Goal: Task Accomplishment & Management: Manage account settings

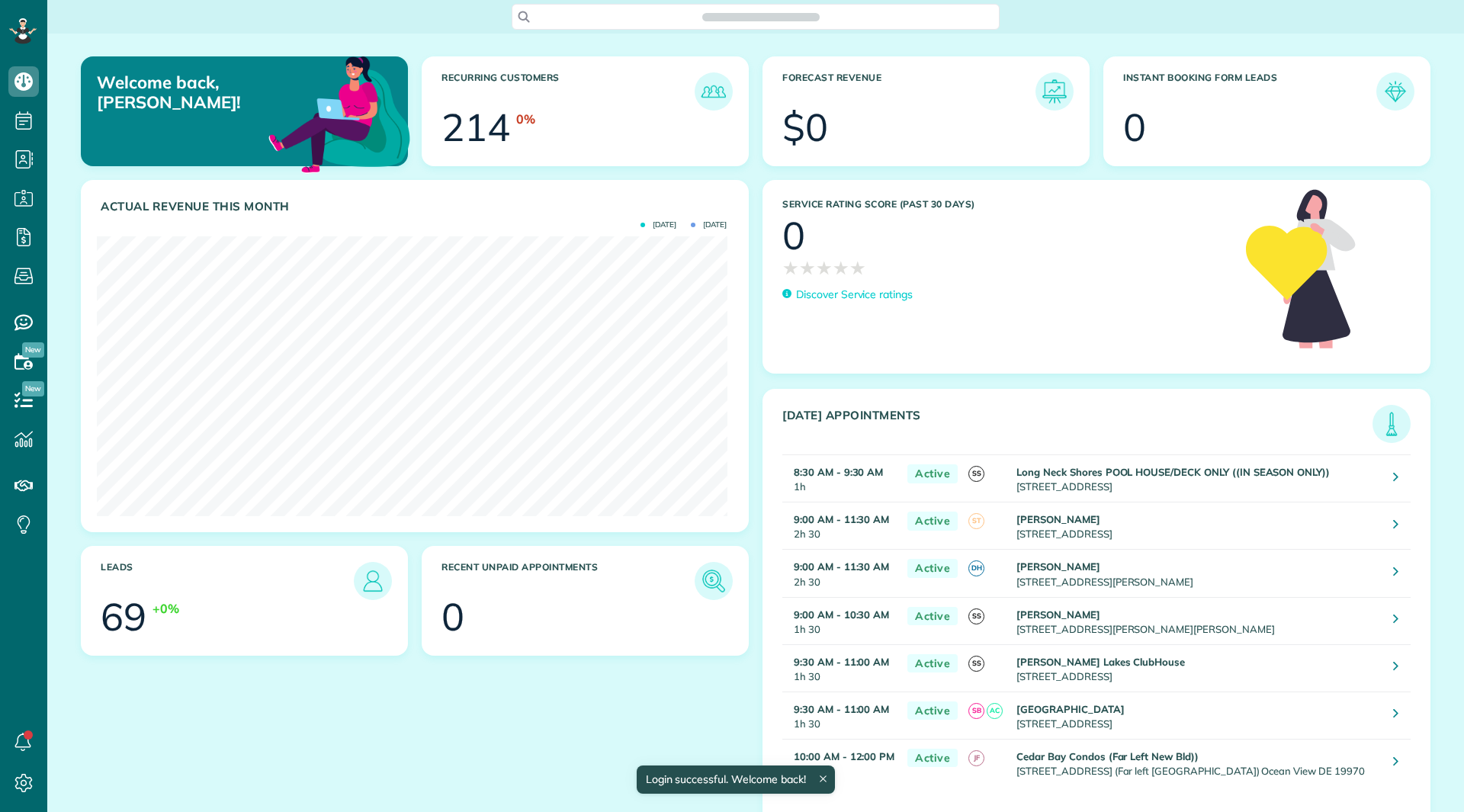
scroll to position [280, 630]
click at [99, 224] on link "All Cleaners" at bounding box center [135, 226] width 176 height 35
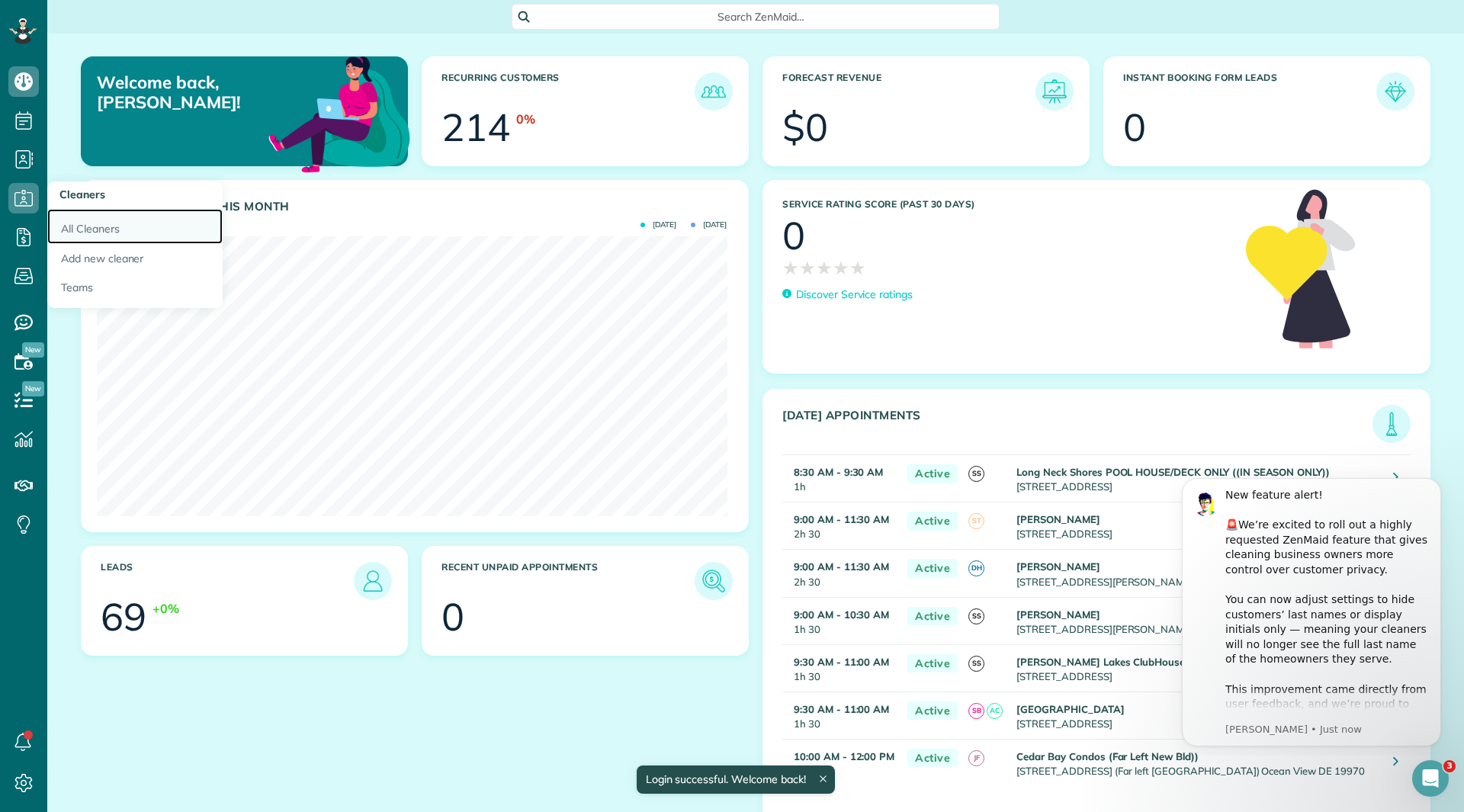
scroll to position [0, 0]
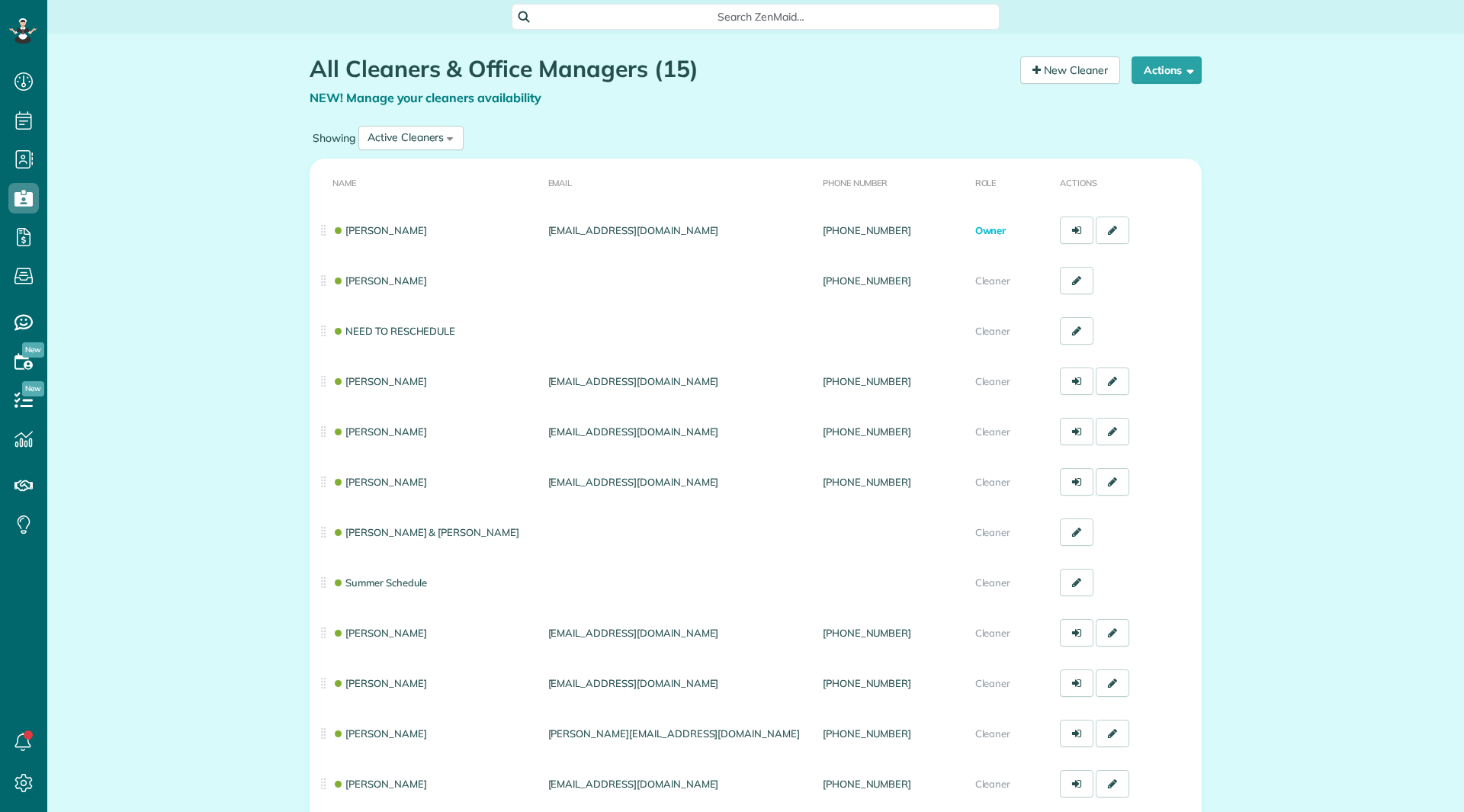
scroll to position [7, 7]
click at [1431, 764] on div "Open Intercom Messenger" at bounding box center [1431, 779] width 40 height 40
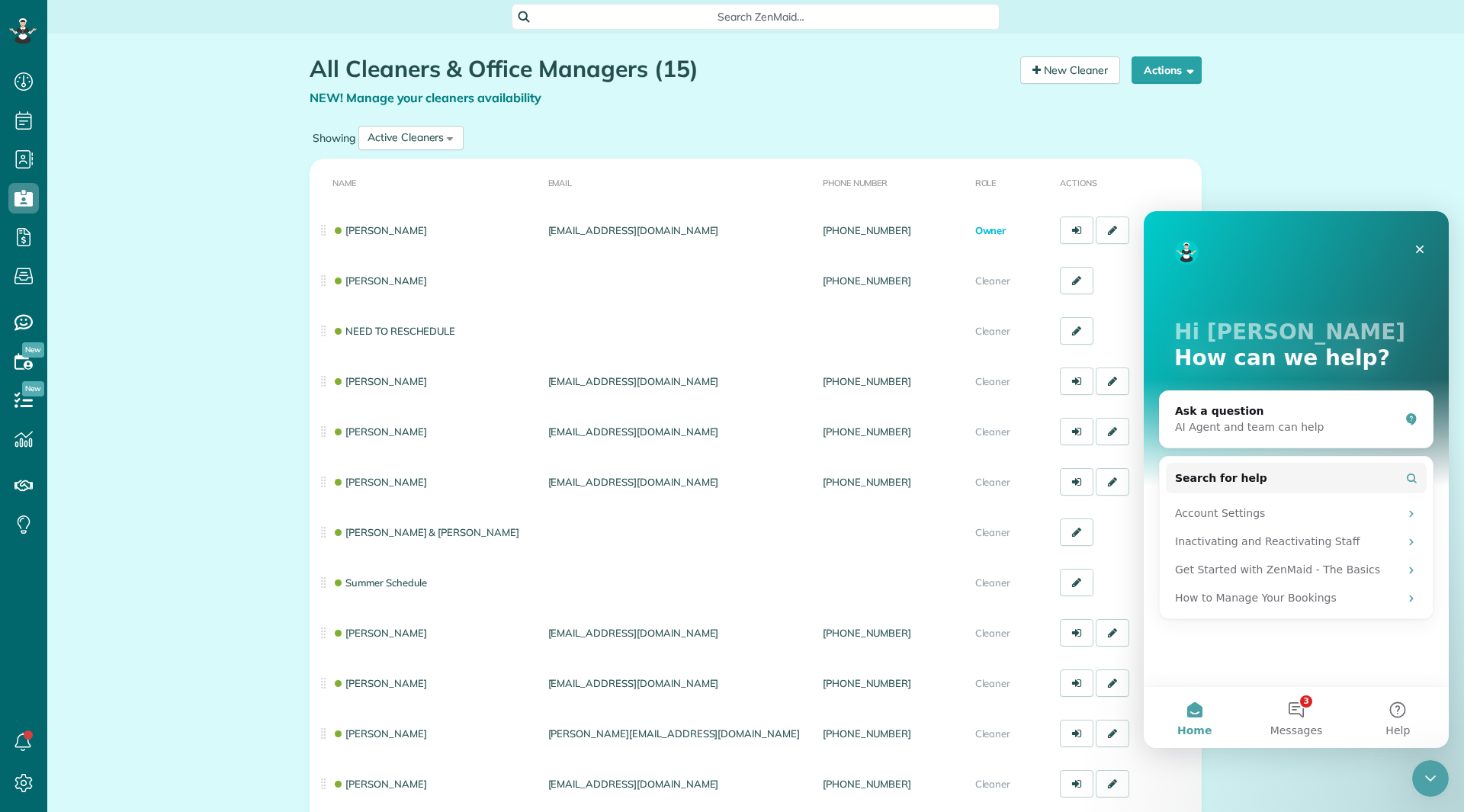
scroll to position [0, 0]
click at [1312, 698] on button "3 Messages" at bounding box center [1296, 717] width 101 height 61
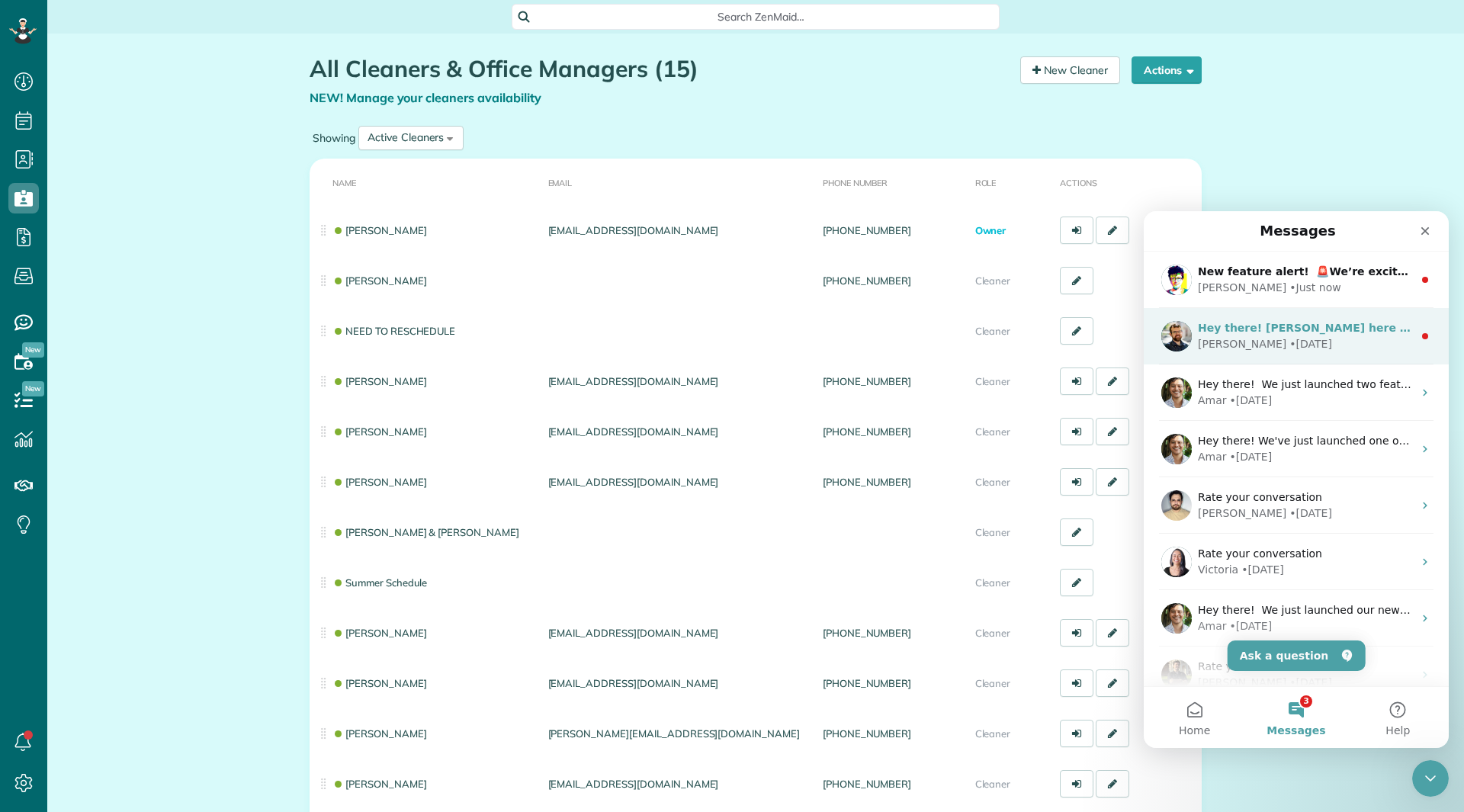
click at [1289, 345] on div "• 8w ago" at bounding box center [1310, 344] width 43 height 16
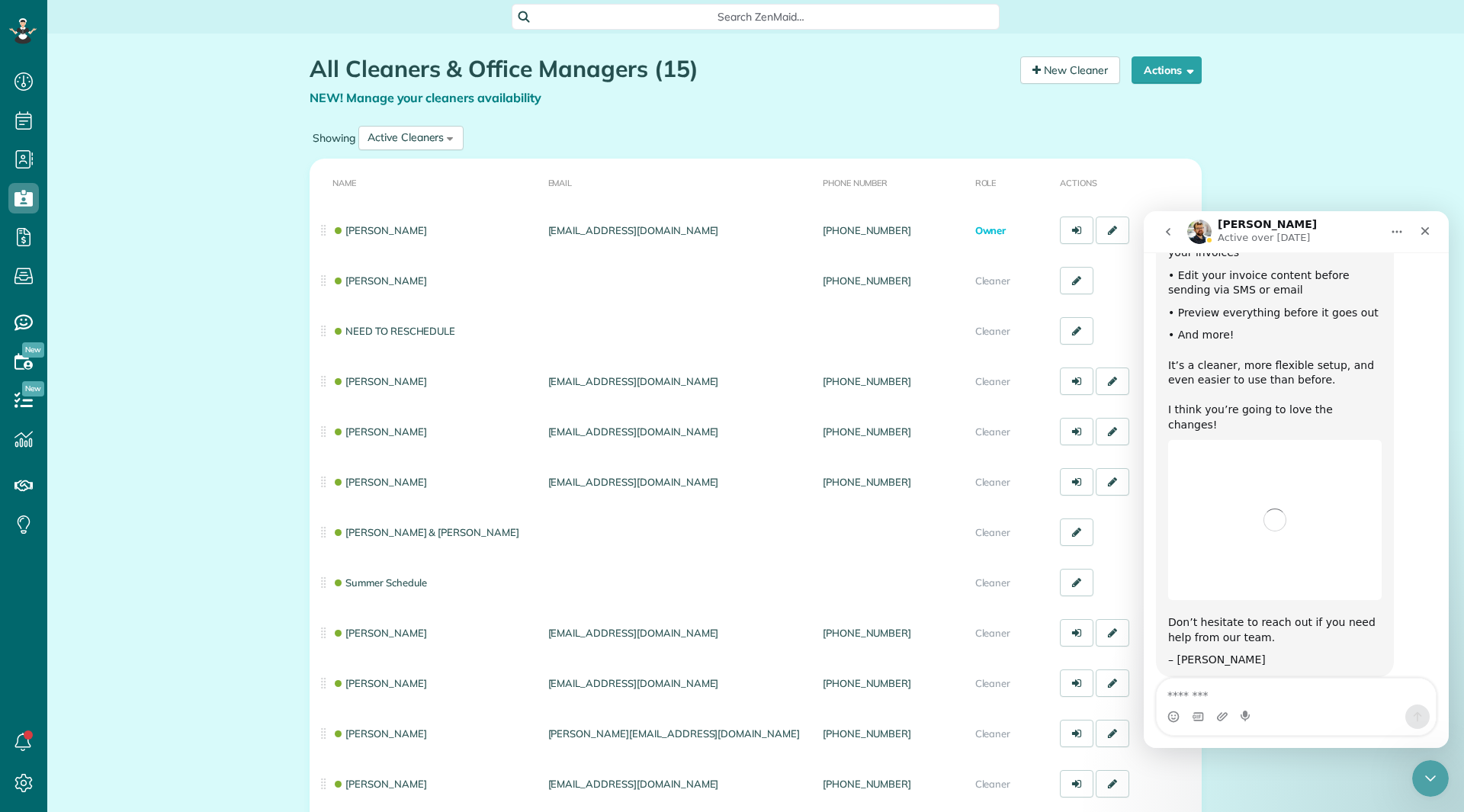
scroll to position [251, 0]
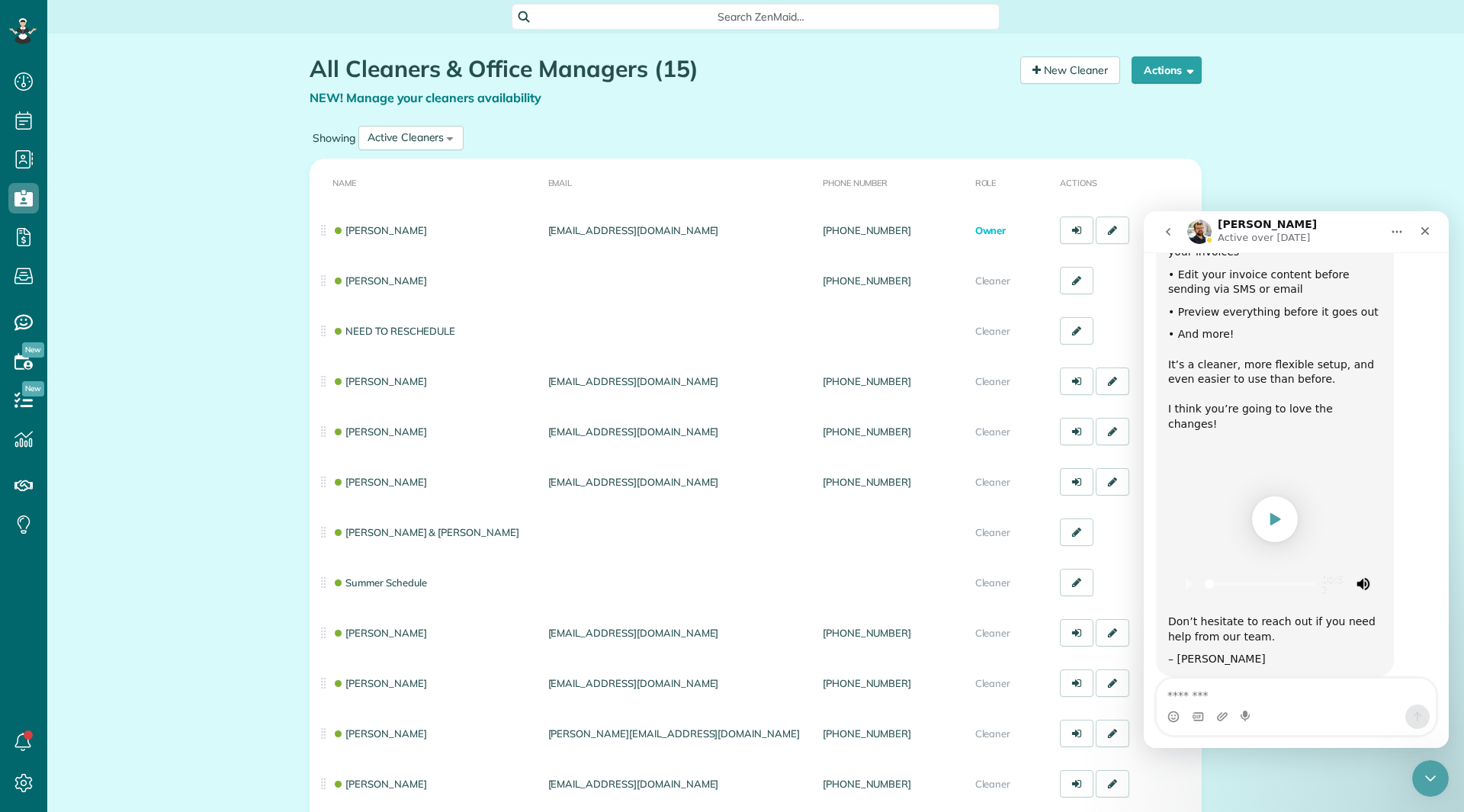
click at [1289, 497] on span "Play" at bounding box center [1275, 520] width 46 height 46
type input "******"
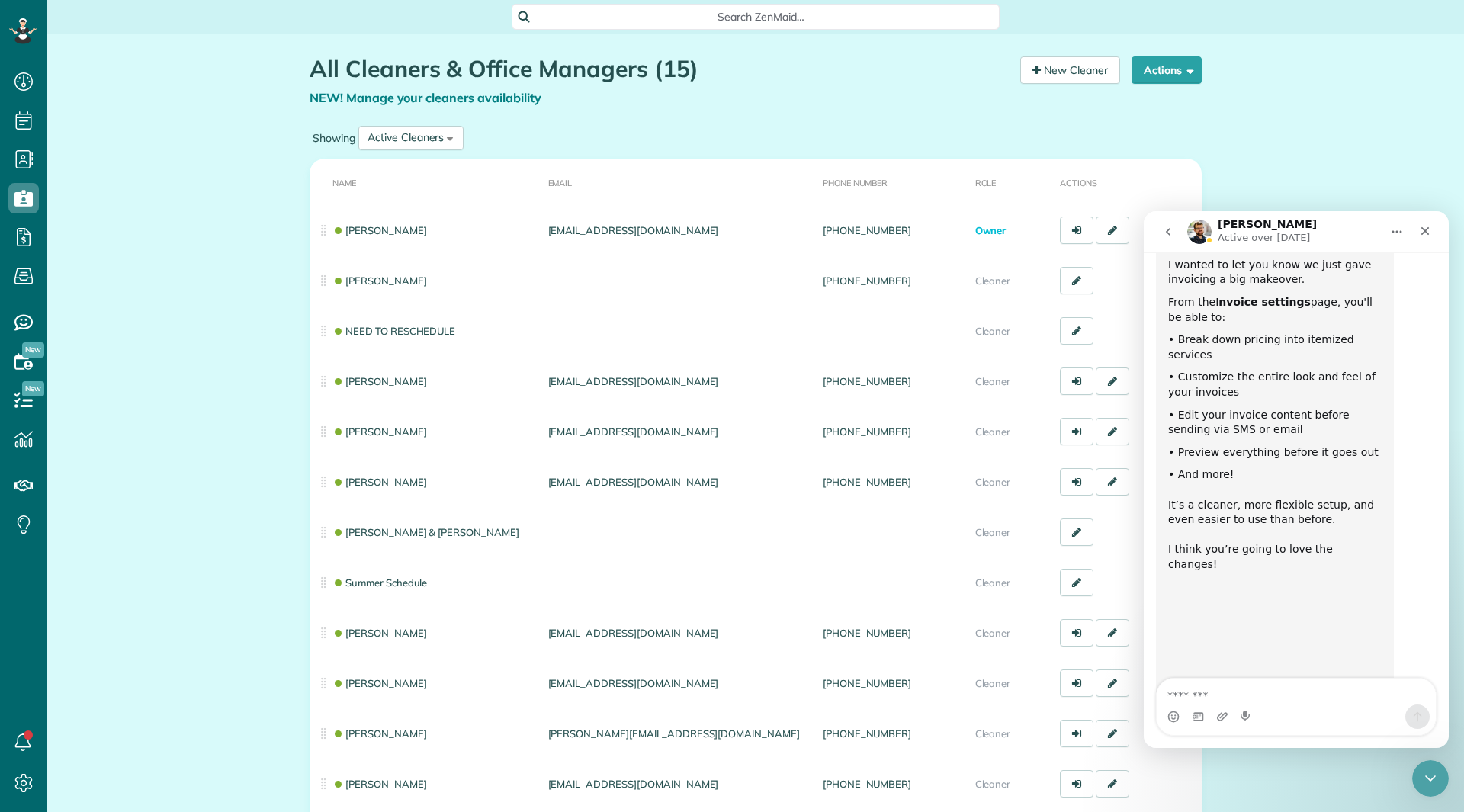
scroll to position [0, 0]
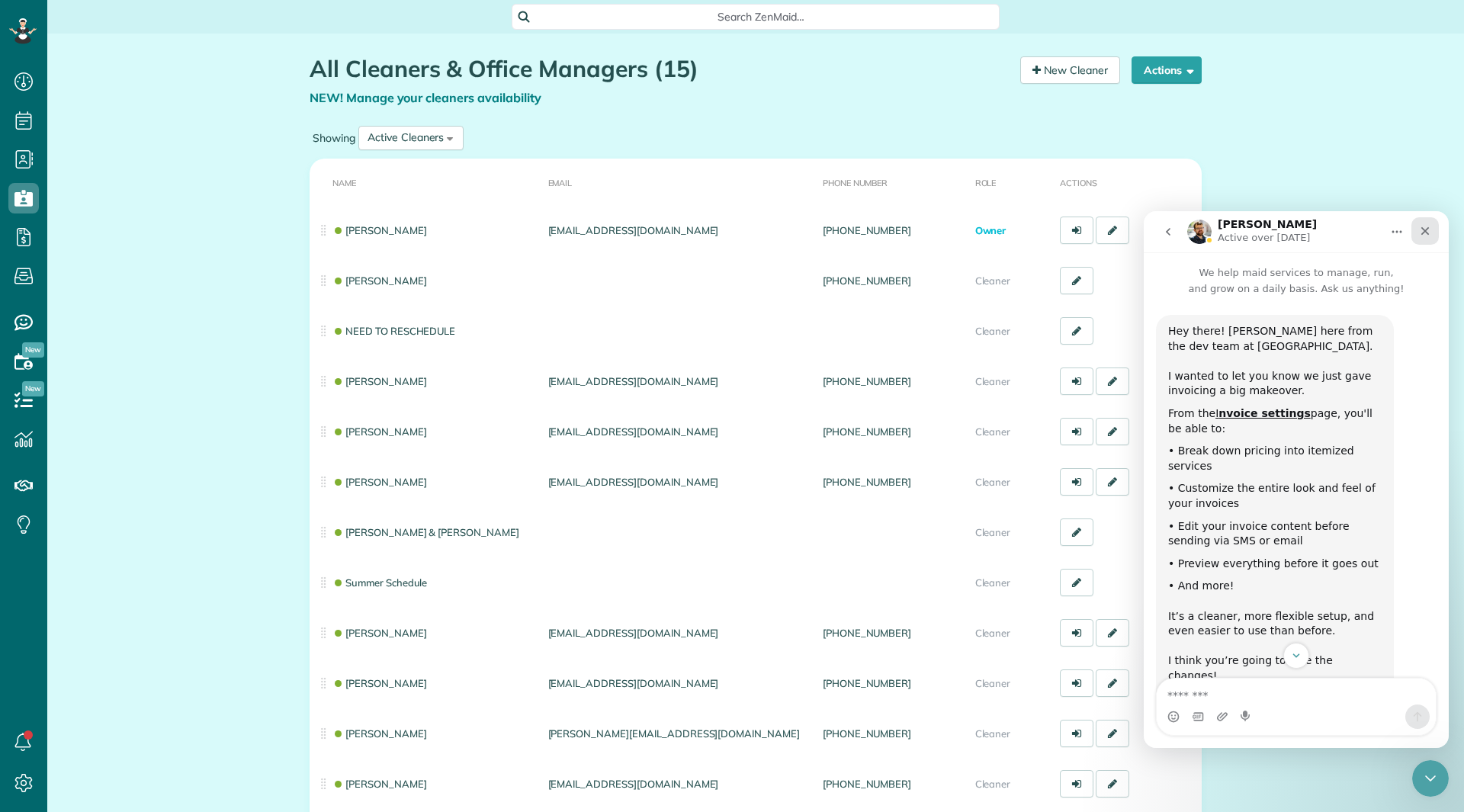
click at [1422, 230] on icon "Close" at bounding box center [1425, 230] width 12 height 12
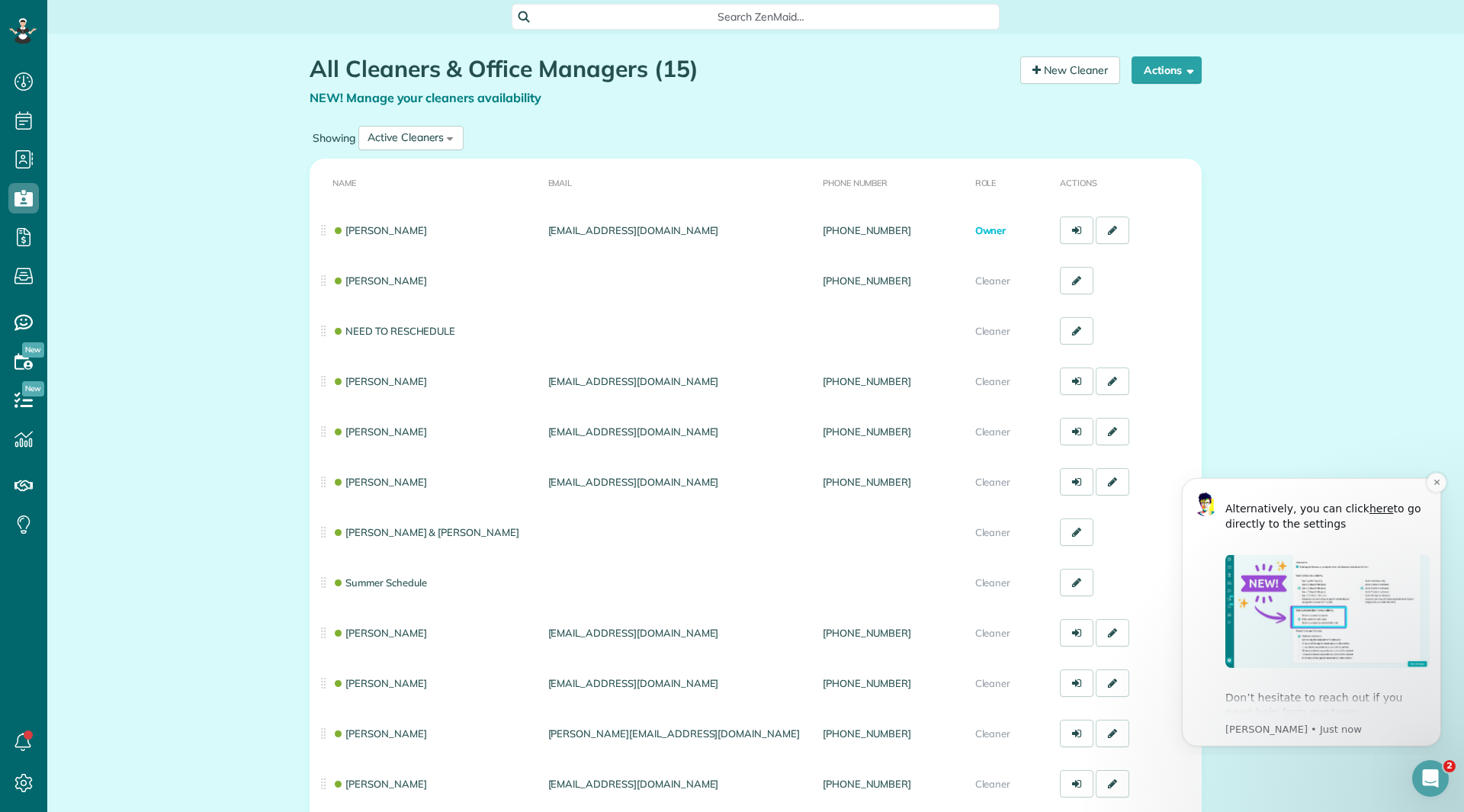
scroll to position [341, 0]
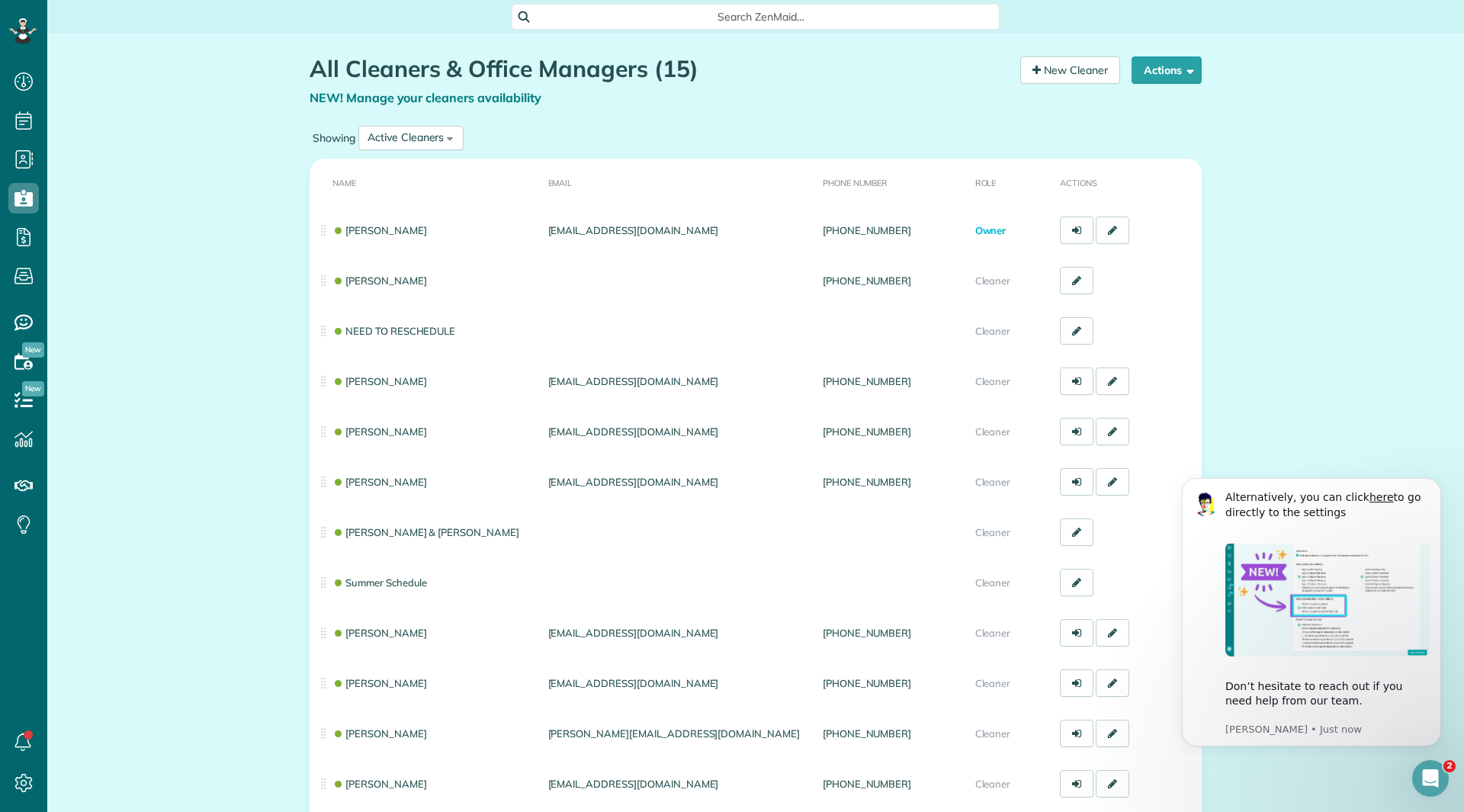
click at [1353, 414] on div "All Cleaners & Office Managers (15) NEW! Manage your cleaners availability Your…" at bounding box center [755, 560] width 1417 height 1054
click at [1433, 481] on icon "Dismiss notification" at bounding box center [1436, 481] width 9 height 9
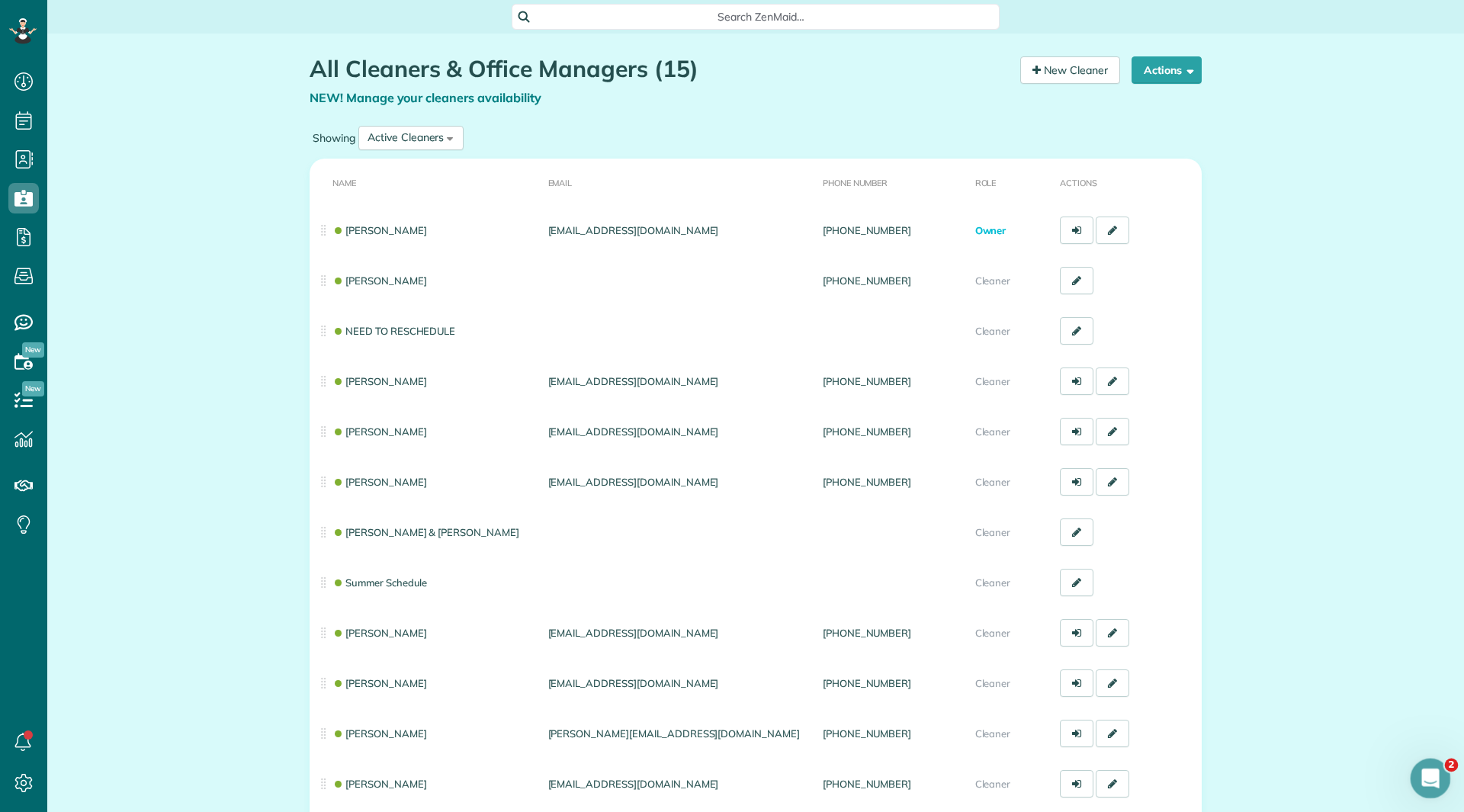
click at [1416, 784] on div "Open Intercom Messenger" at bounding box center [1428, 776] width 51 height 51
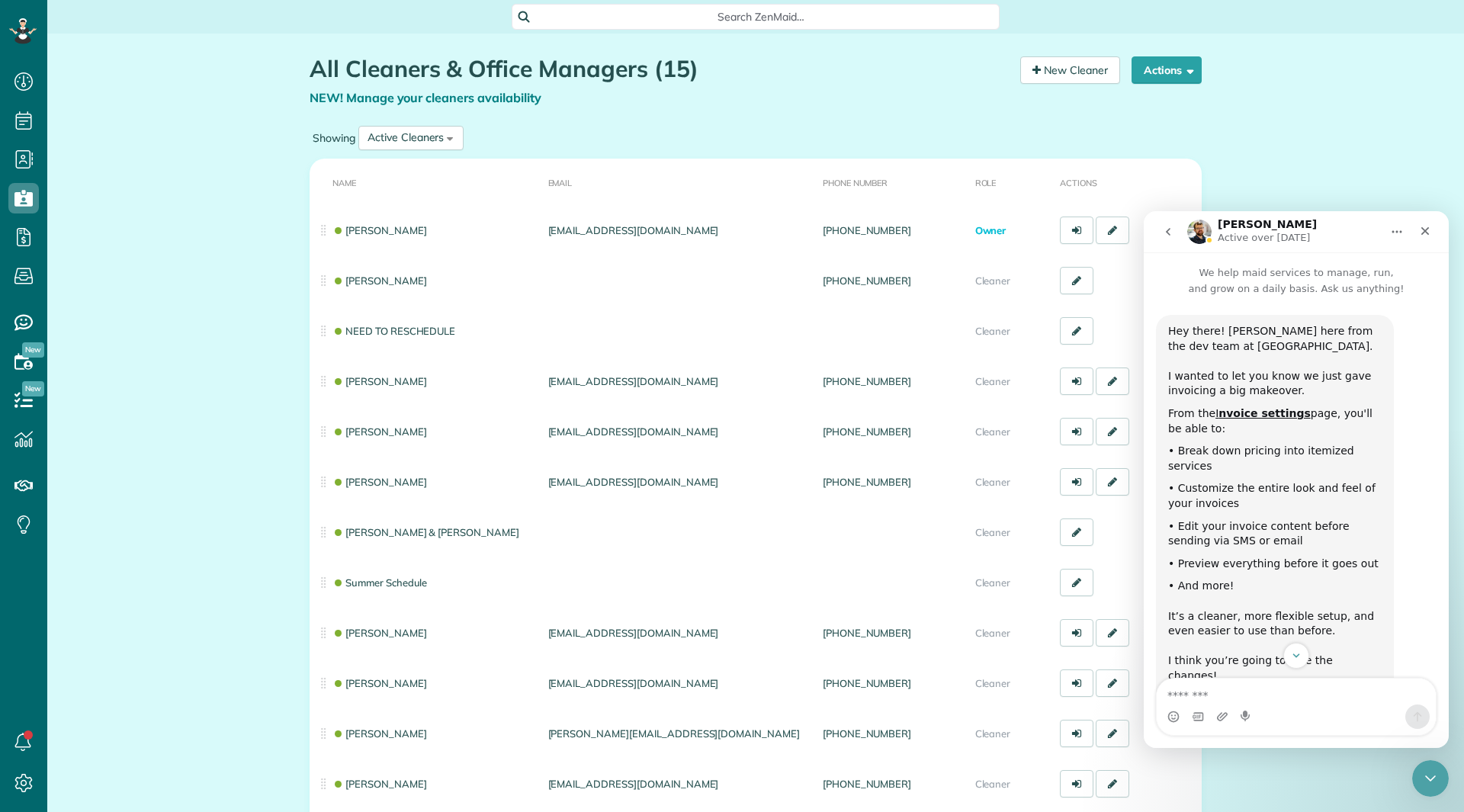
scroll to position [251, 0]
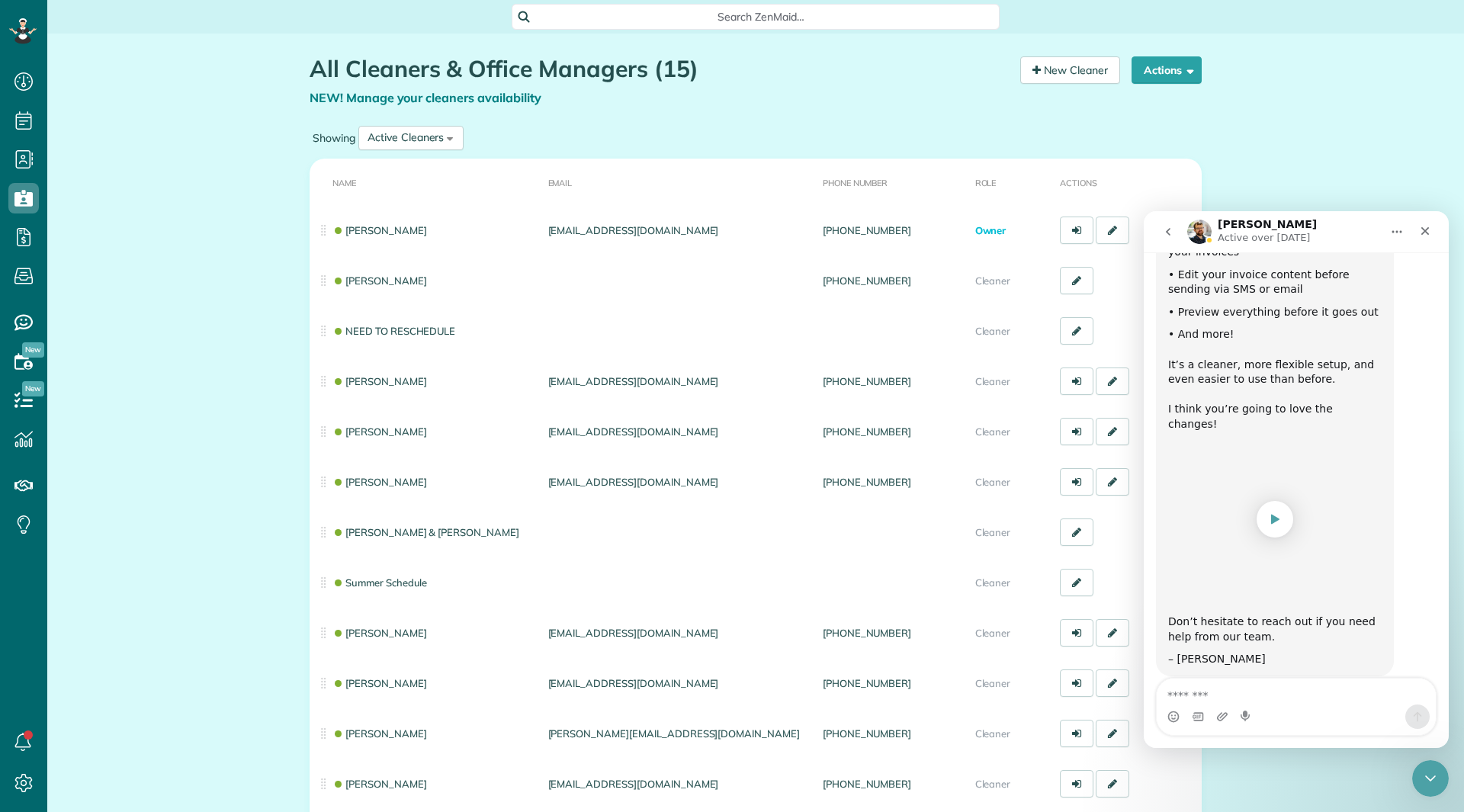
click at [1169, 225] on icon "go back" at bounding box center [1168, 231] width 12 height 12
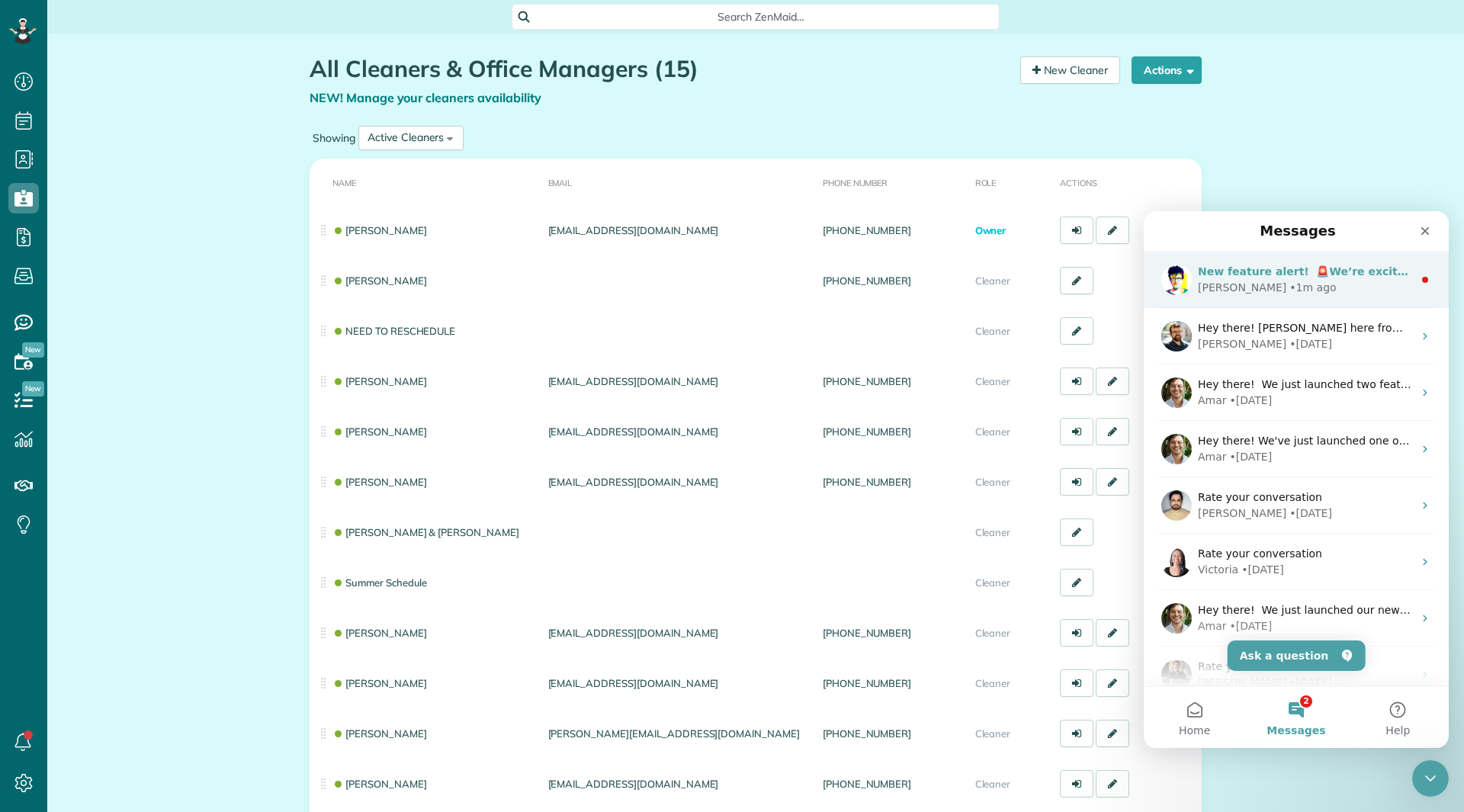
click at [1196, 291] on div "New feature alert! ​ 🚨We’re excited to roll out a highly requested ZenMaid feat…" at bounding box center [1296, 279] width 305 height 56
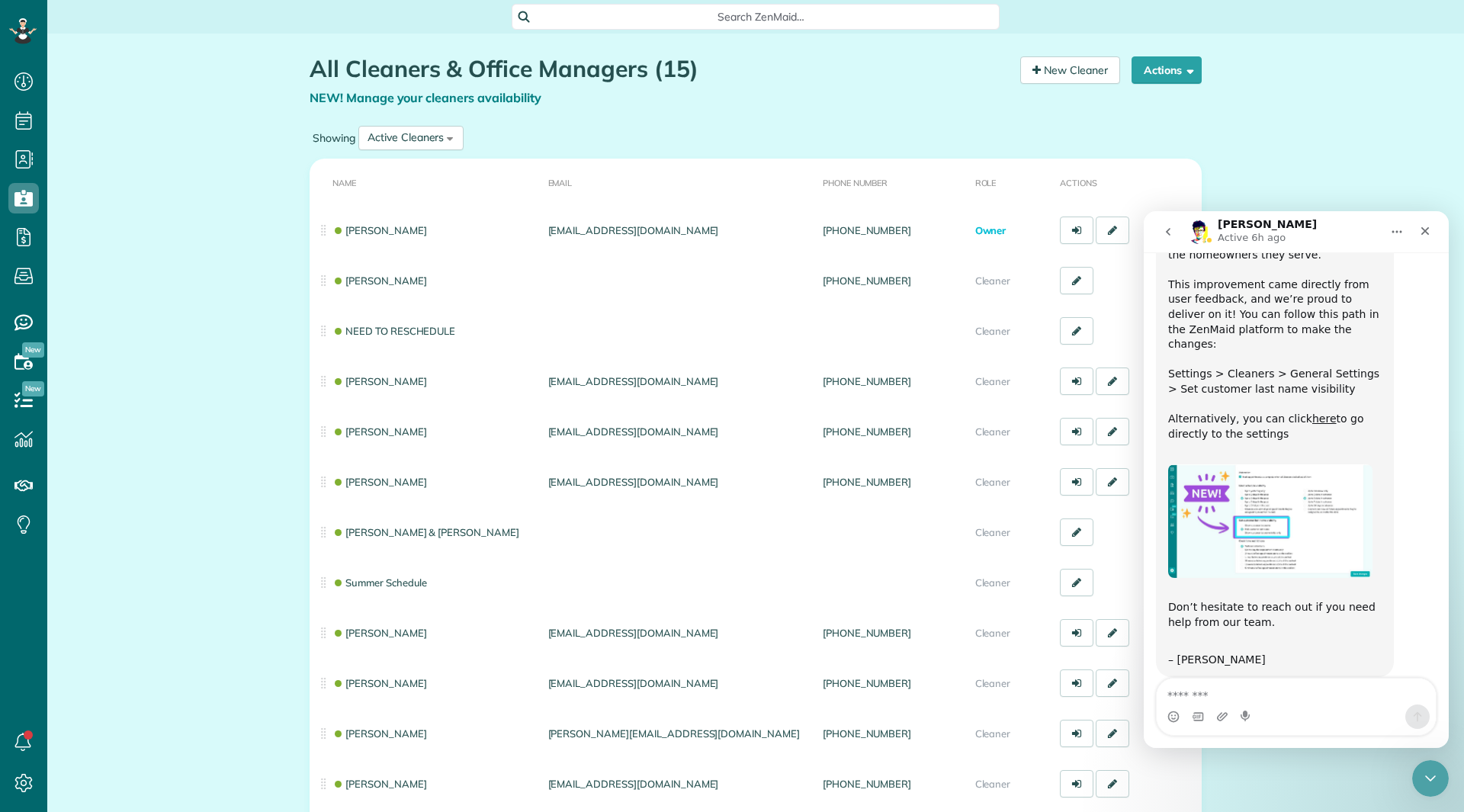
scroll to position [256, 0]
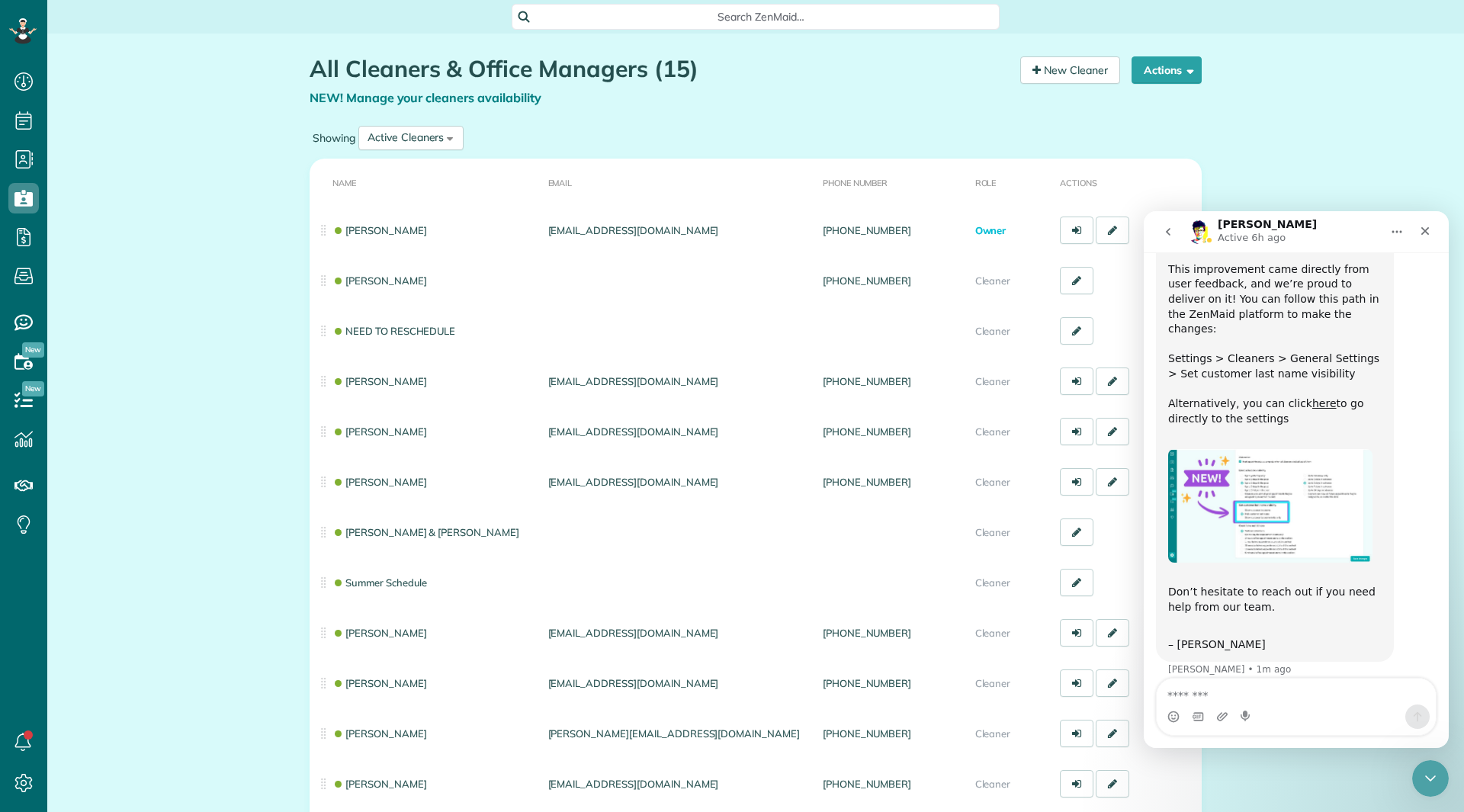
click at [1162, 236] on icon "go back" at bounding box center [1168, 231] width 12 height 12
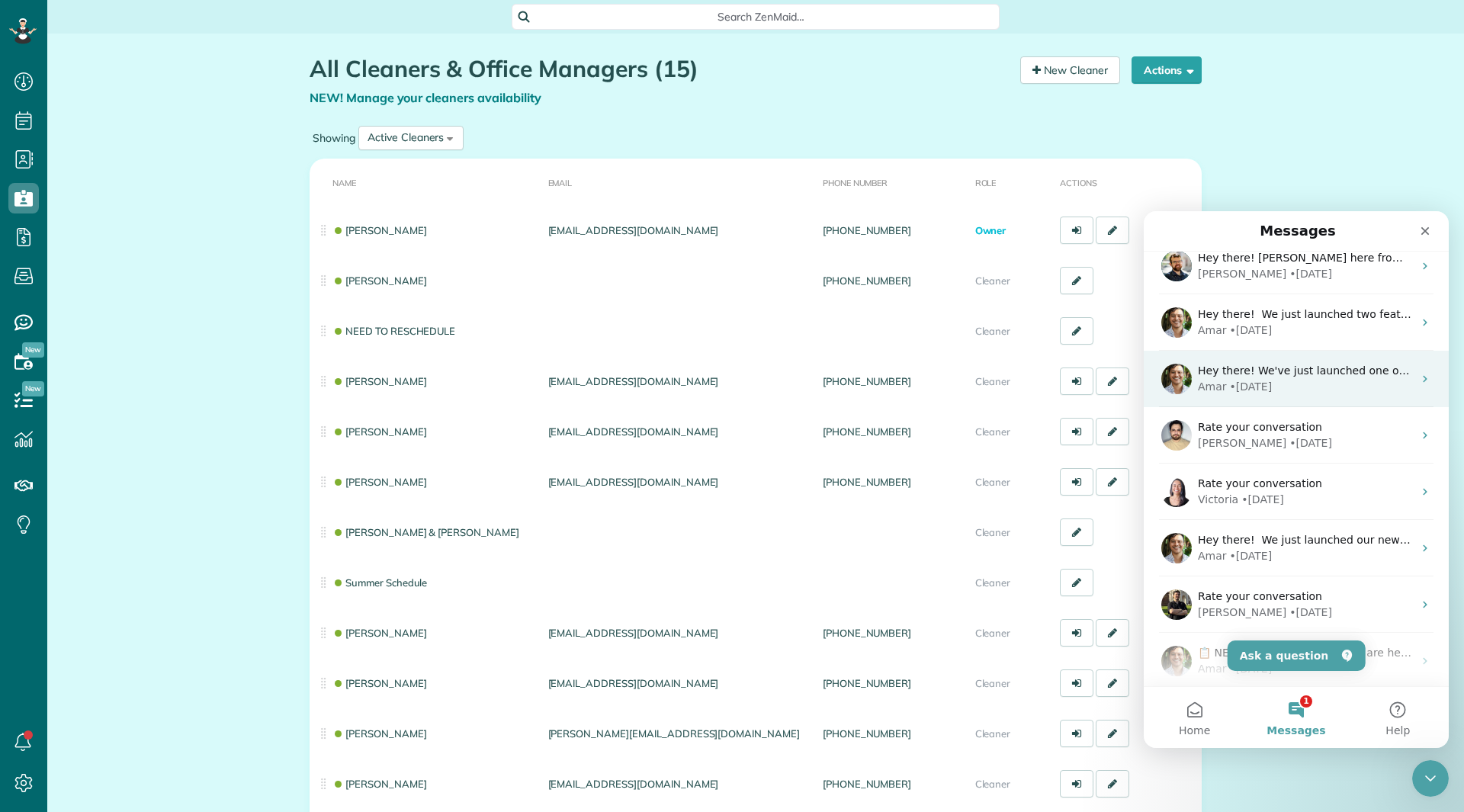
scroll to position [191, 0]
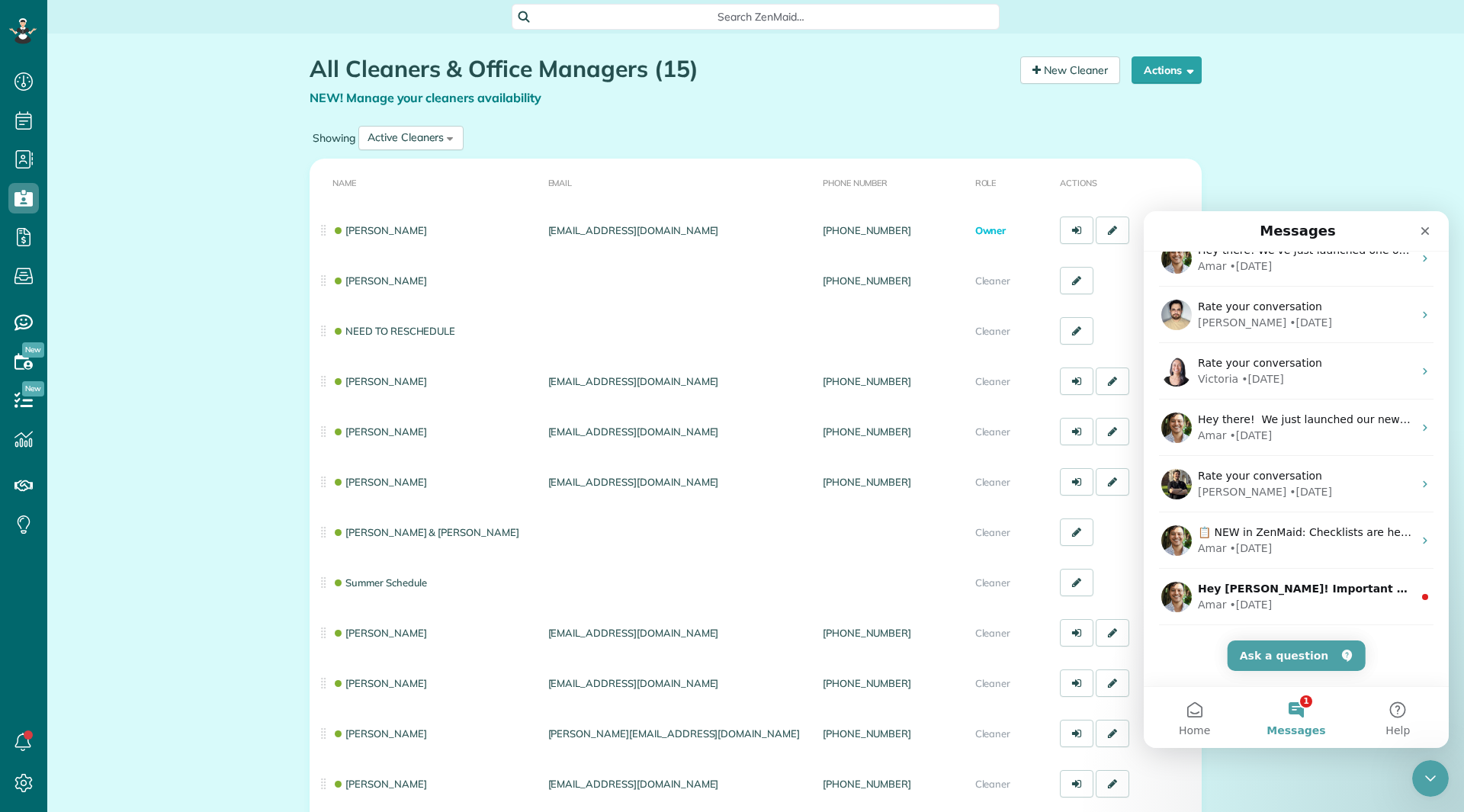
click at [1295, 705] on button "1 Messages" at bounding box center [1296, 717] width 101 height 61
drag, startPoint x: 1422, startPoint y: 228, endPoint x: 2566, endPoint y: 439, distance: 1163.3
click at [1422, 228] on icon "Close" at bounding box center [1426, 231] width 9 height 9
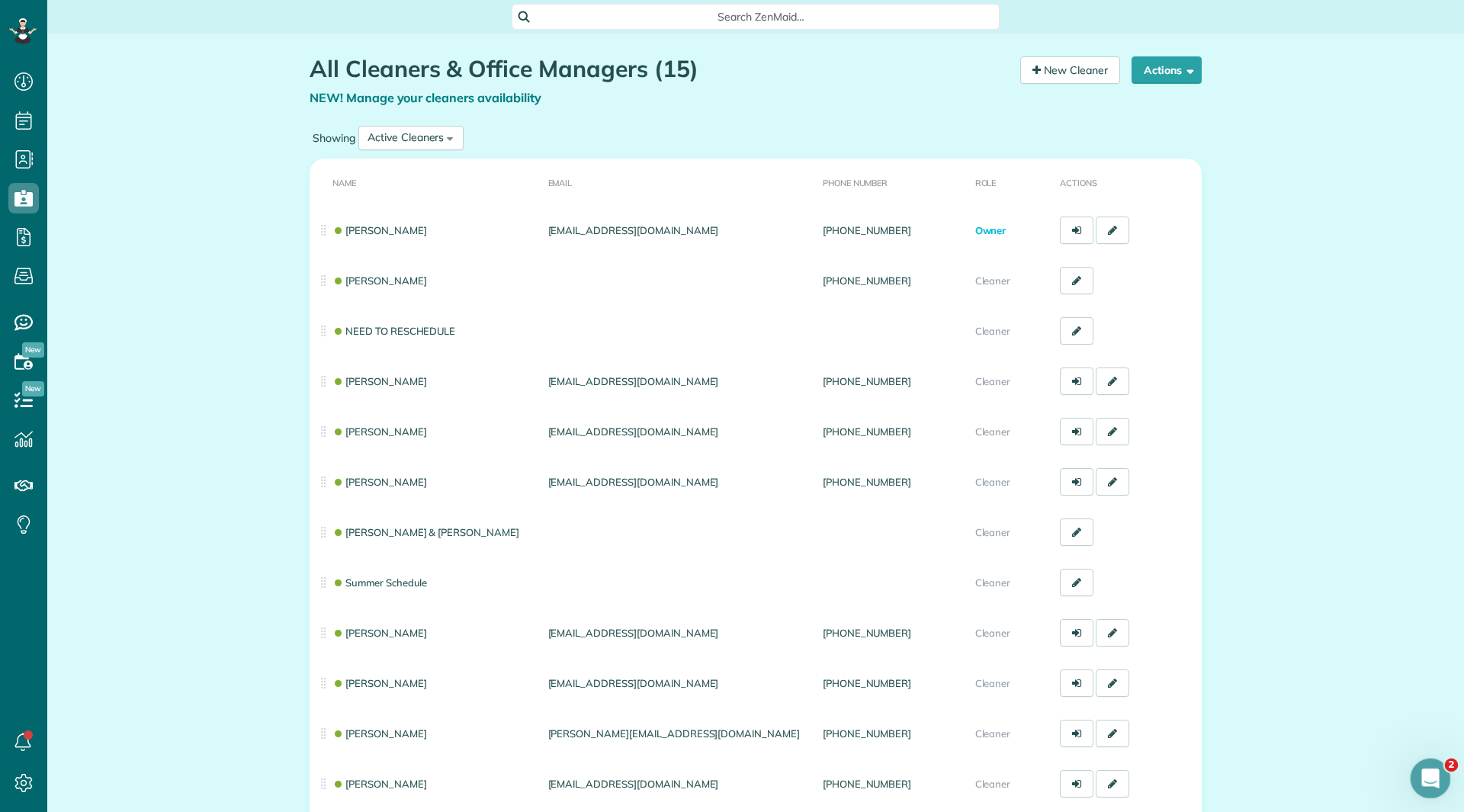
click at [1427, 792] on div "Open Intercom Messenger" at bounding box center [1428, 776] width 51 height 51
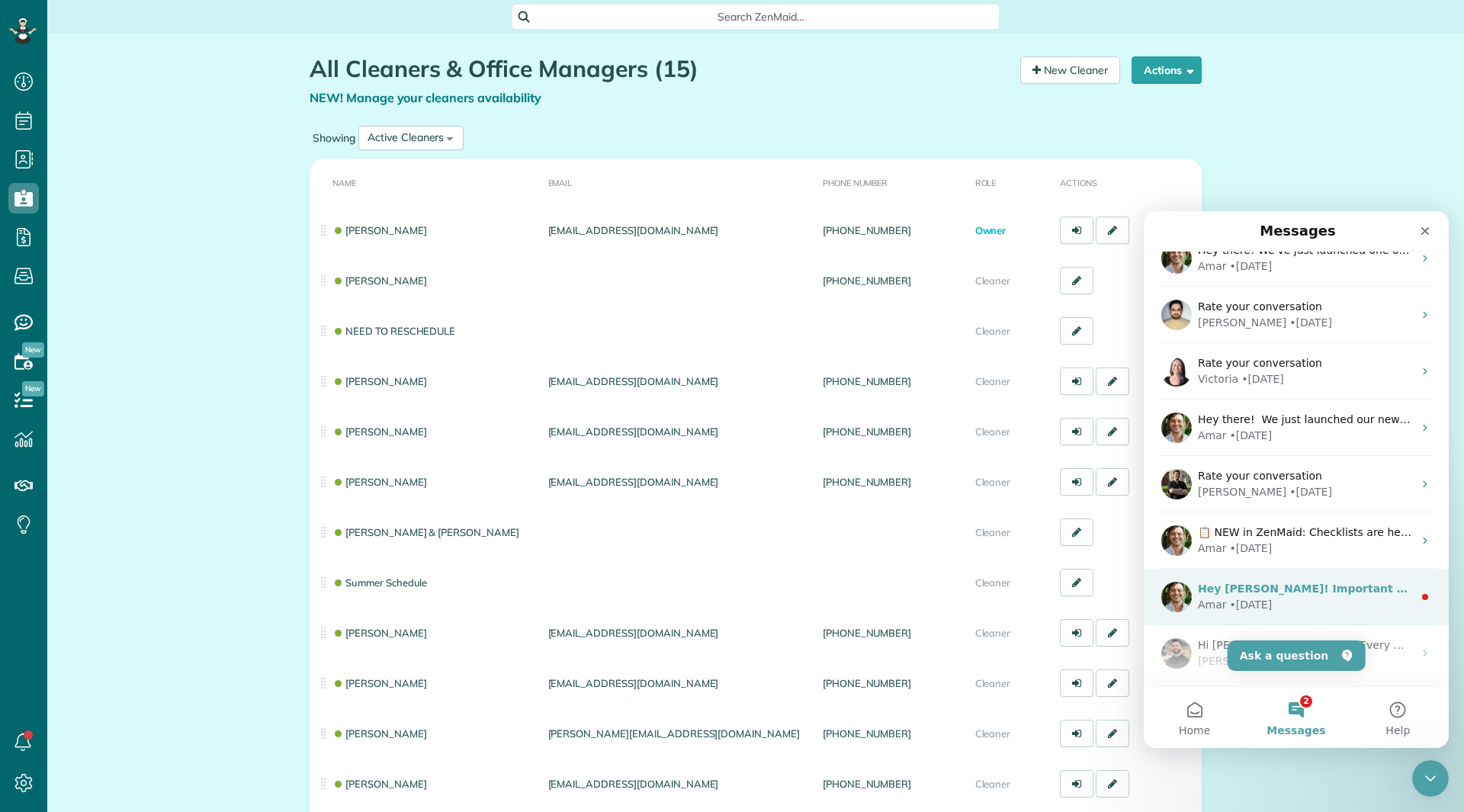
click at [1343, 574] on div "Hey MICHAEL! Important update about your team's safety. ​ We just launched the …" at bounding box center [1296, 596] width 305 height 56
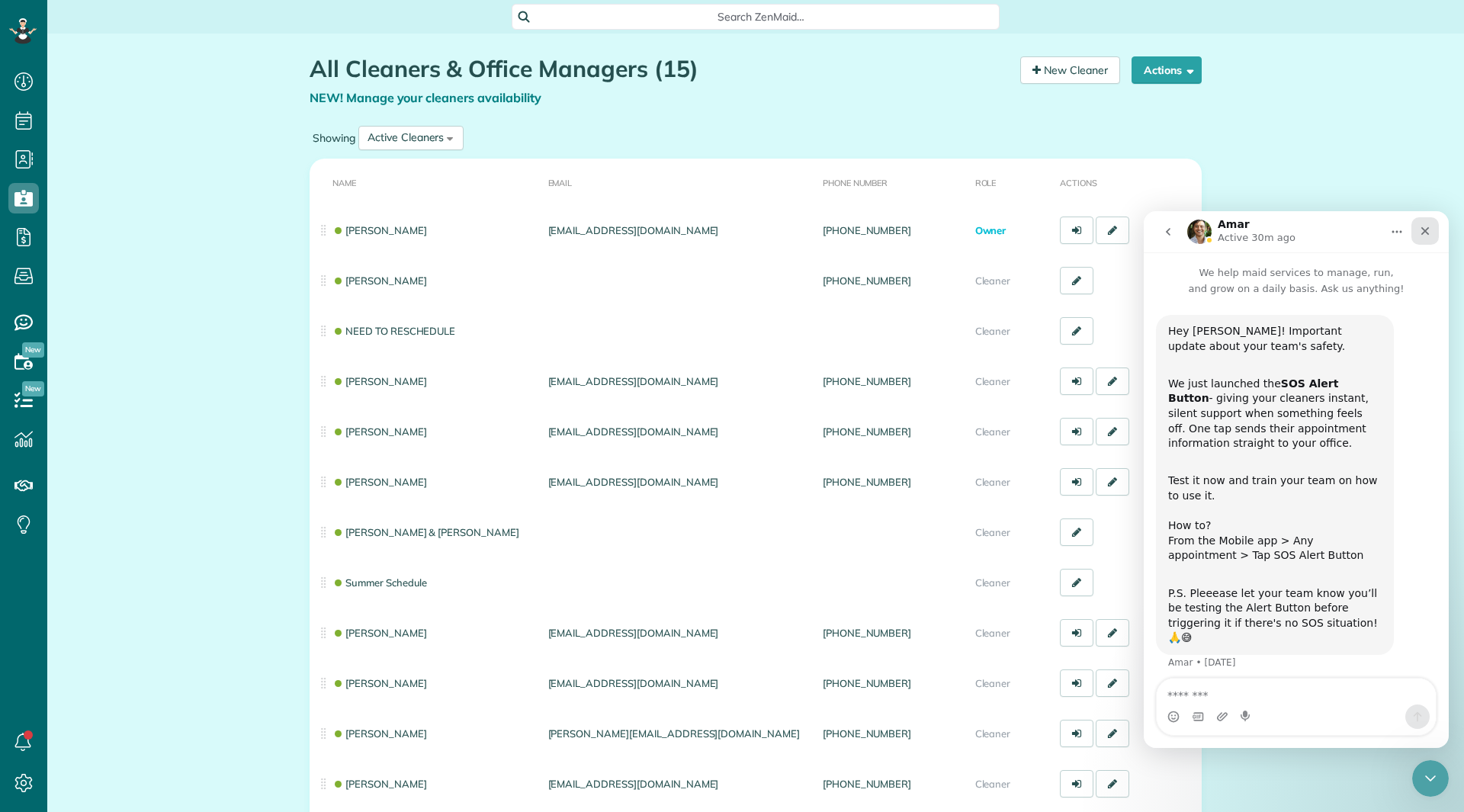
click at [1429, 224] on icon "Close" at bounding box center [1425, 230] width 12 height 12
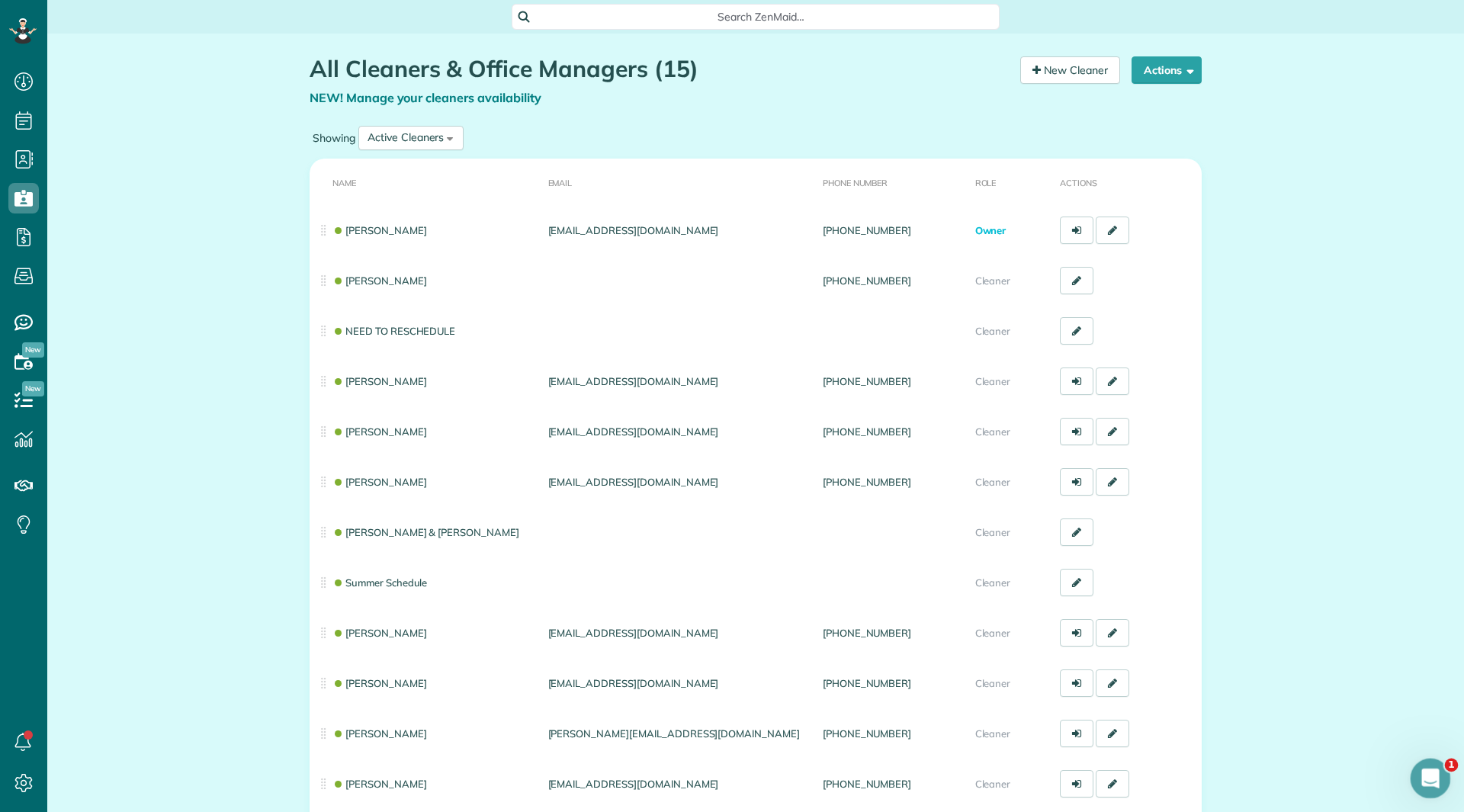
click at [1425, 778] on icon "Open Intercom Messenger" at bounding box center [1429, 777] width 25 height 25
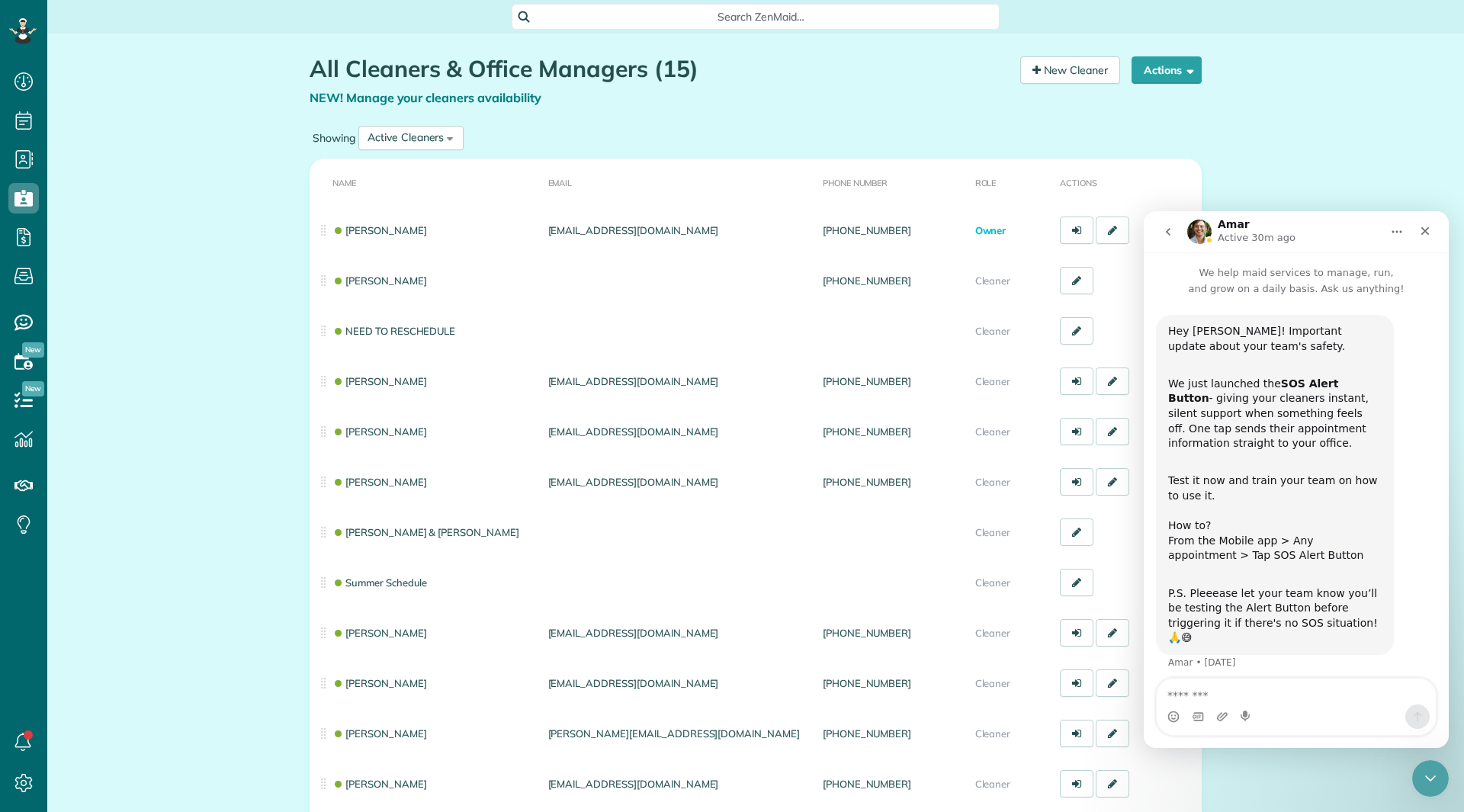
click at [1164, 227] on icon "go back" at bounding box center [1168, 231] width 12 height 12
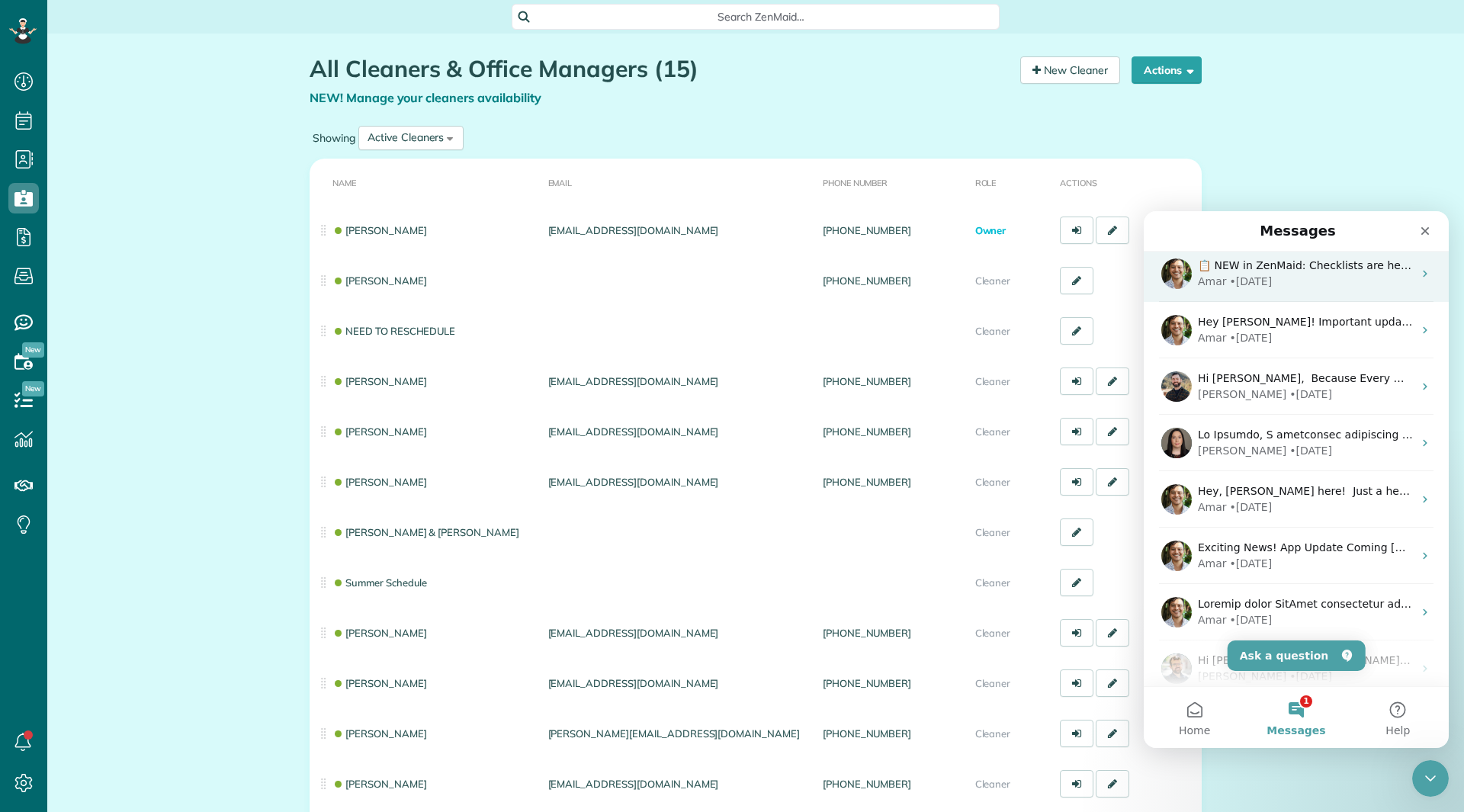
scroll to position [755, 0]
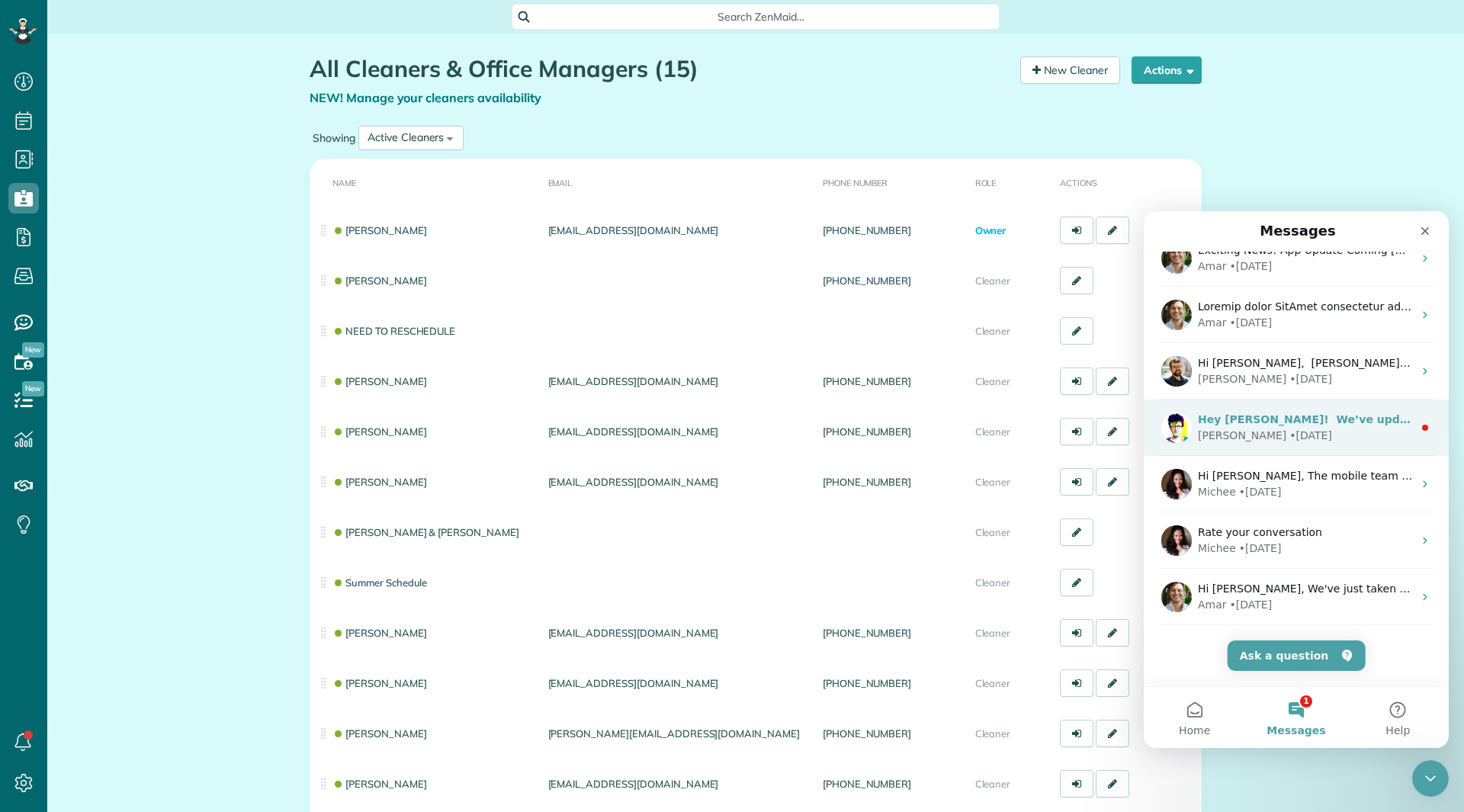
click at [1289, 429] on div "• 68w ago" at bounding box center [1310, 436] width 43 height 16
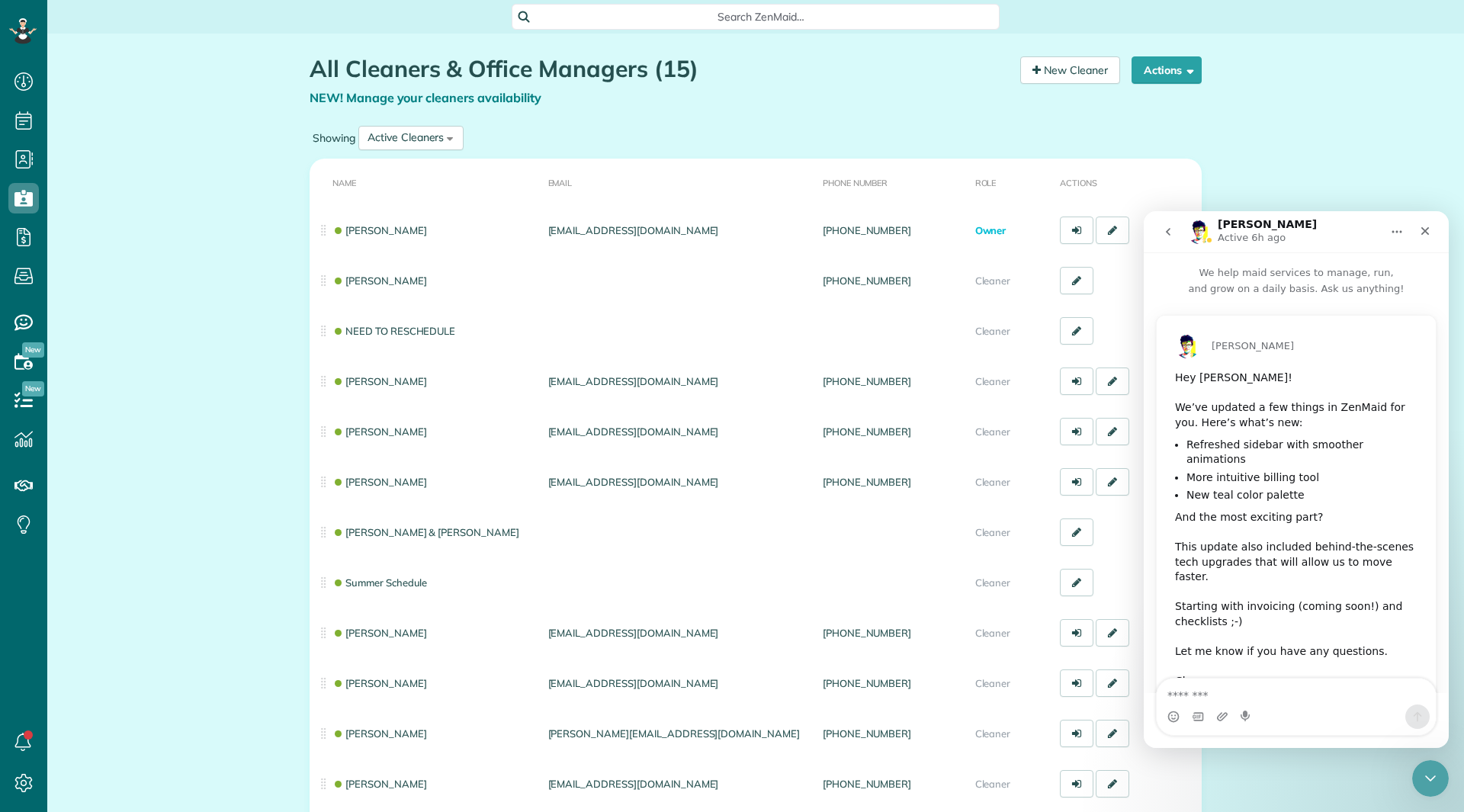
scroll to position [32, 0]
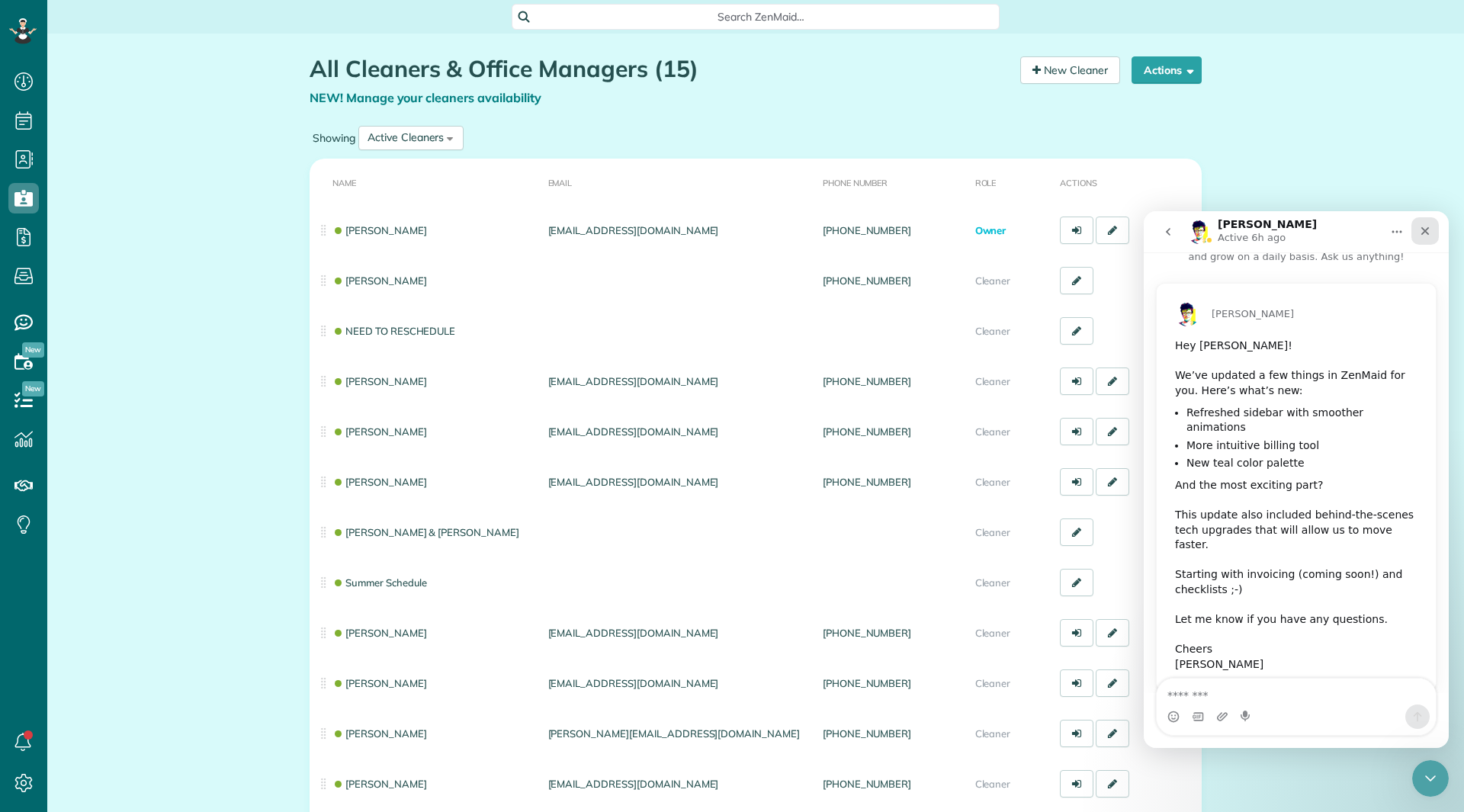
click at [1425, 234] on icon "Close" at bounding box center [1425, 230] width 12 height 12
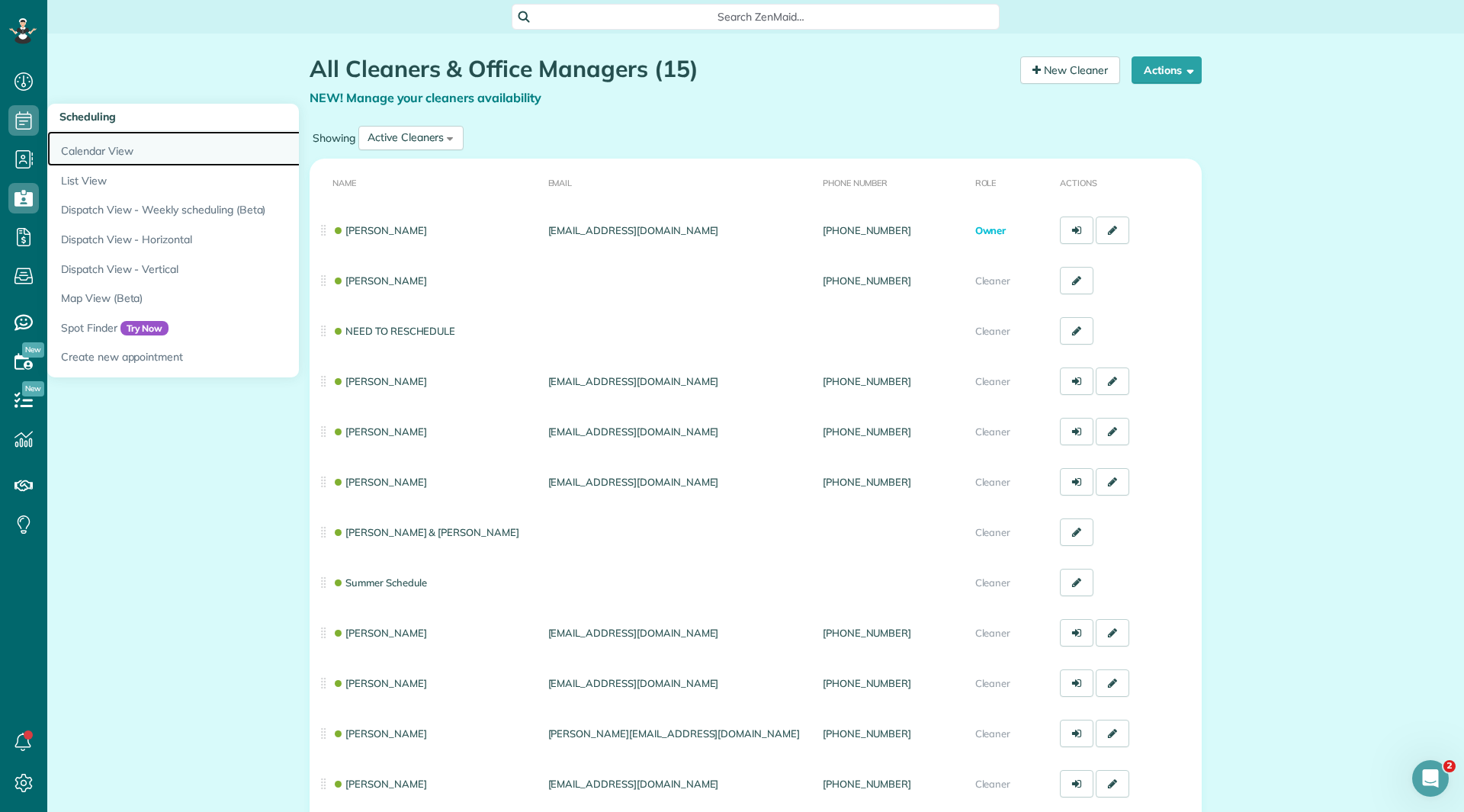
click at [64, 141] on link "Calendar View" at bounding box center [237, 148] width 381 height 35
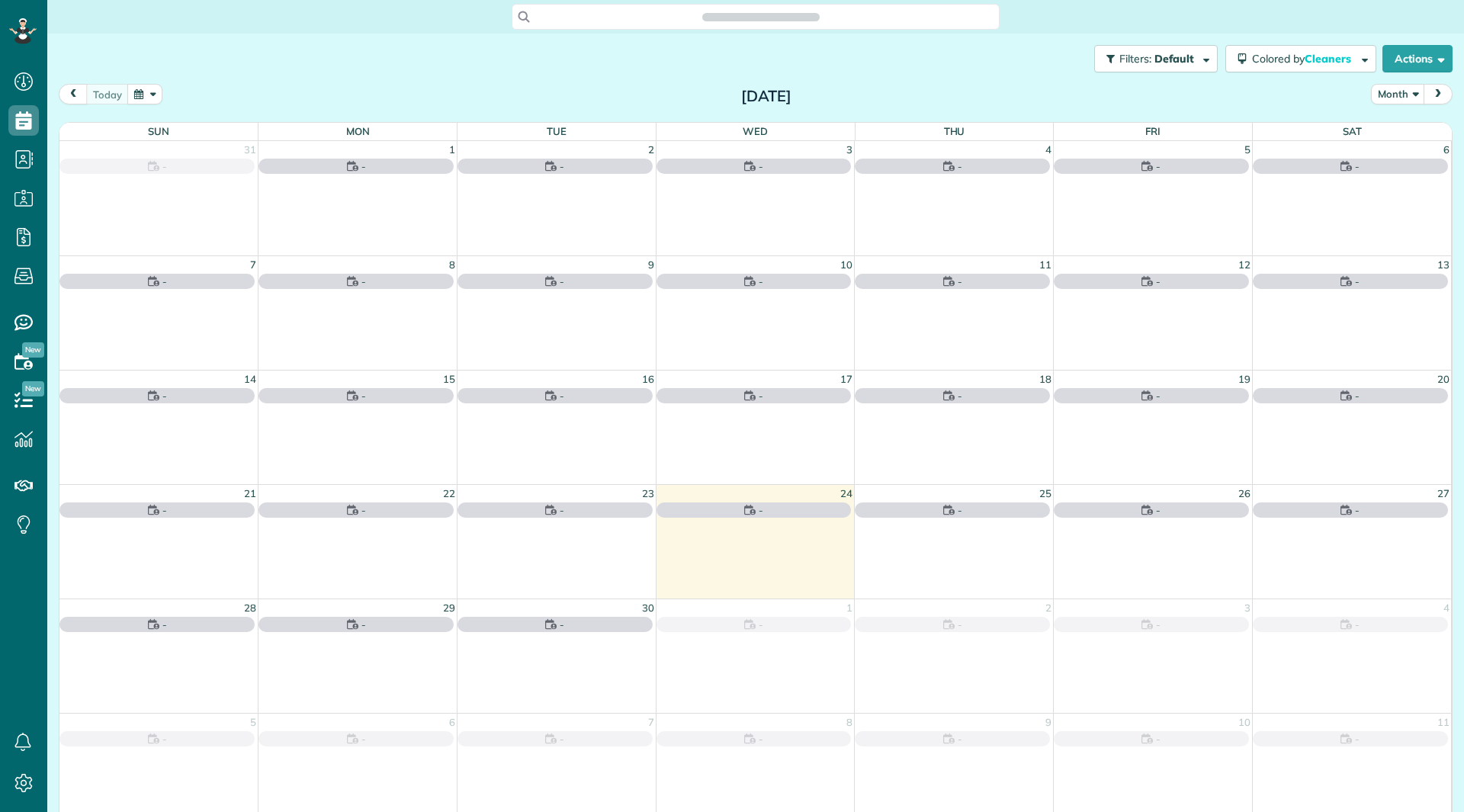
scroll to position [7, 7]
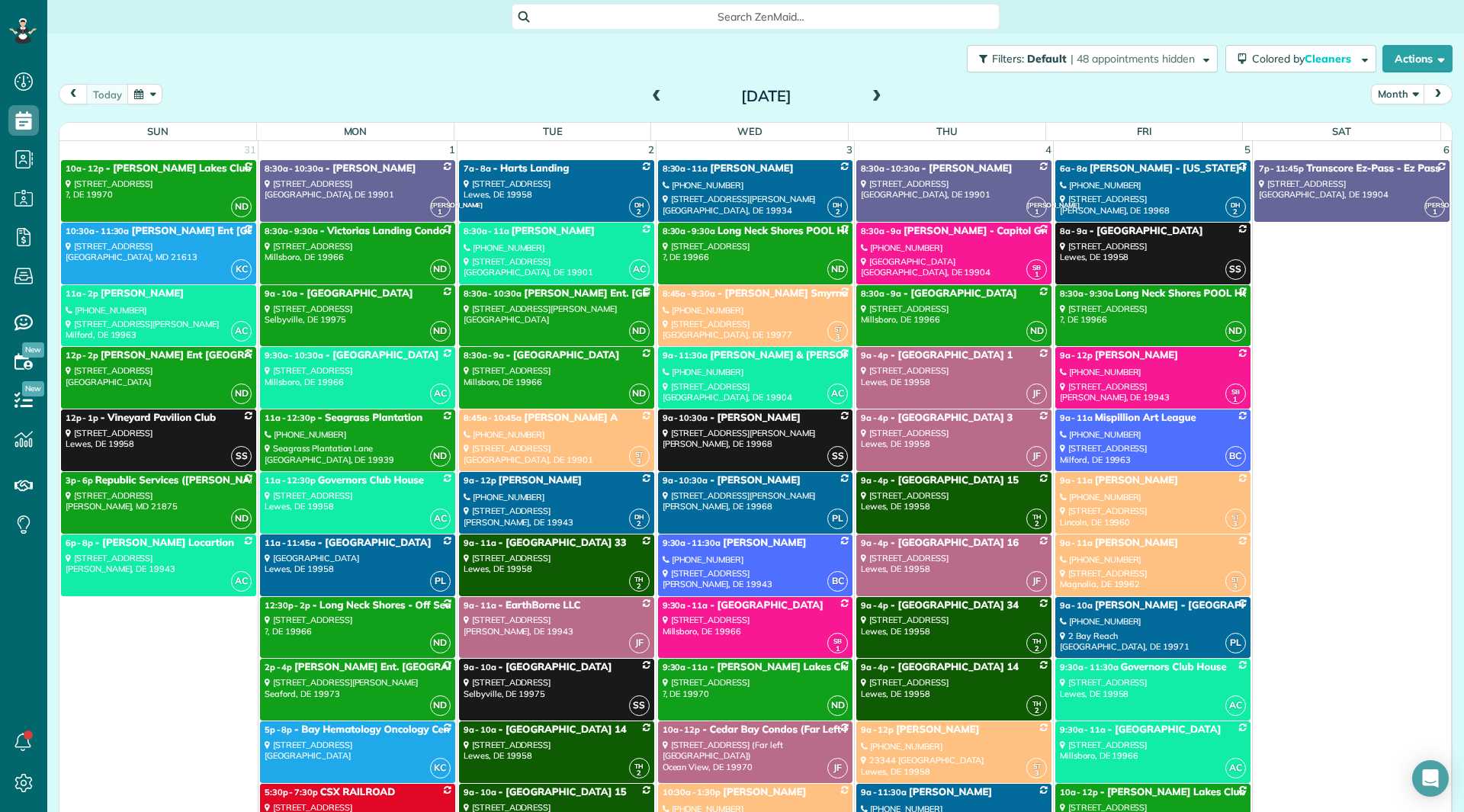
click at [184, 560] on div "7012 South Dupont Highway Felton, DE 19943" at bounding box center [159, 564] width 186 height 22
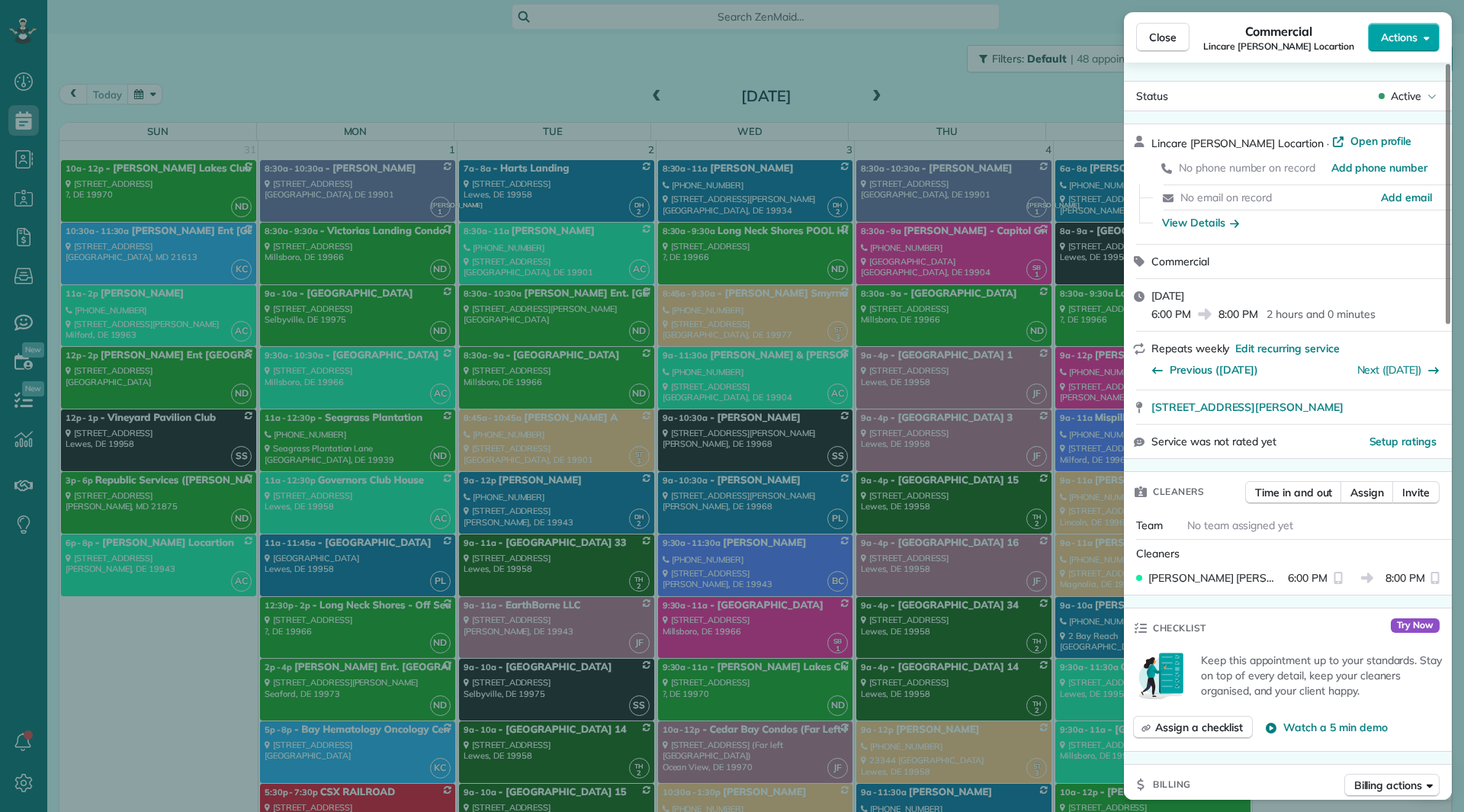
click at [1393, 35] on span "Actions" at bounding box center [1399, 37] width 36 height 15
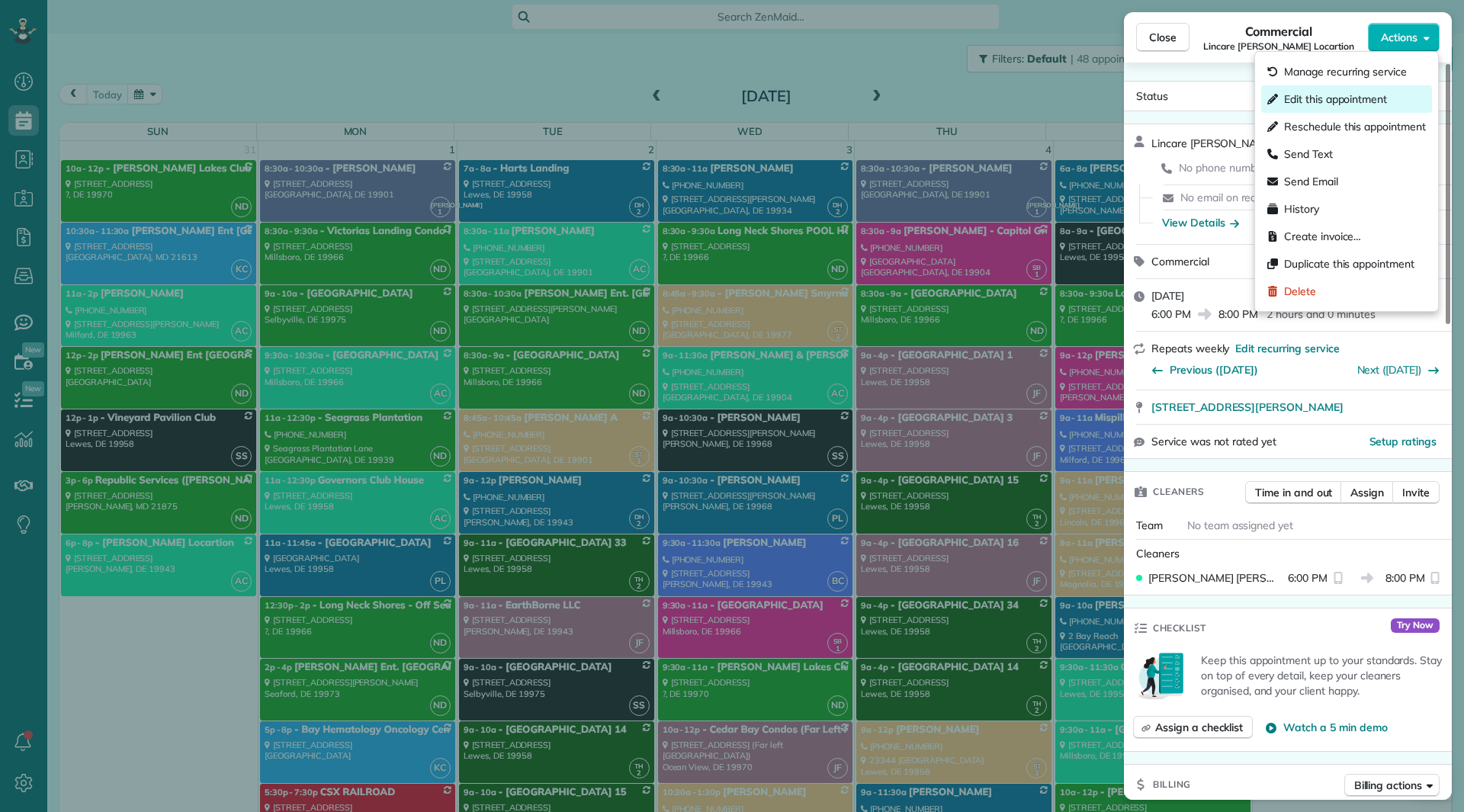
click at [1329, 89] on div "Edit this appointment" at bounding box center [1346, 98] width 171 height 28
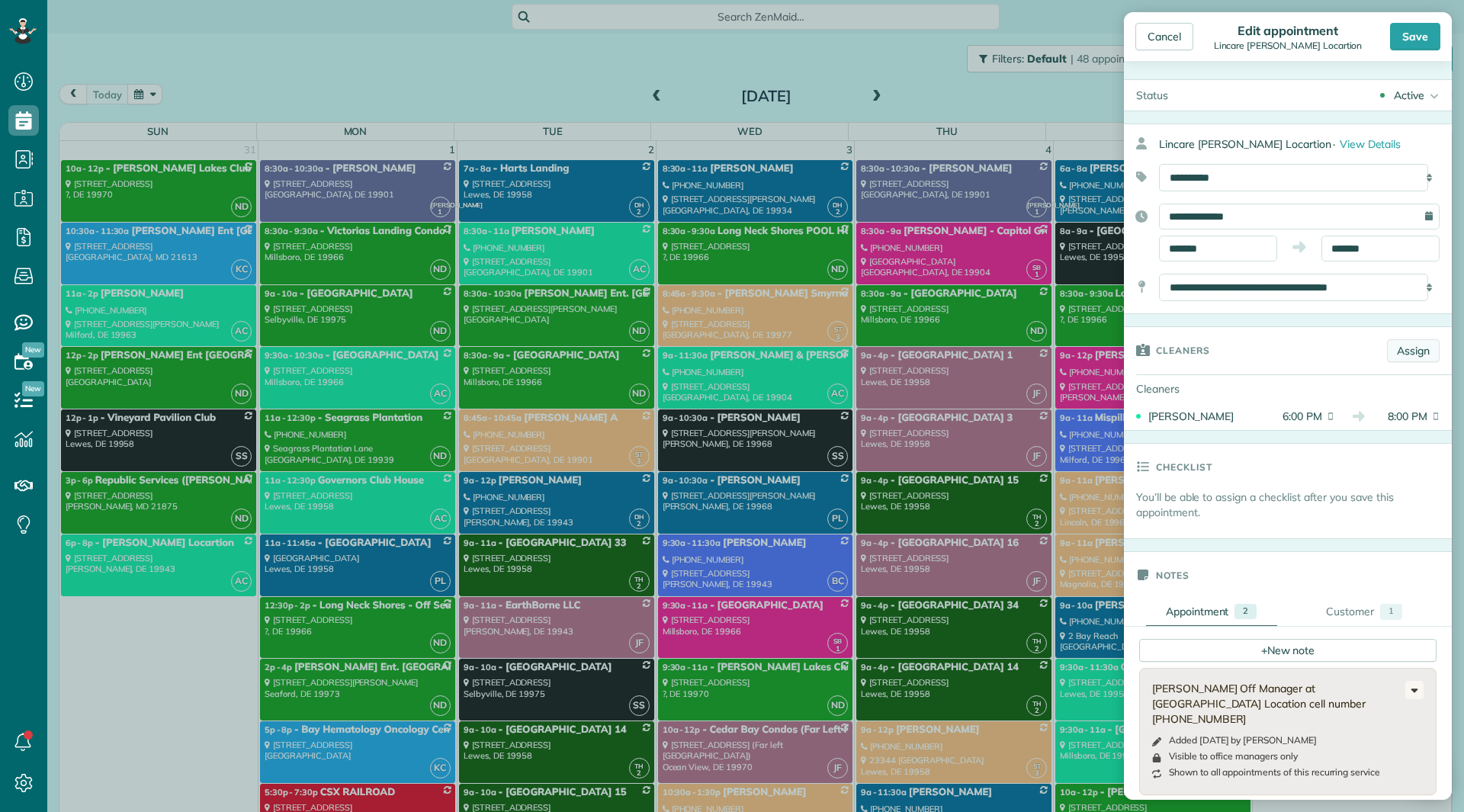
click at [1406, 349] on link "Assign" at bounding box center [1413, 351] width 53 height 23
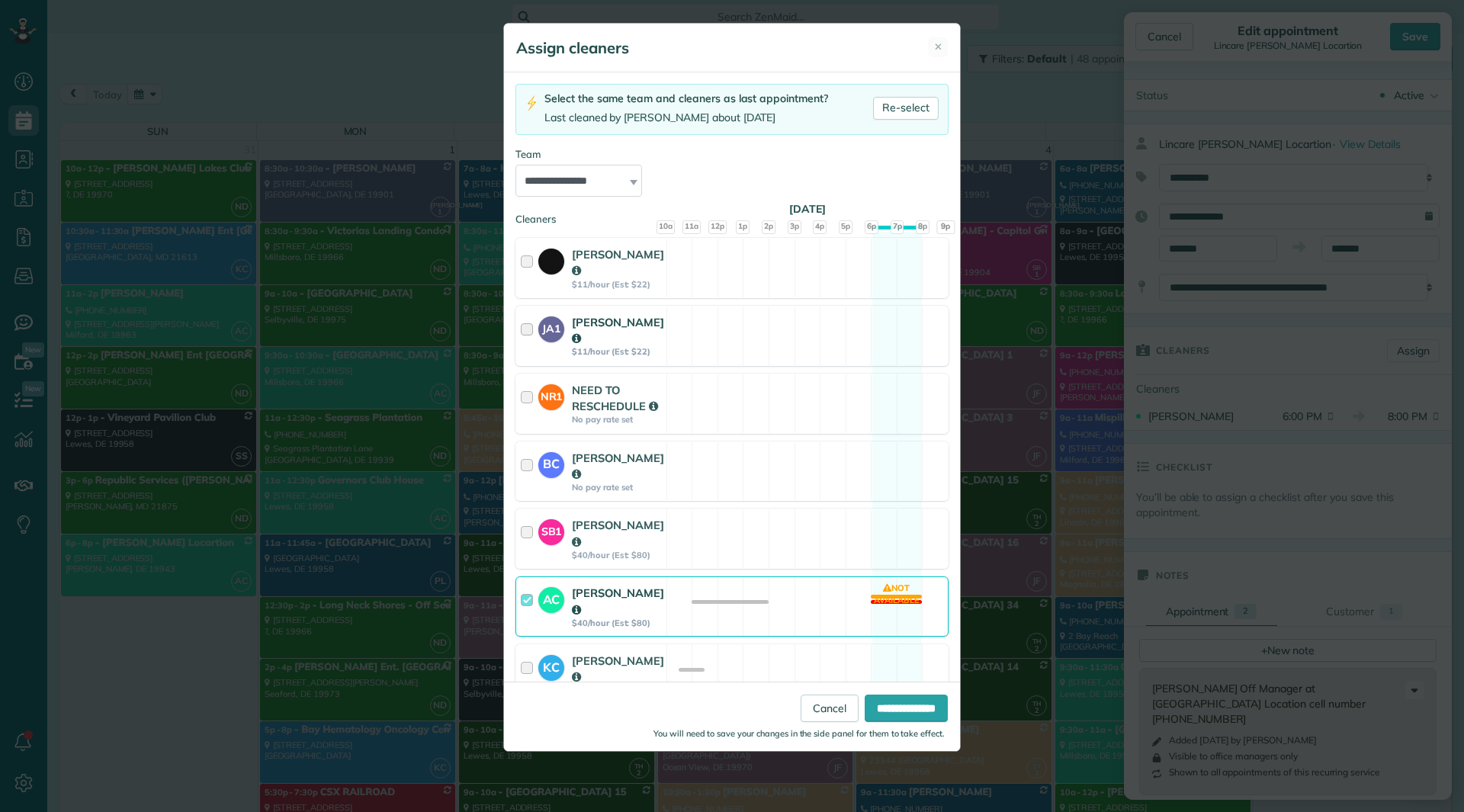
scroll to position [153, 0]
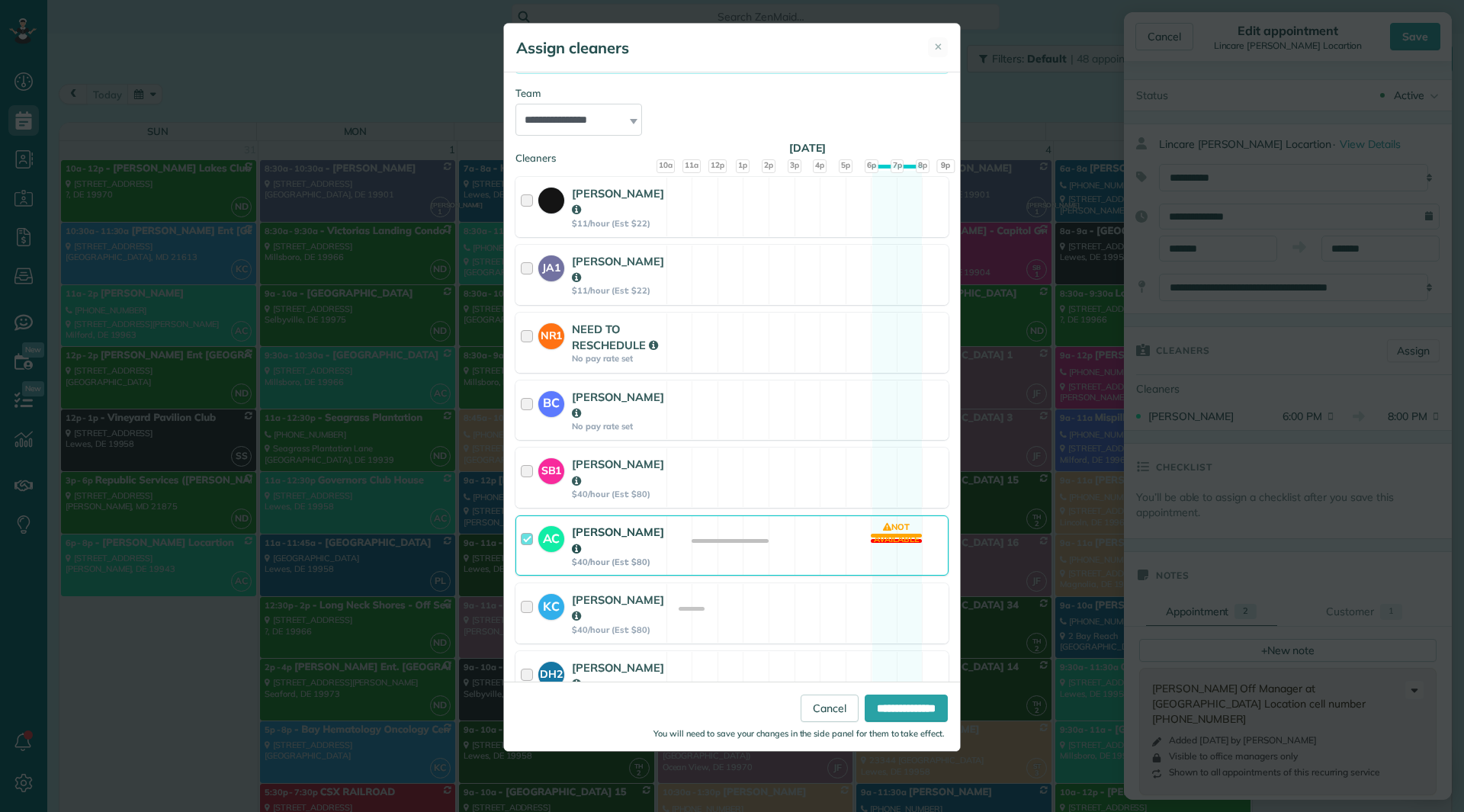
click at [593, 516] on div "AC Andrea Cole $40/hour (Est: $80)" at bounding box center [591, 545] width 150 height 58
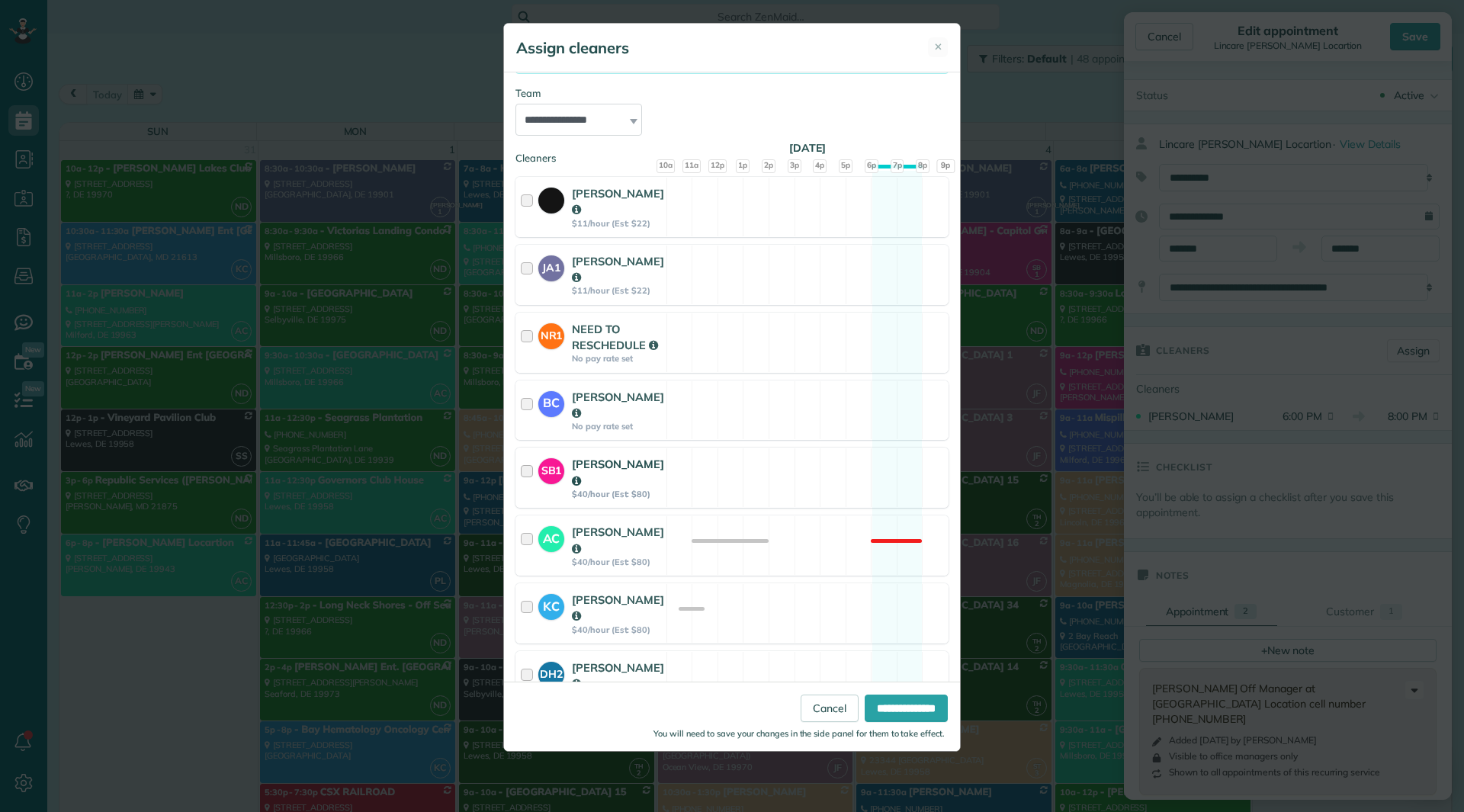
click at [606, 457] on strong "[PERSON_NAME]" at bounding box center [618, 472] width 93 height 31
click at [583, 162] on div "**********" at bounding box center [731, 377] width 456 height 609
click at [608, 196] on strong "MICHAEL LUNN" at bounding box center [618, 202] width 93 height 31
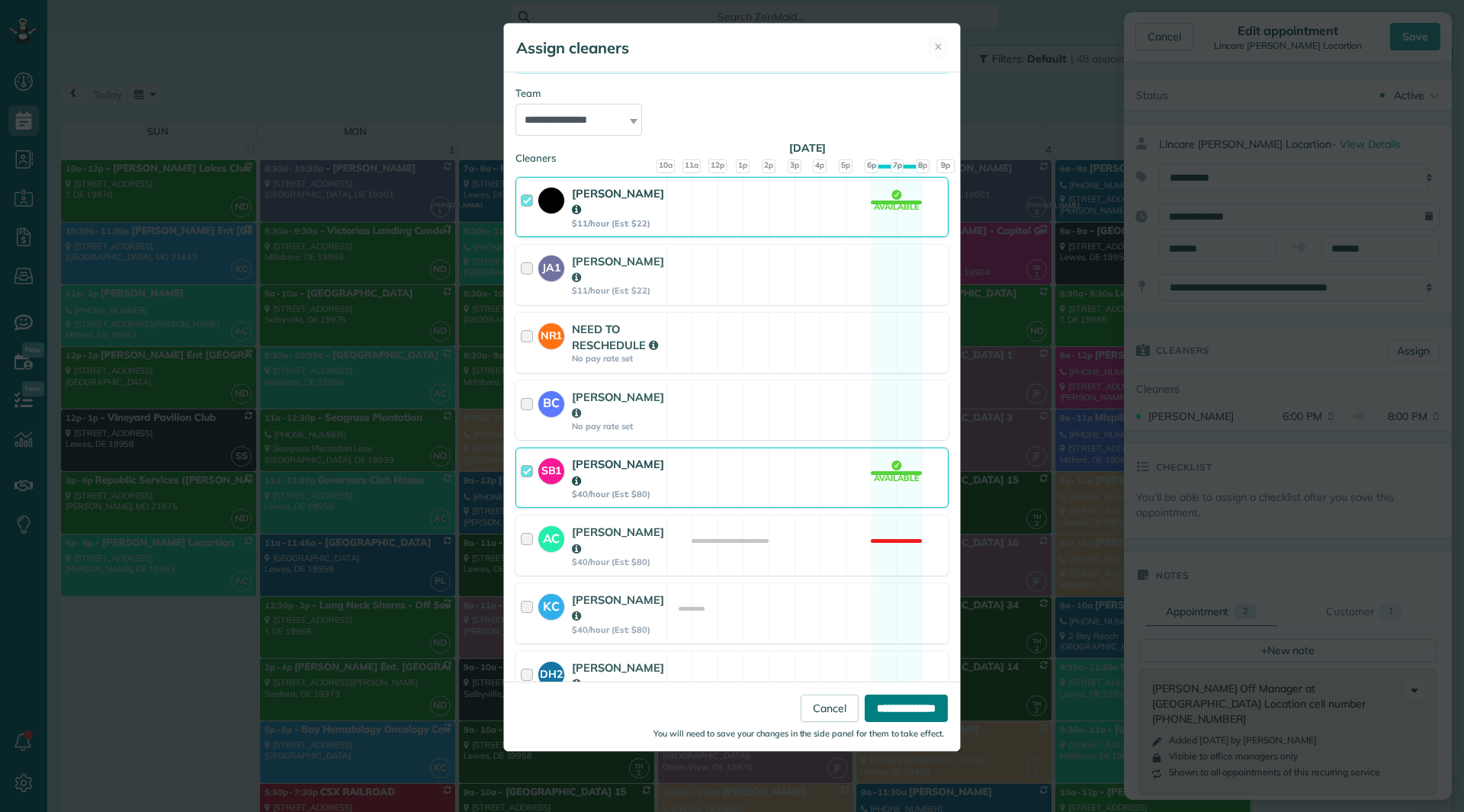
click at [882, 702] on input "**********" at bounding box center [906, 708] width 83 height 28
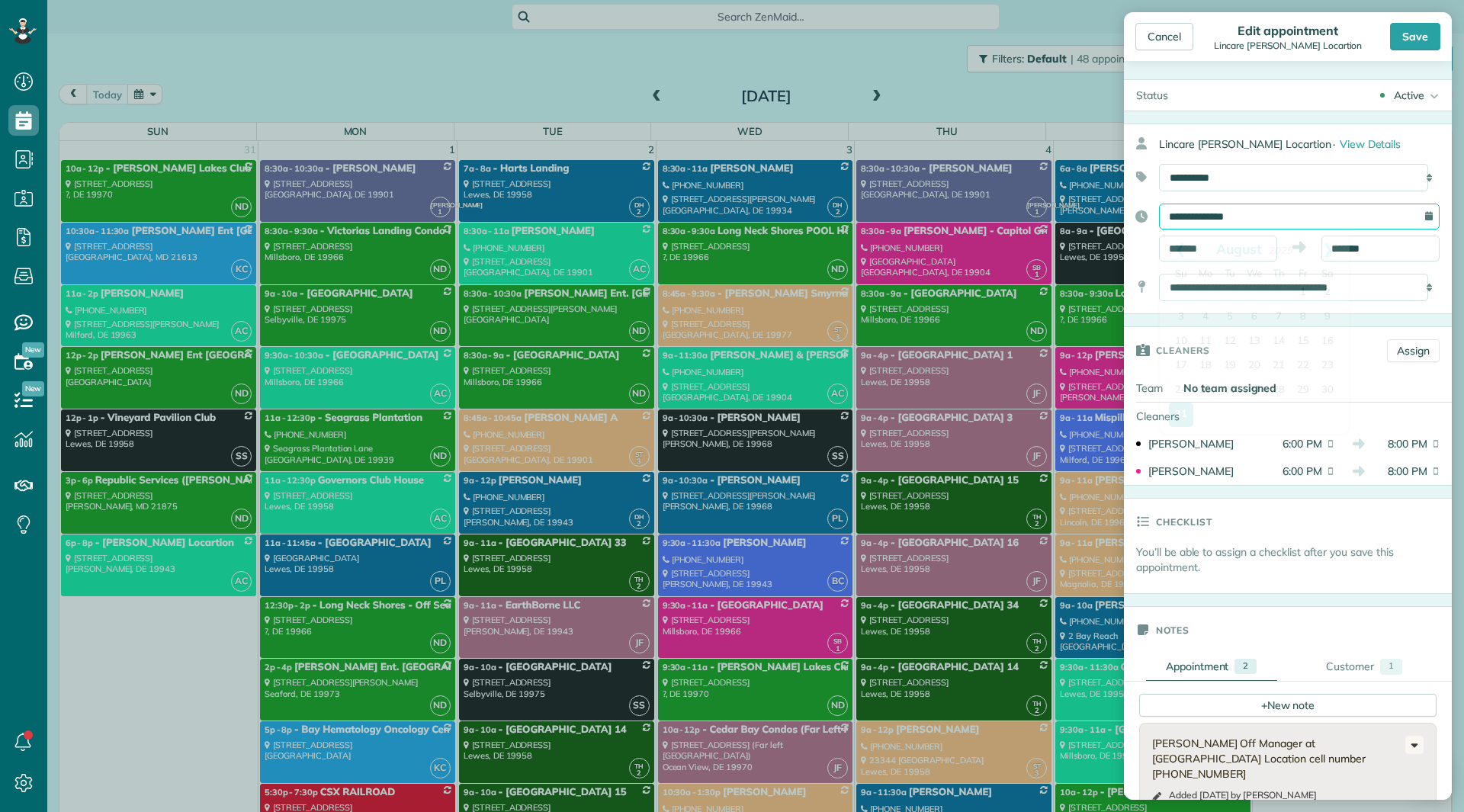
click at [1288, 218] on input "**********" at bounding box center [1300, 216] width 281 height 26
click at [1329, 252] on link "Next" at bounding box center [1328, 249] width 42 height 38
click at [1184, 393] on link "28" at bounding box center [1181, 392] width 25 height 25
type input "**********"
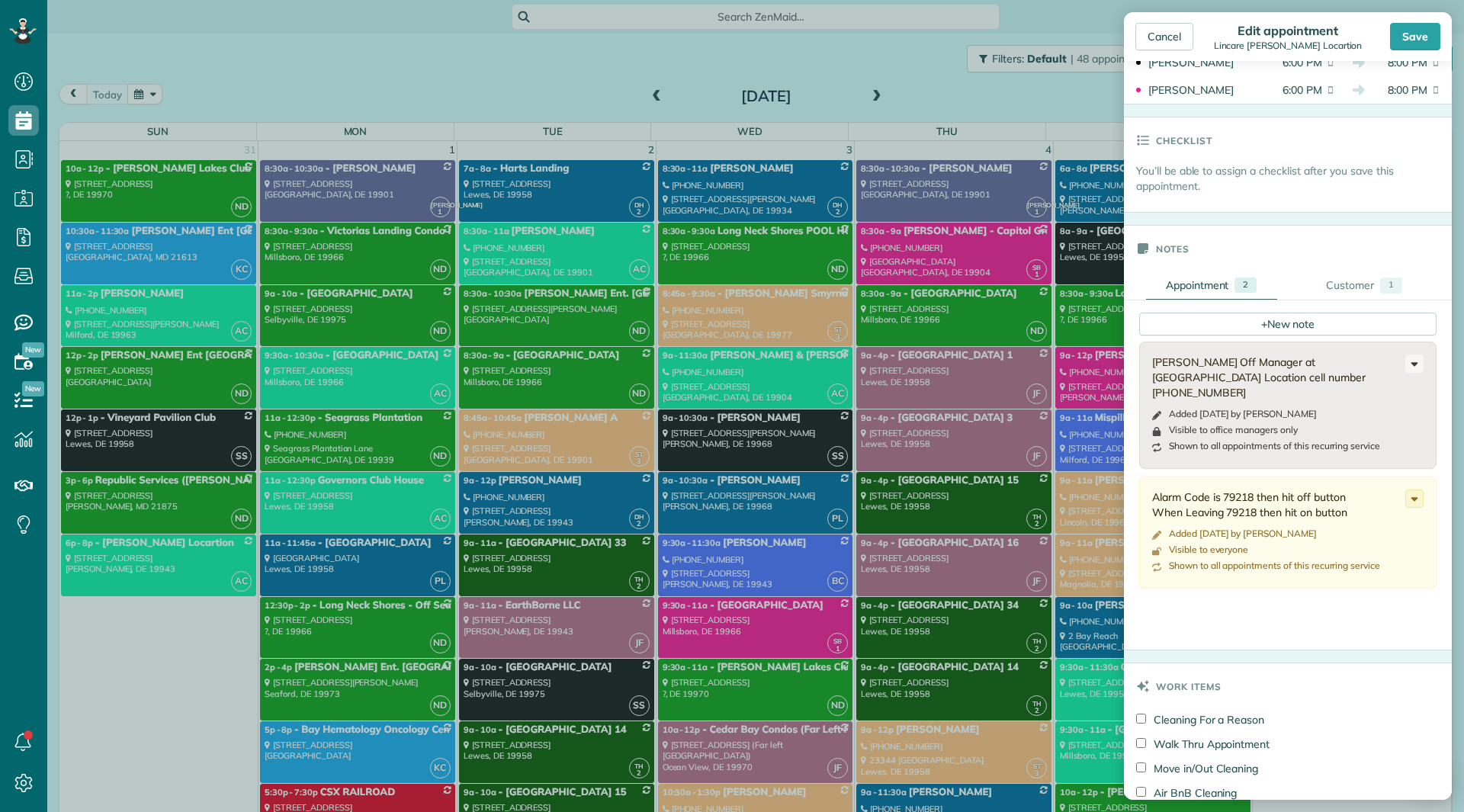
click at [1305, 310] on div "+ New note Jessica Off Manager at Felton Location cell number 302-331-3940 Adde…" at bounding box center [1452, 474] width 656 height 349
click at [1301, 313] on div "+ New note" at bounding box center [1287, 324] width 297 height 23
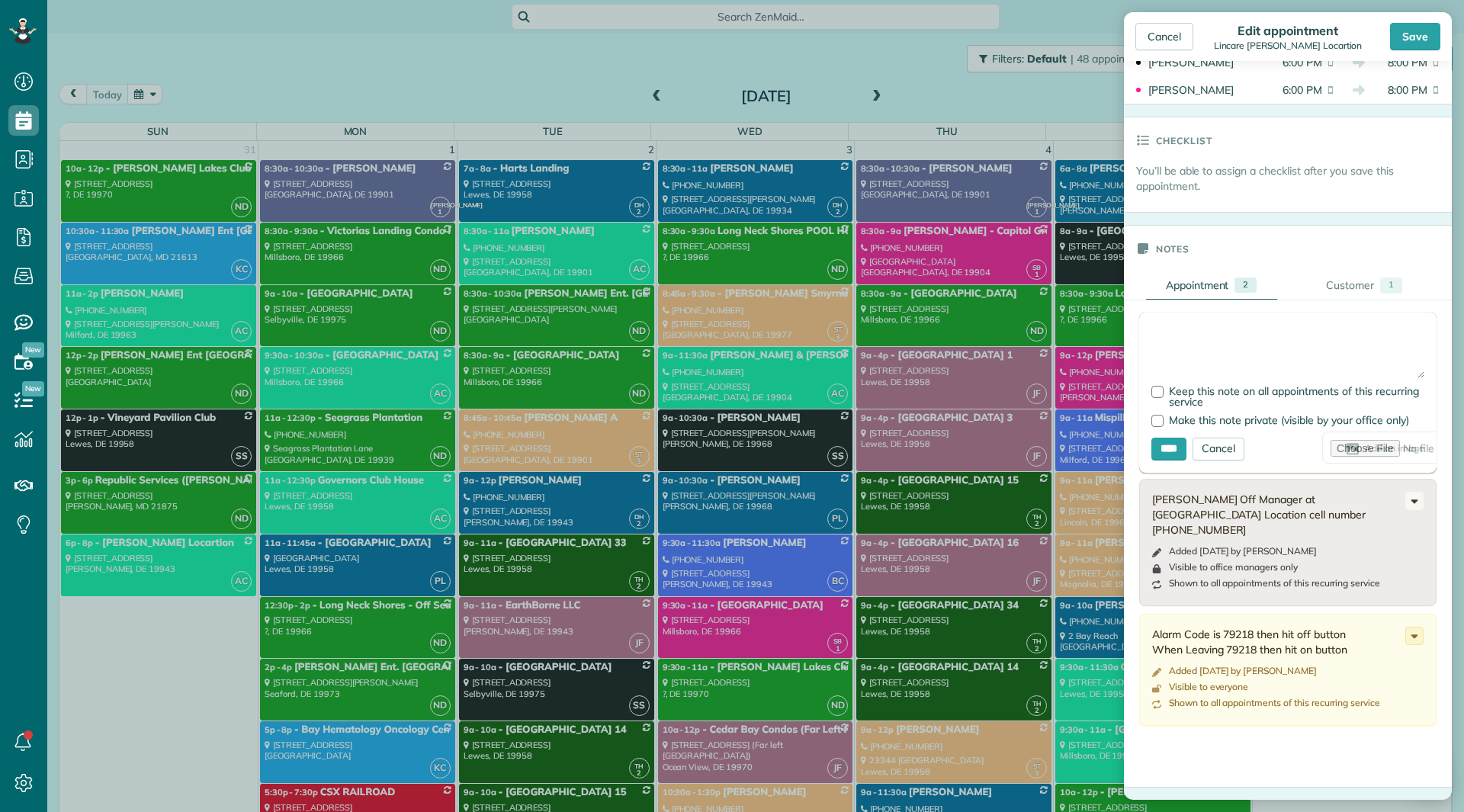
click at [1266, 328] on textarea at bounding box center [1288, 352] width 273 height 53
type textarea "**********"
click at [1184, 444] on input "****" at bounding box center [1169, 449] width 35 height 23
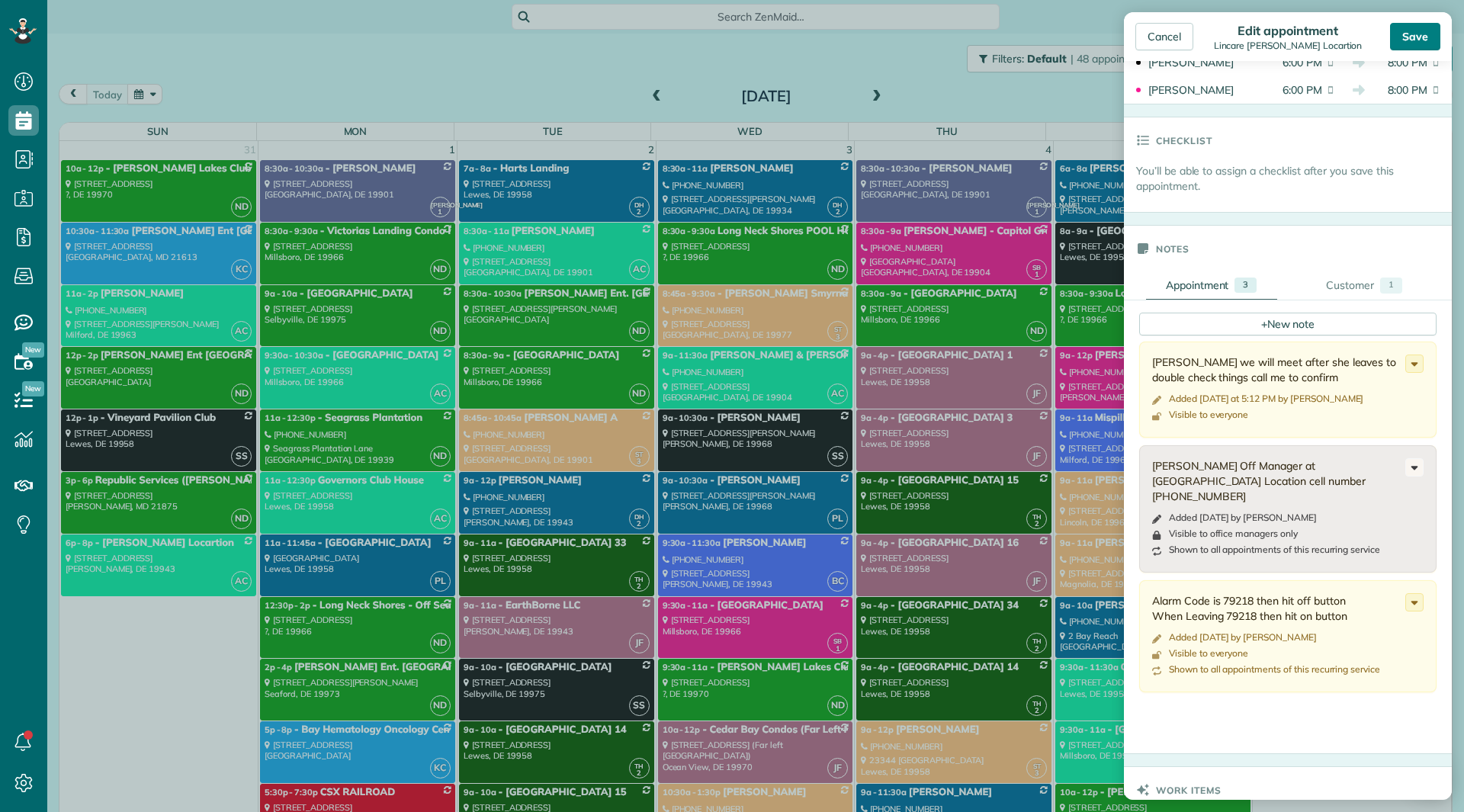
click at [1407, 45] on div "Save" at bounding box center [1415, 36] width 51 height 28
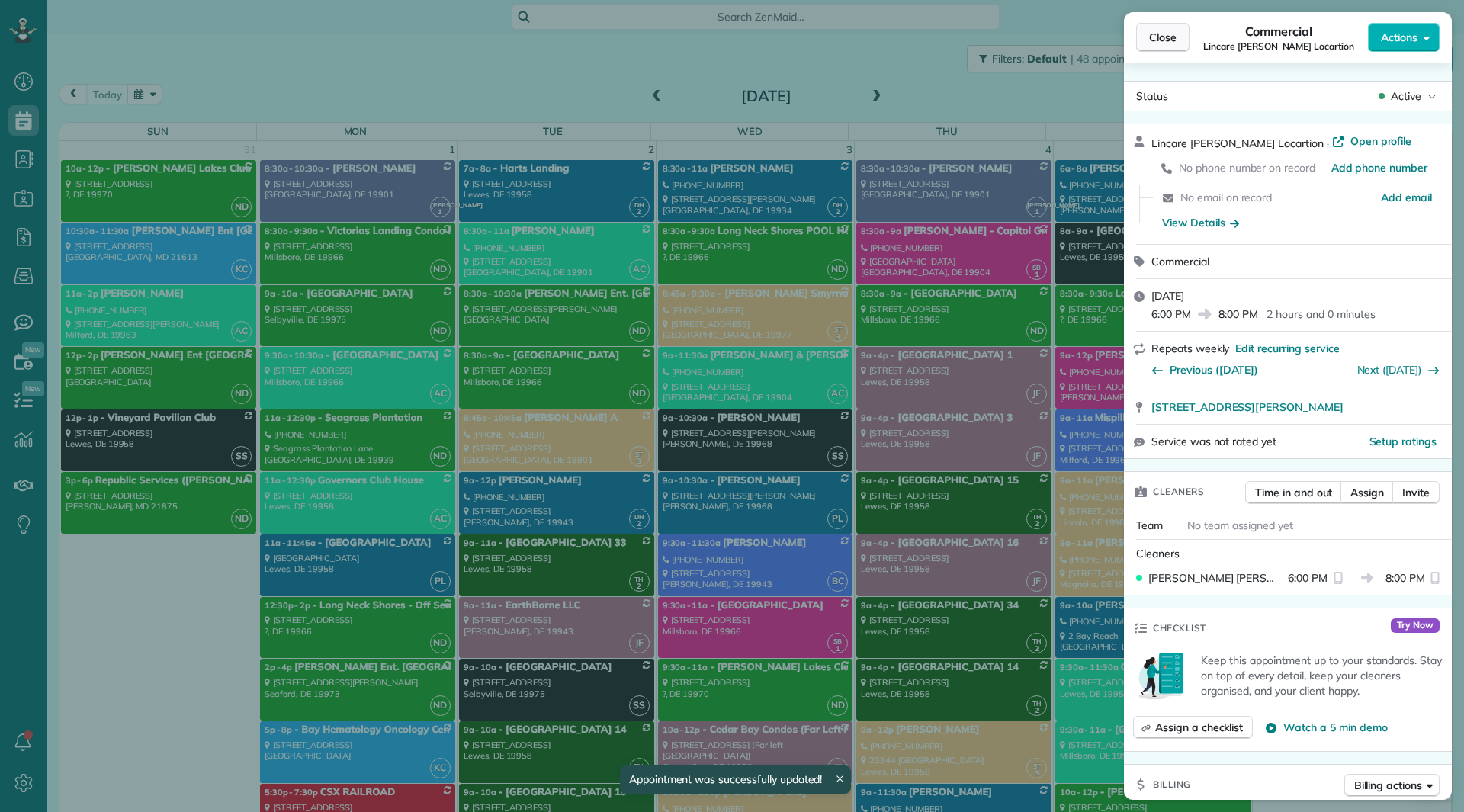
click at [1153, 29] on button "Close" at bounding box center [1163, 37] width 54 height 29
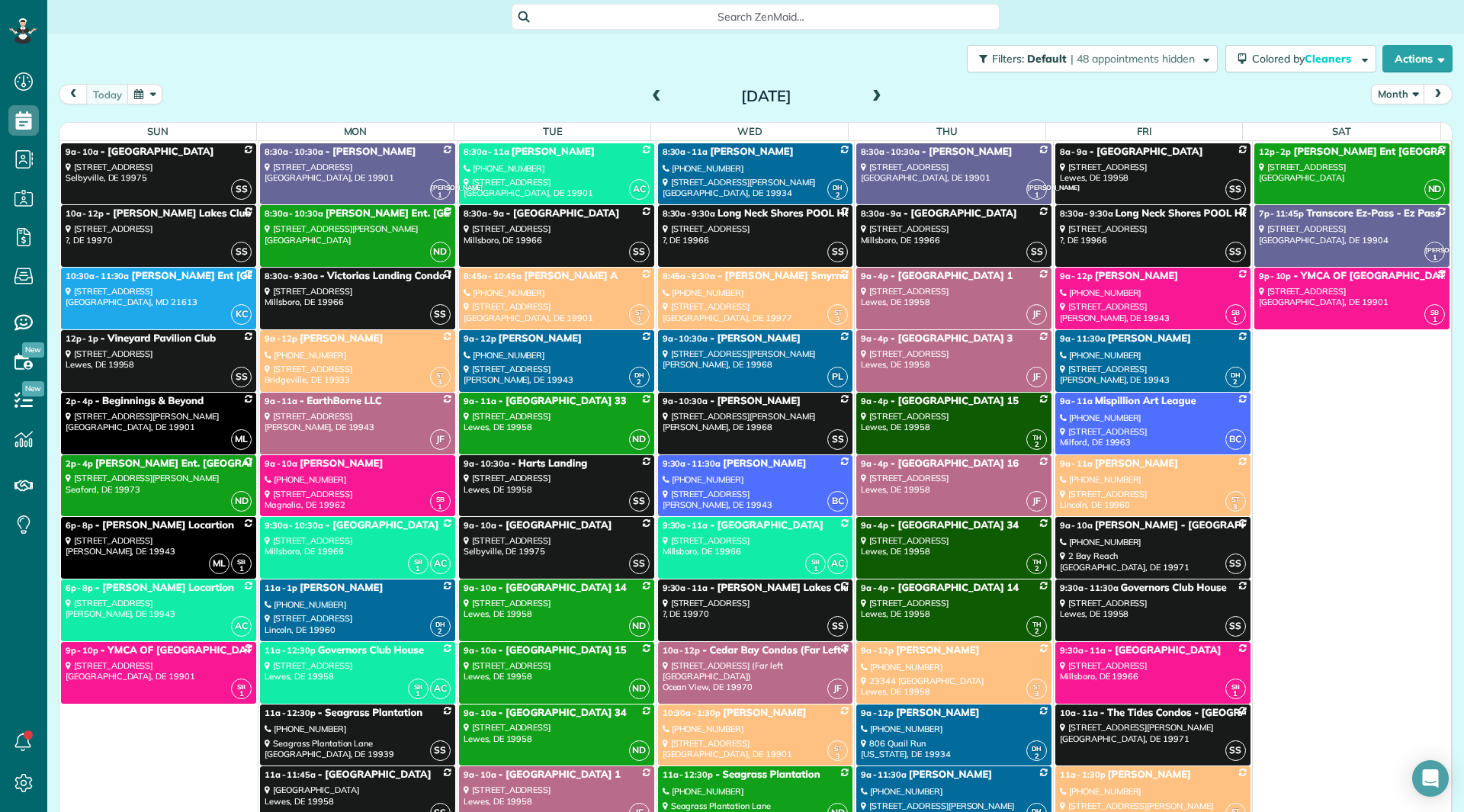
scroll to position [10139, 0]
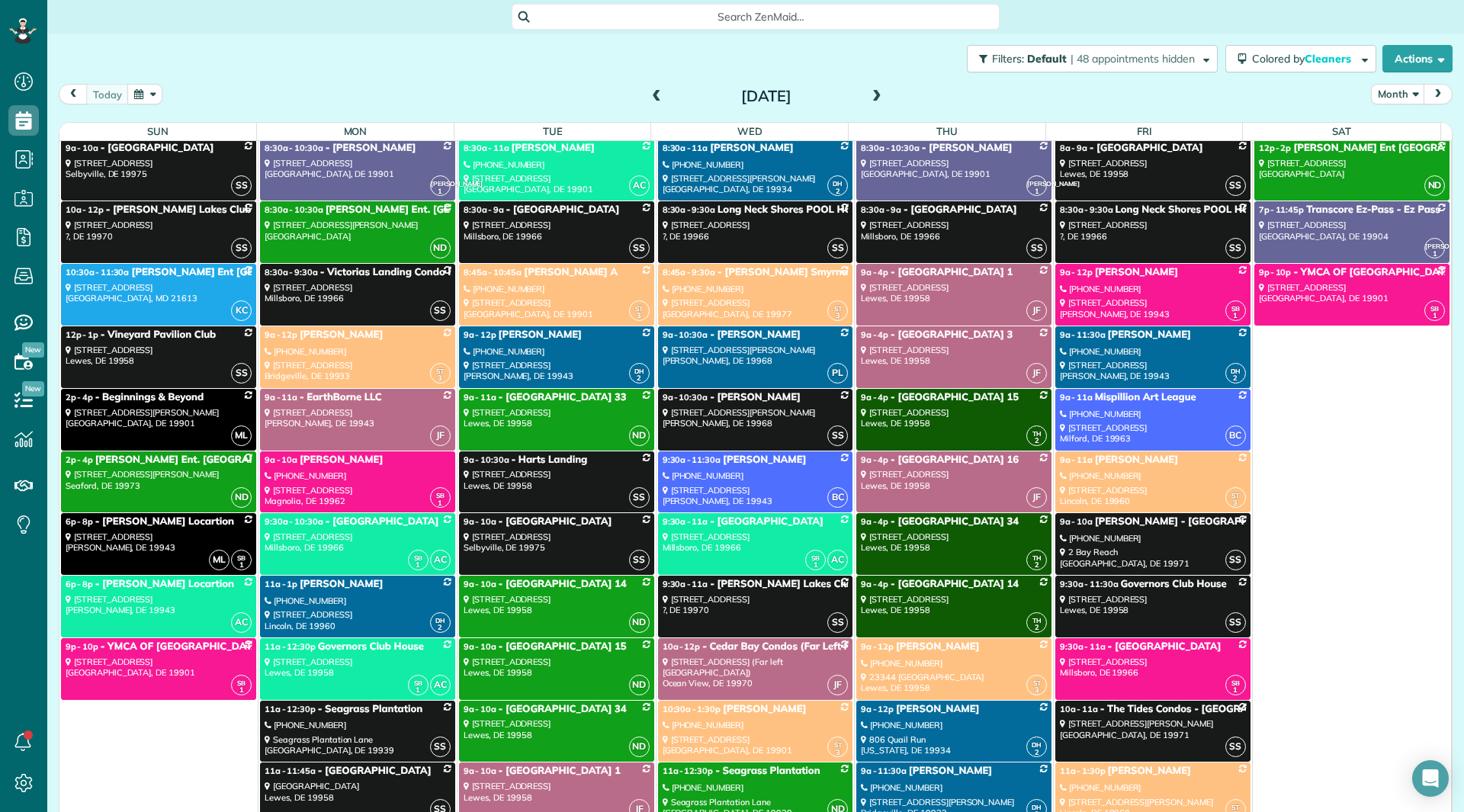
click at [118, 673] on div "1137 South State Street Dover, DE 19901" at bounding box center [159, 667] width 186 height 22
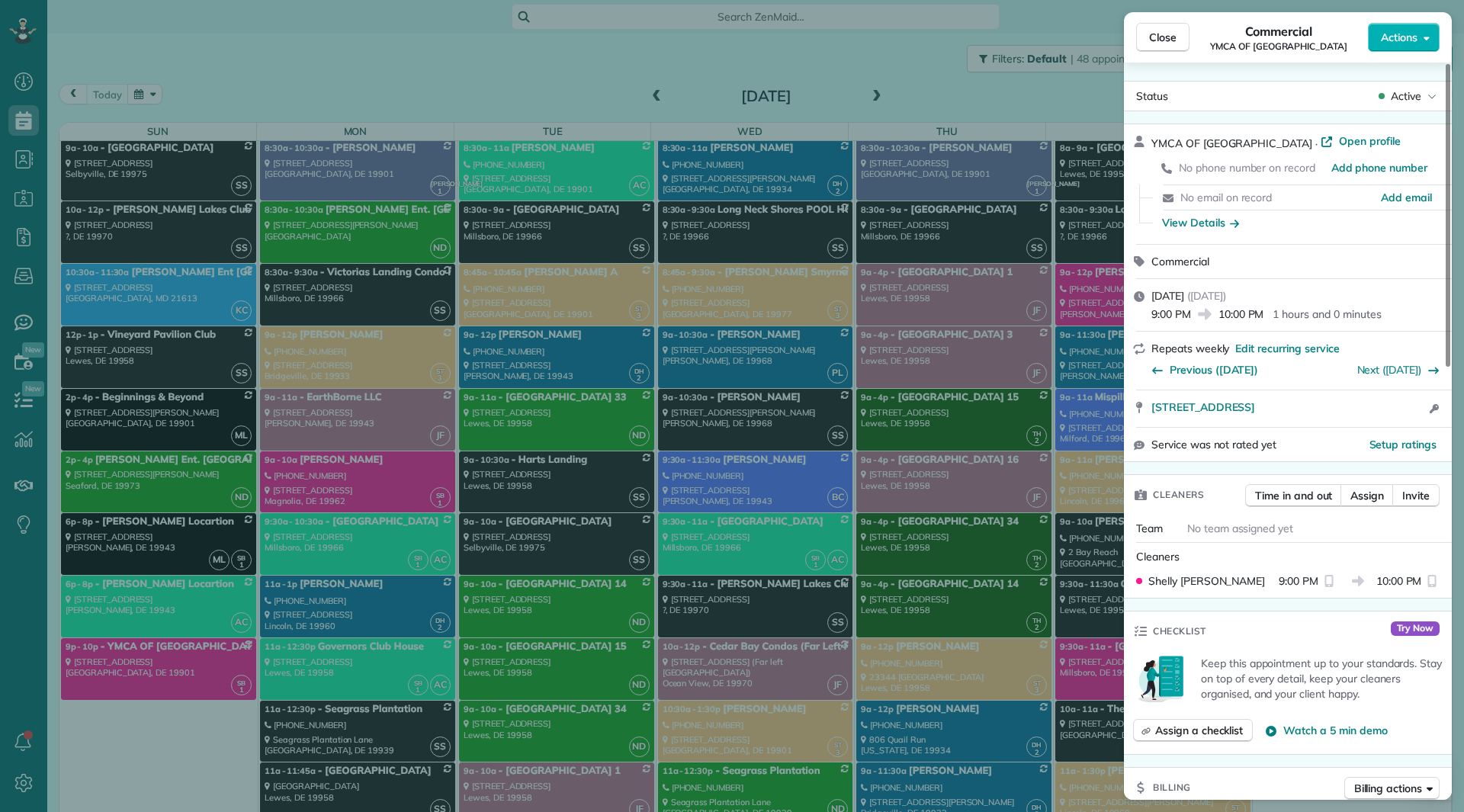
drag, startPoint x: 1142, startPoint y: 43, endPoint x: 1128, endPoint y: 33, distance: 17.2
click at [1142, 42] on button "Close" at bounding box center [1163, 37] width 54 height 29
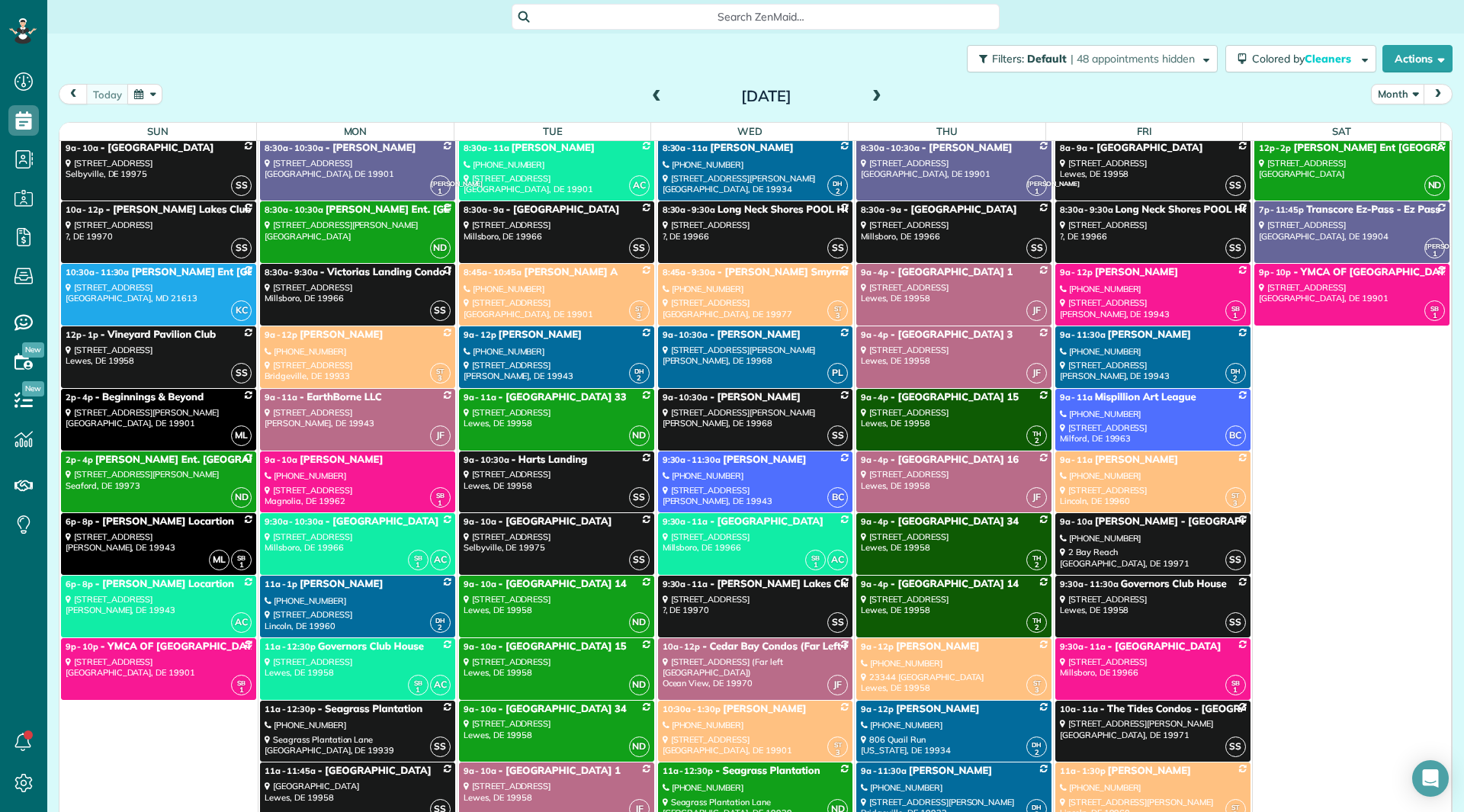
click at [127, 514] on link "ML SB 1 6p - 8p - Lincare Felton Locartion 7012 South Dupont Highway Felton, DE…" at bounding box center [159, 544] width 195 height 62
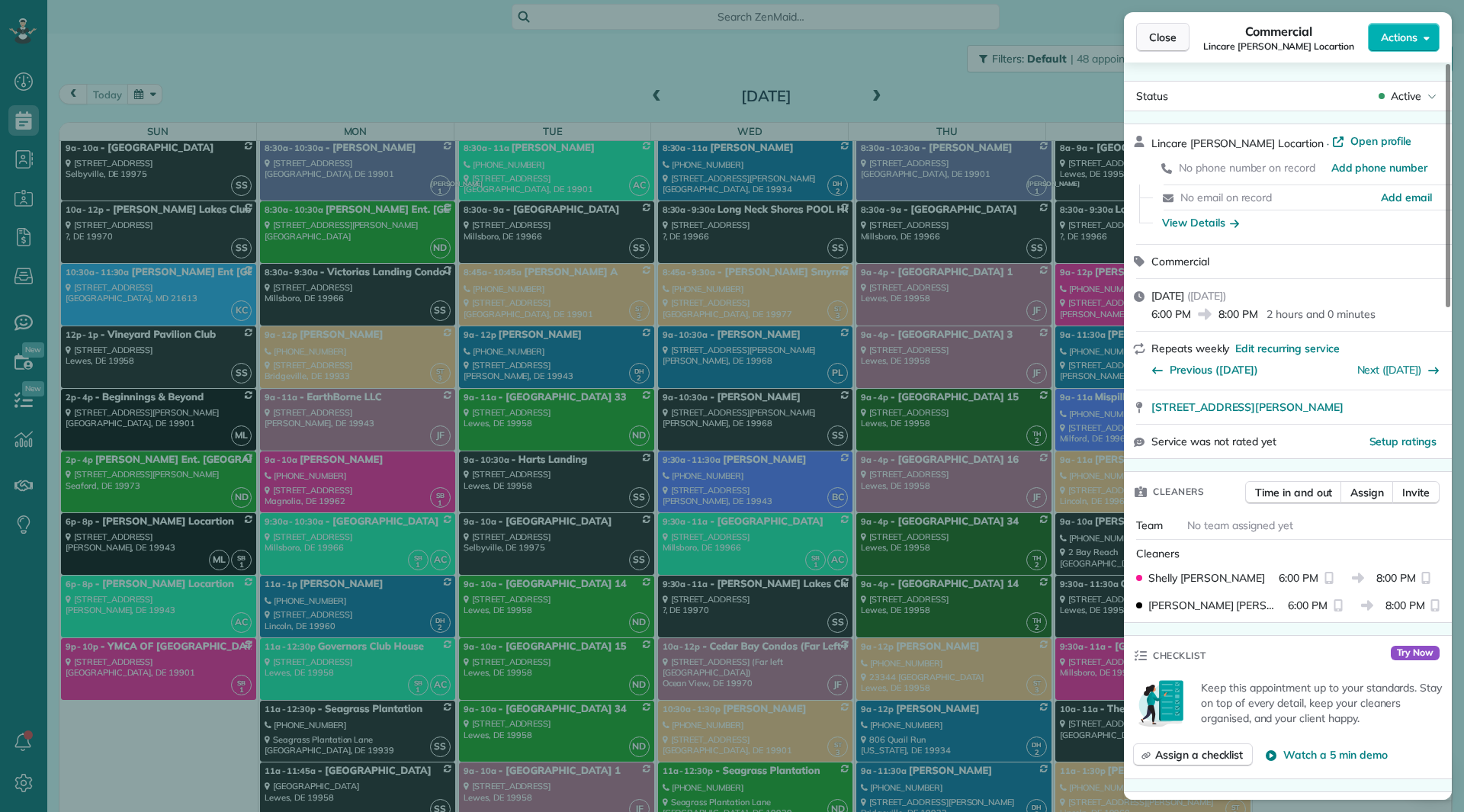
click at [1167, 34] on span "Close" at bounding box center [1163, 37] width 28 height 15
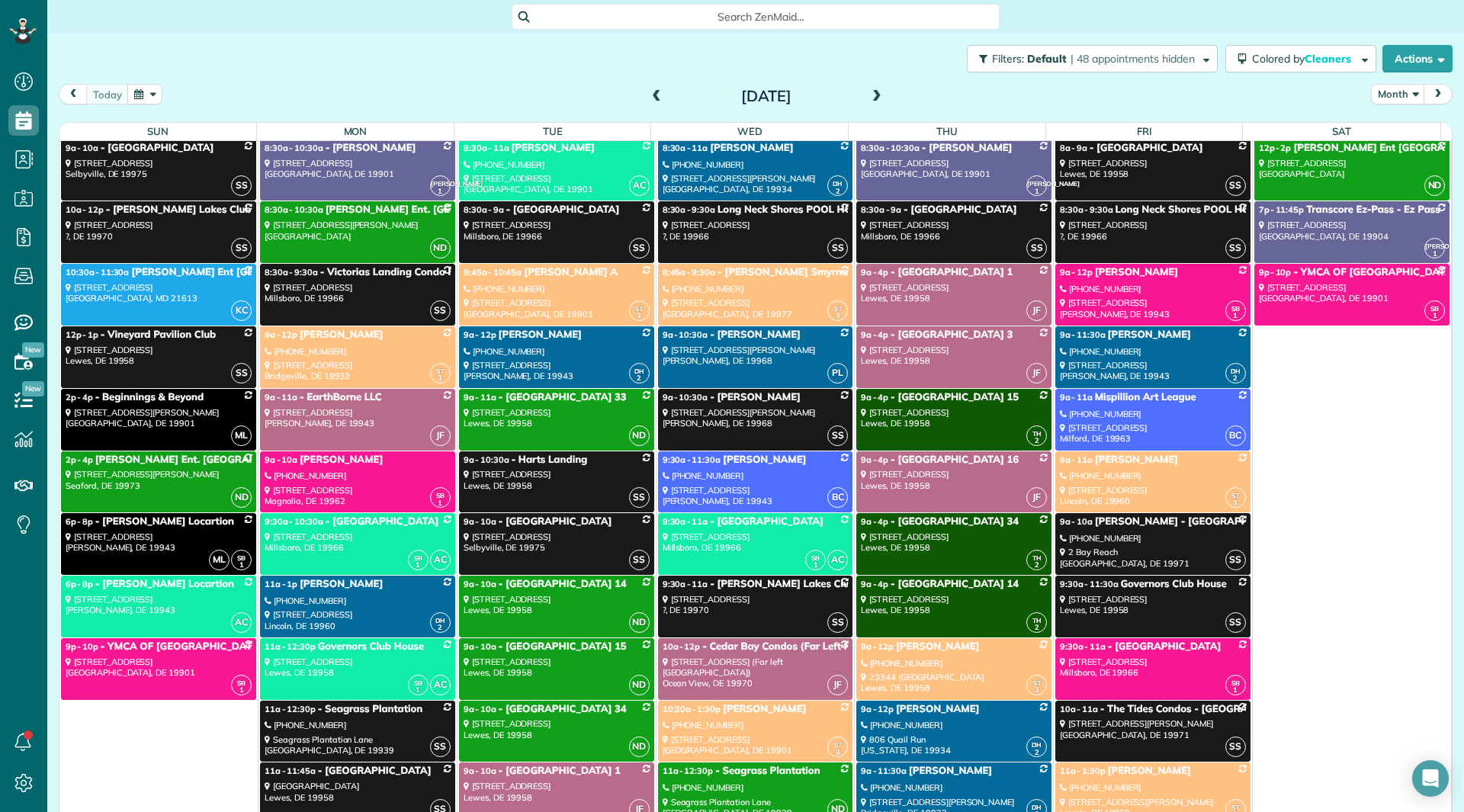
click at [161, 609] on div "7012 South Dupont Highway Felton, DE 19943" at bounding box center [159, 605] width 186 height 22
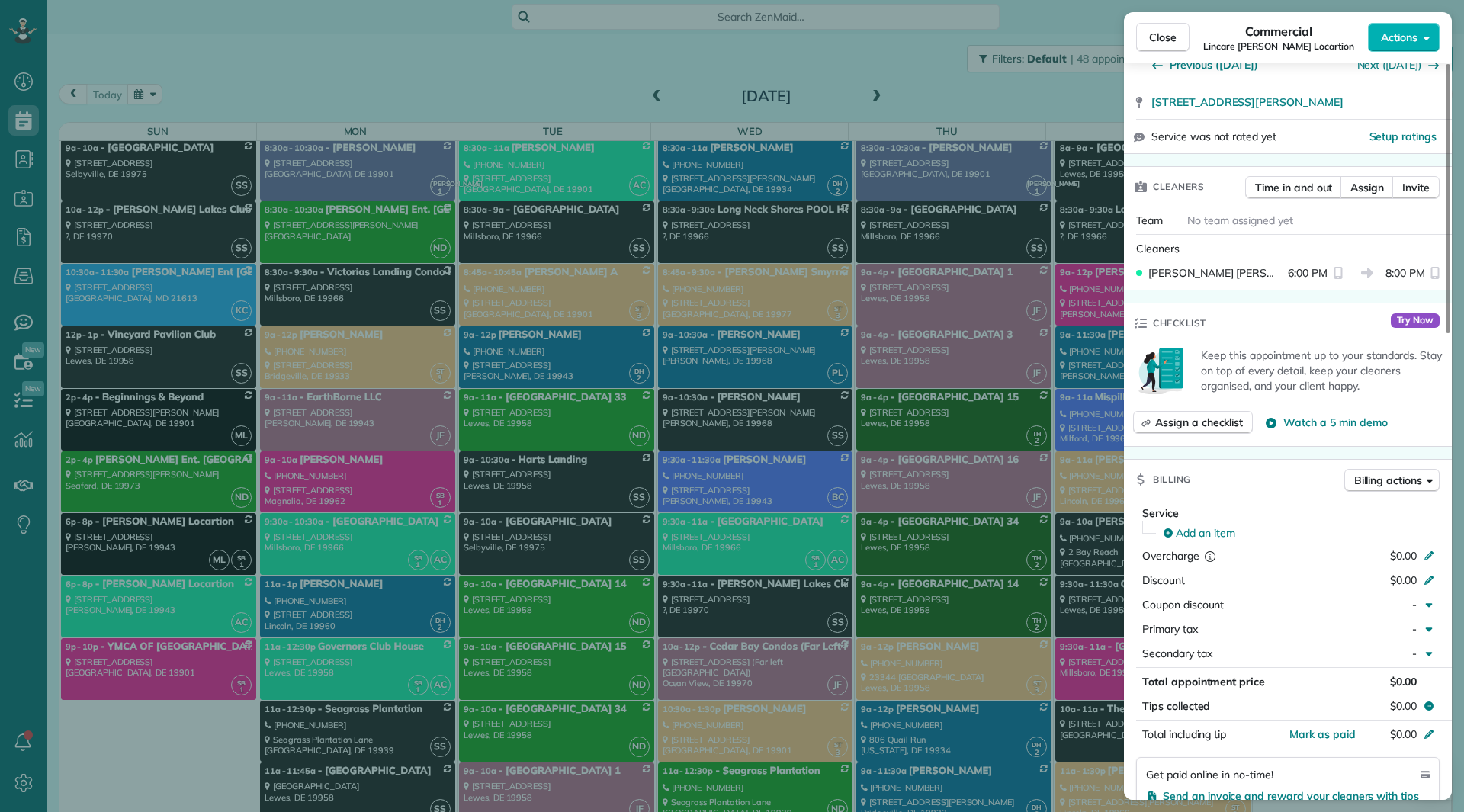
scroll to position [1220, 0]
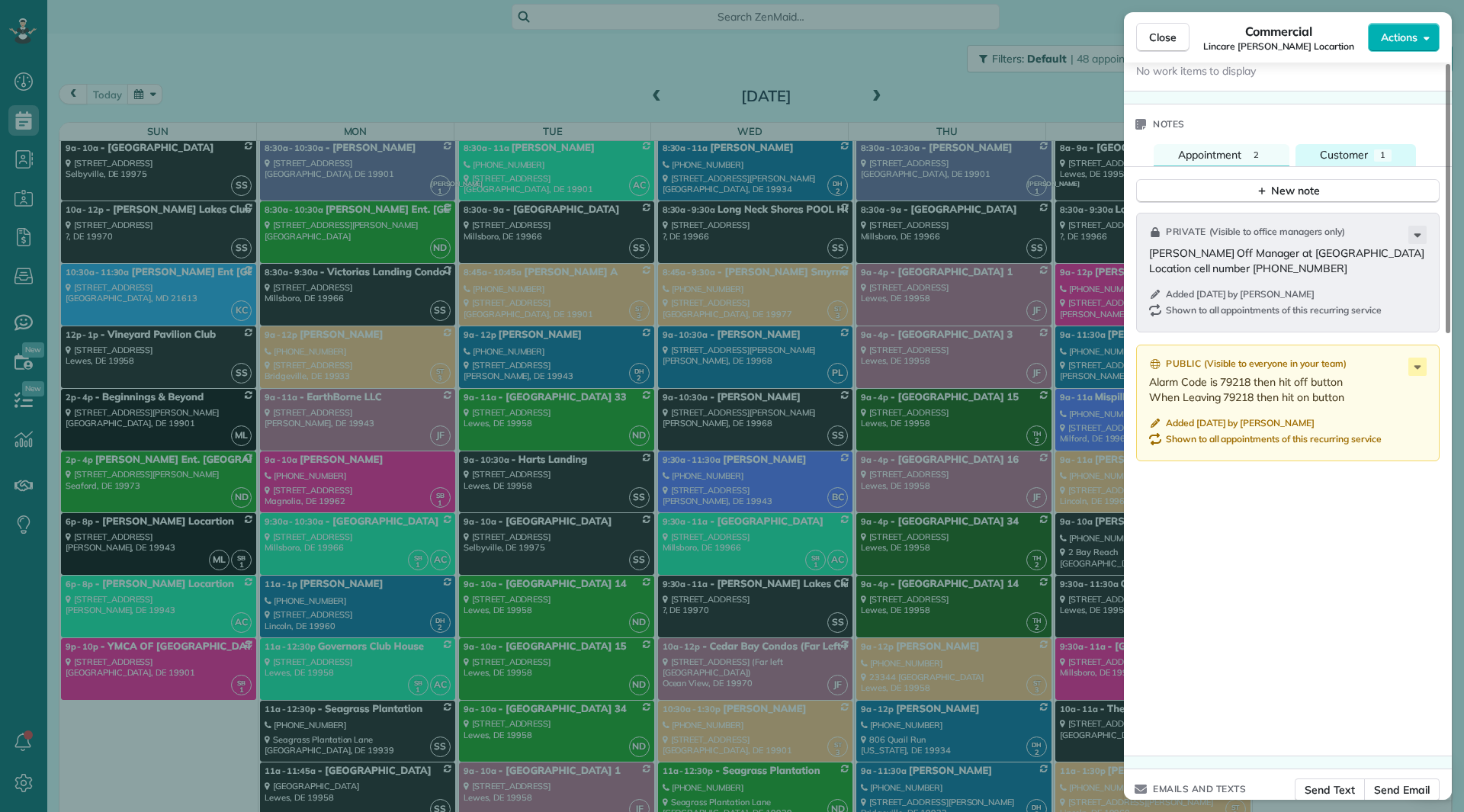
click at [1329, 151] on span "Customer" at bounding box center [1344, 155] width 48 height 13
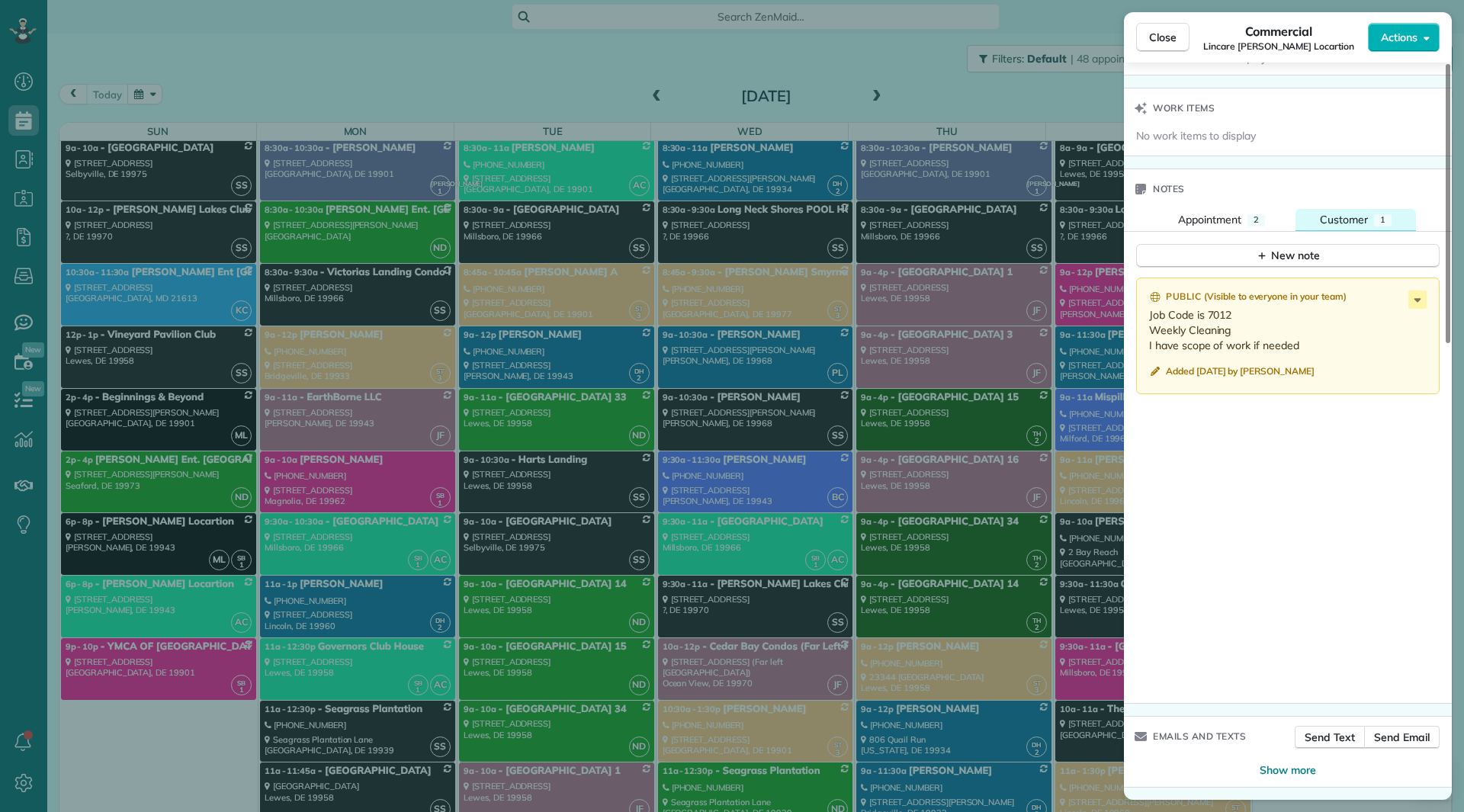
scroll to position [1141, 0]
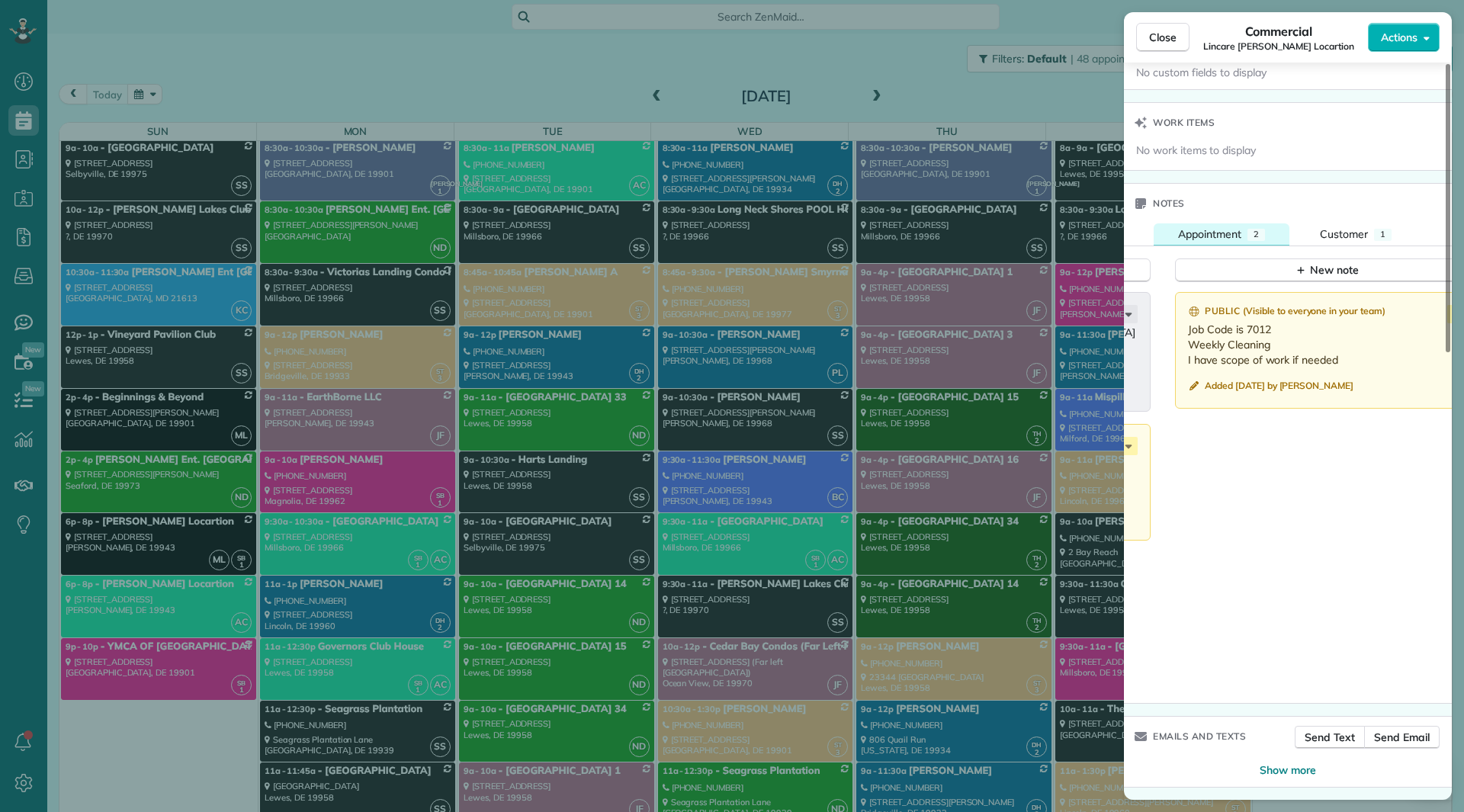
click at [1210, 229] on span "Appointment" at bounding box center [1210, 234] width 63 height 13
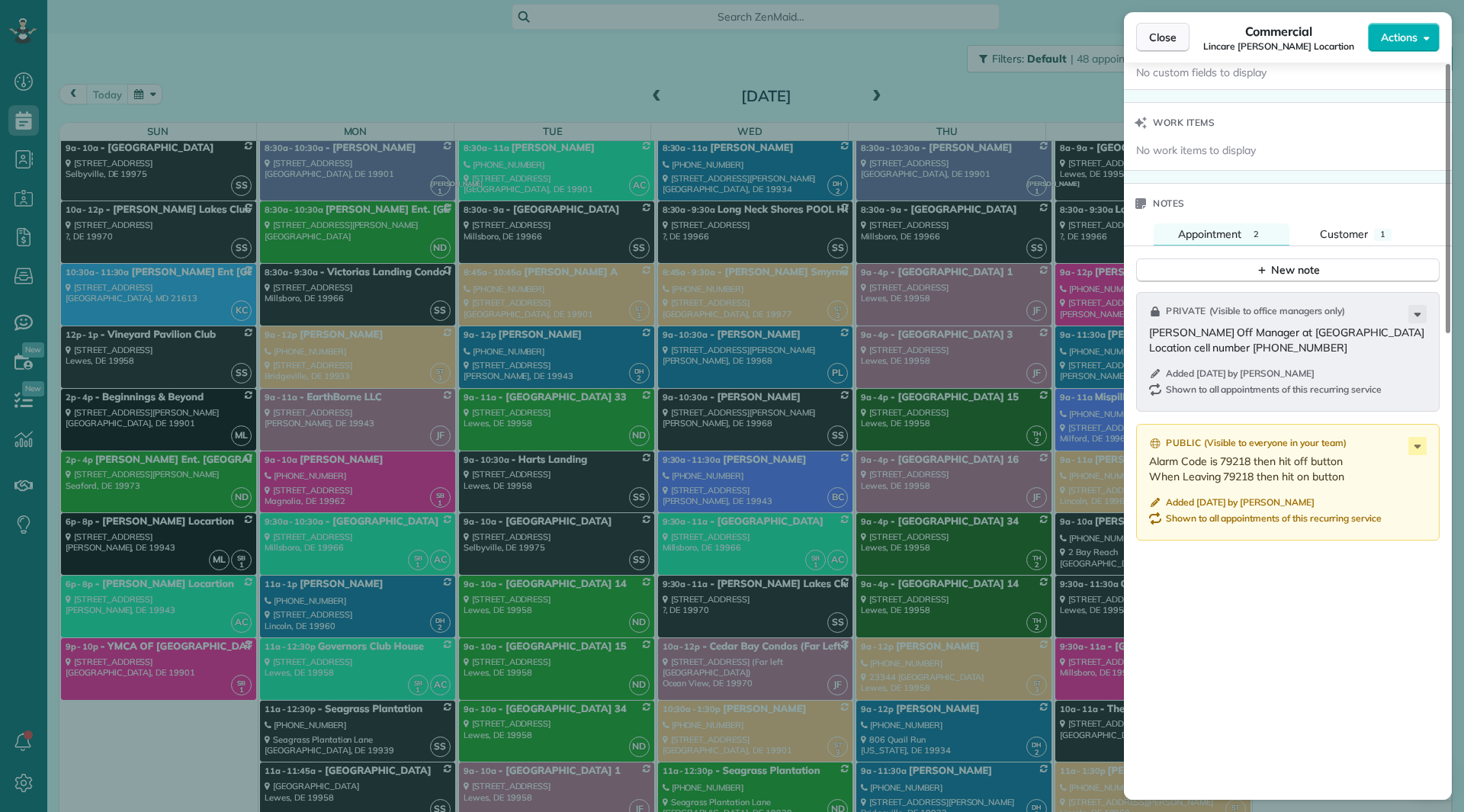
click at [1155, 40] on span "Close" at bounding box center [1163, 37] width 28 height 15
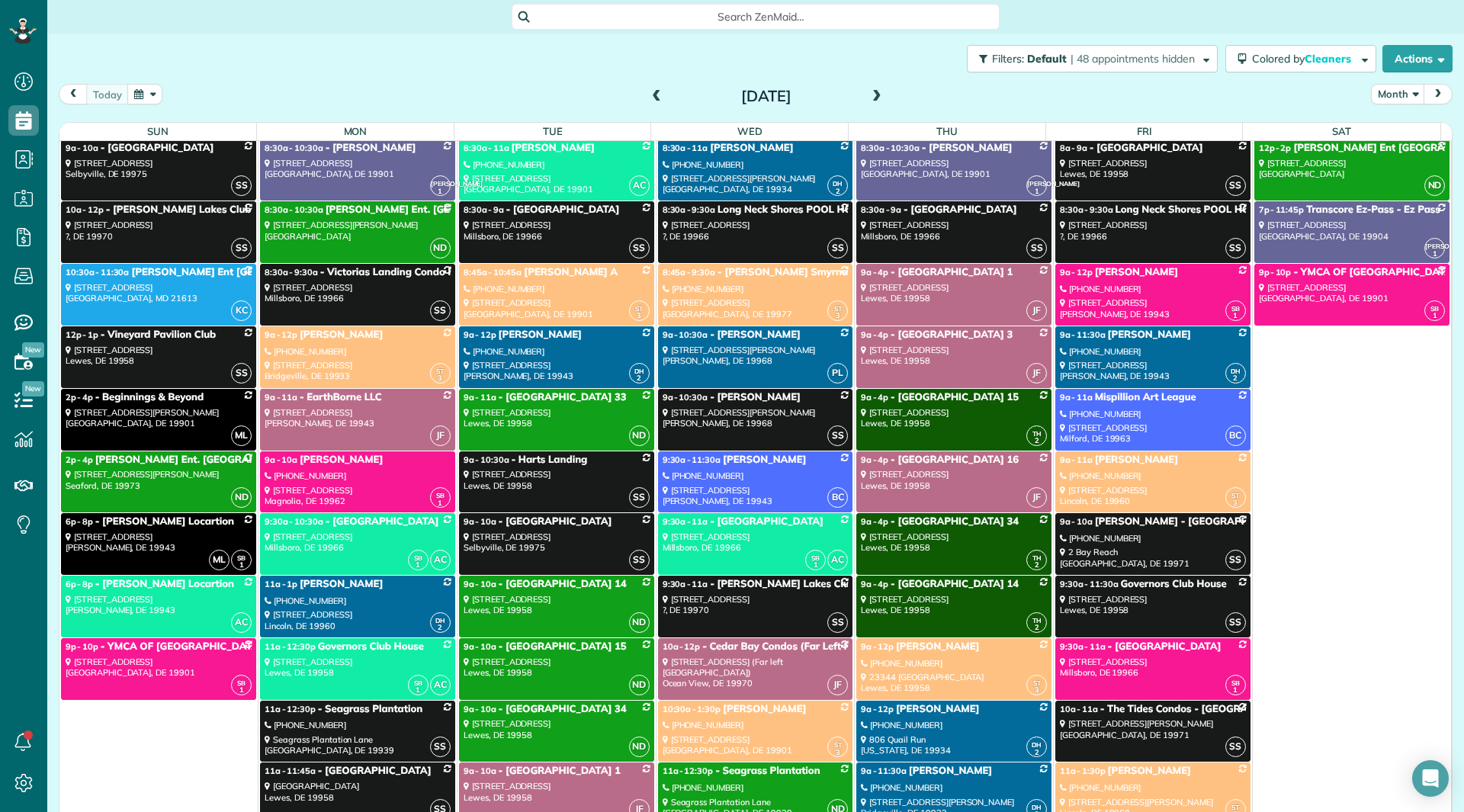
click at [145, 542] on div "7012 South Dupont Highway Felton, DE 19943" at bounding box center [159, 542] width 186 height 22
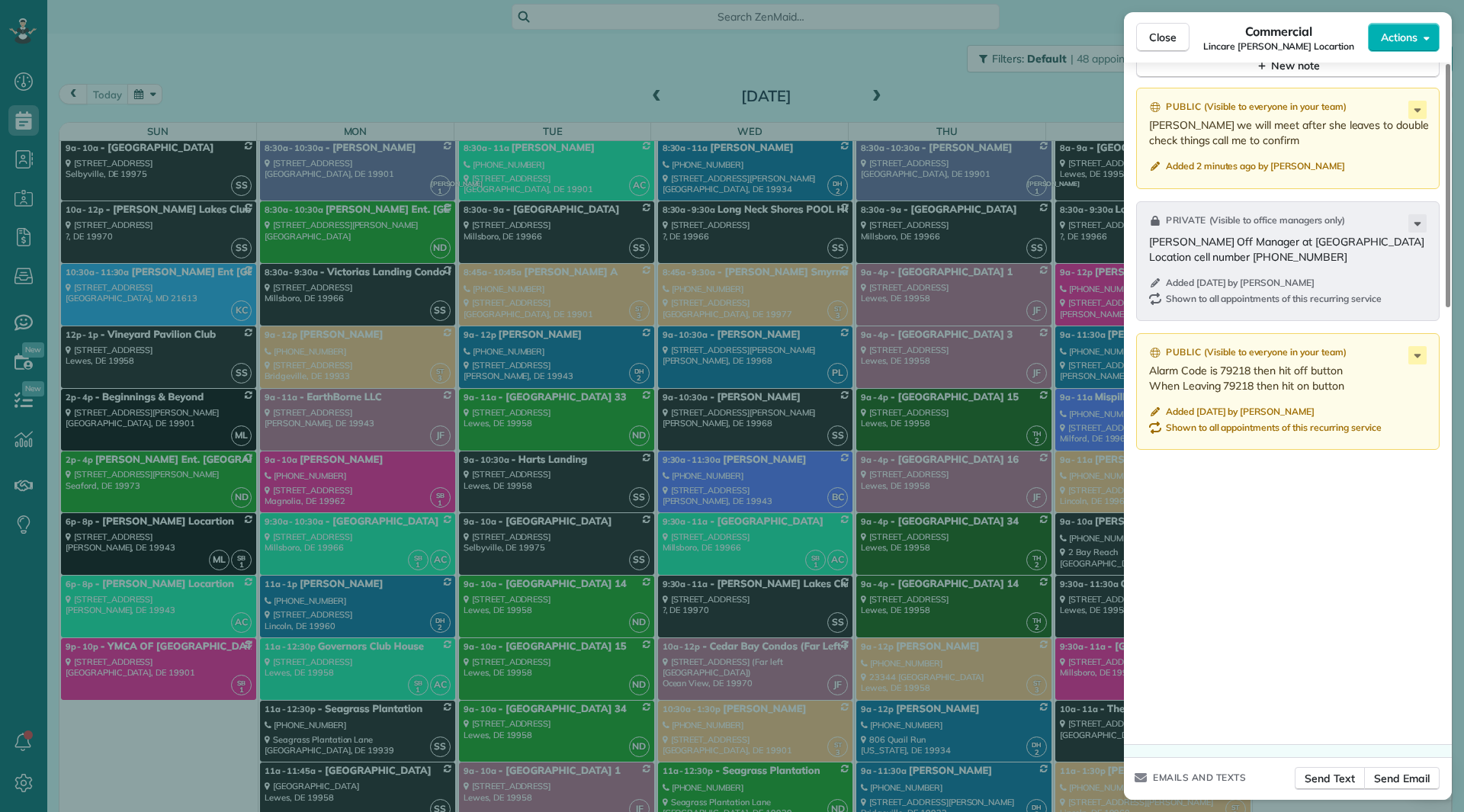
scroll to position [1220, 0]
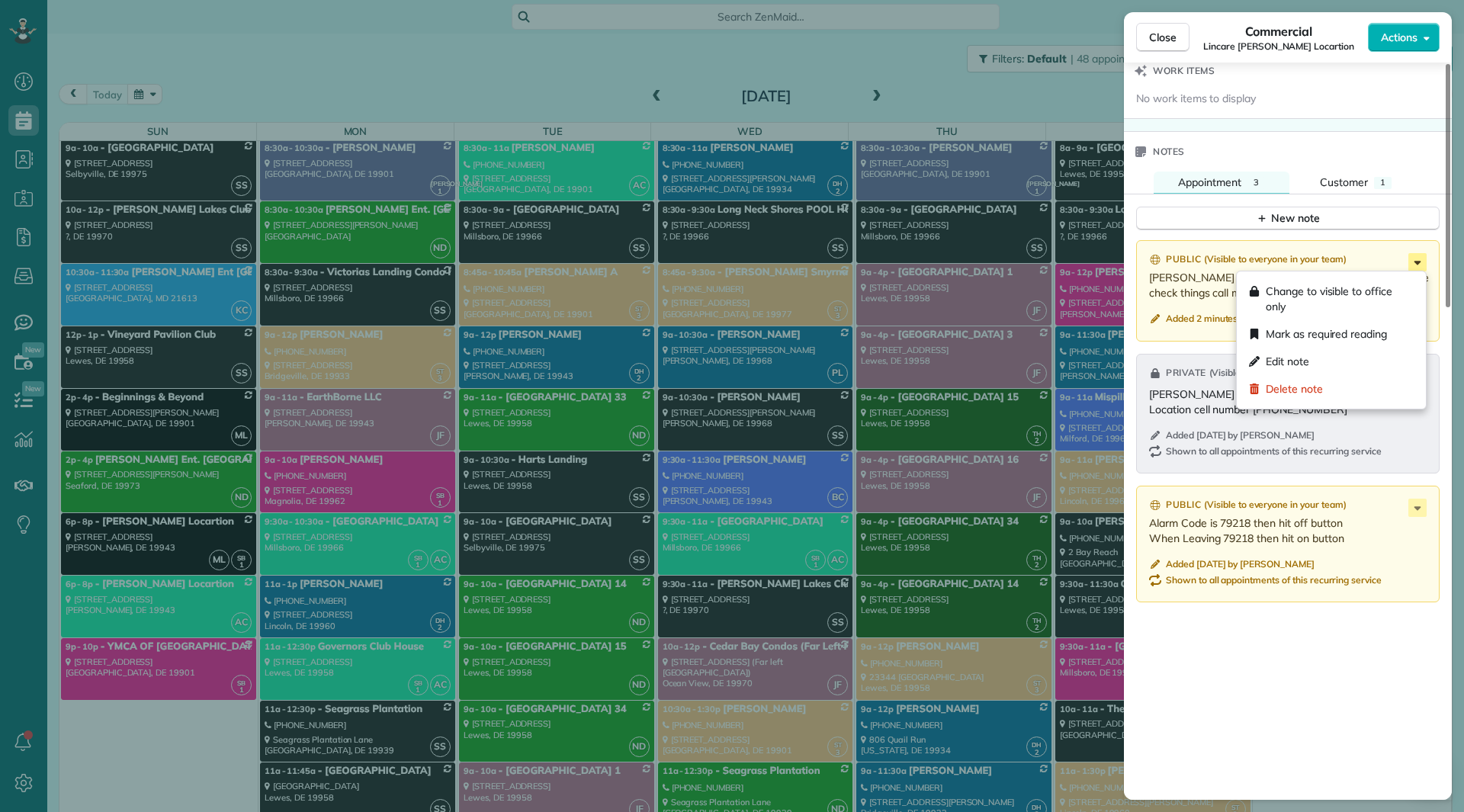
click at [1423, 263] on icon at bounding box center [1417, 262] width 18 height 18
click at [1310, 357] on div "Edit note" at bounding box center [1331, 361] width 177 height 28
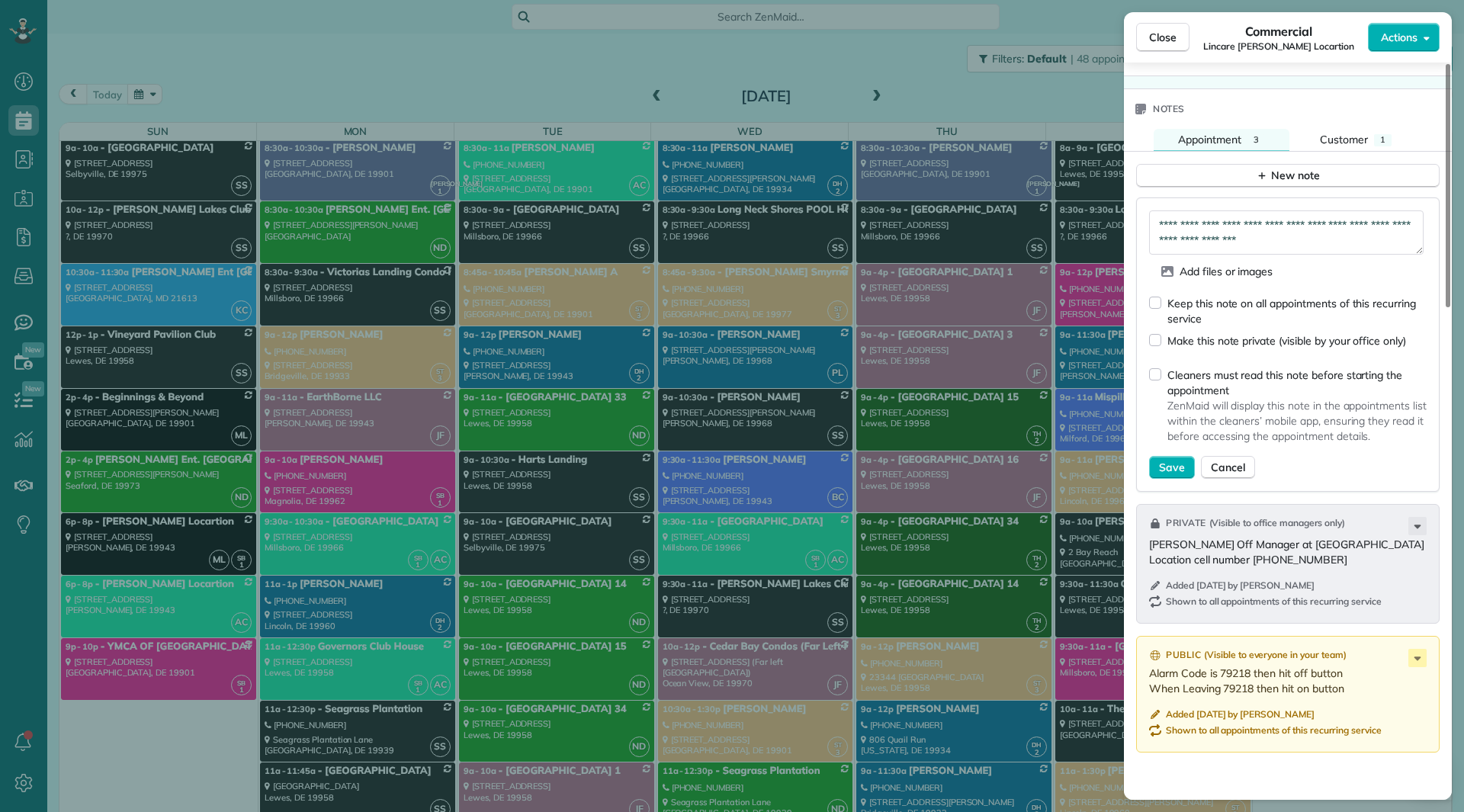
scroll to position [1259, 0]
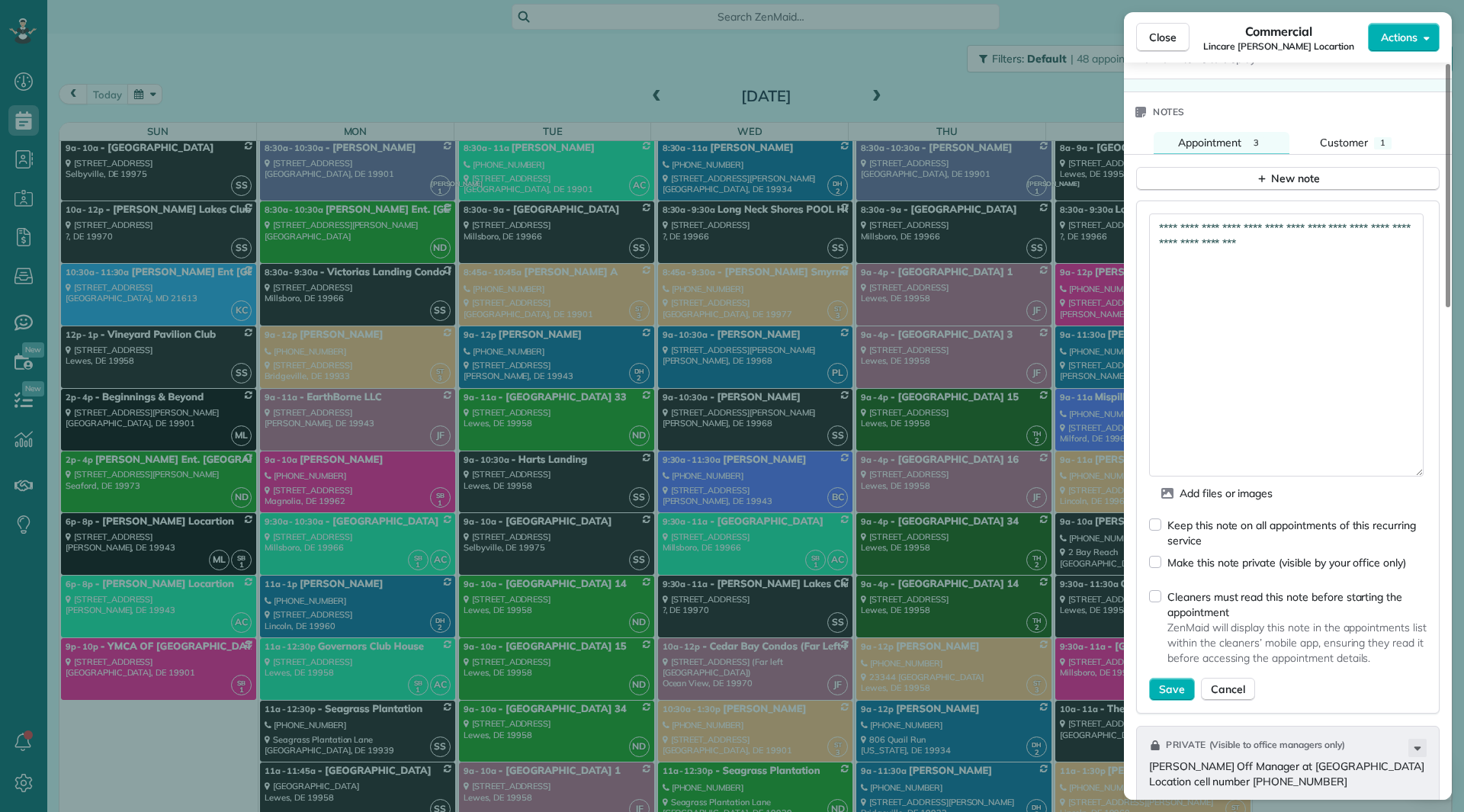
drag, startPoint x: 1418, startPoint y: 252, endPoint x: 1364, endPoint y: 311, distance: 80.0
click at [1432, 461] on div "**********" at bounding box center [1288, 457] width 304 height 513
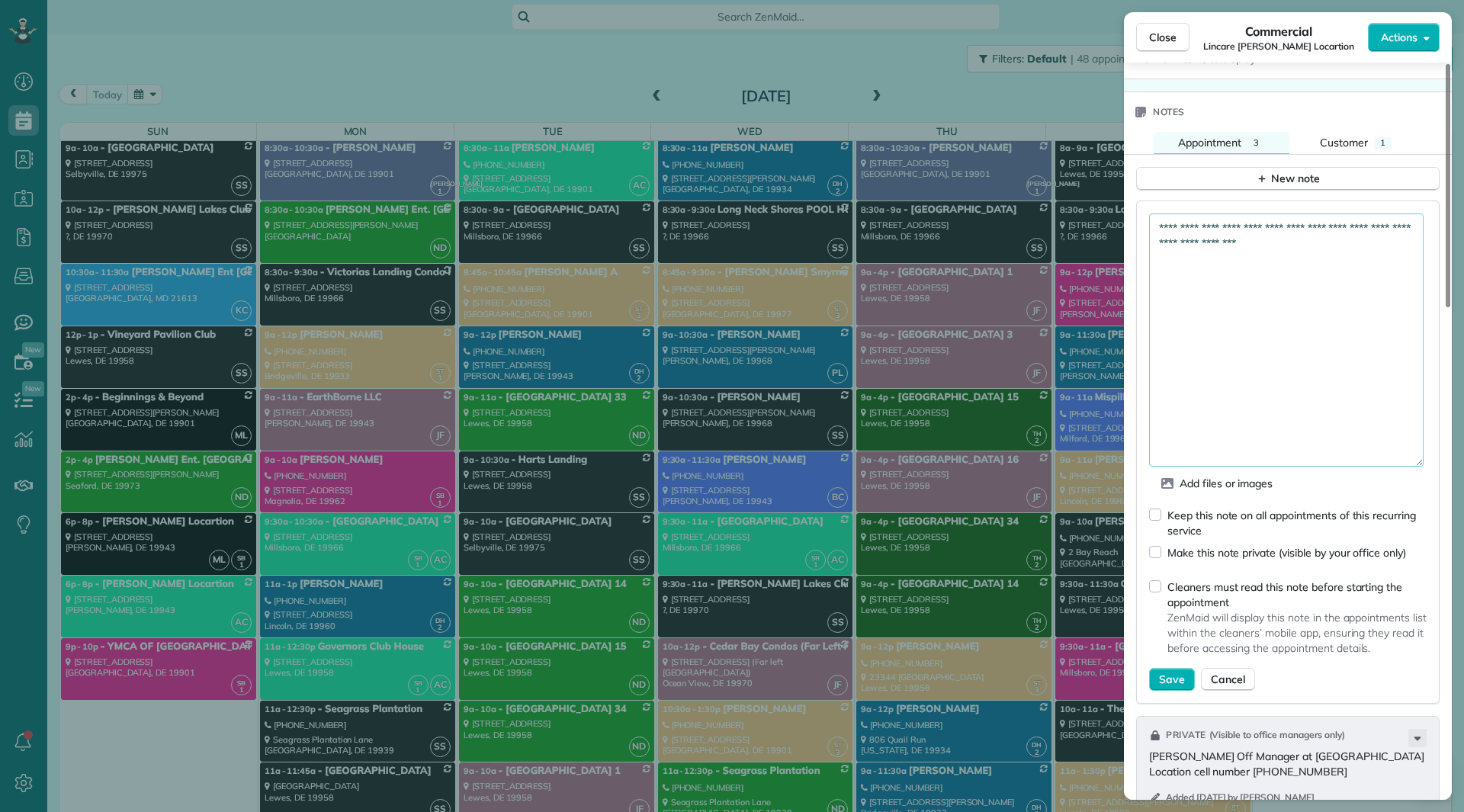
click at [1334, 256] on textarea "**********" at bounding box center [1286, 339] width 274 height 253
paste textarea "**********"
type textarea "**********"
click at [1169, 670] on button "Save" at bounding box center [1173, 679] width 46 height 23
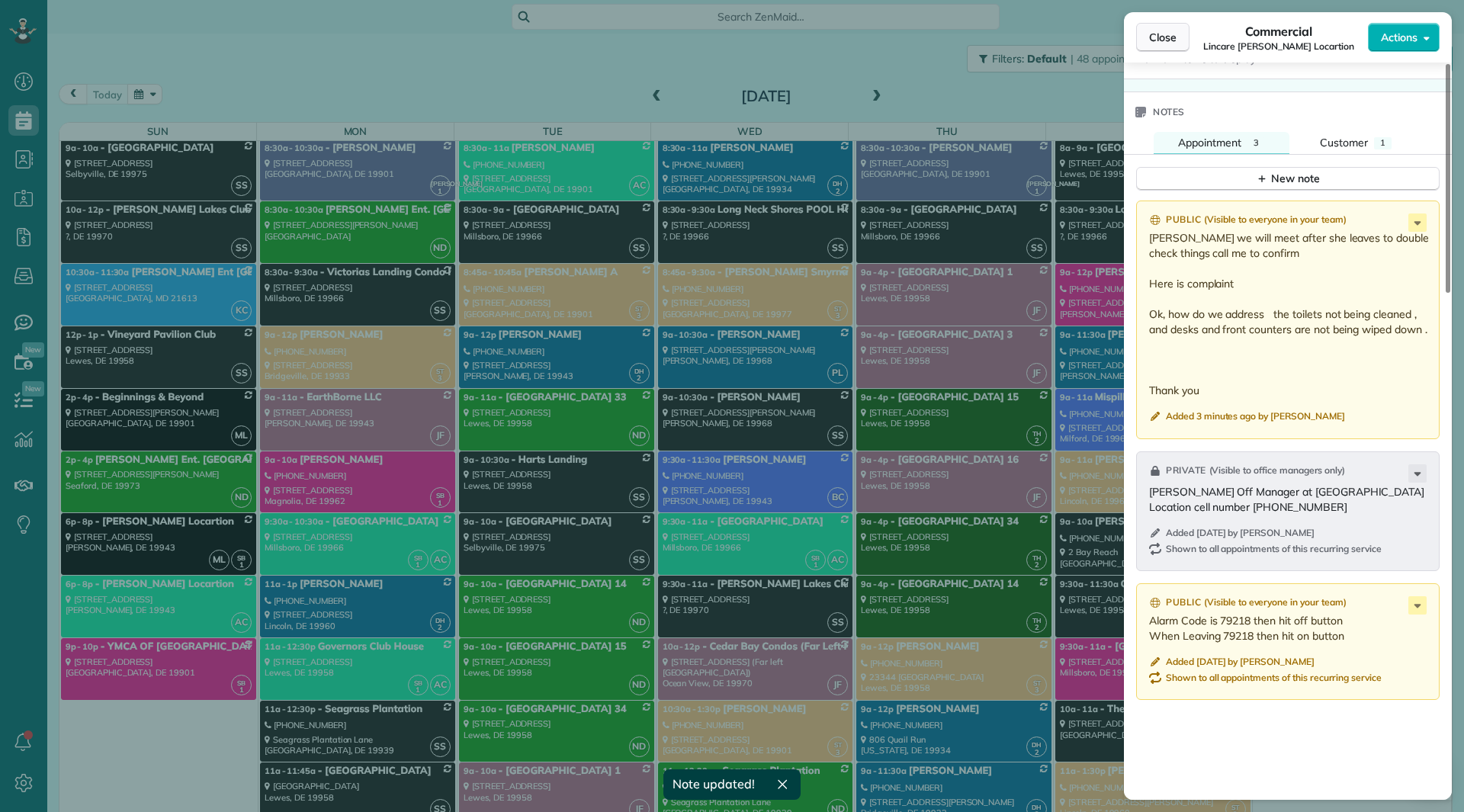
click at [1163, 36] on span "Close" at bounding box center [1163, 37] width 28 height 15
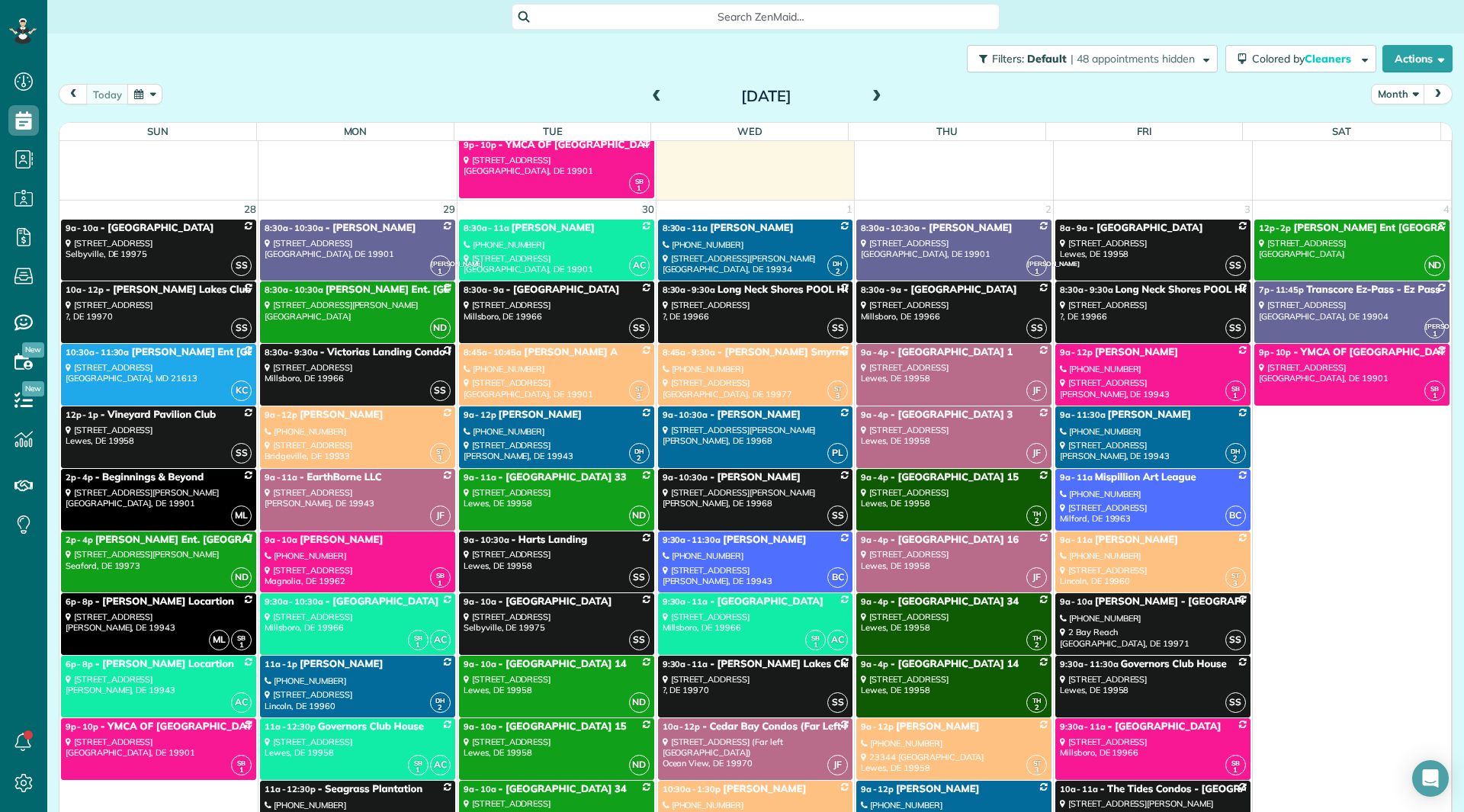
scroll to position [9834, 0]
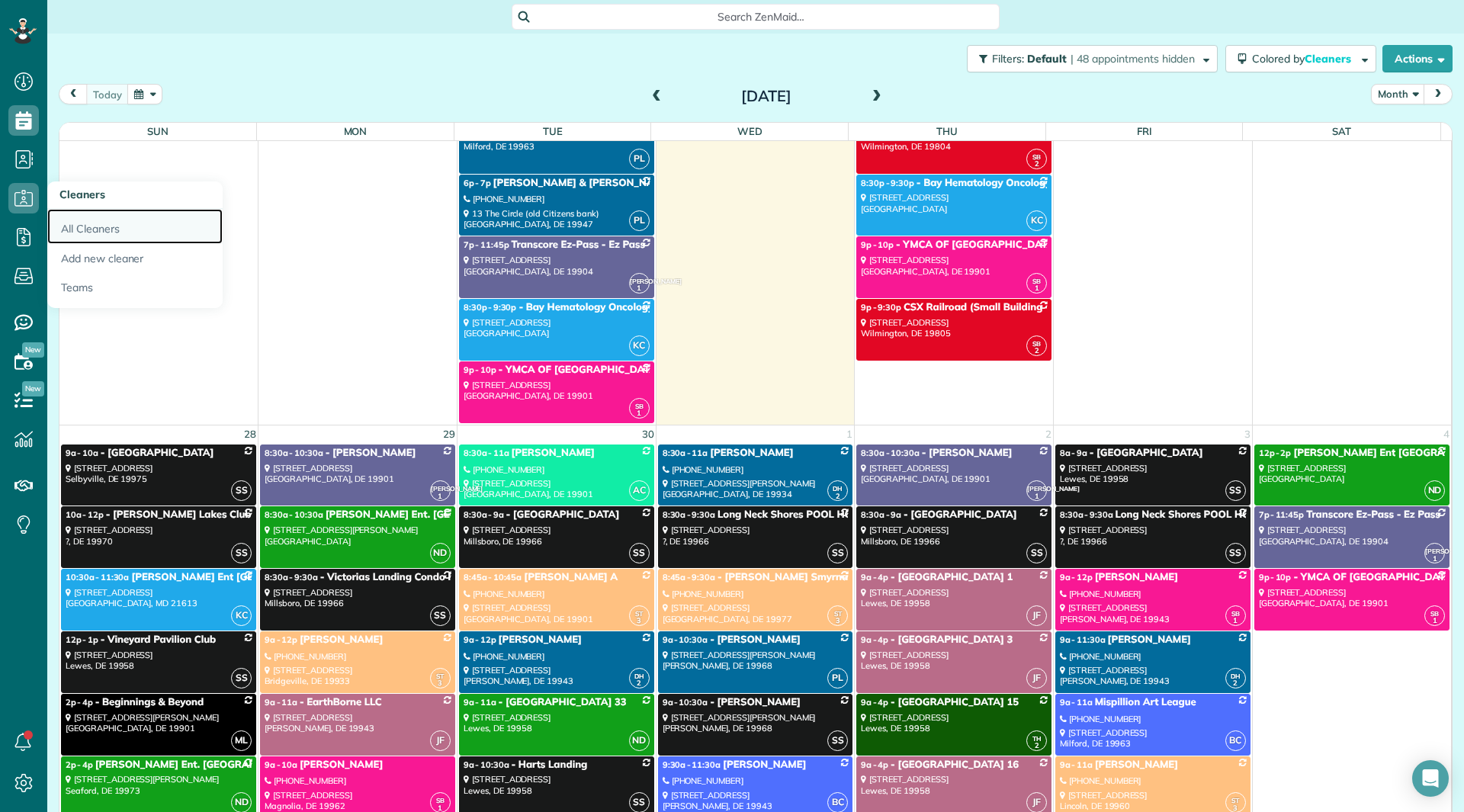
click at [106, 221] on link "All Cleaners" at bounding box center [135, 226] width 176 height 35
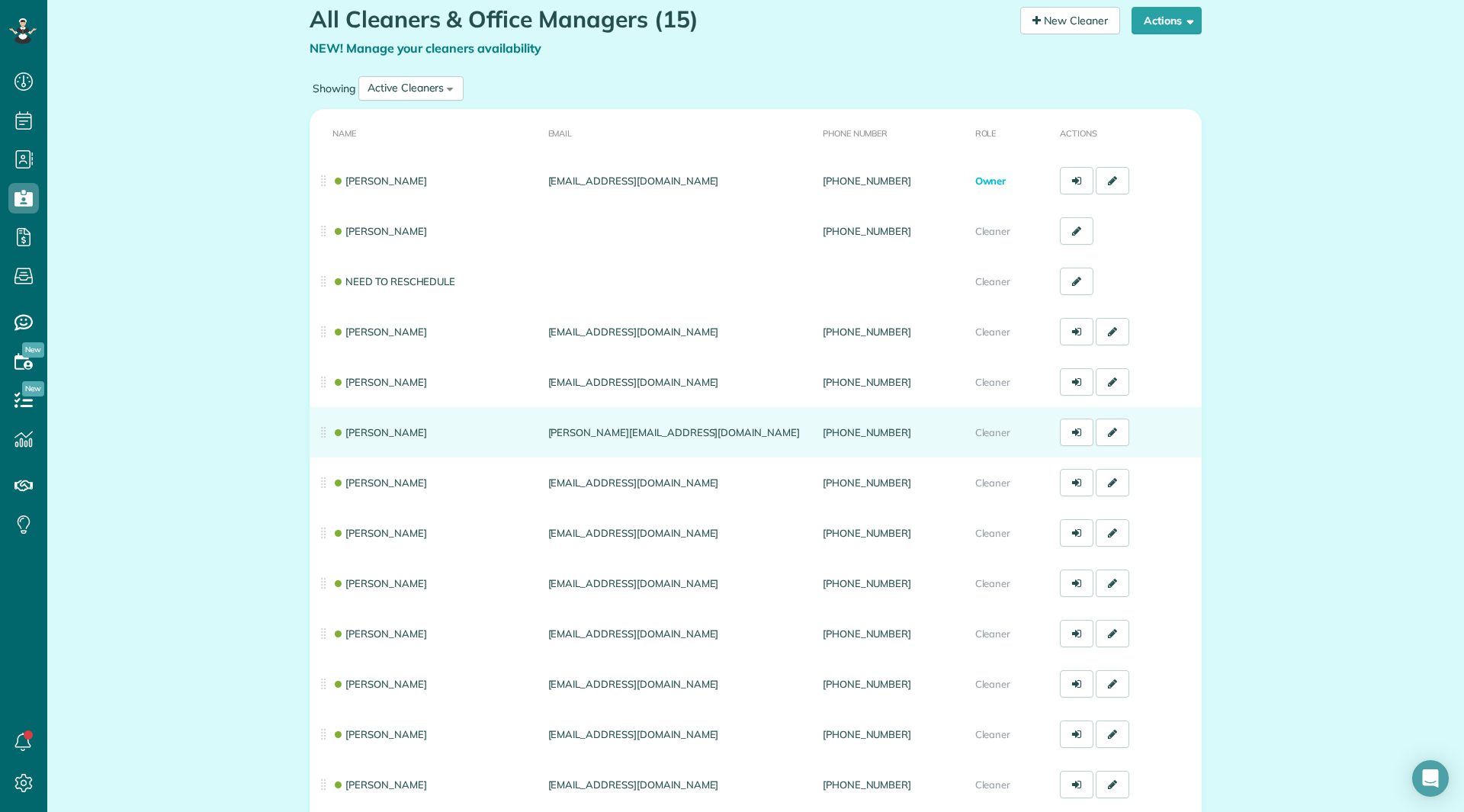
scroll to position [76, 0]
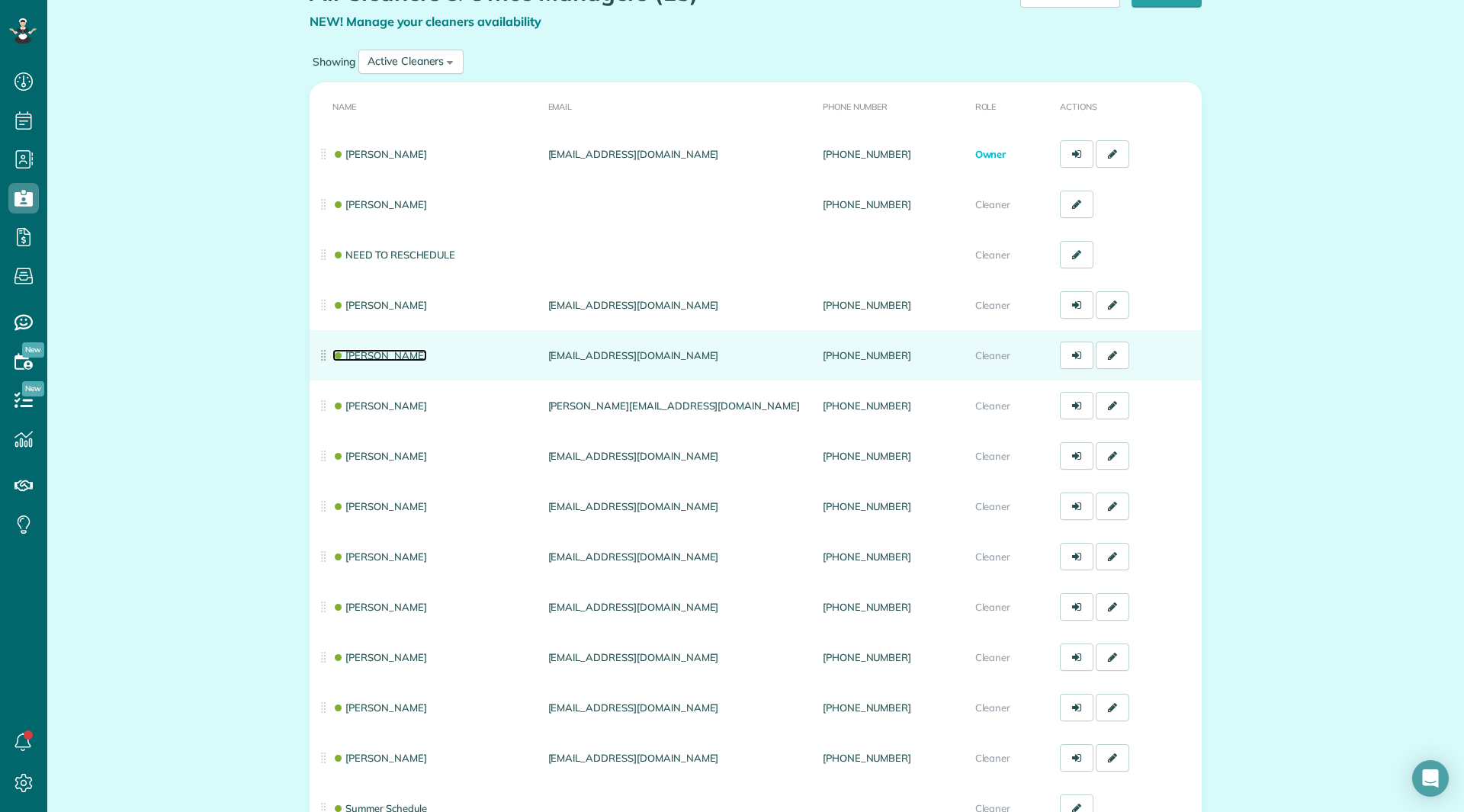
click at [373, 356] on link "[PERSON_NAME]" at bounding box center [379, 354] width 95 height 12
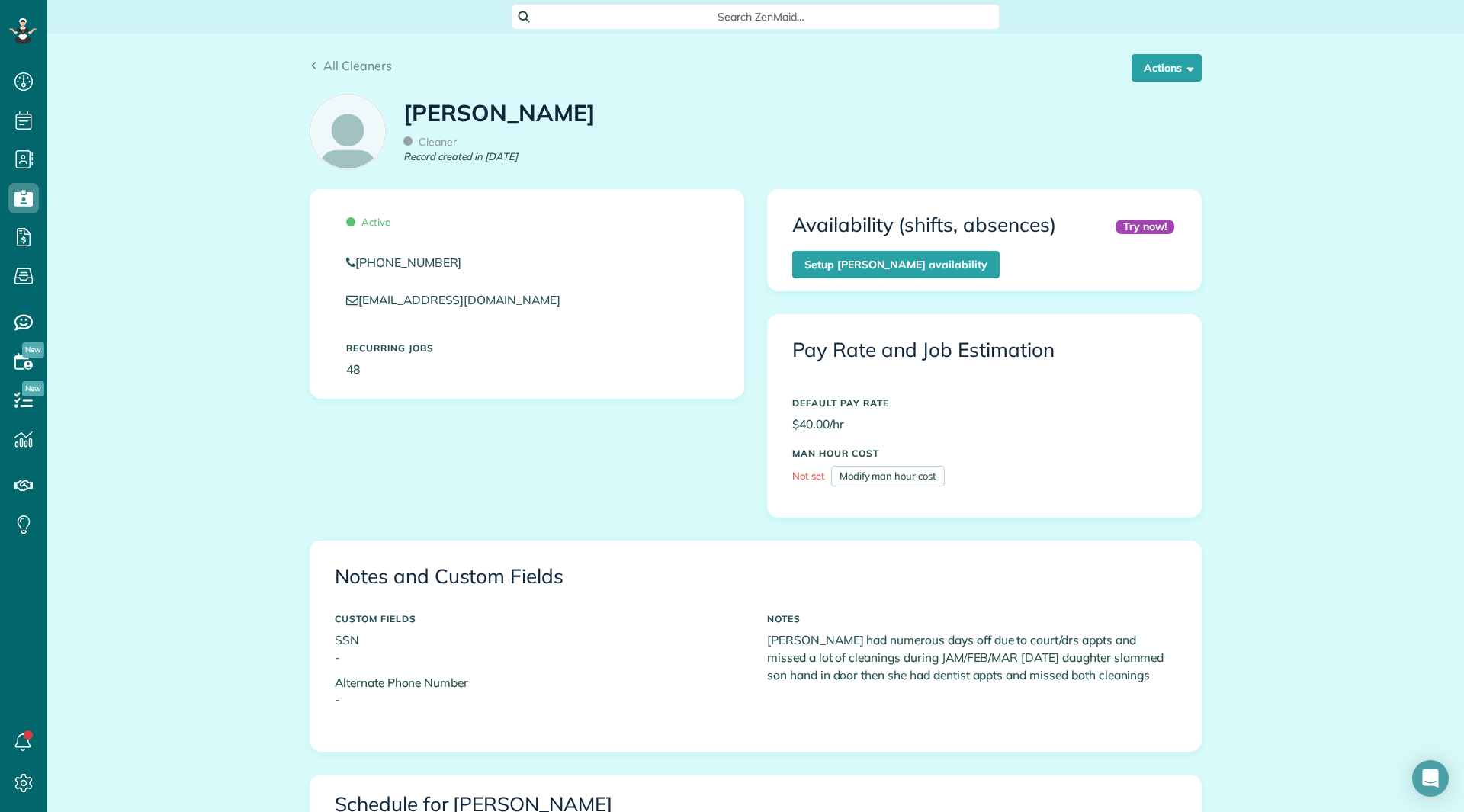
click at [1162, 53] on div "All Cleaners Actions Edit Resend login info Inactivate Replace Shelly Bates Del…" at bounding box center [756, 59] width 915 height 52
click at [1157, 66] on button "Actions" at bounding box center [1166, 68] width 70 height 28
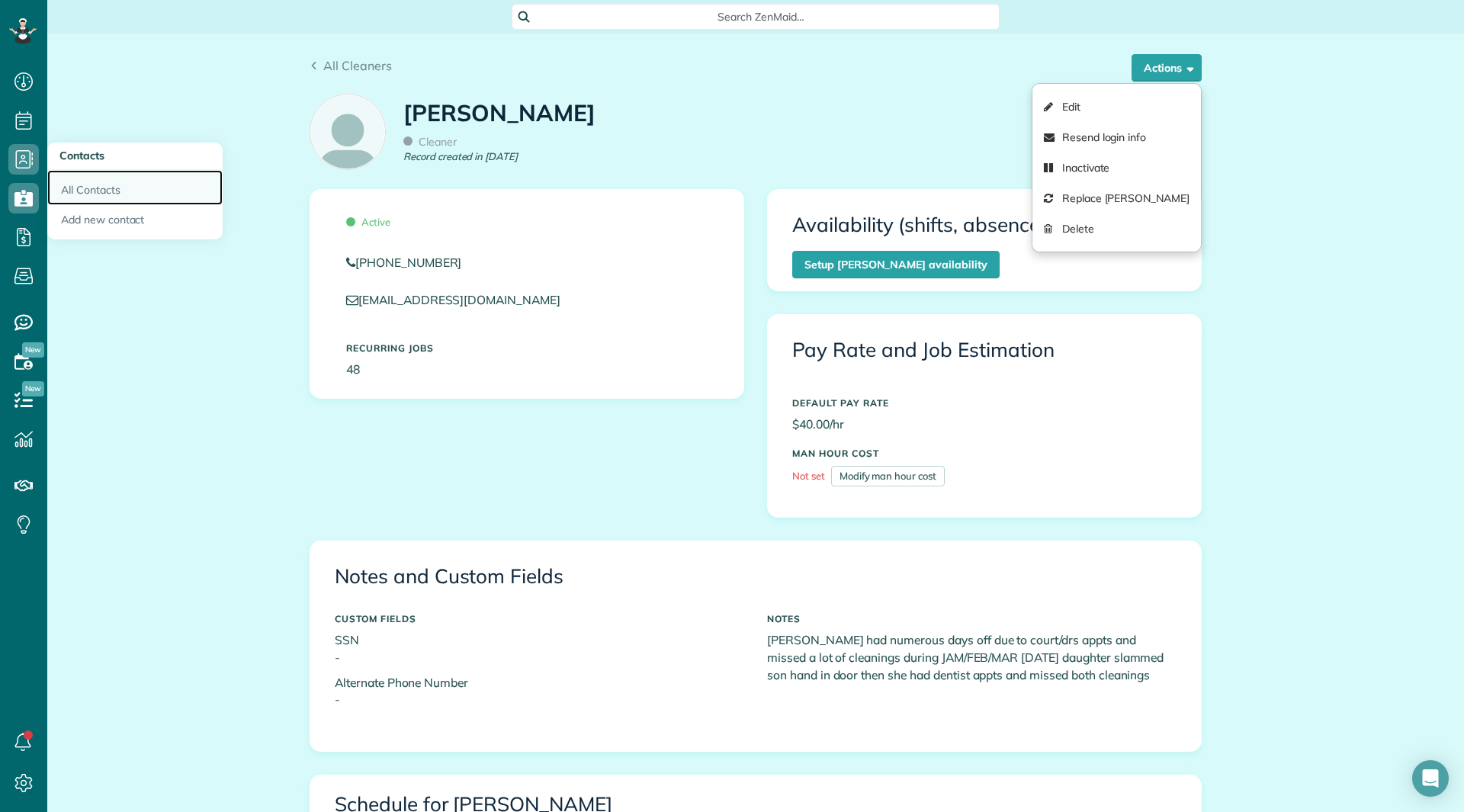
click at [68, 191] on link "All Contacts" at bounding box center [135, 187] width 176 height 35
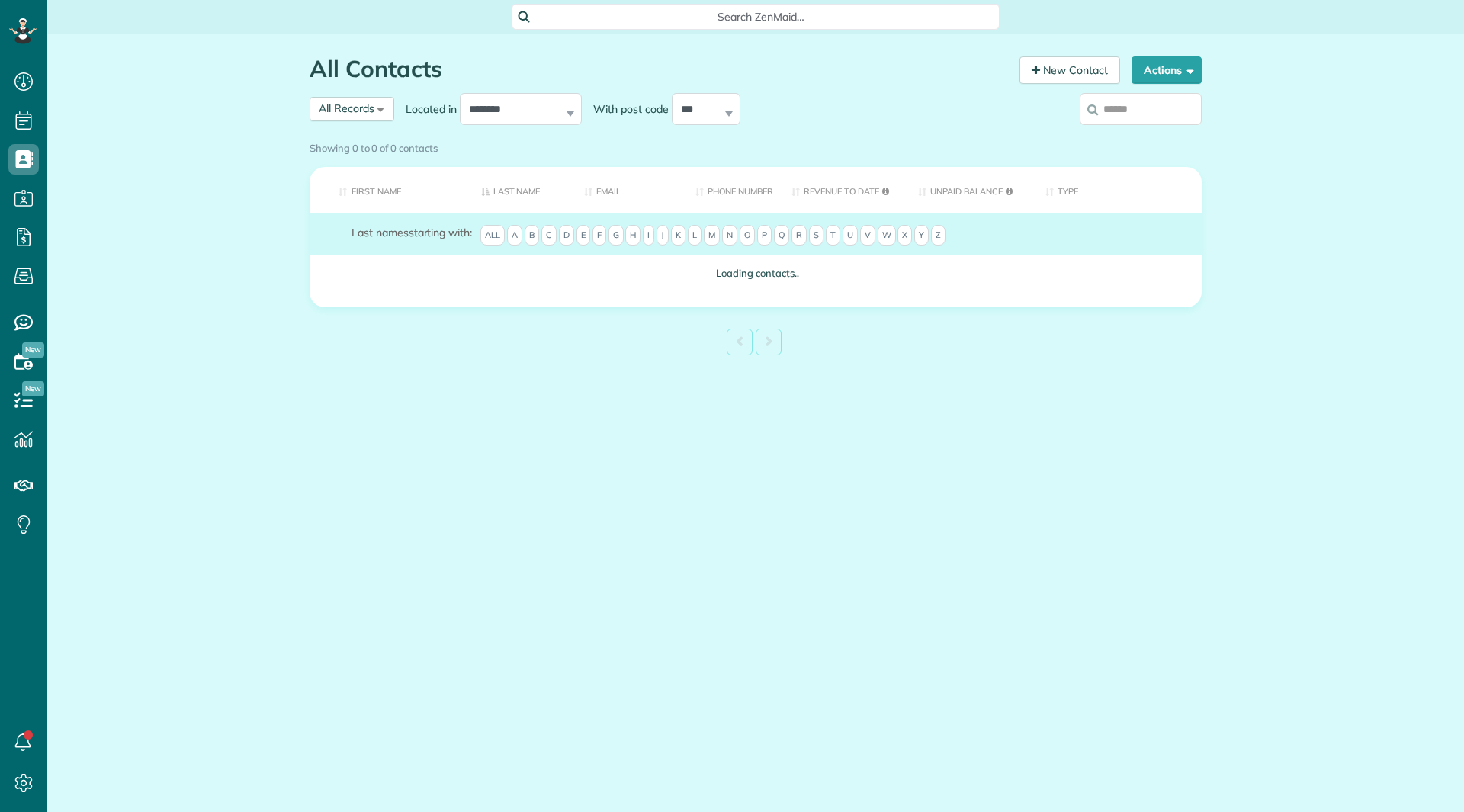
scroll to position [7, 7]
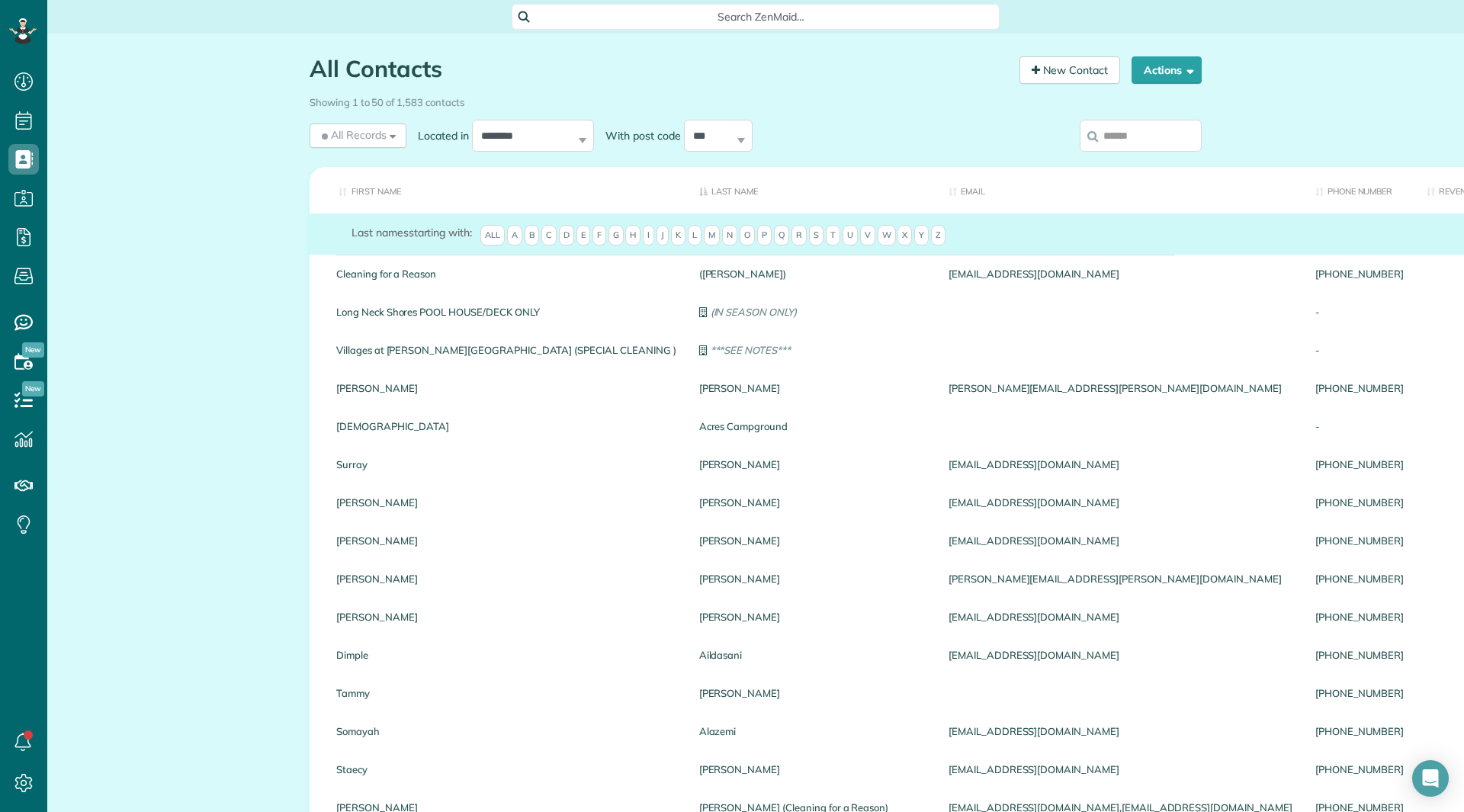
click at [1143, 136] on input "search" at bounding box center [1141, 136] width 122 height 32
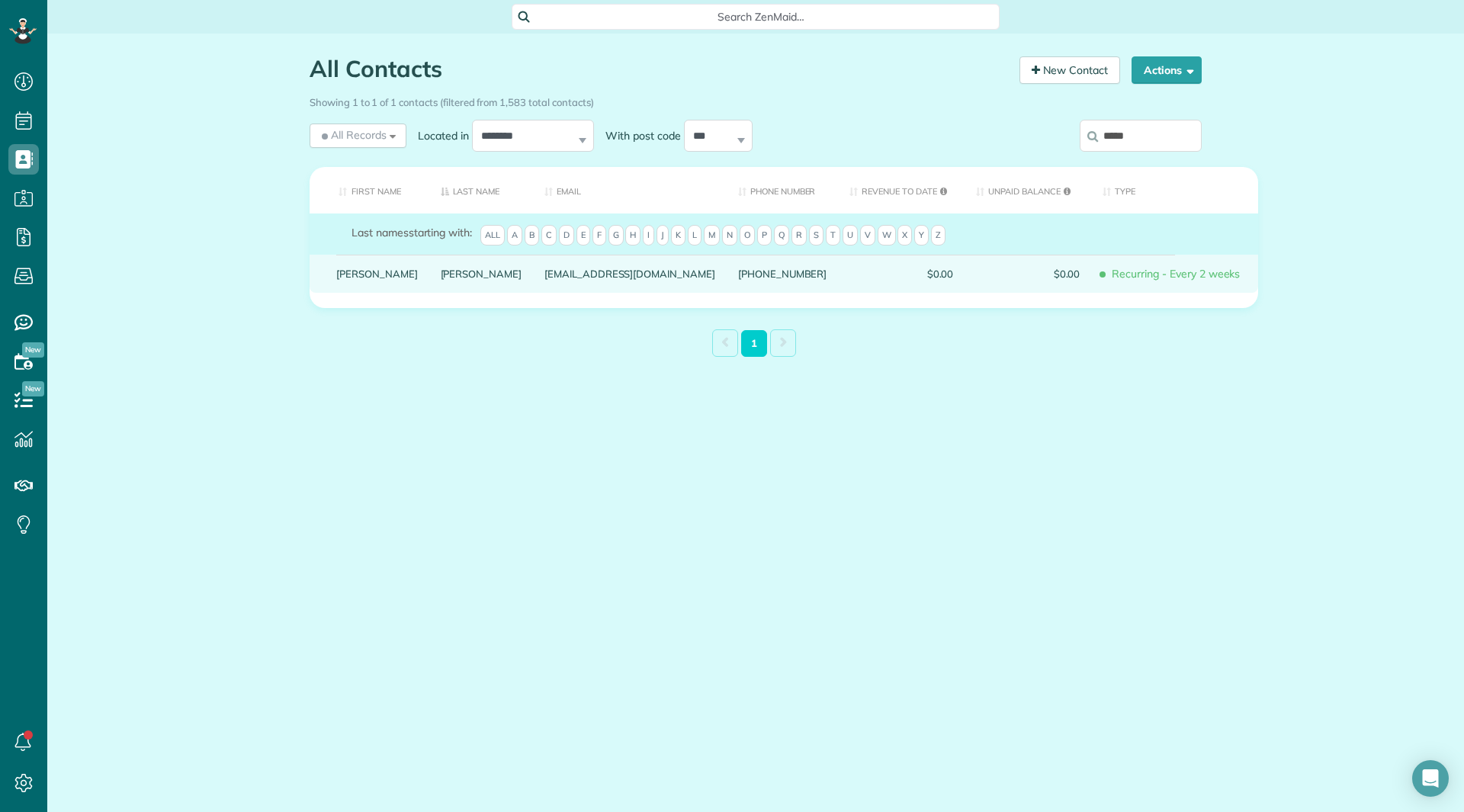
type input "*****"
click at [355, 279] on link "Patty Kelly" at bounding box center [377, 273] width 81 height 11
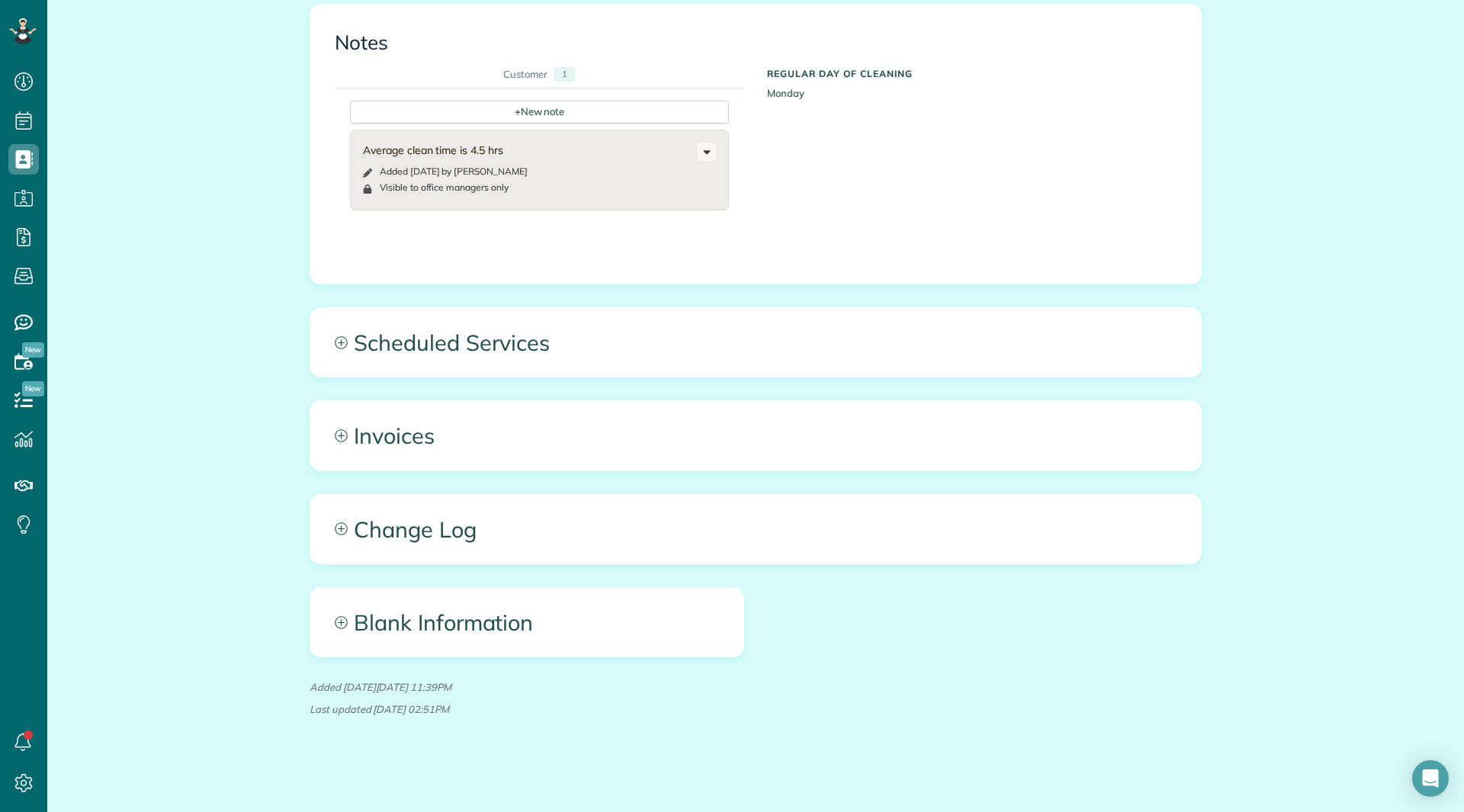
scroll to position [551, 0]
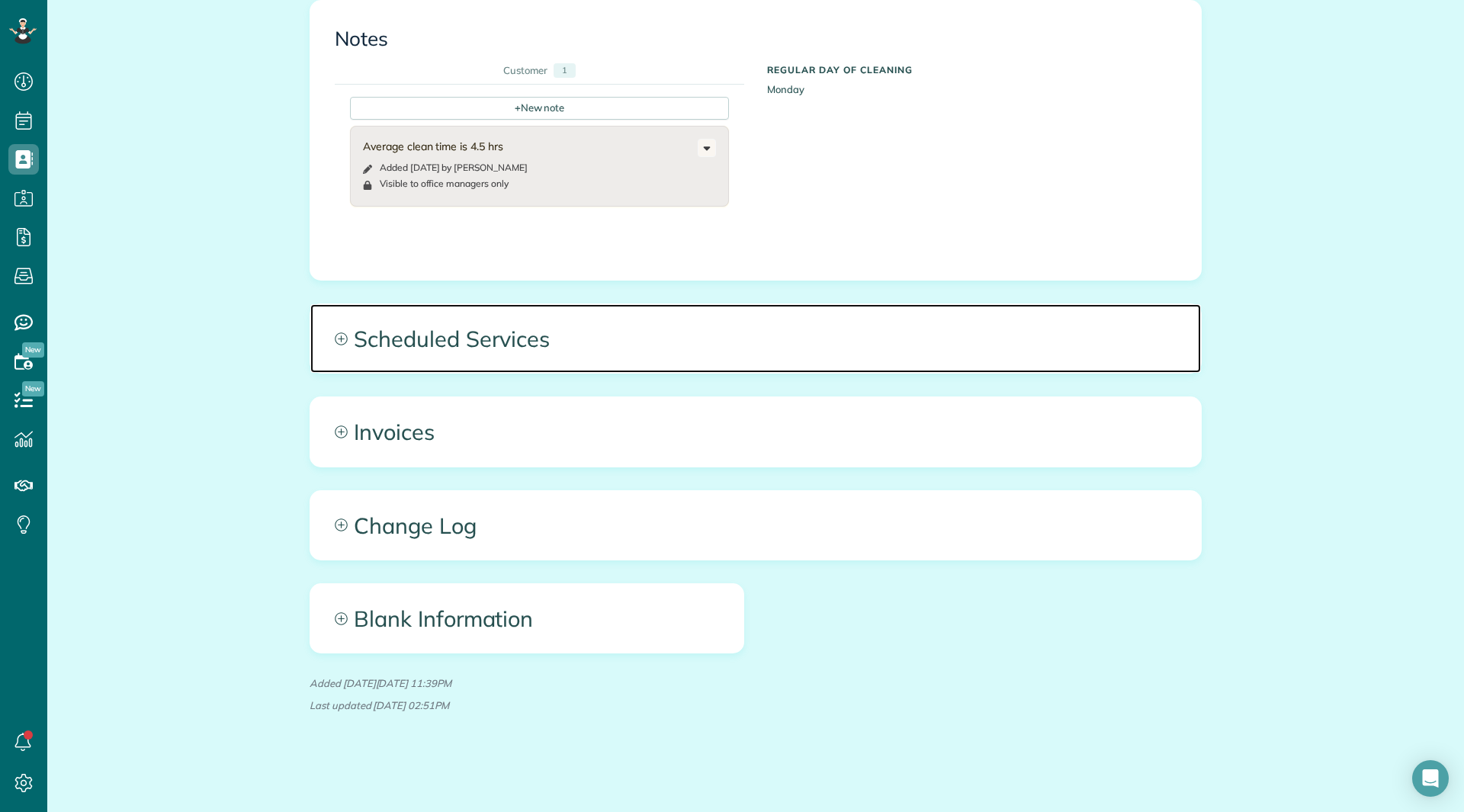
click at [540, 338] on span "Scheduled Services" at bounding box center [756, 338] width 891 height 69
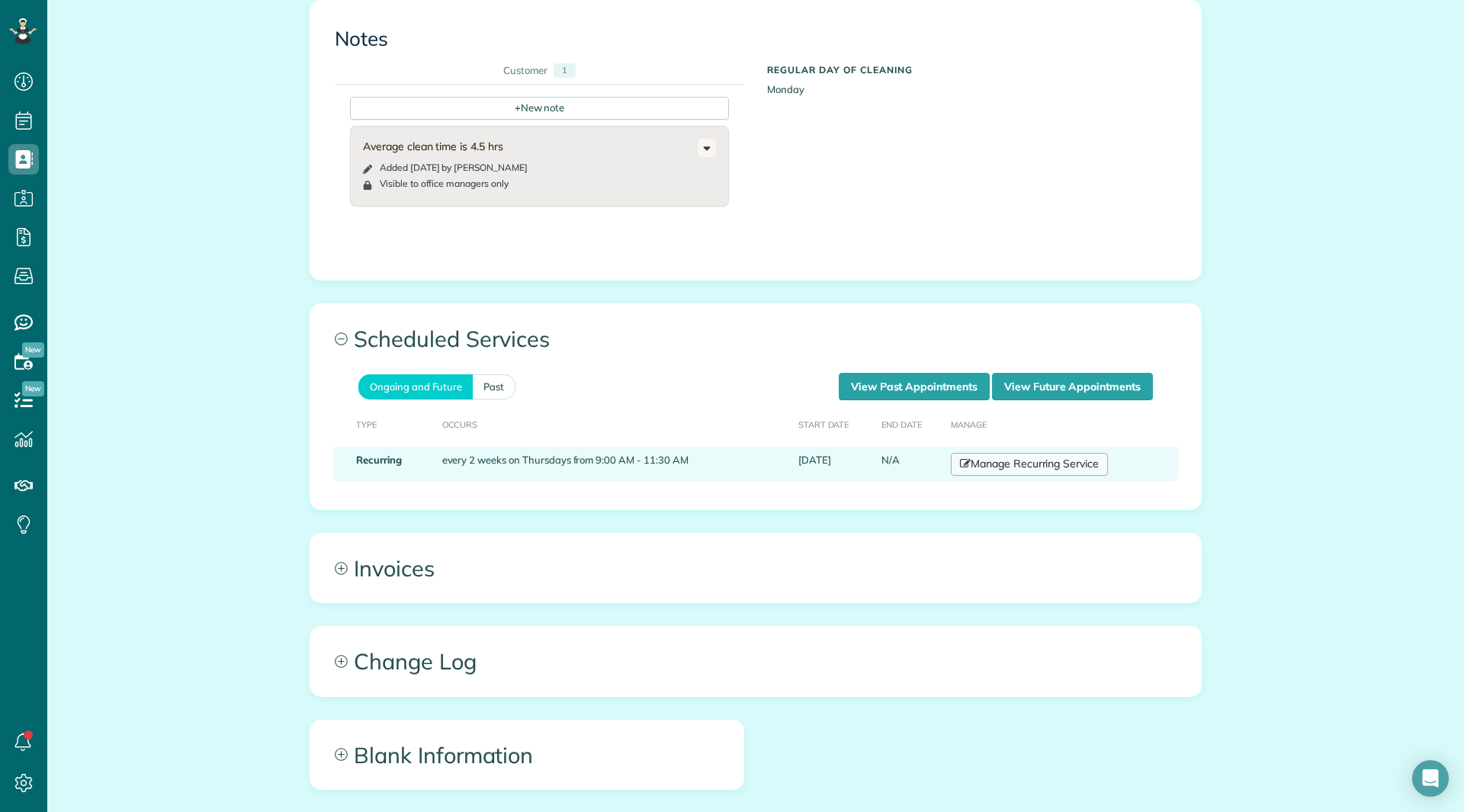
click at [1026, 459] on link "Manage Recurring Service" at bounding box center [1029, 464] width 157 height 23
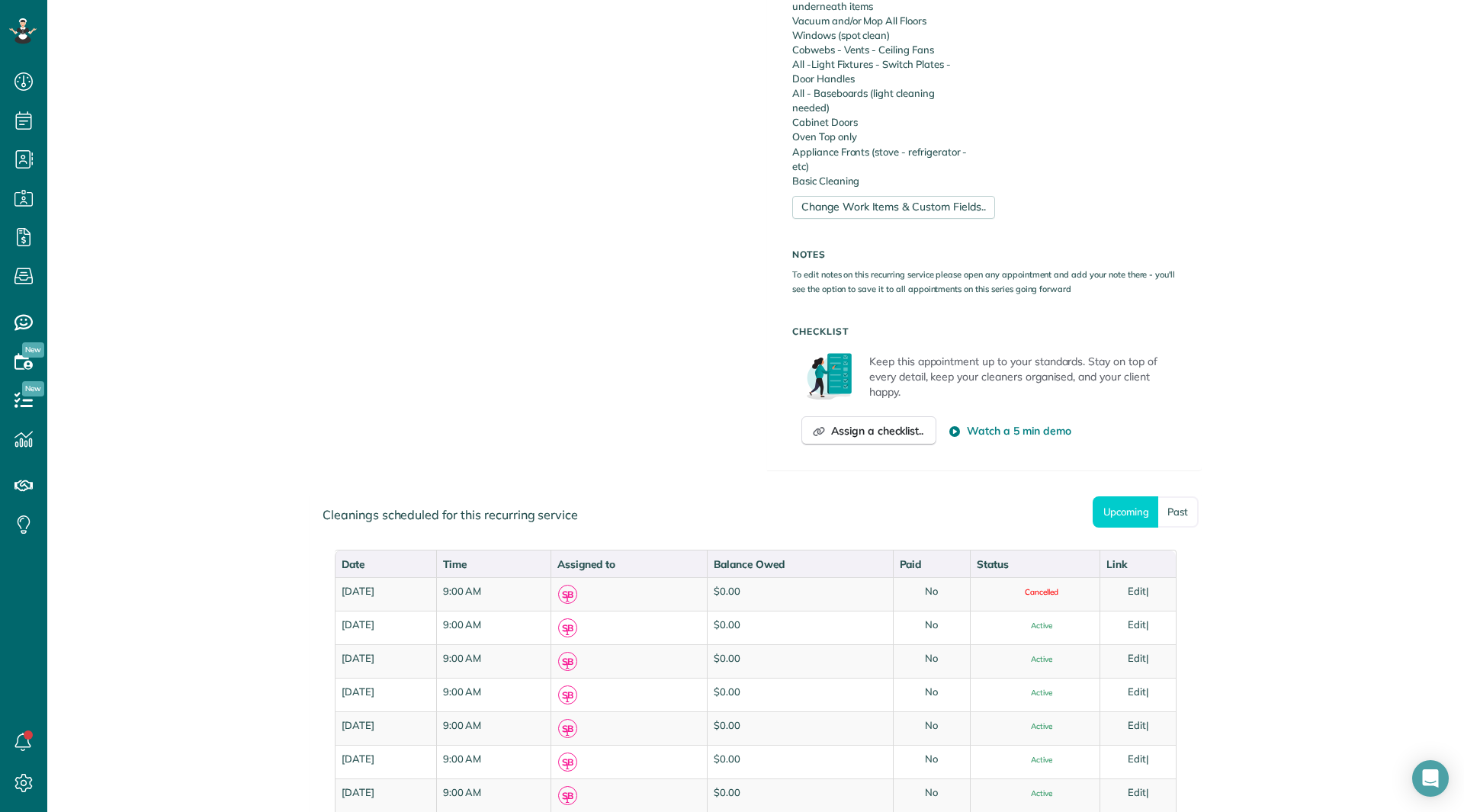
scroll to position [839, 0]
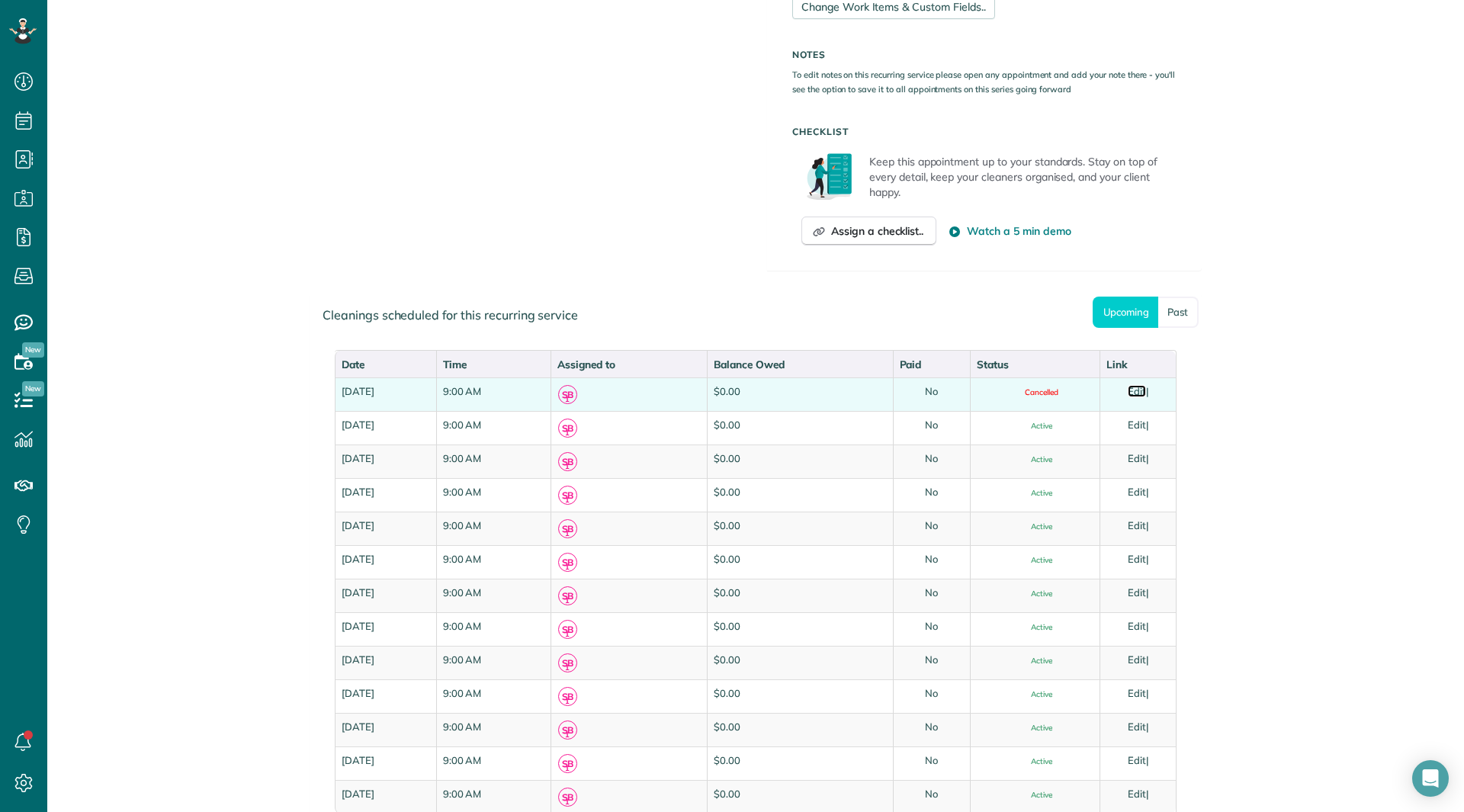
click at [1135, 391] on link "Edit" at bounding box center [1136, 391] width 18 height 12
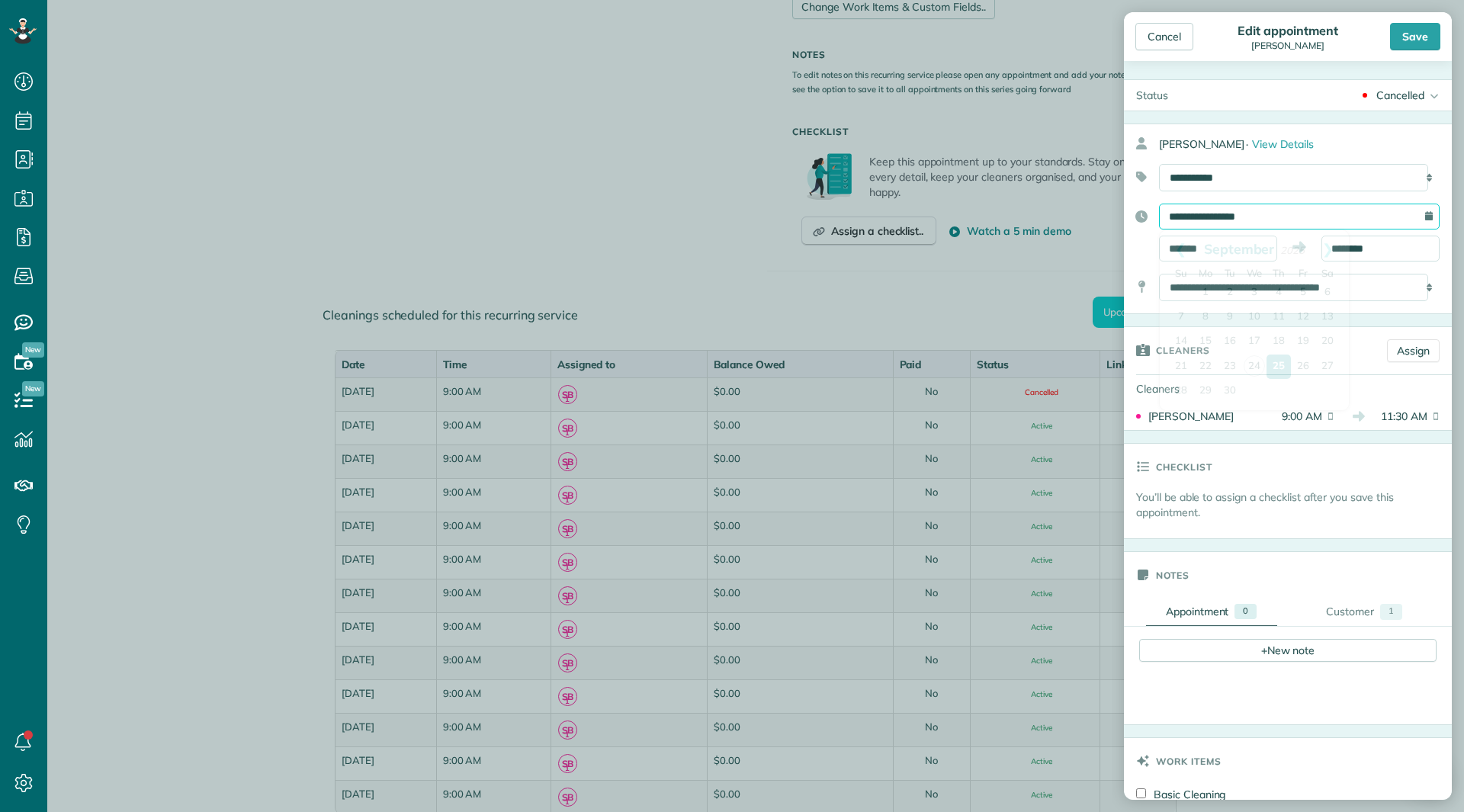
click at [1270, 217] on input "**********" at bounding box center [1300, 216] width 281 height 26
click at [1330, 248] on link "Next" at bounding box center [1328, 249] width 42 height 38
click at [1281, 295] on link "2" at bounding box center [1280, 293] width 25 height 25
type input "**********"
click at [1395, 93] on div "Cancelled" at bounding box center [1400, 96] width 48 height 15
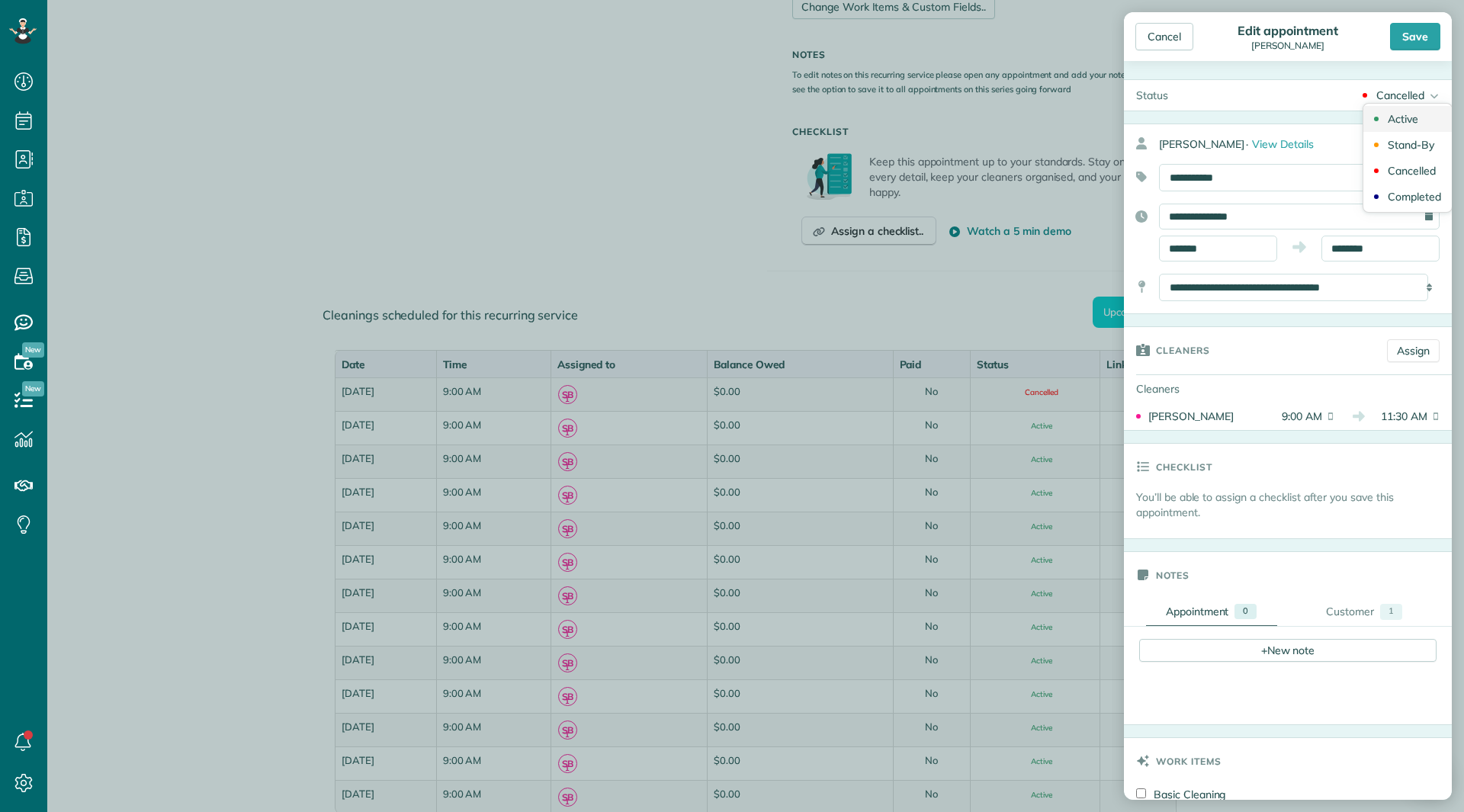
click at [1376, 125] on link "Active" at bounding box center [1408, 118] width 89 height 26
click at [1412, 39] on div "Save" at bounding box center [1415, 36] width 51 height 28
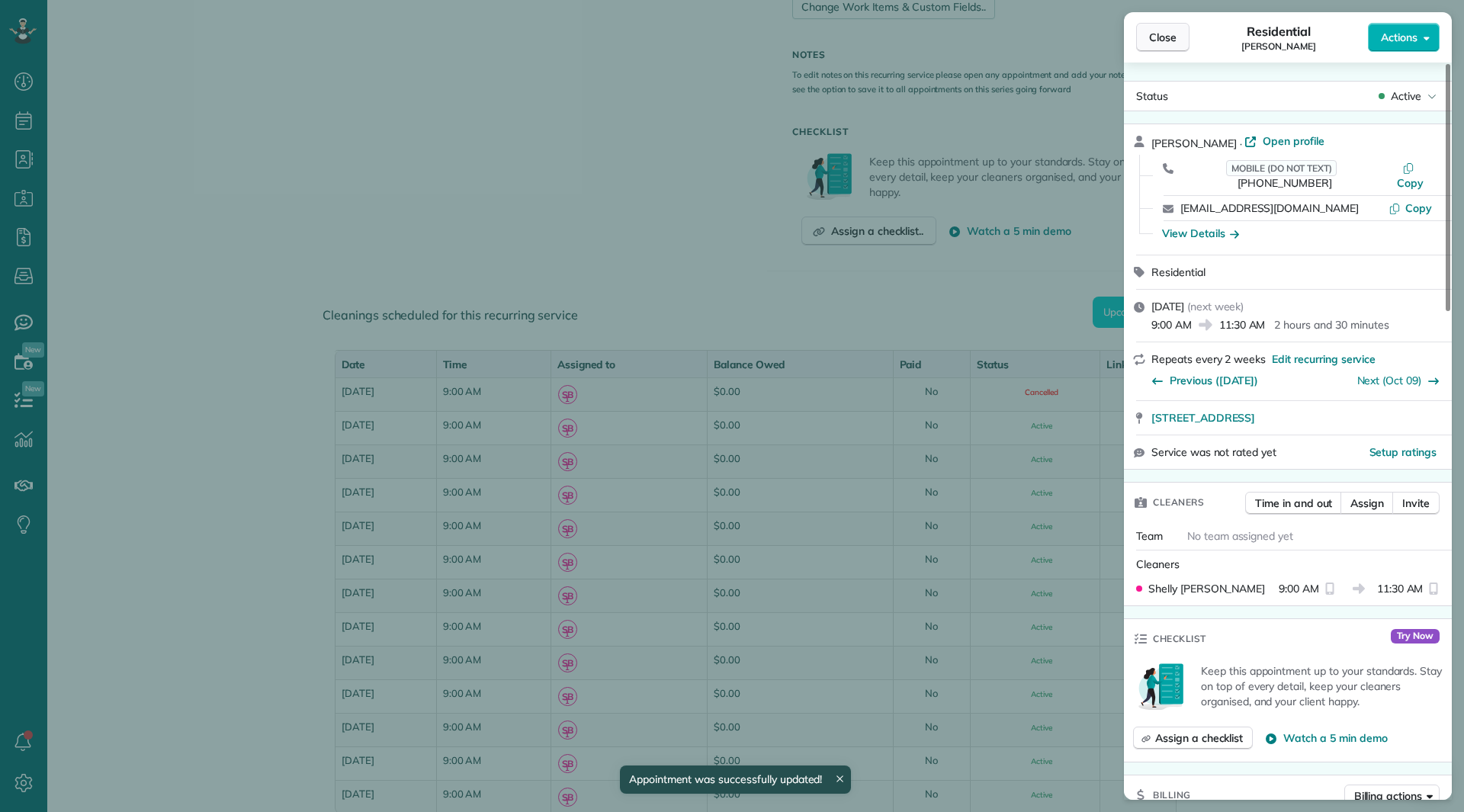
click at [1152, 38] on span "Close" at bounding box center [1163, 37] width 28 height 15
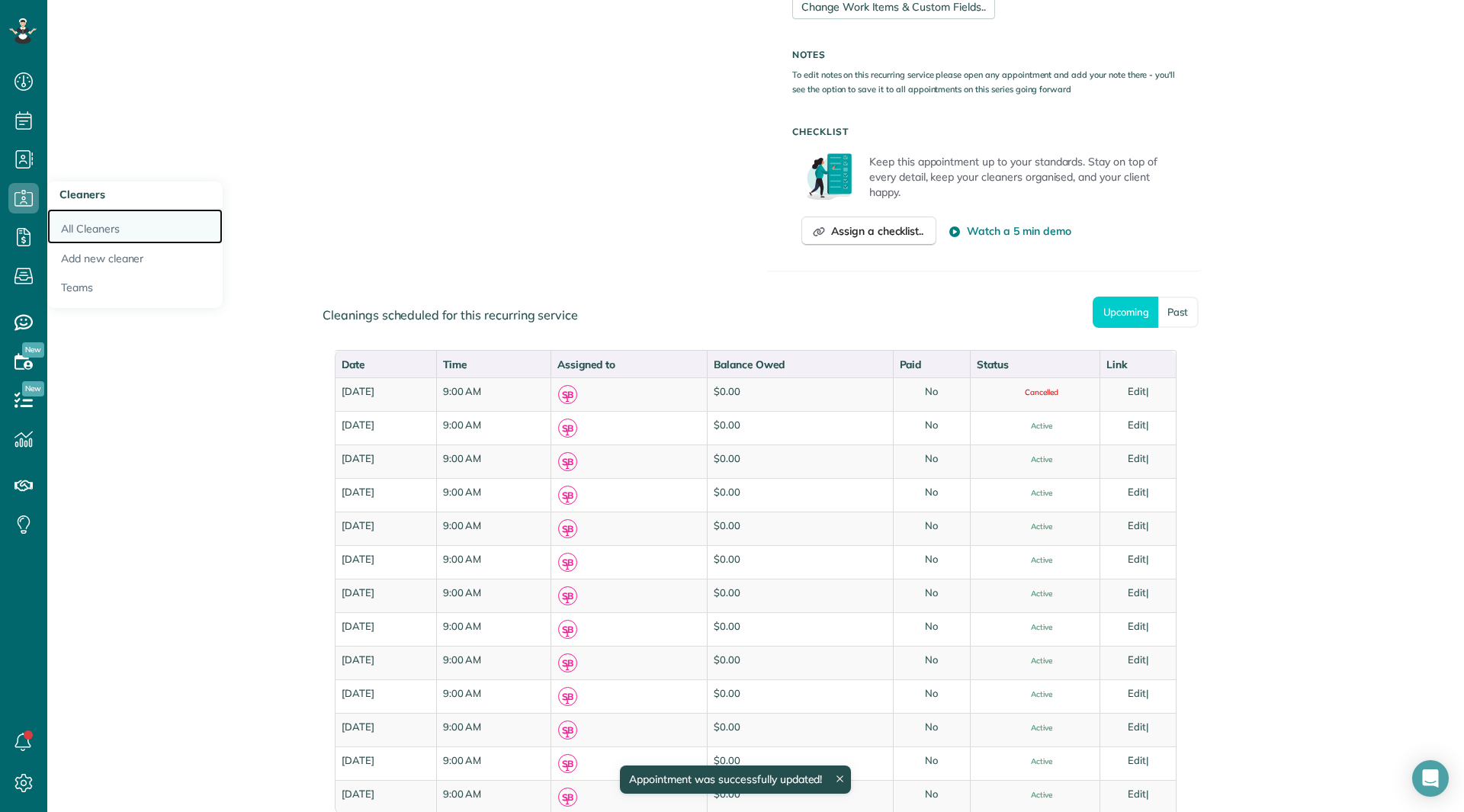
click at [77, 224] on link "All Cleaners" at bounding box center [135, 226] width 176 height 35
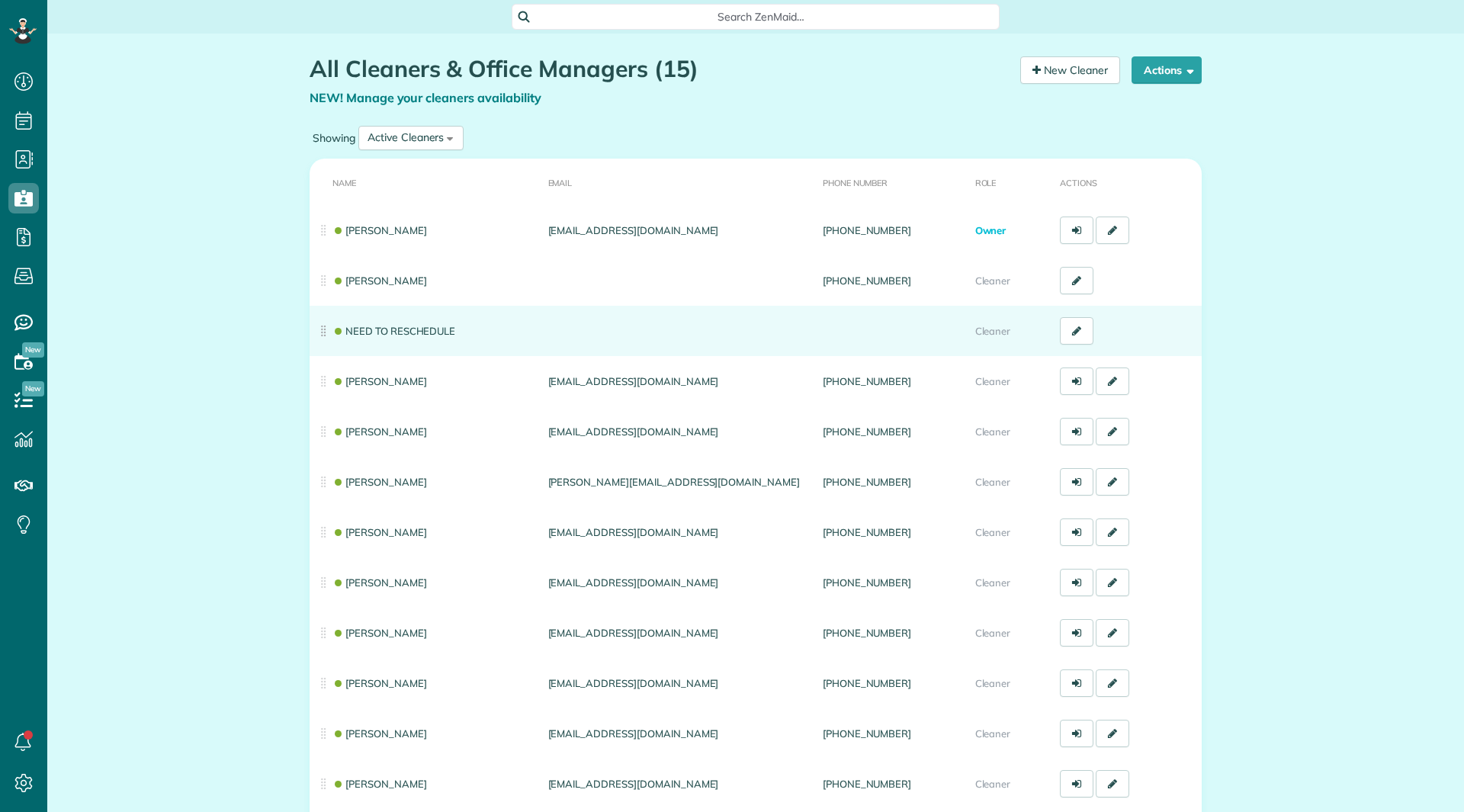
scroll to position [7, 7]
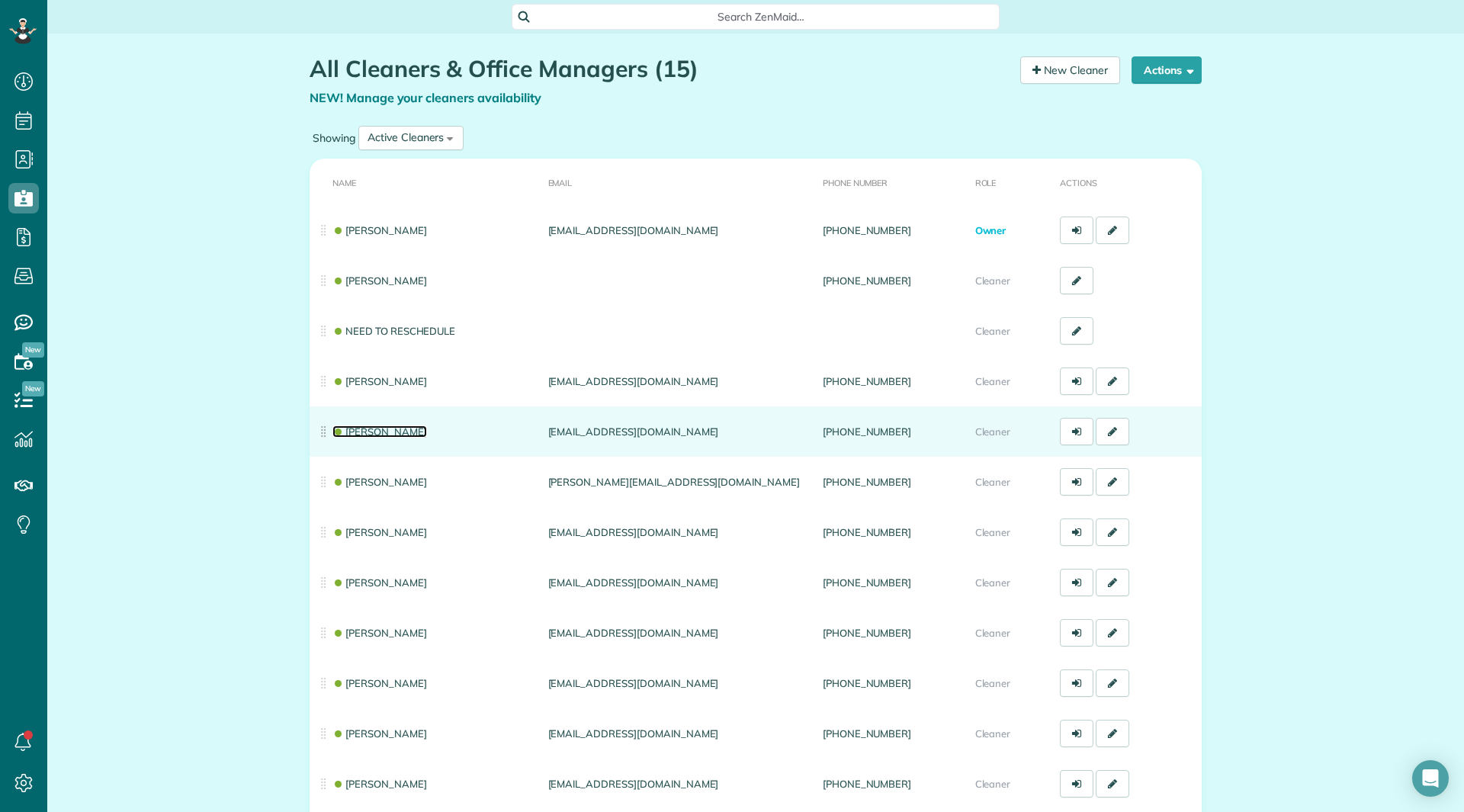
click at [360, 434] on link "[PERSON_NAME]" at bounding box center [379, 431] width 95 height 12
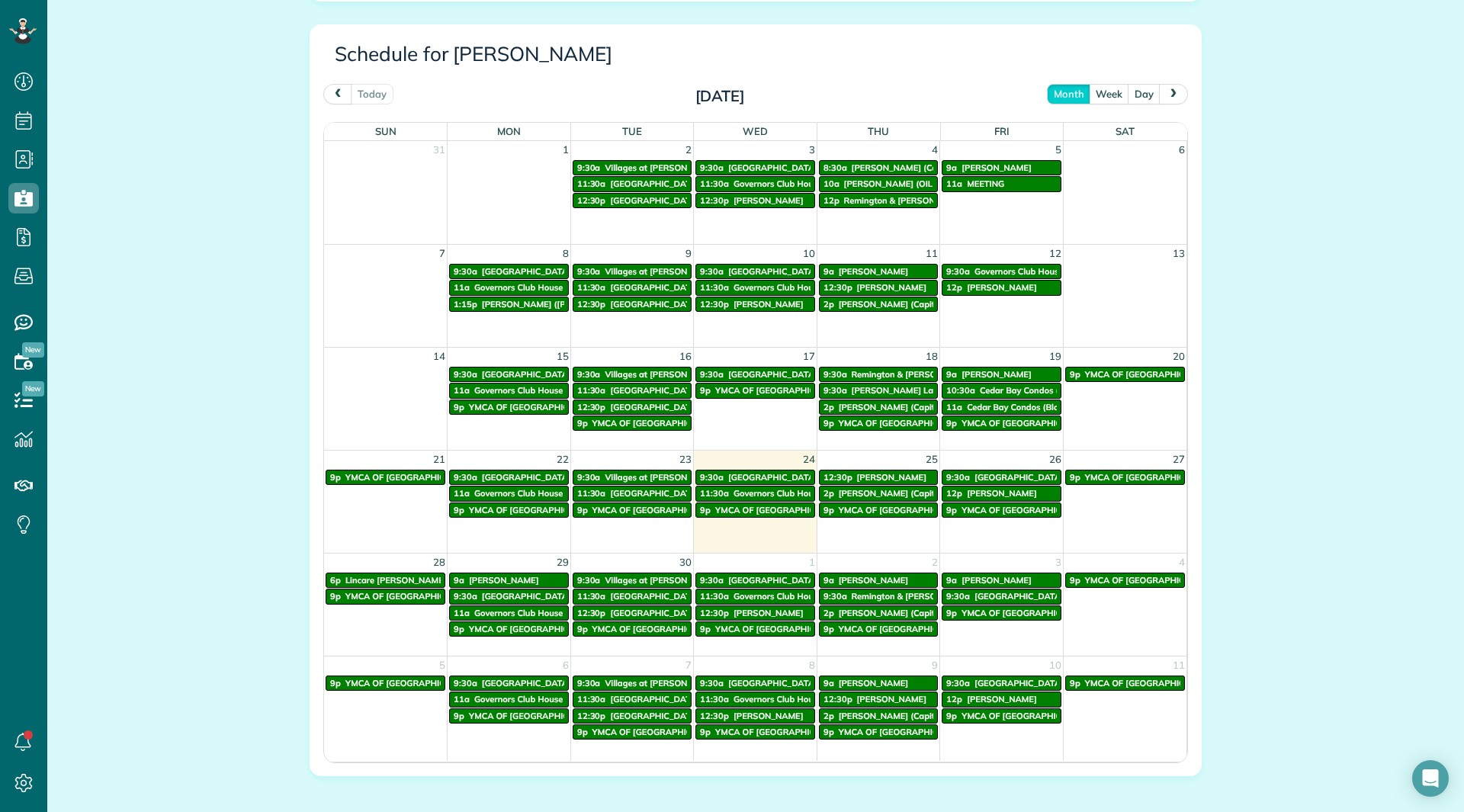
scroll to position [762, 0]
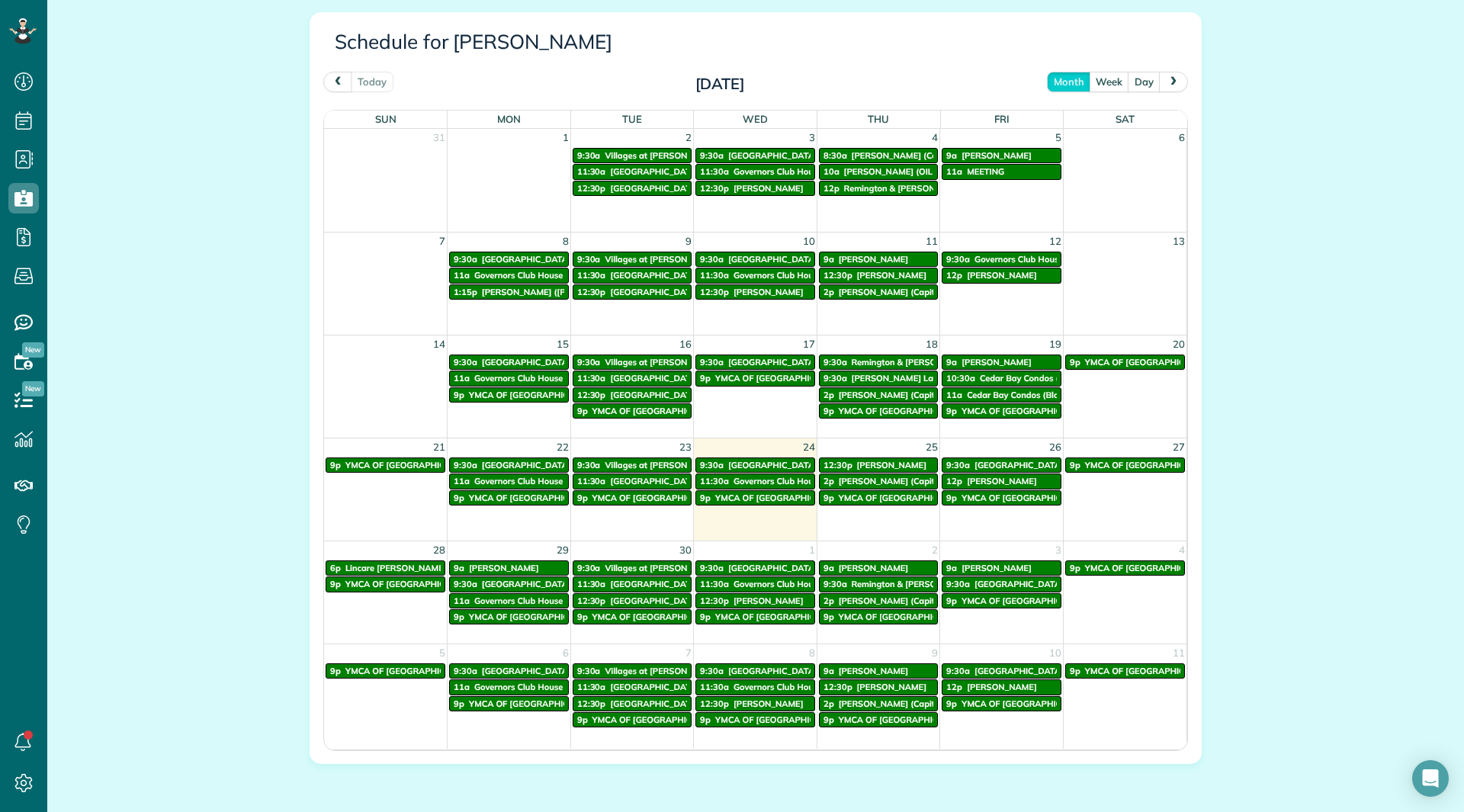
click at [1168, 77] on span "next" at bounding box center [1173, 81] width 12 height 10
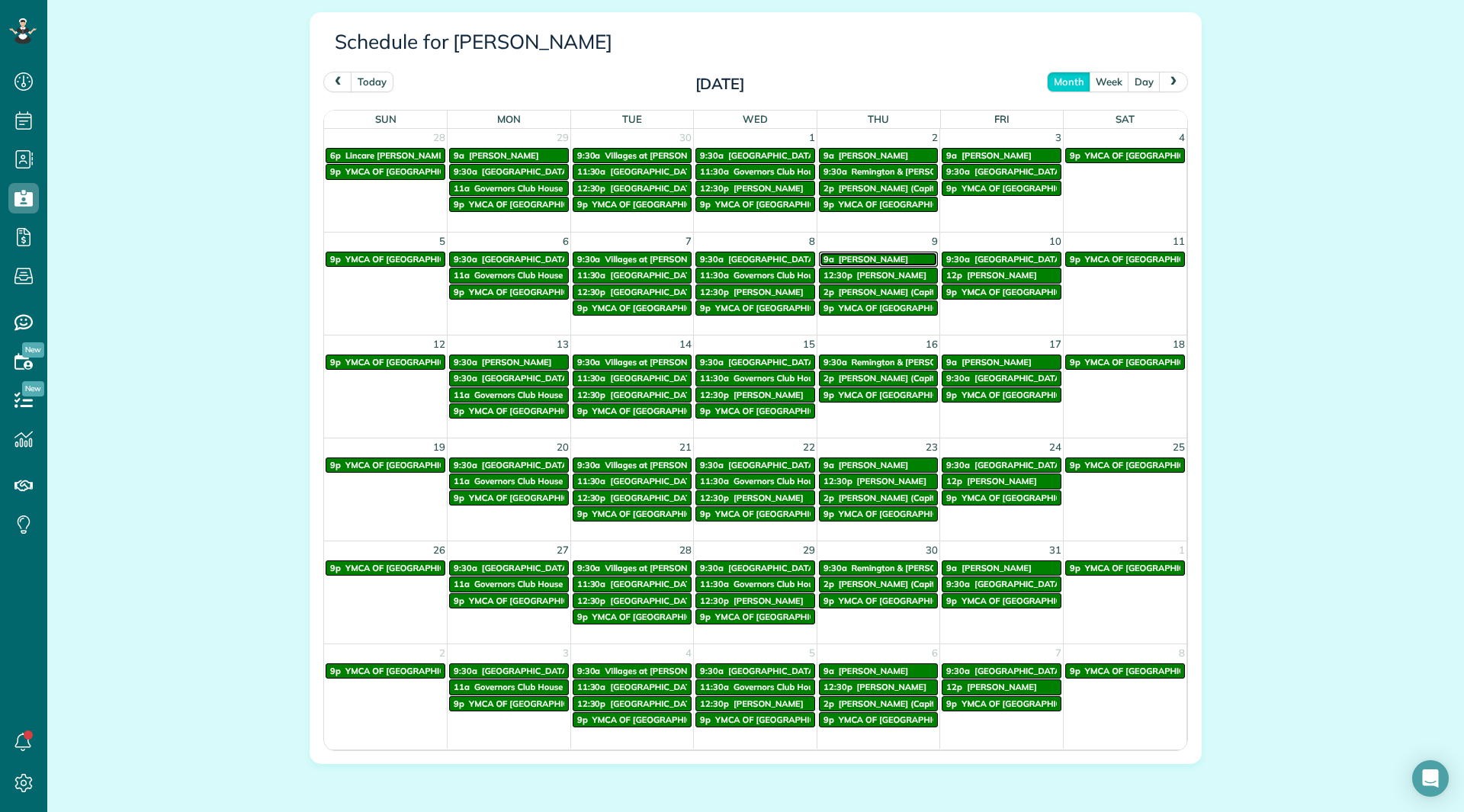
click at [846, 258] on span "[PERSON_NAME]" at bounding box center [873, 259] width 70 height 11
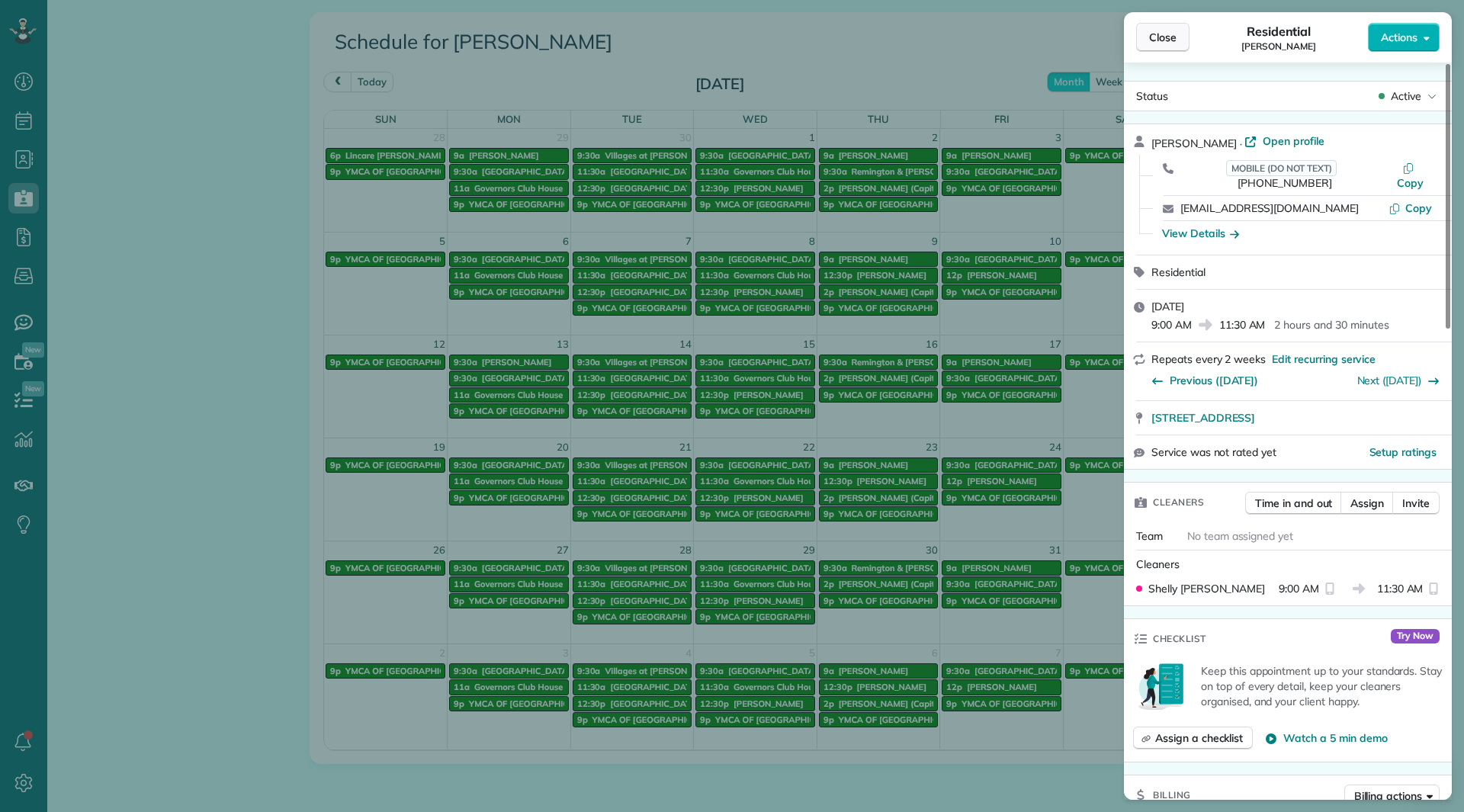
click at [1177, 31] on button "Close" at bounding box center [1163, 37] width 54 height 29
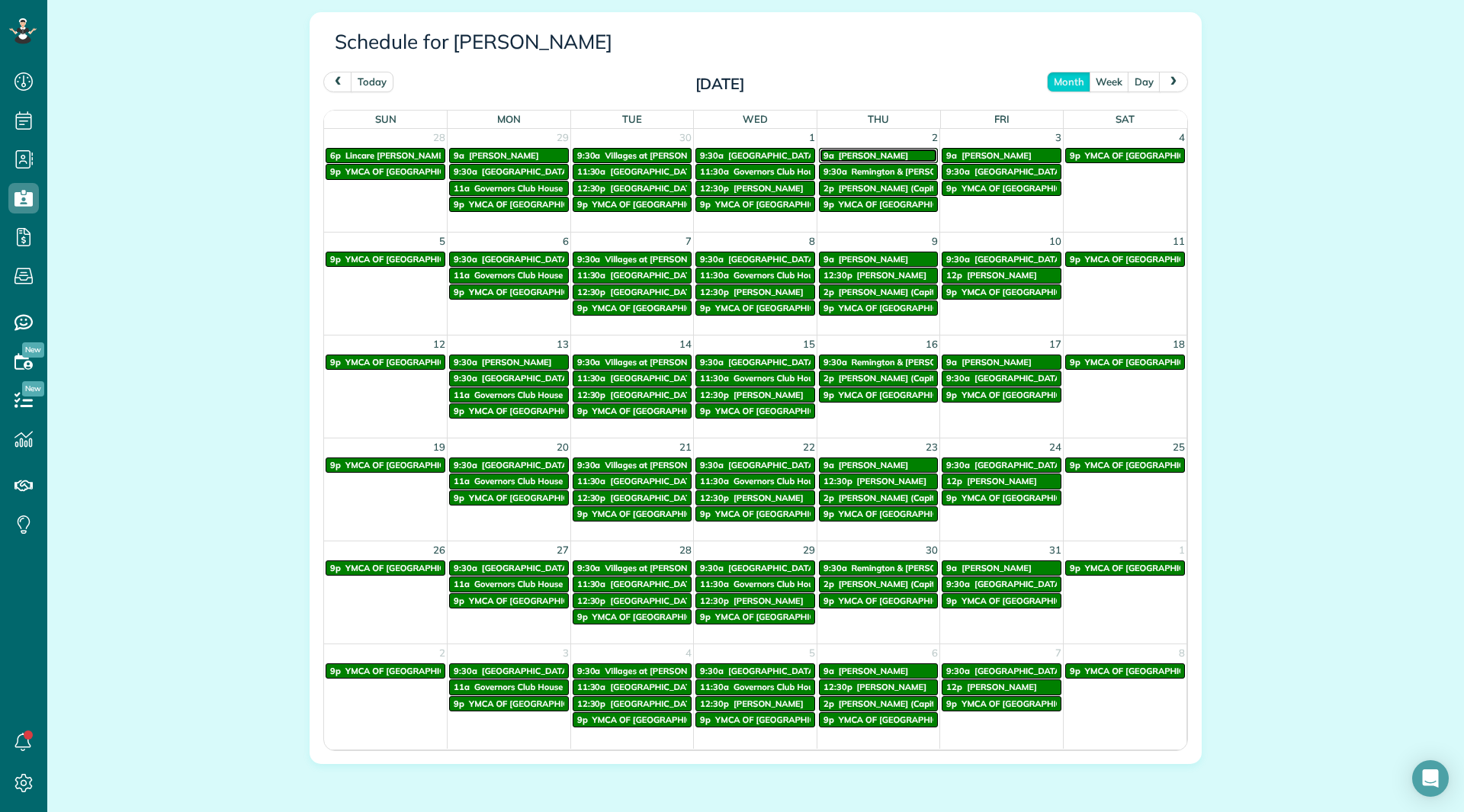
click at [839, 160] on span "[PERSON_NAME]" at bounding box center [873, 155] width 70 height 11
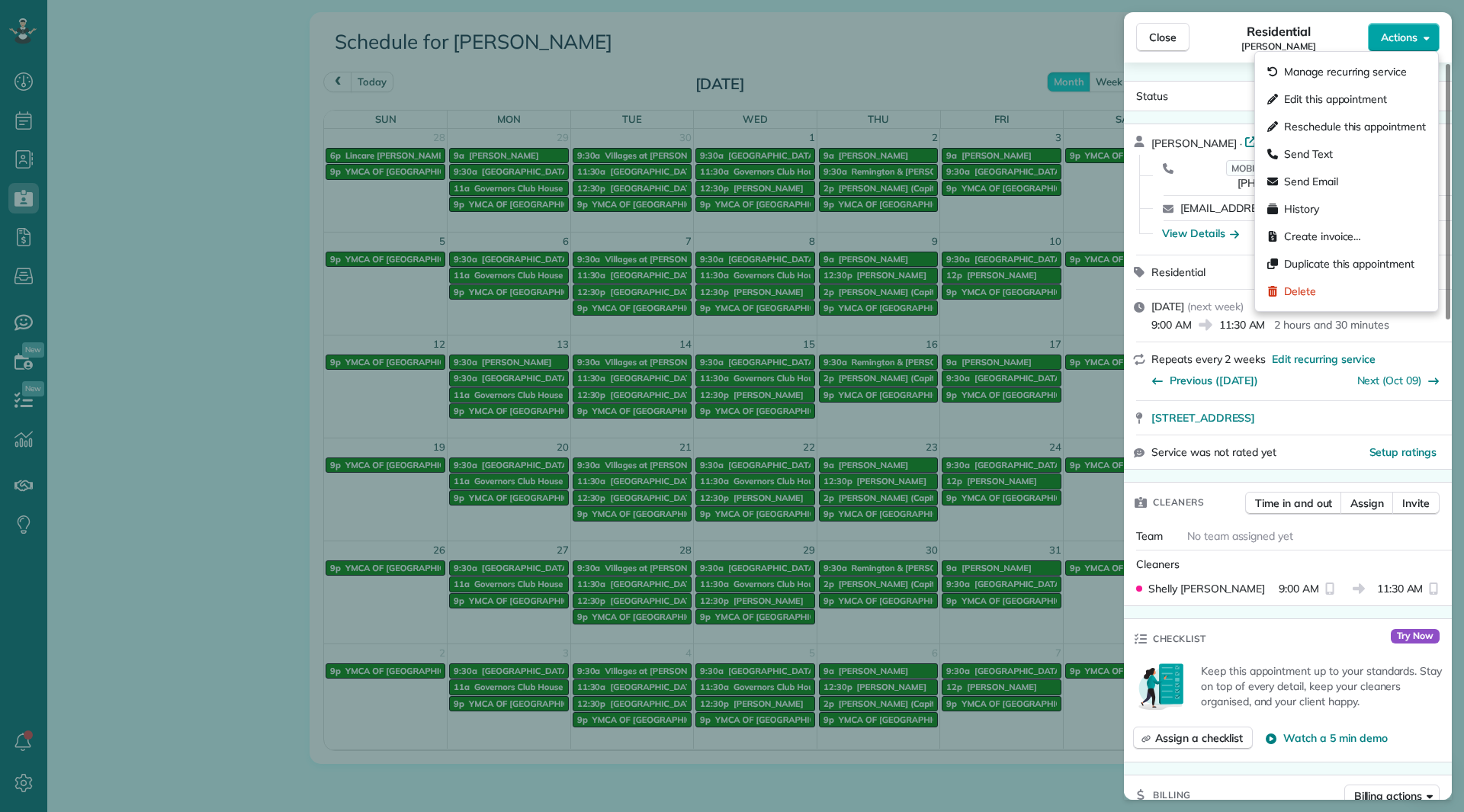
click at [1388, 44] on span "Actions" at bounding box center [1399, 37] width 36 height 15
click at [1365, 95] on span "Edit this appointment" at bounding box center [1336, 99] width 103 height 15
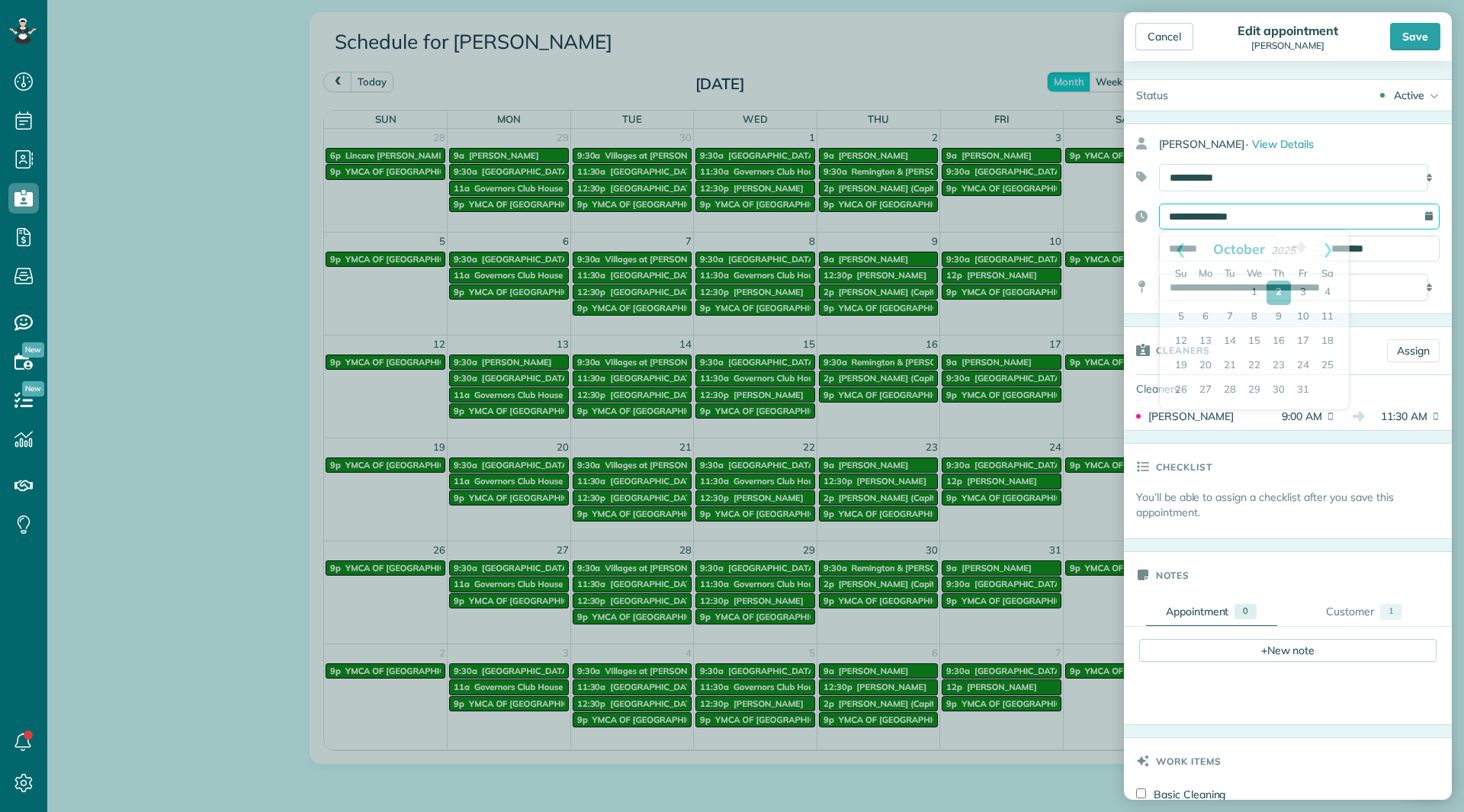
click at [1248, 215] on input "**********" at bounding box center [1300, 216] width 281 height 26
click at [1299, 295] on link "3" at bounding box center [1303, 293] width 25 height 25
type input "**********"
click at [1250, 249] on input "*******" at bounding box center [1218, 248] width 118 height 26
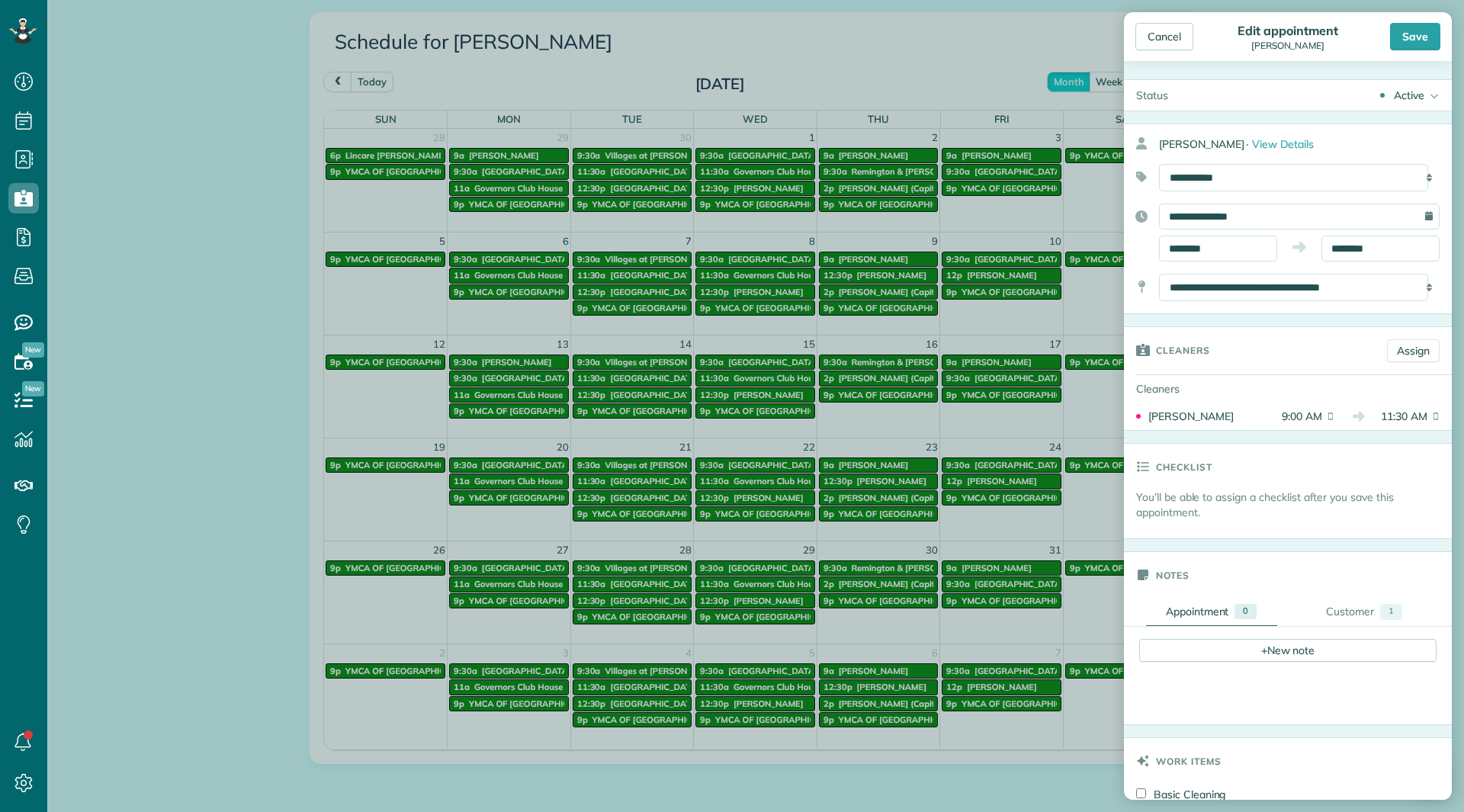
drag, startPoint x: 1232, startPoint y: 327, endPoint x: 1229, endPoint y: 301, distance: 26.2
click at [1229, 328] on body "Dashboard Scheduling Calendar View List View Dispatch View - Weekly scheduling …" at bounding box center [732, 406] width 1464 height 812
click at [1212, 258] on input "********" at bounding box center [1218, 248] width 118 height 26
type input "********"
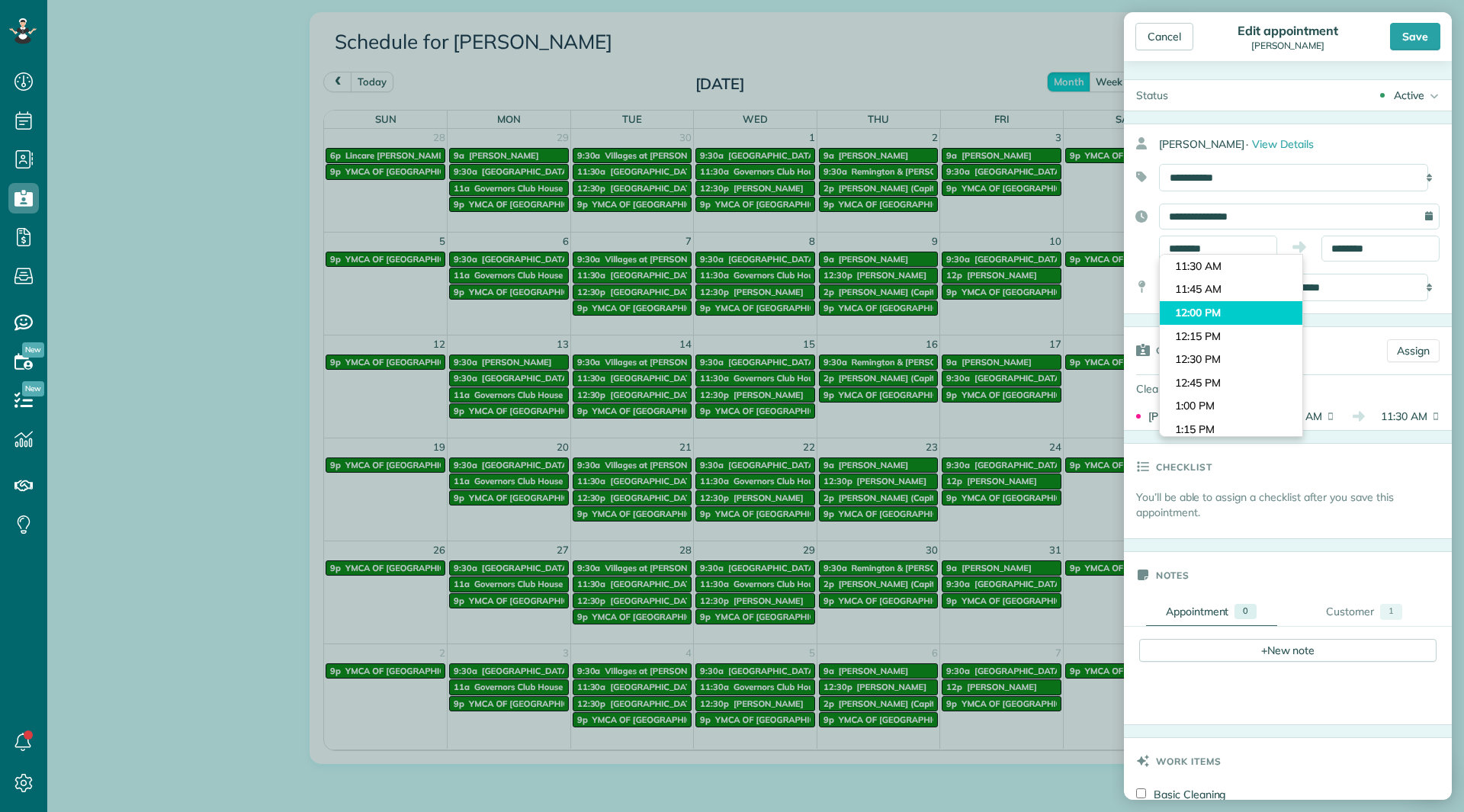
click at [1219, 310] on body "Dashboard Scheduling Calendar View List View Dispatch View - Weekly scheduling …" at bounding box center [732, 406] width 1464 height 812
click at [1335, 251] on input "********" at bounding box center [1381, 248] width 118 height 26
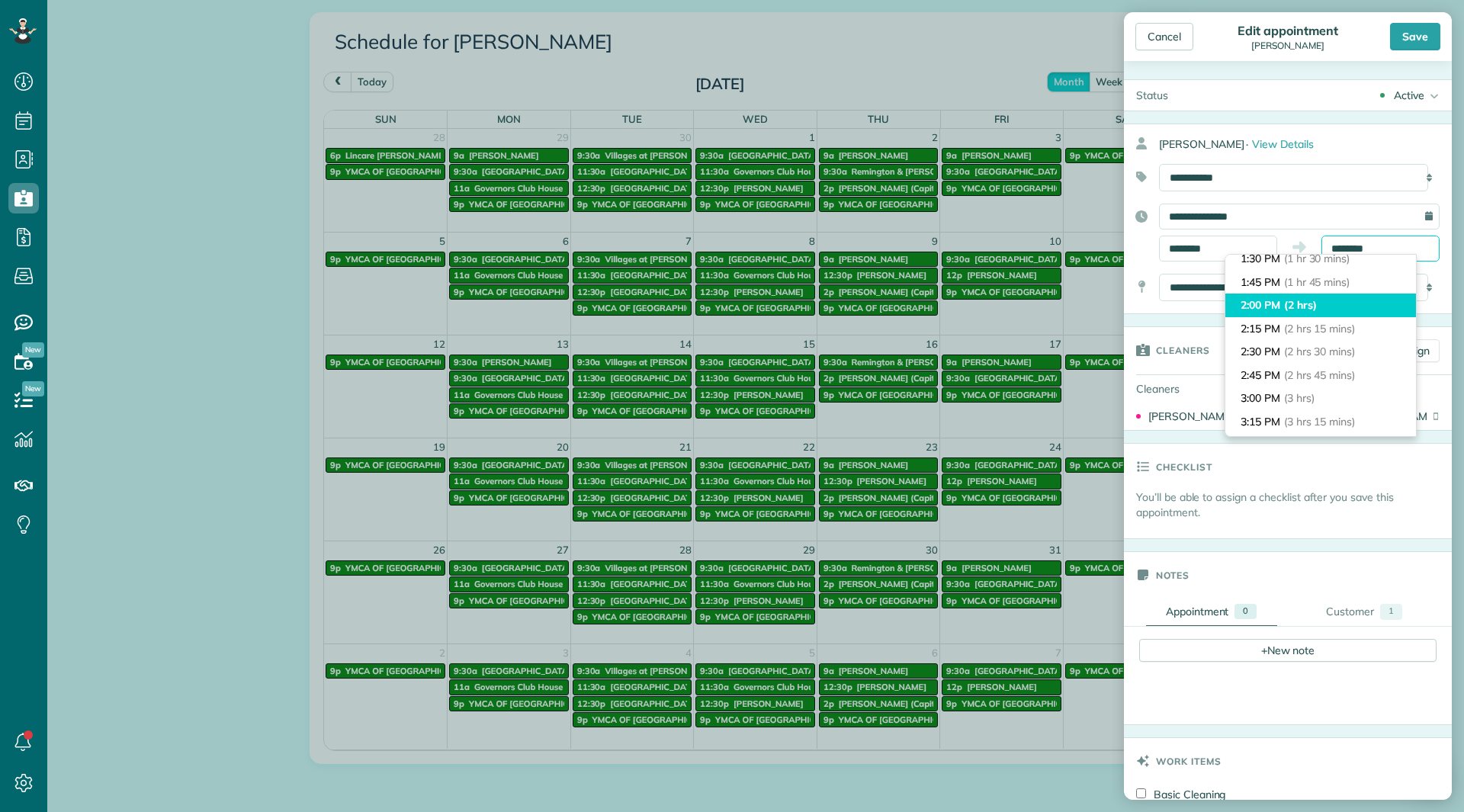
scroll to position [153, 0]
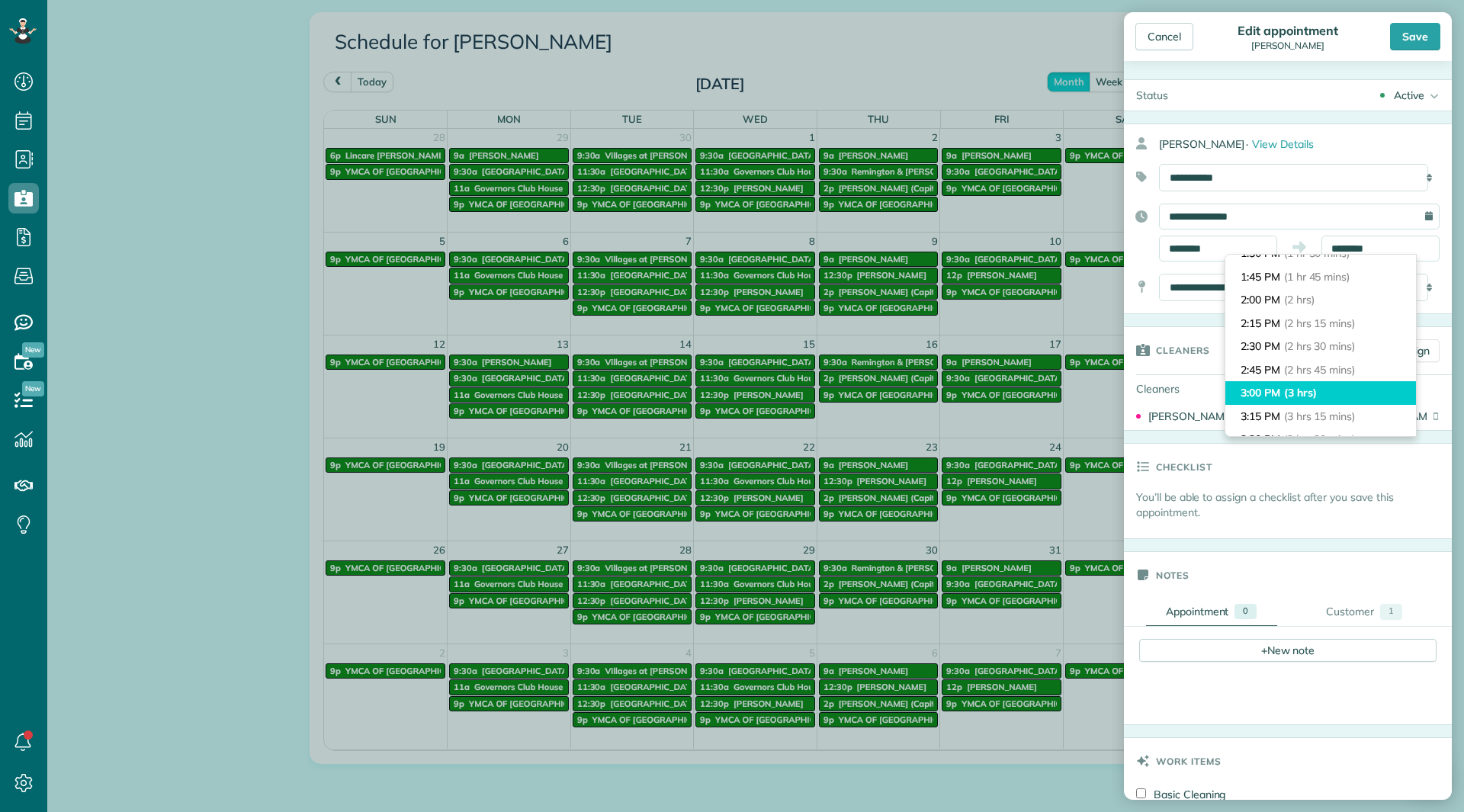
type input "*******"
click at [1301, 381] on li "3:00 PM (3 hrs)" at bounding box center [1321, 393] width 191 height 24
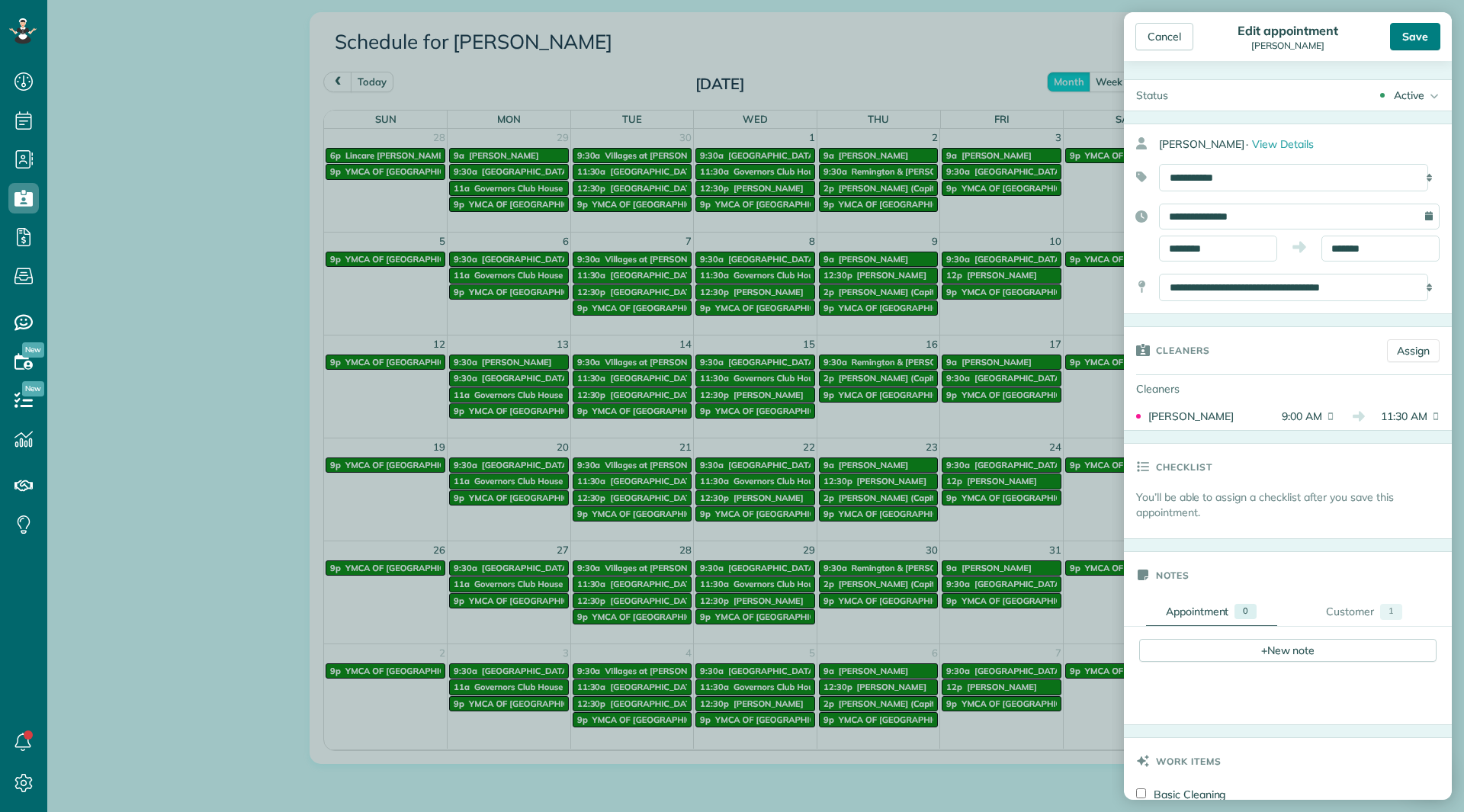
click at [1404, 36] on div "Save" at bounding box center [1415, 36] width 51 height 28
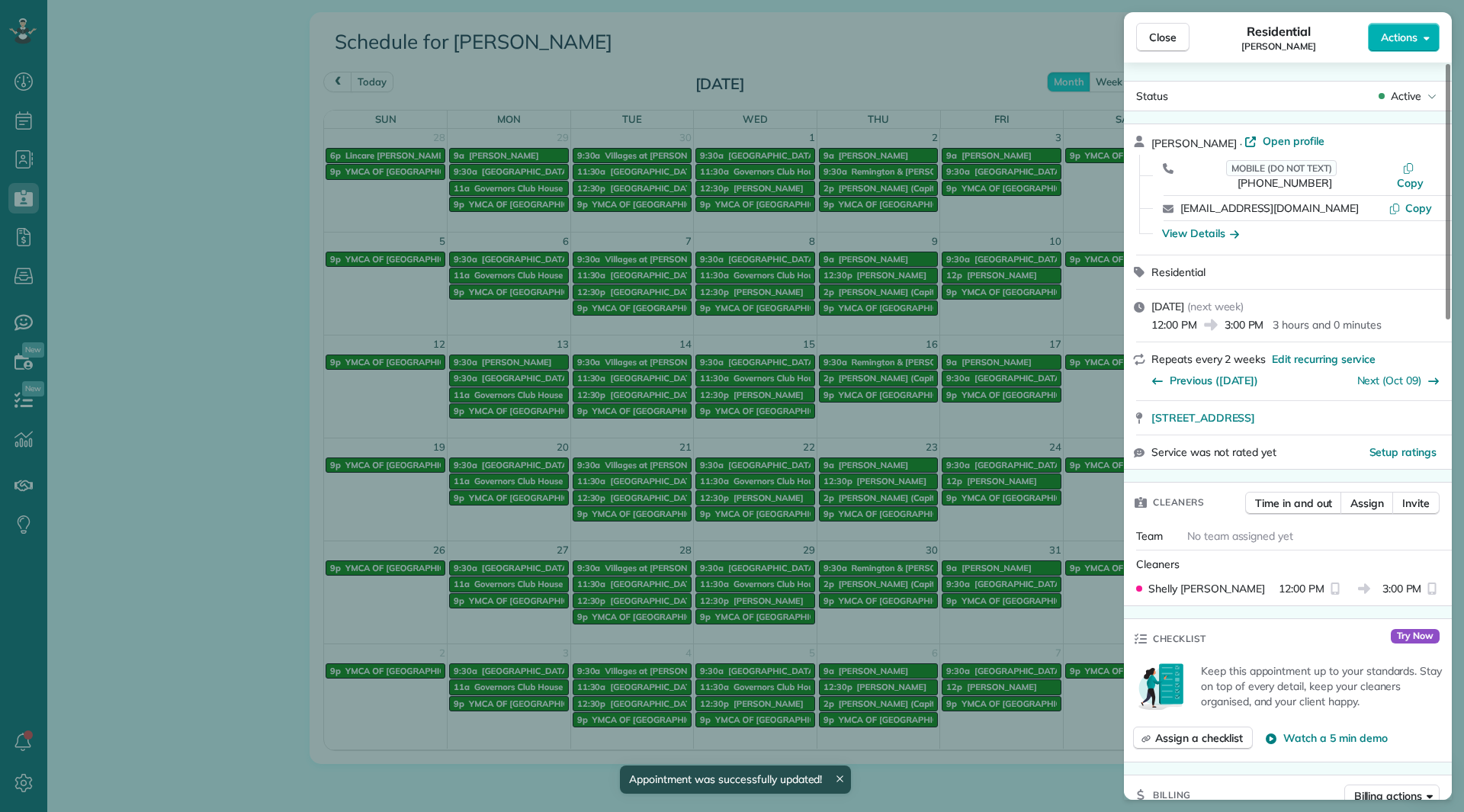
drag, startPoint x: 1153, startPoint y: 43, endPoint x: 1110, endPoint y: 68, distance: 49.7
click at [1150, 46] on button "Close" at bounding box center [1163, 37] width 54 height 29
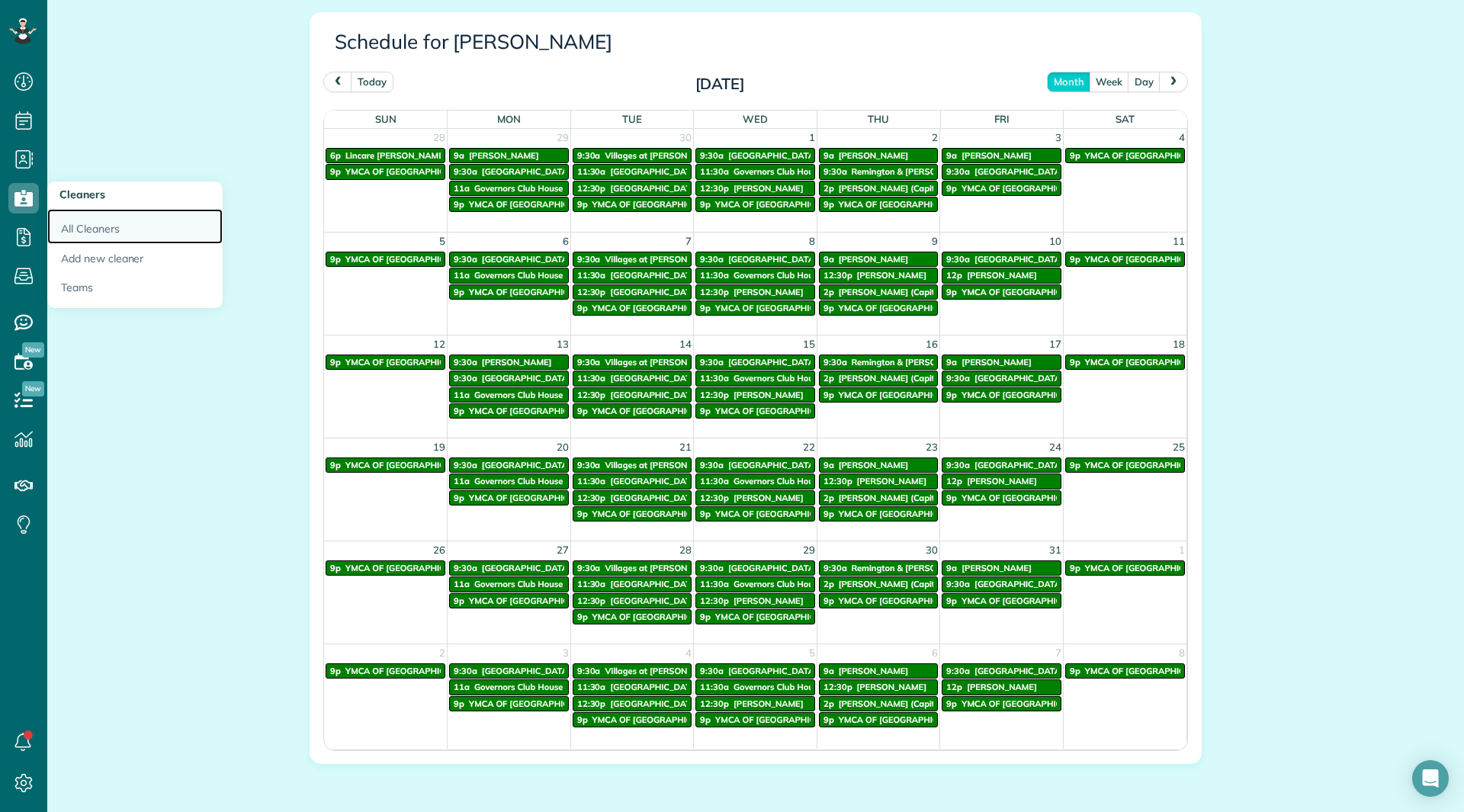
click at [89, 234] on link "All Cleaners" at bounding box center [135, 226] width 176 height 35
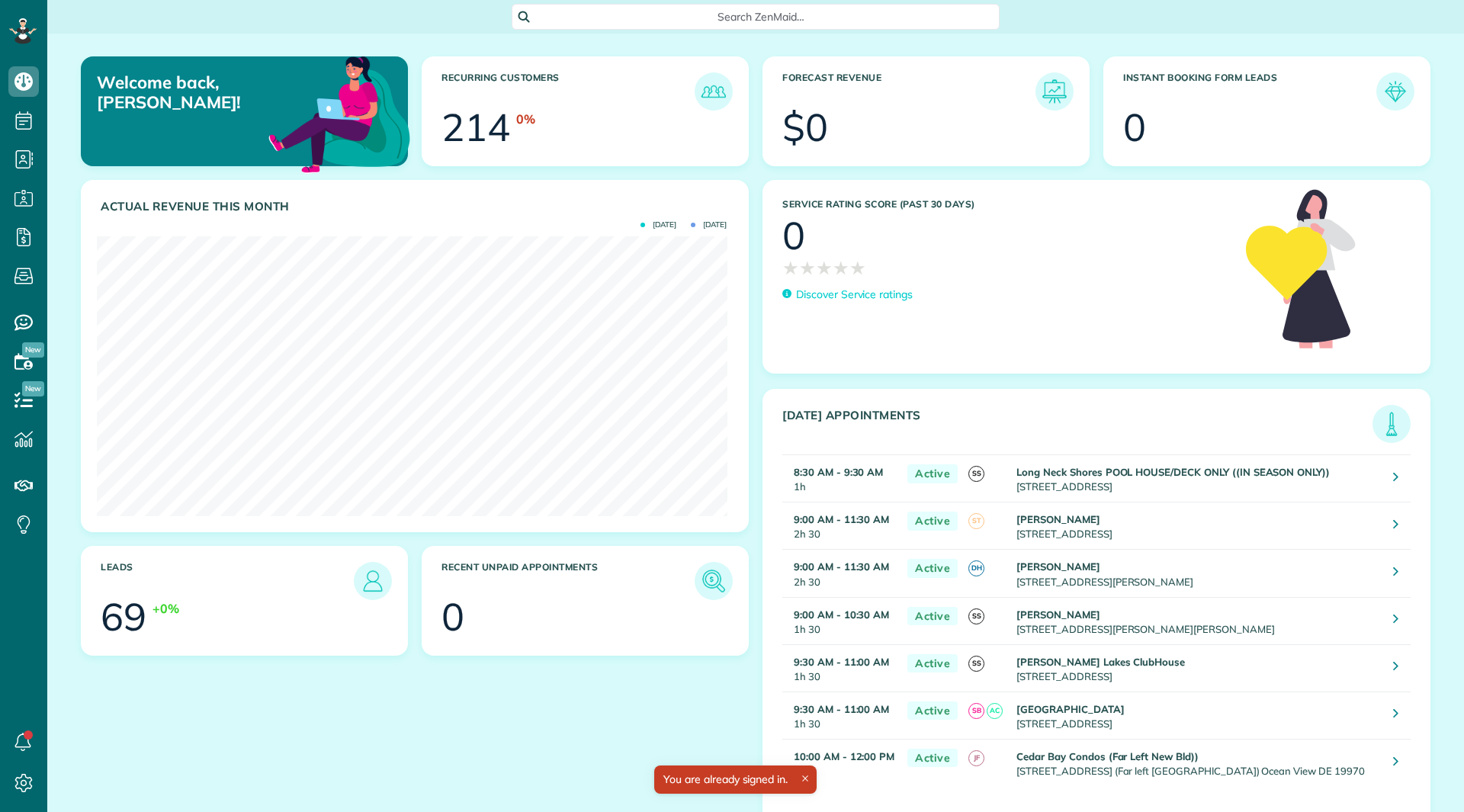
scroll to position [280, 630]
click at [70, 232] on link "All Cleaners" at bounding box center [135, 226] width 176 height 35
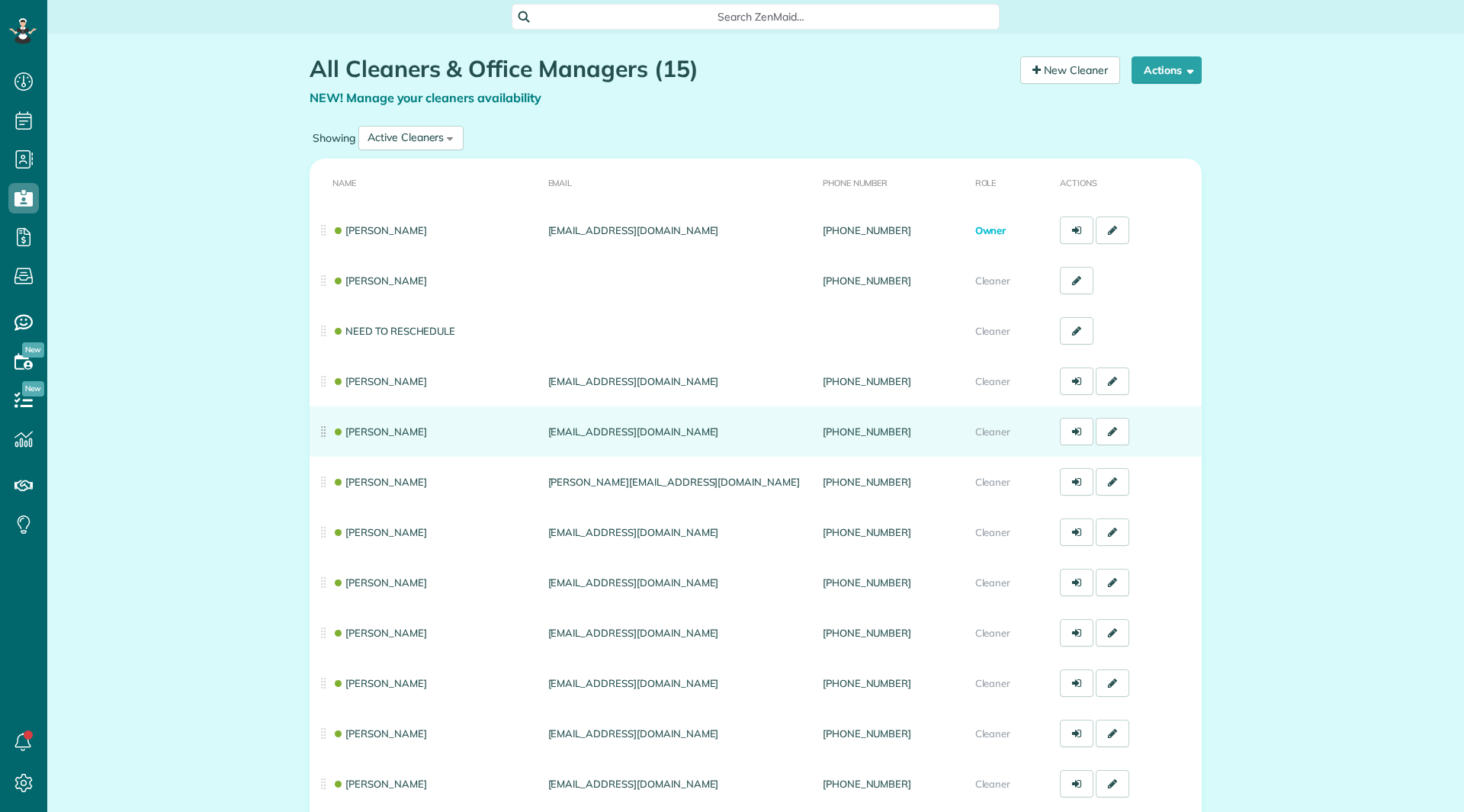
scroll to position [7, 7]
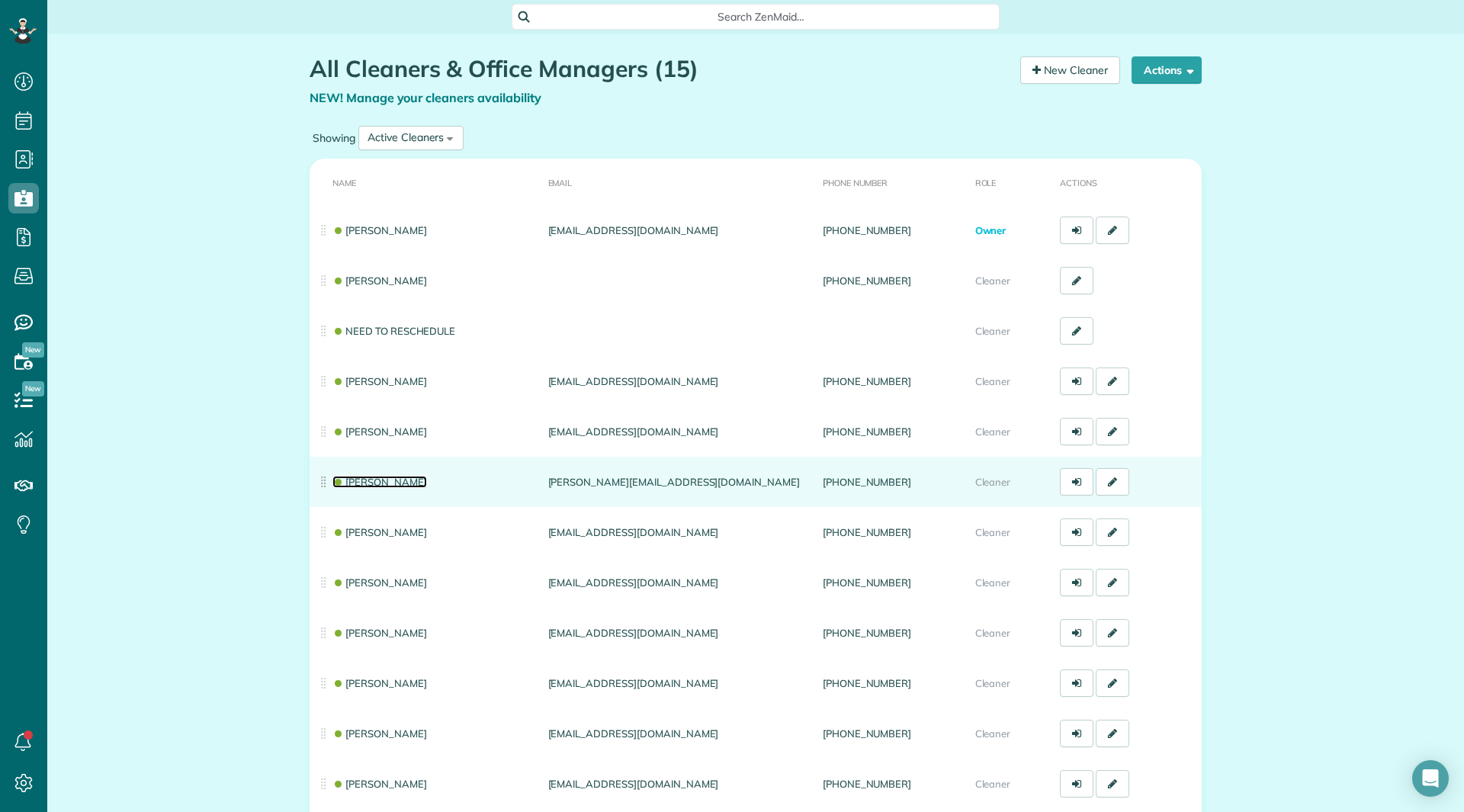
click at [371, 478] on link "[PERSON_NAME]" at bounding box center [379, 481] width 95 height 12
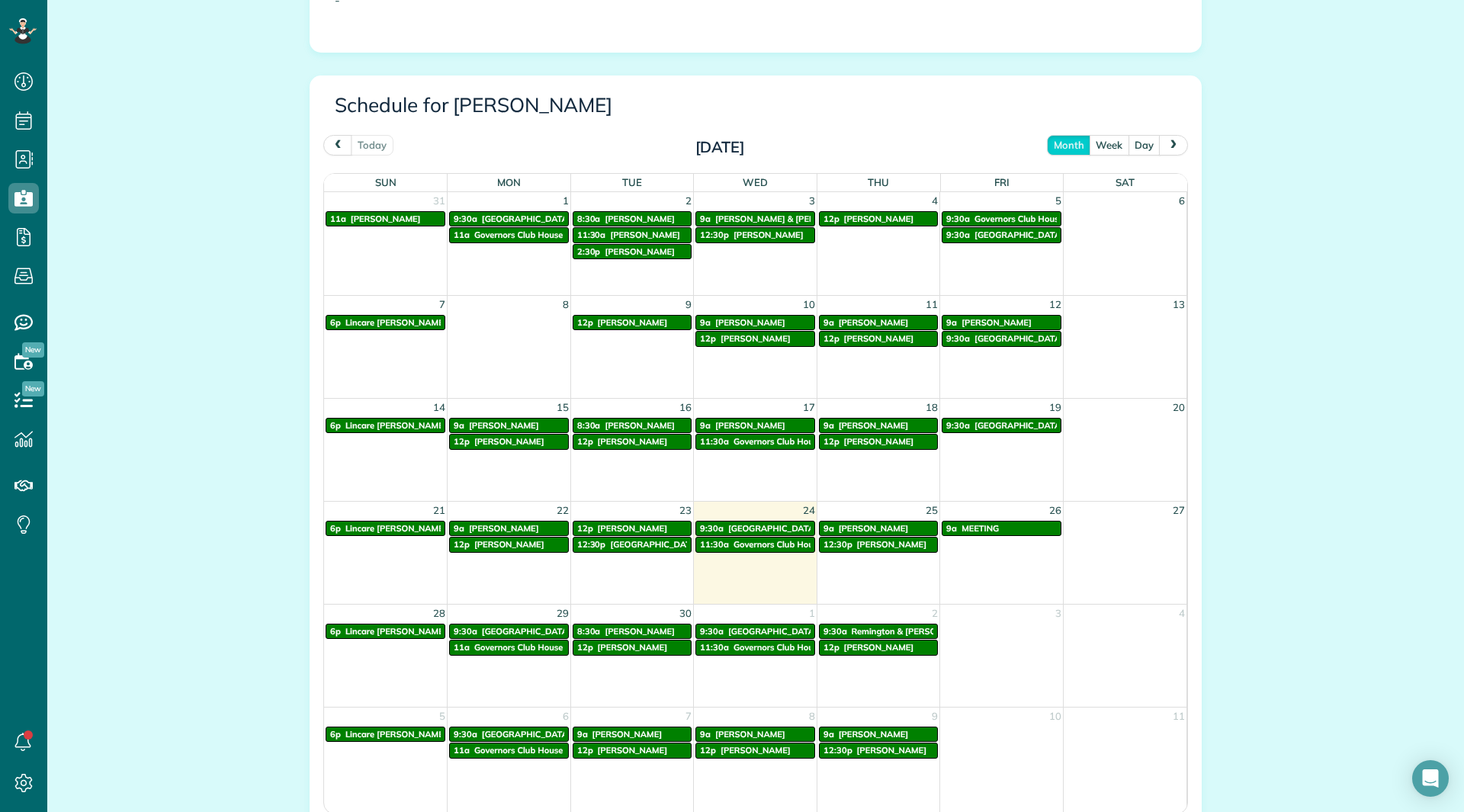
scroll to position [762, 0]
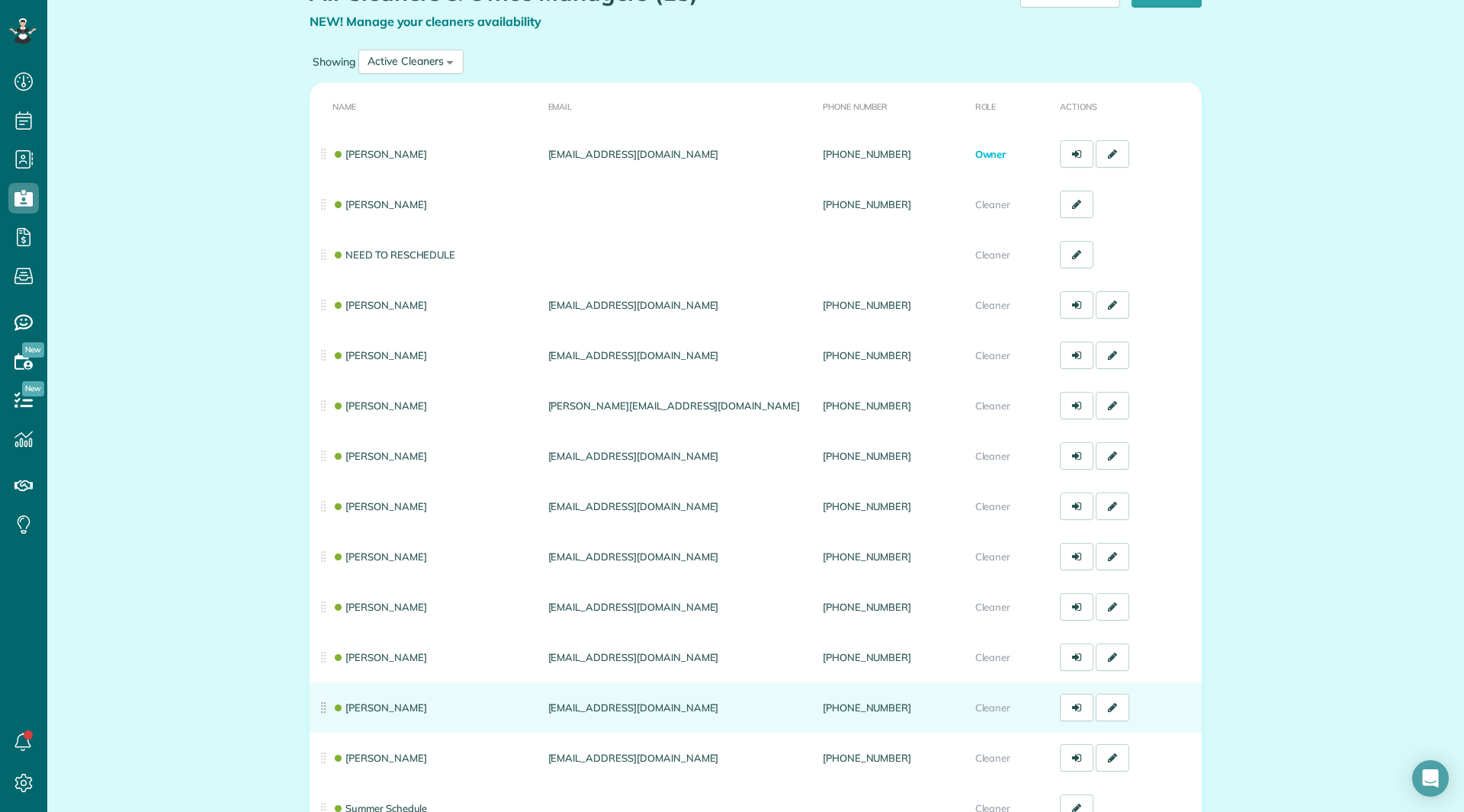
scroll to position [153, 0]
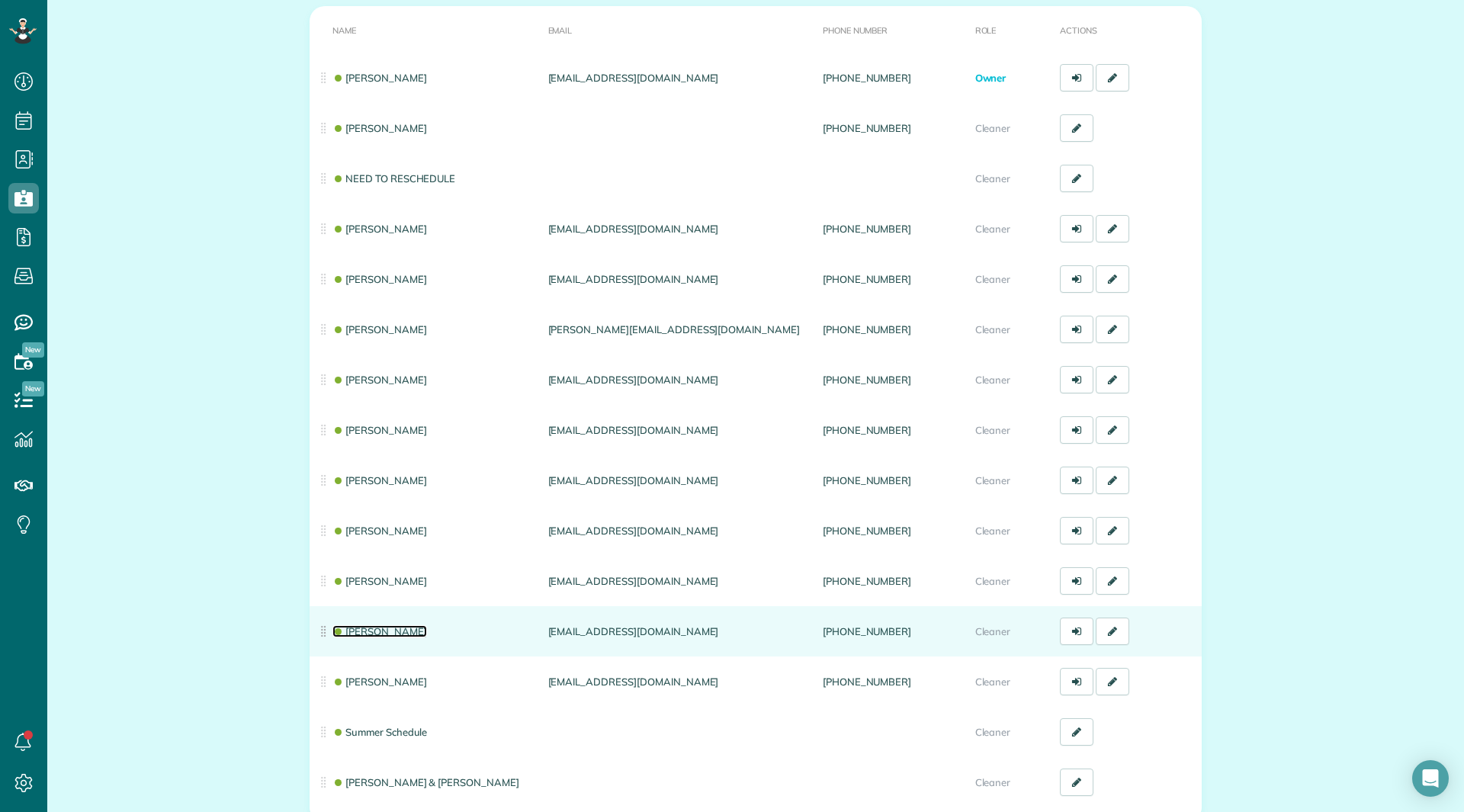
click at [386, 636] on link "[PERSON_NAME]" at bounding box center [379, 630] width 95 height 12
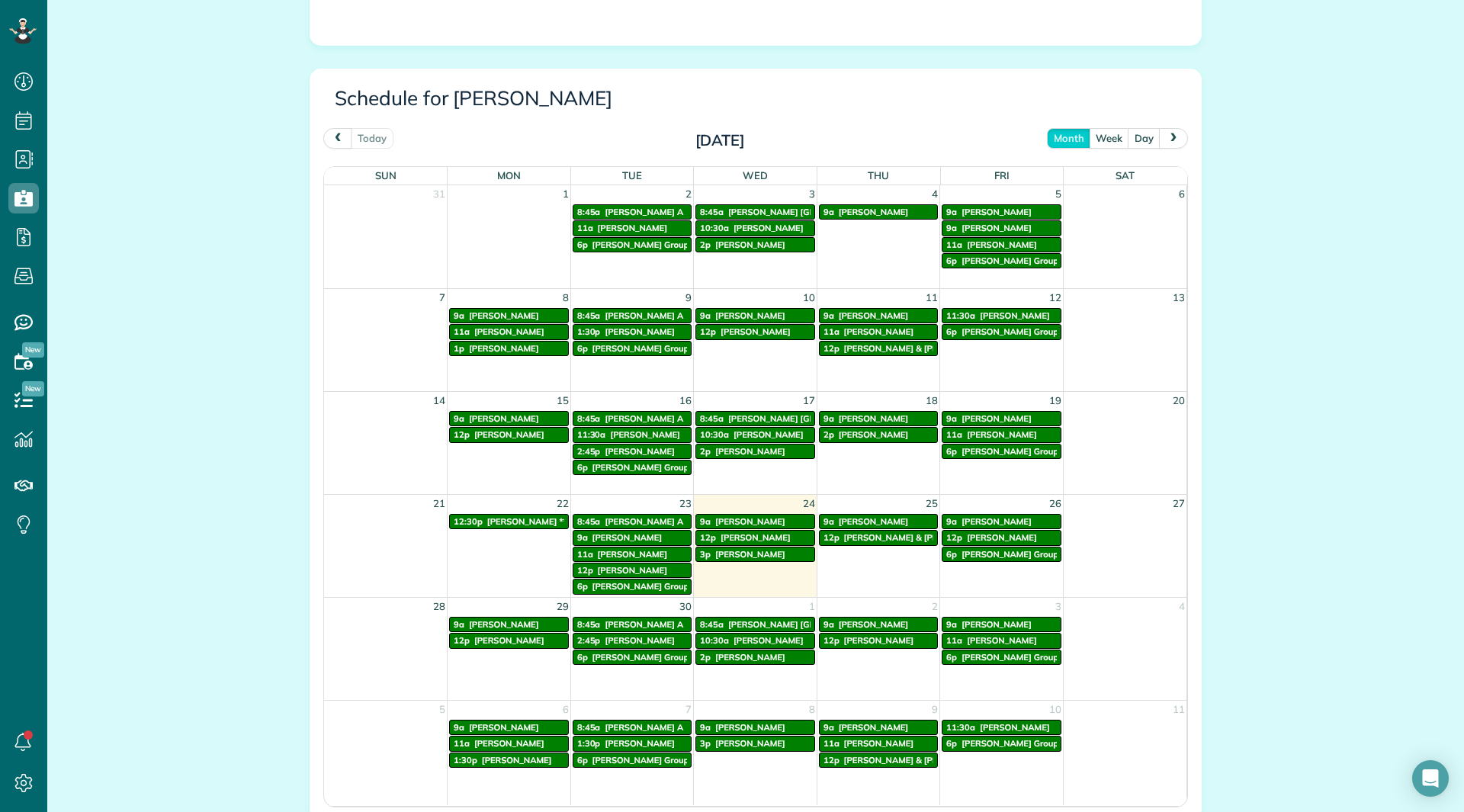
scroll to position [600, 0]
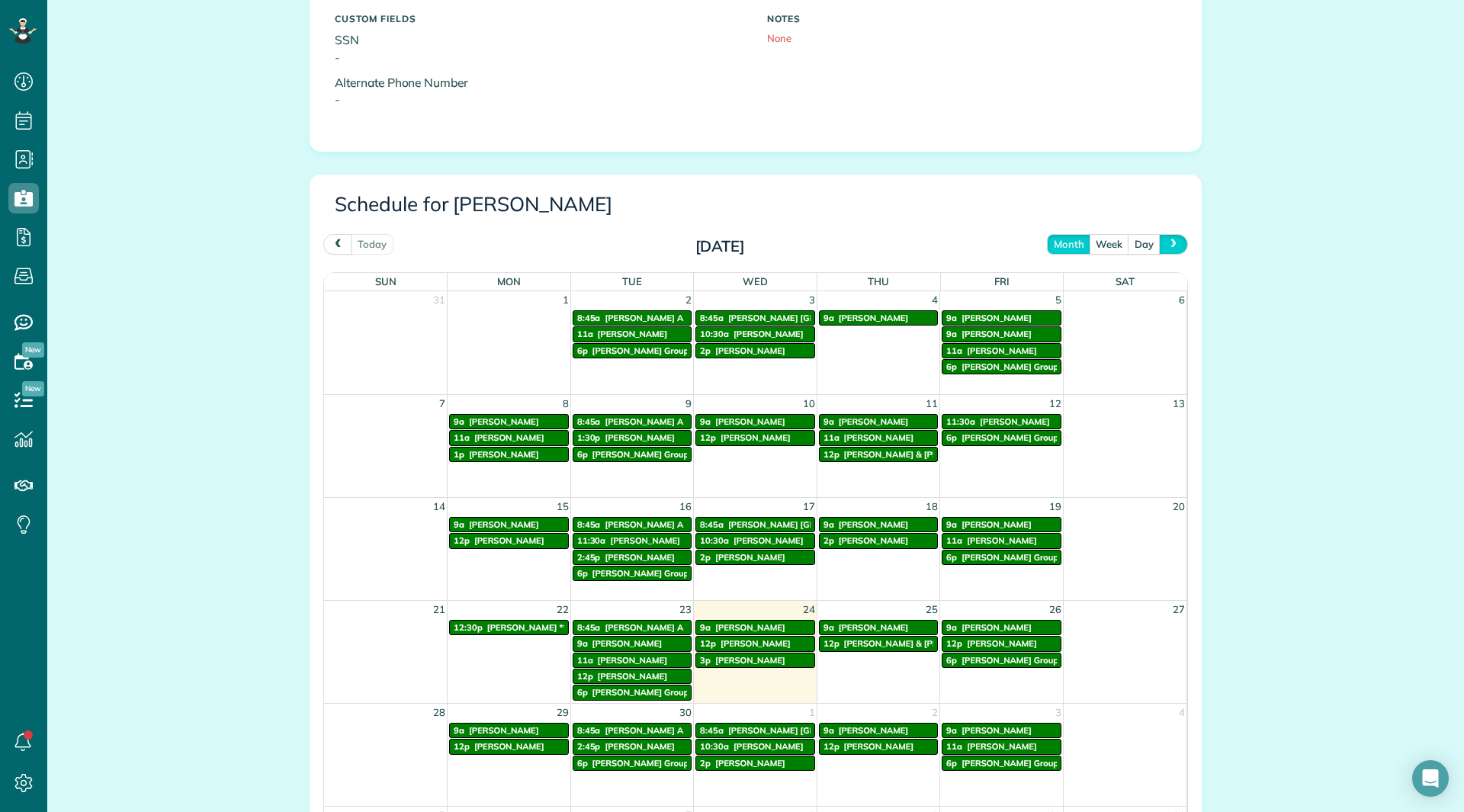
click at [1159, 234] on button "next" at bounding box center [1173, 245] width 29 height 21
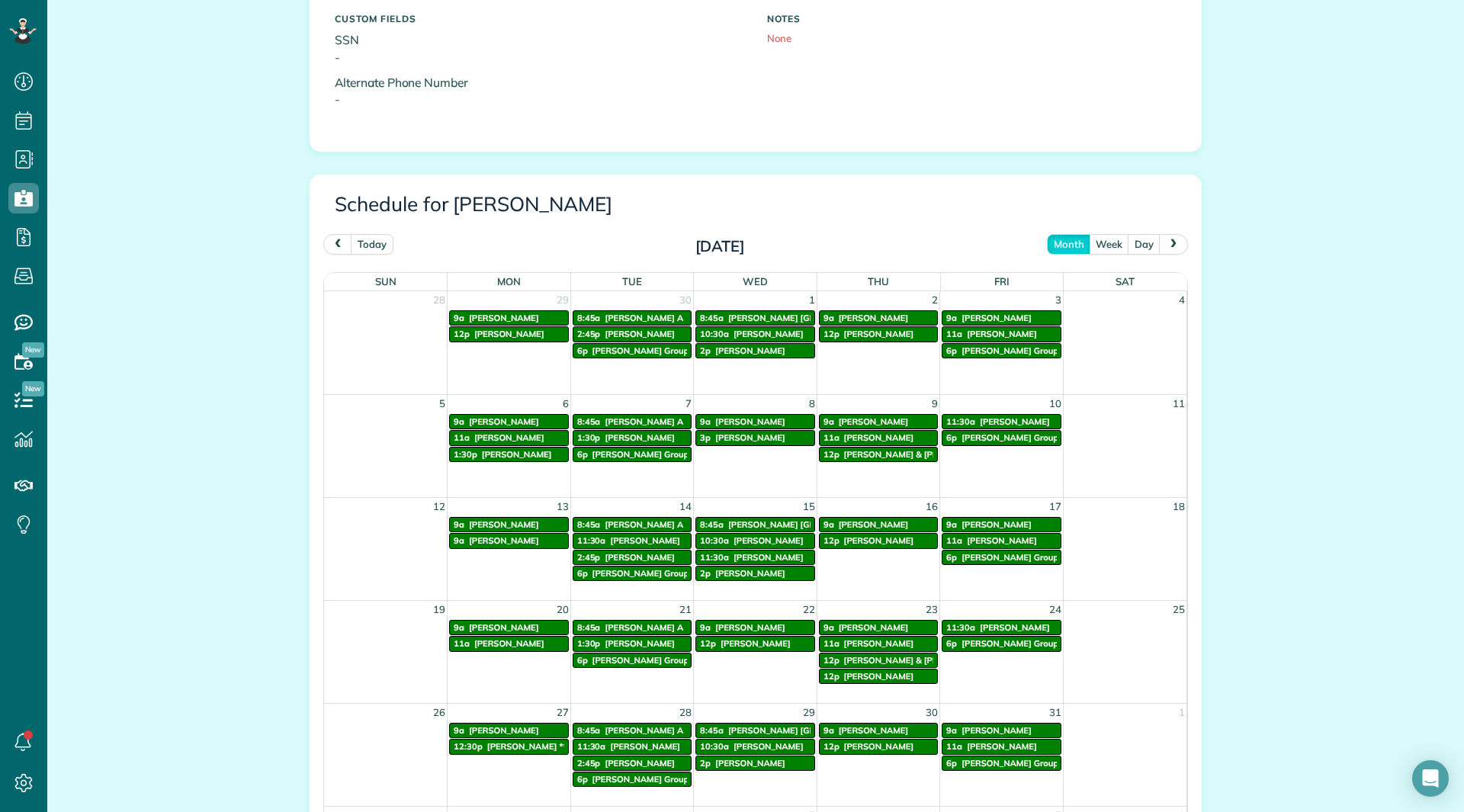
scroll to position [753, 0]
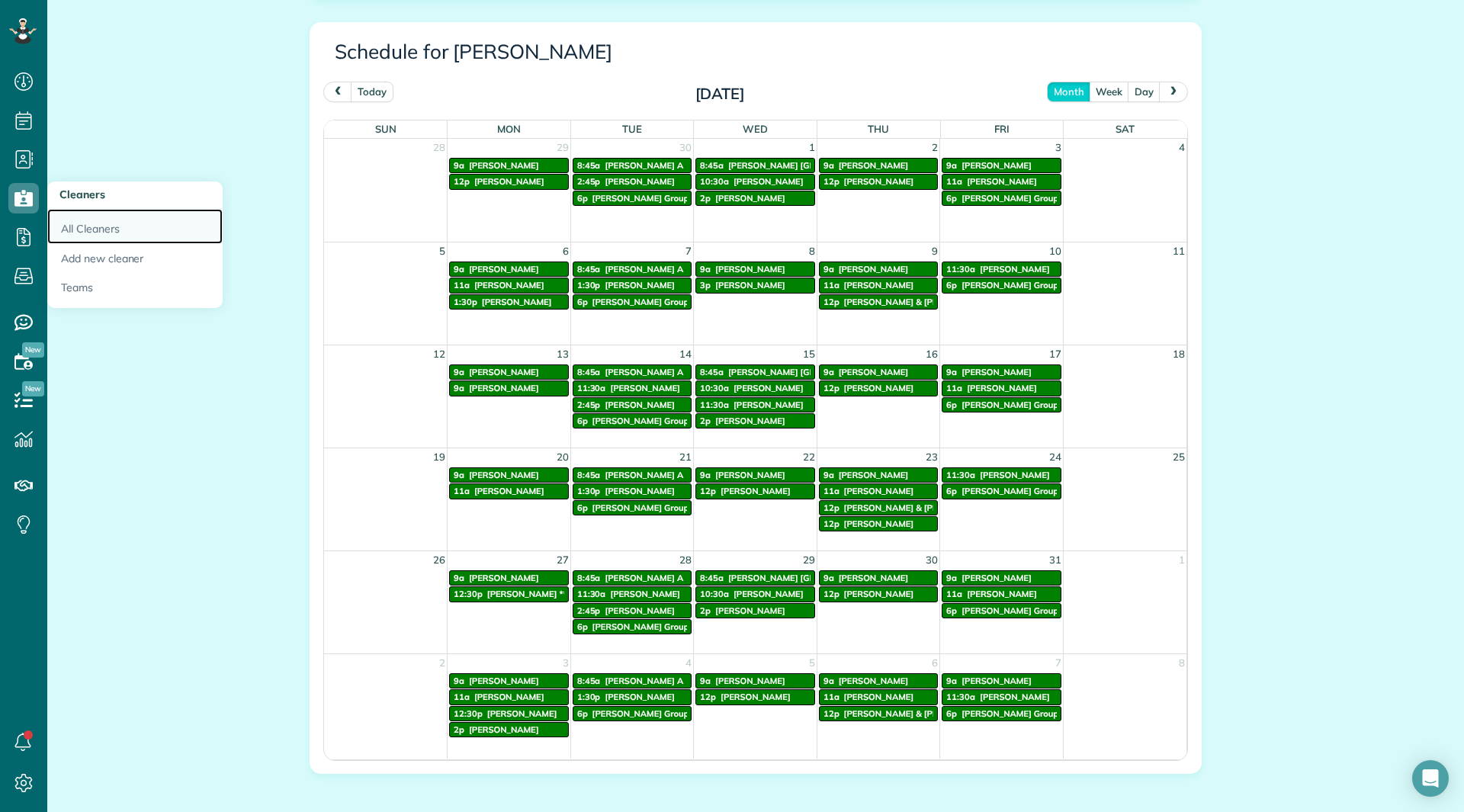
click at [55, 222] on link "All Cleaners" at bounding box center [135, 226] width 176 height 35
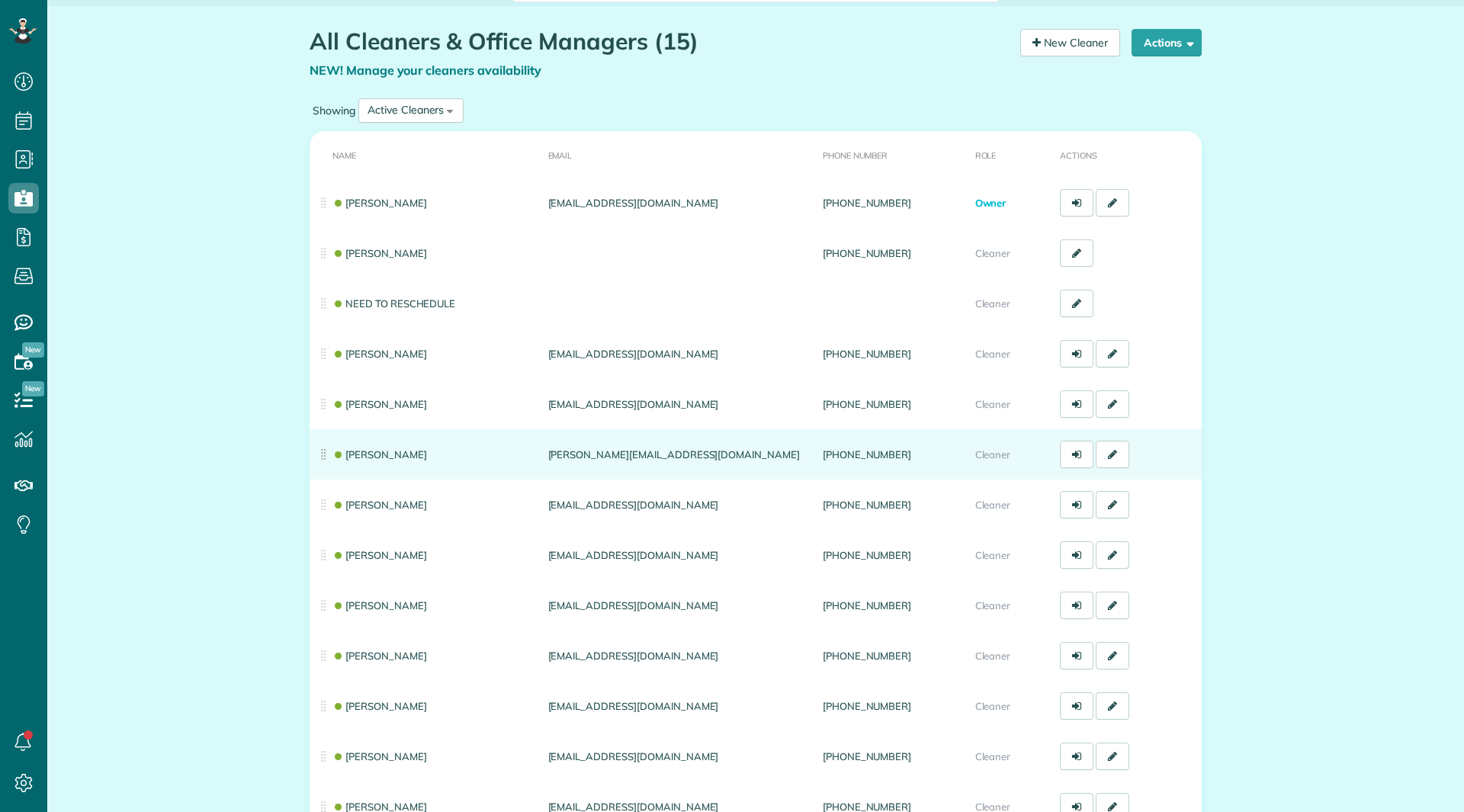
scroll to position [76, 0]
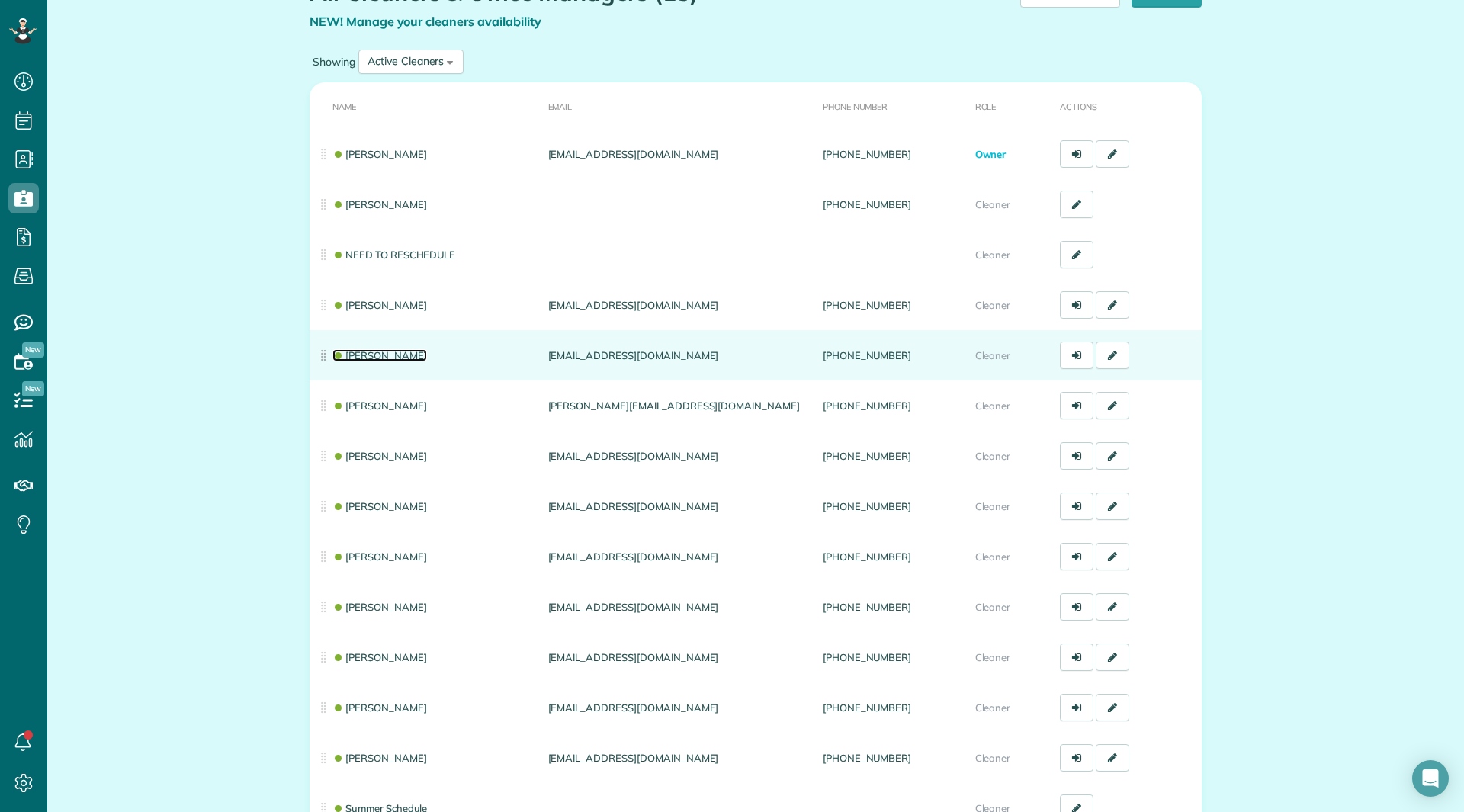
click at [394, 353] on link "[PERSON_NAME]" at bounding box center [379, 354] width 95 height 12
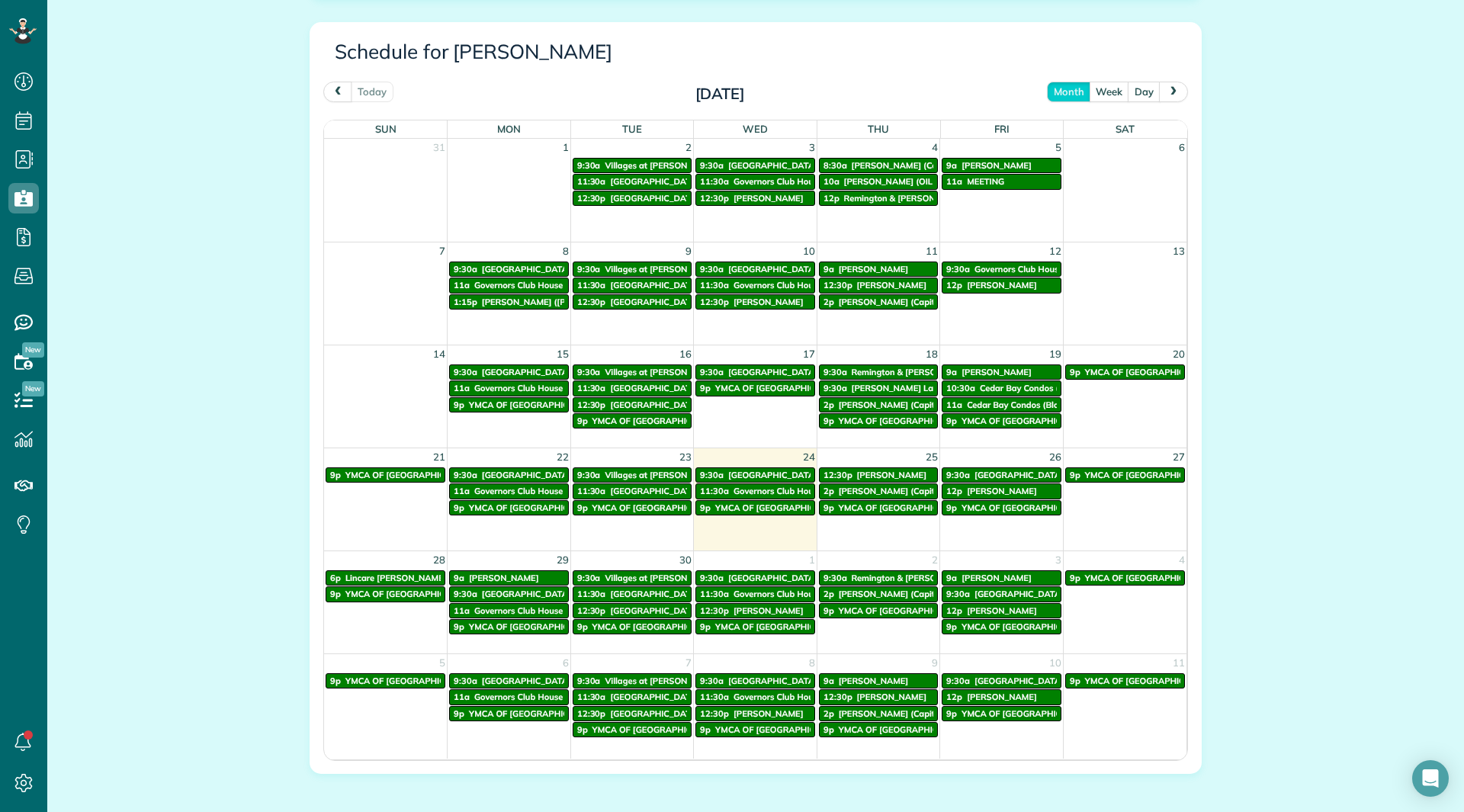
scroll to position [828, 0]
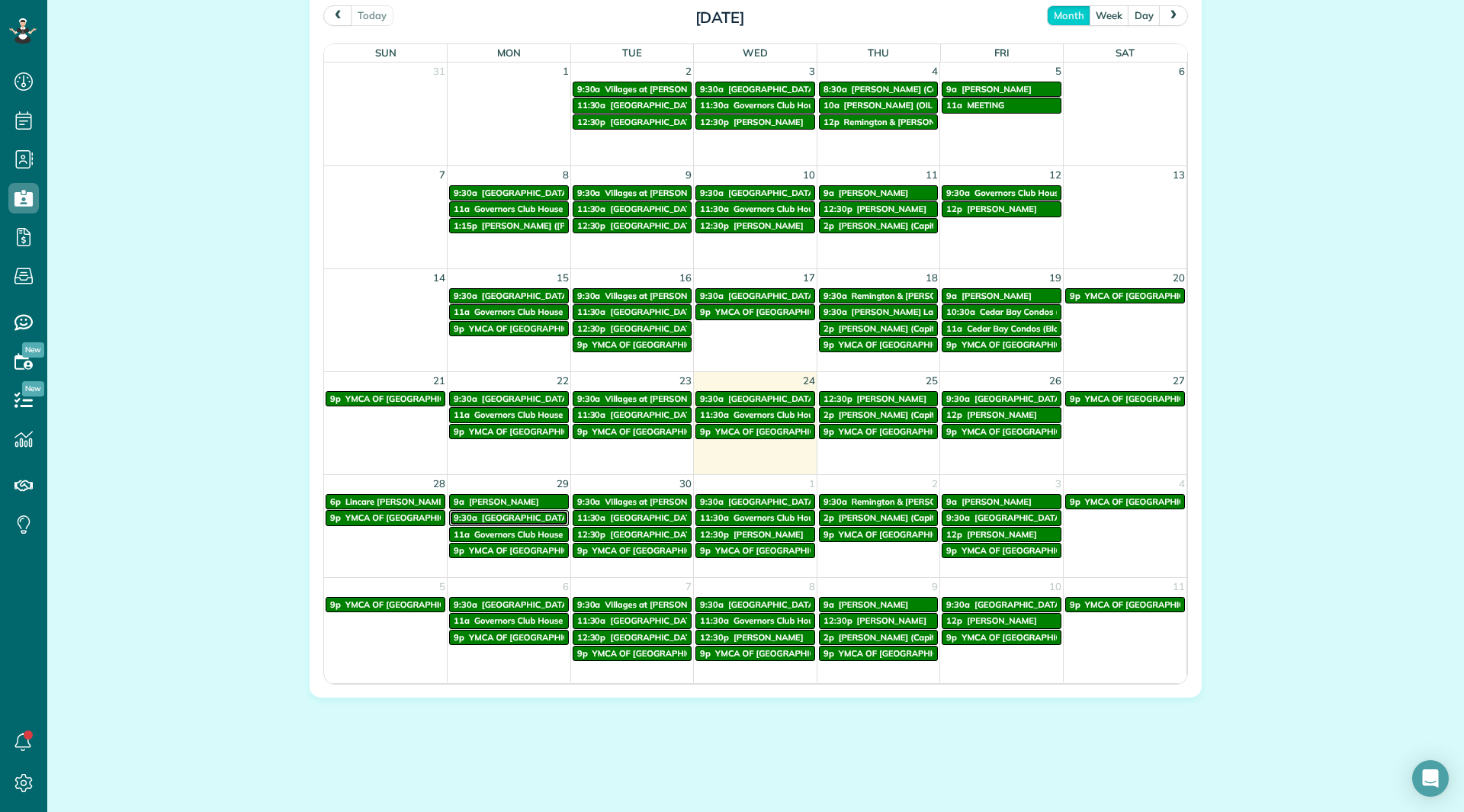
click at [512, 516] on span "[GEOGRAPHIC_DATA]" at bounding box center [526, 517] width 89 height 11
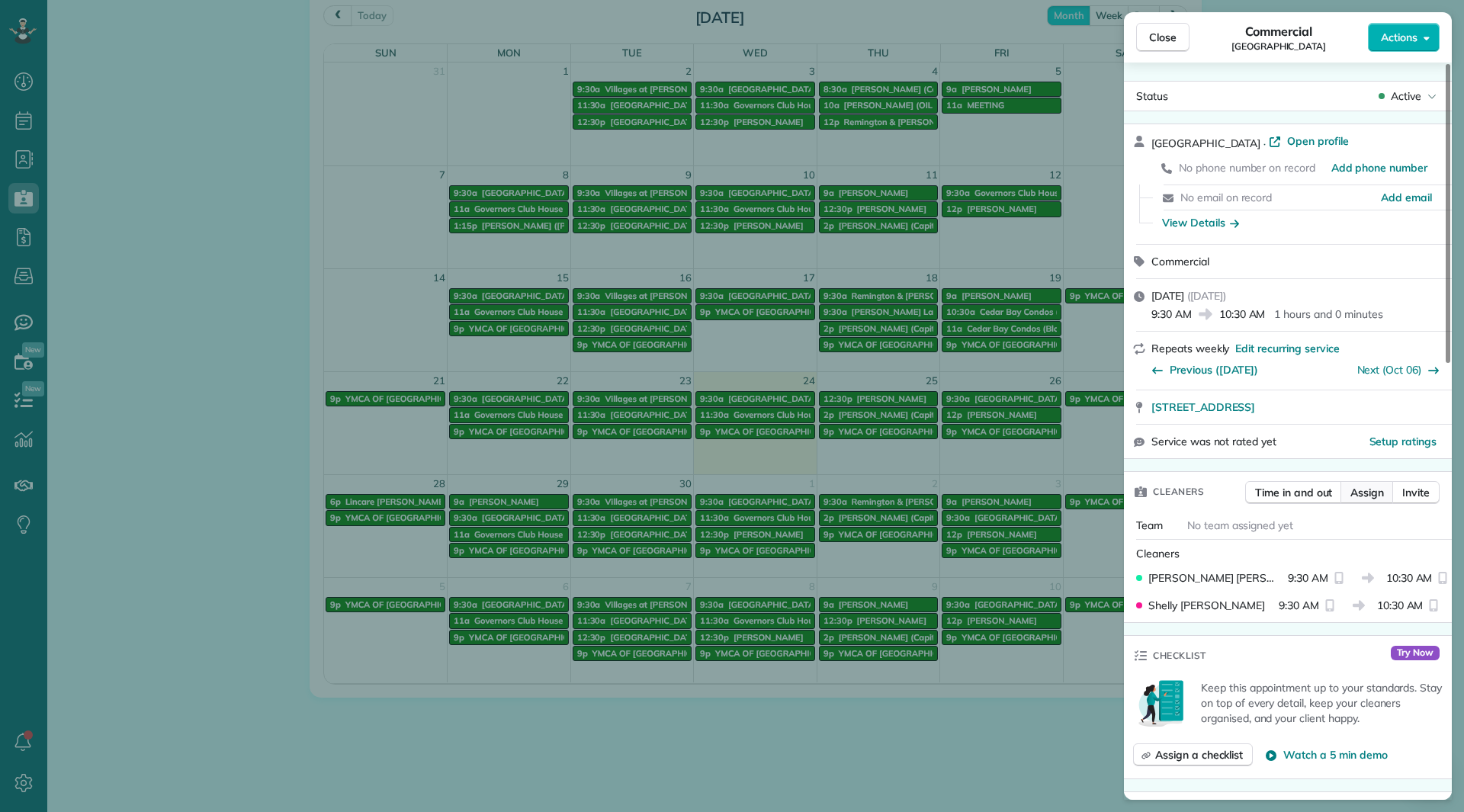
click at [1366, 497] on span "Assign" at bounding box center [1367, 493] width 33 height 15
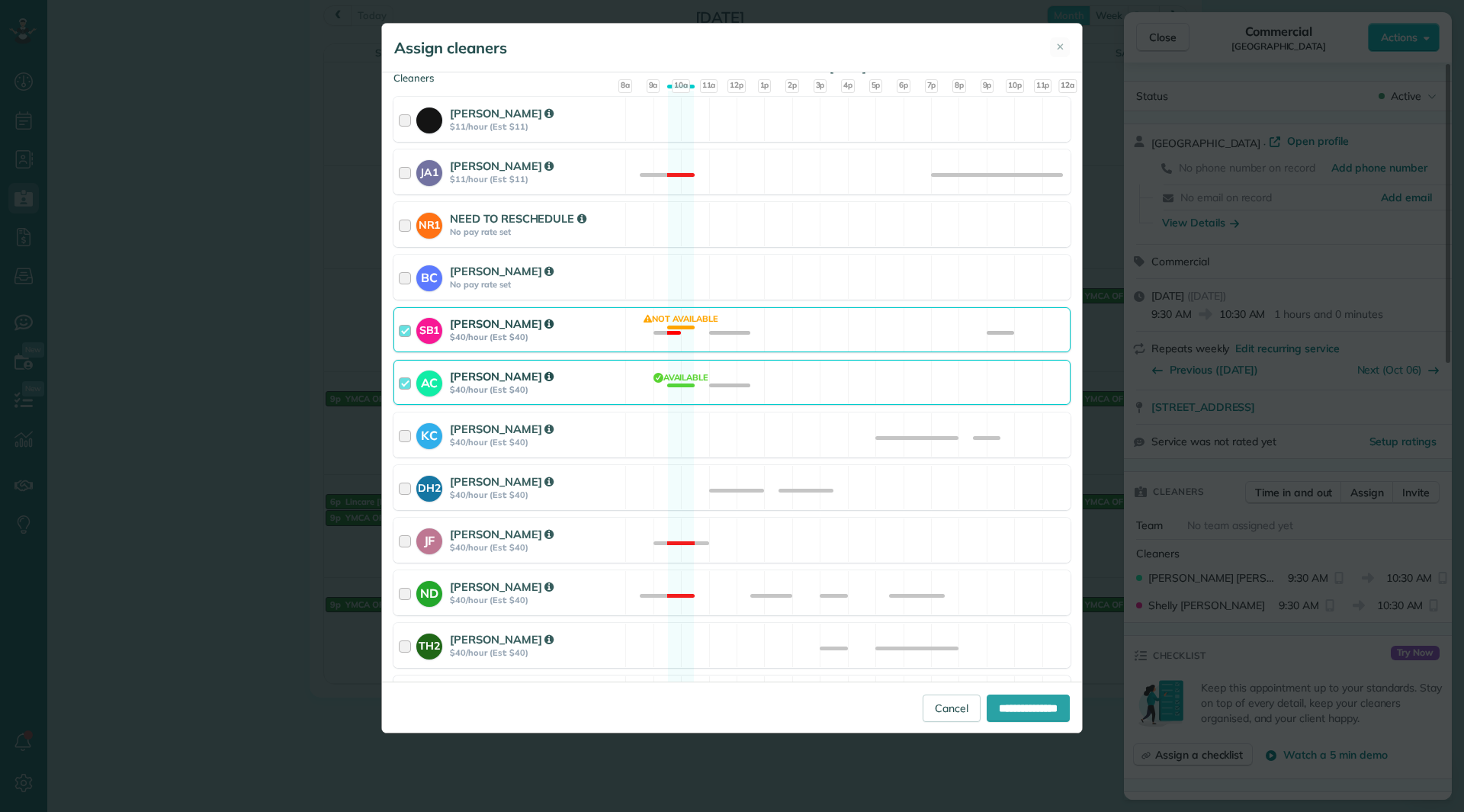
scroll to position [28, 0]
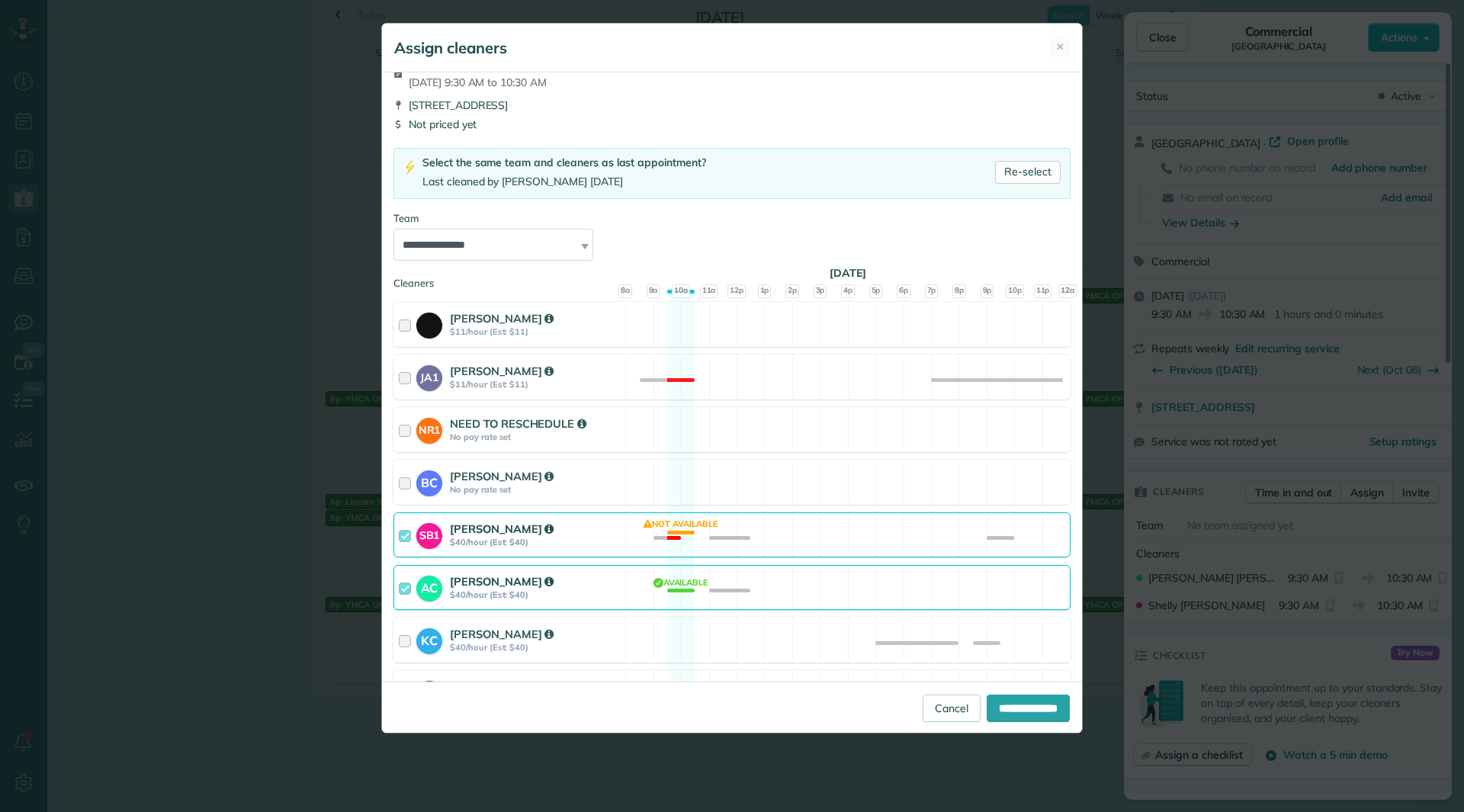
click at [572, 538] on strong "$40/hour (Est: $40)" at bounding box center [535, 542] width 171 height 11
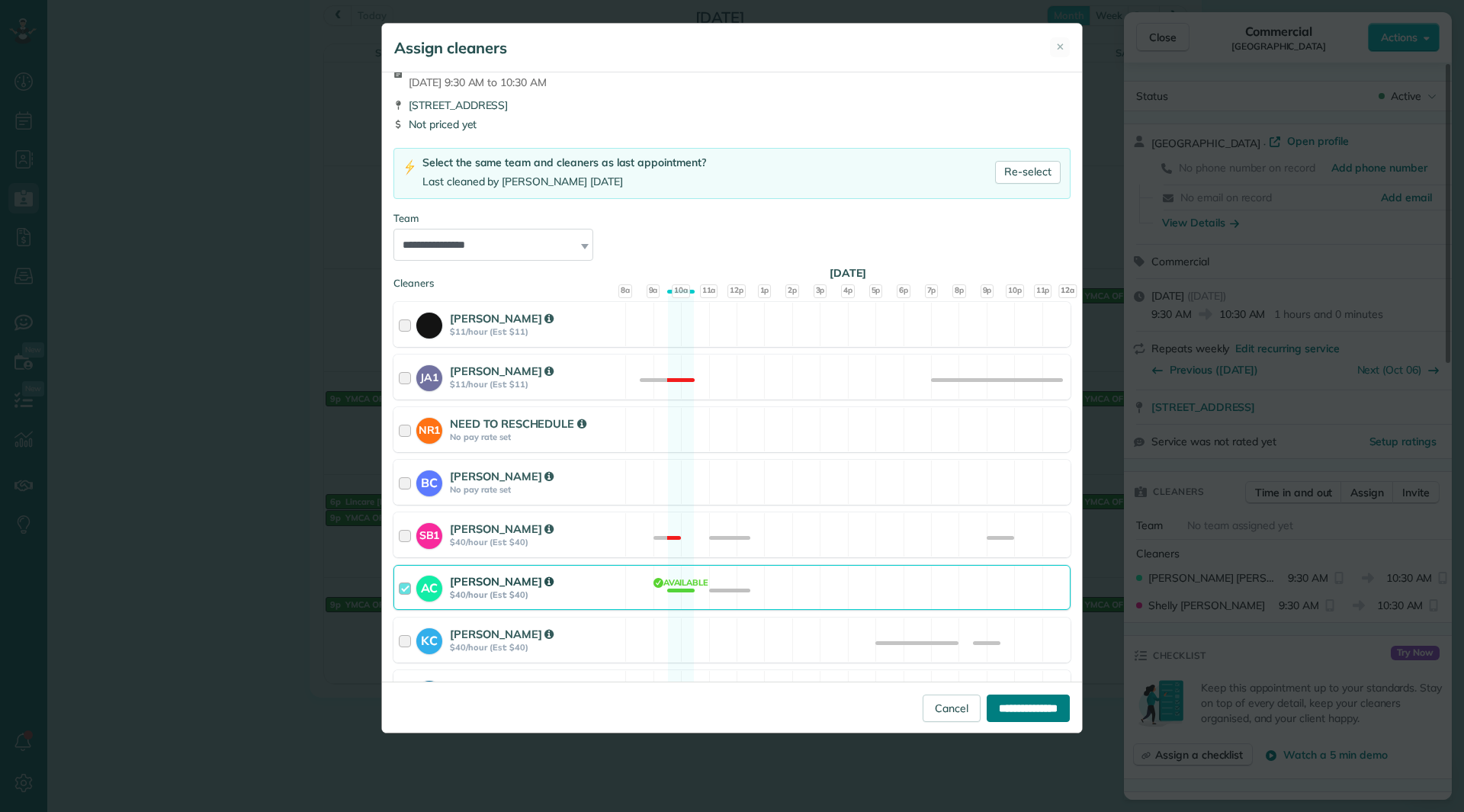
click at [1040, 706] on input "**********" at bounding box center [1028, 708] width 83 height 28
type input "**********"
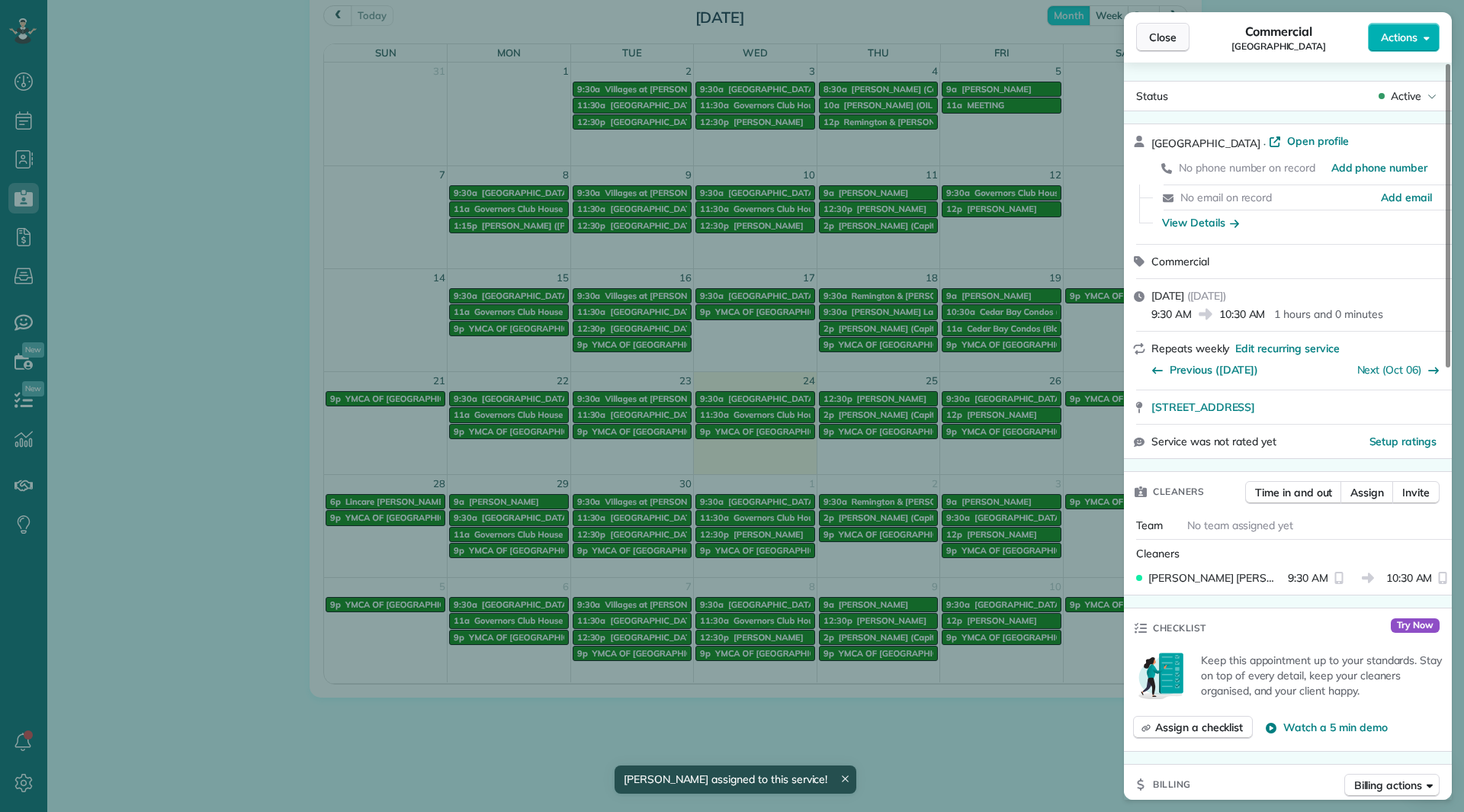
click at [1169, 43] on span "Close" at bounding box center [1163, 37] width 28 height 15
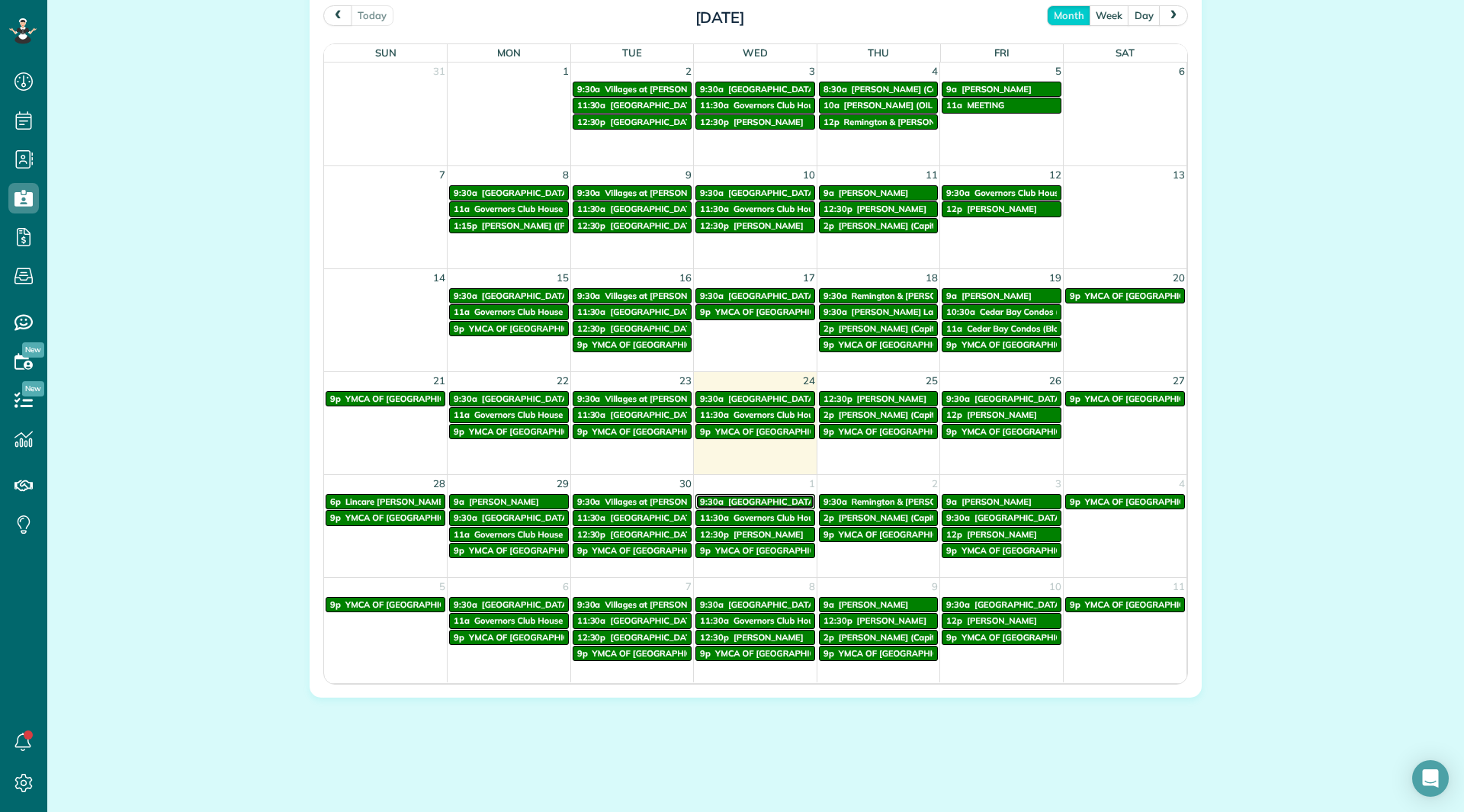
click at [756, 499] on span "Peninsula Lakes" at bounding box center [772, 502] width 89 height 11
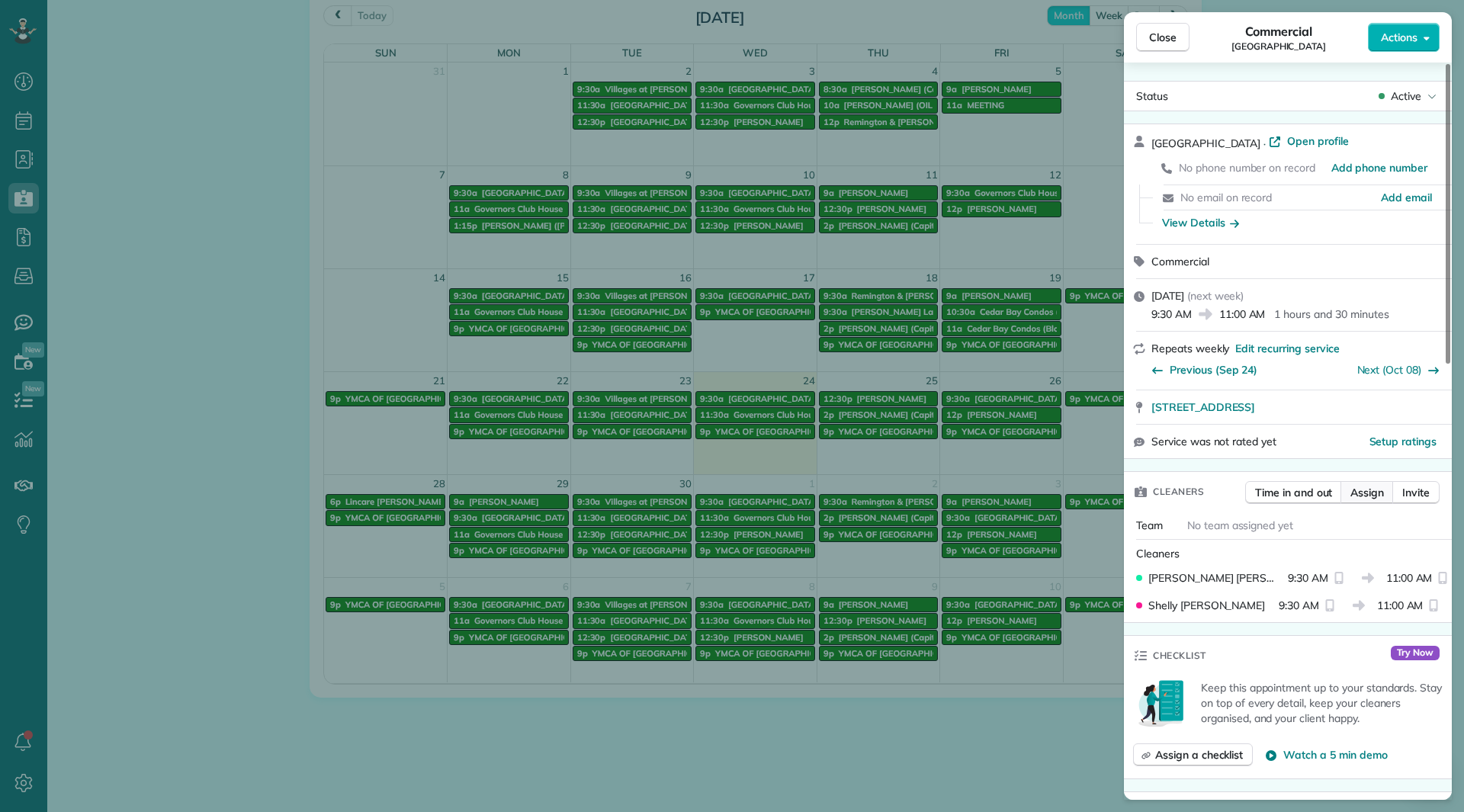
click at [1371, 489] on span "Assign" at bounding box center [1367, 493] width 33 height 15
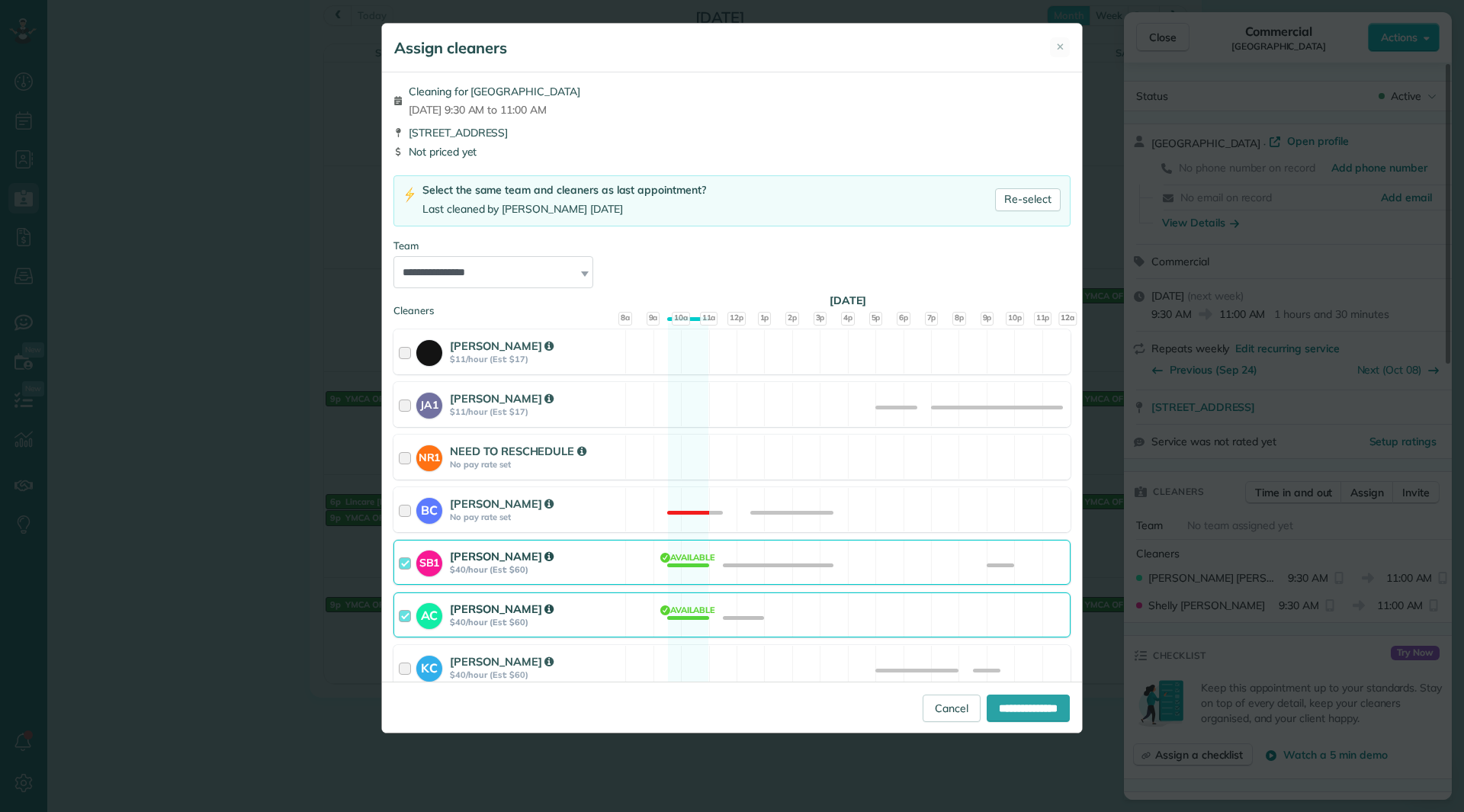
click at [552, 572] on strong "$40/hour (Est: $60)" at bounding box center [535, 569] width 171 height 11
click at [990, 697] on input "**********" at bounding box center [1028, 708] width 83 height 28
type input "**********"
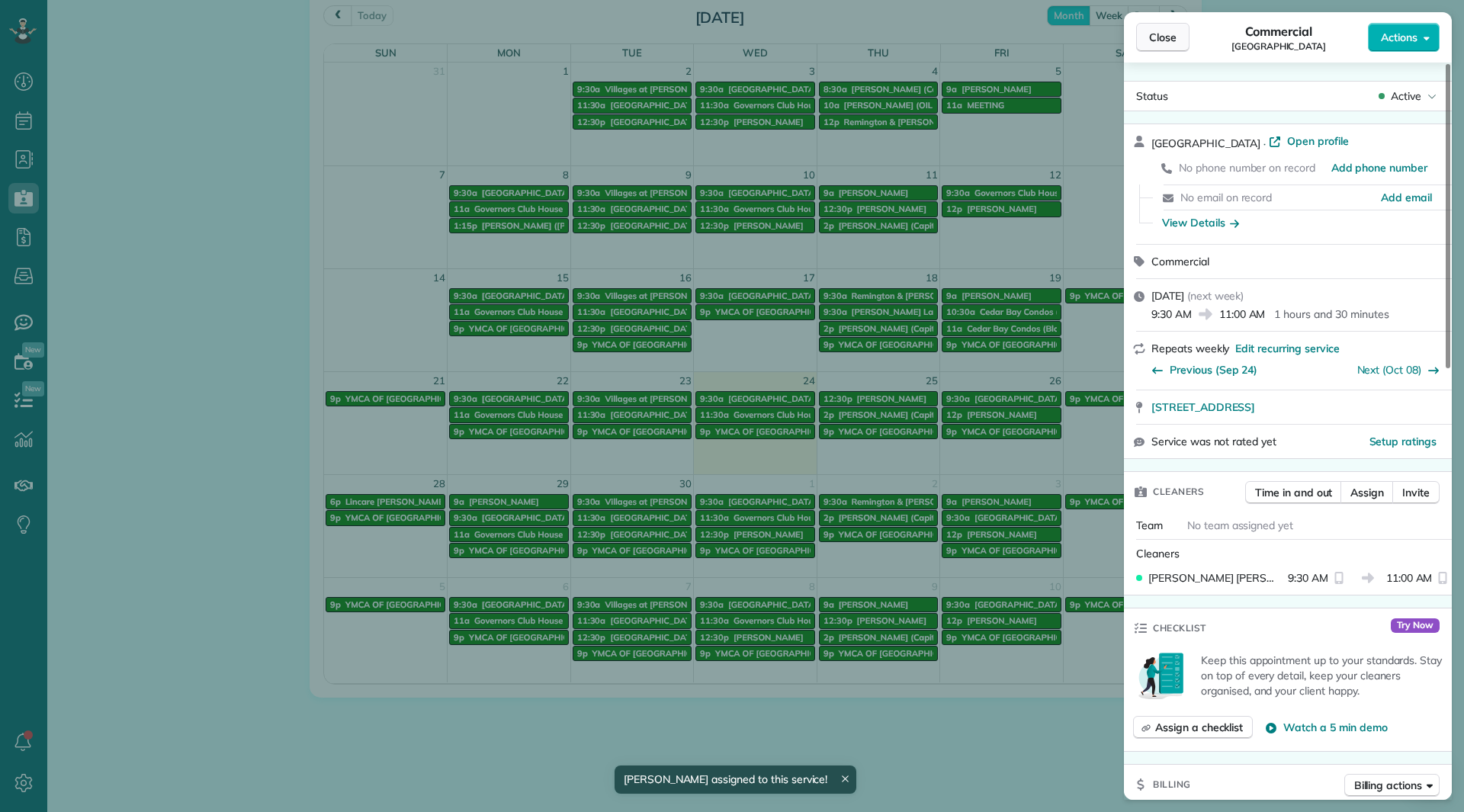
click at [1179, 40] on button "Close" at bounding box center [1163, 37] width 54 height 29
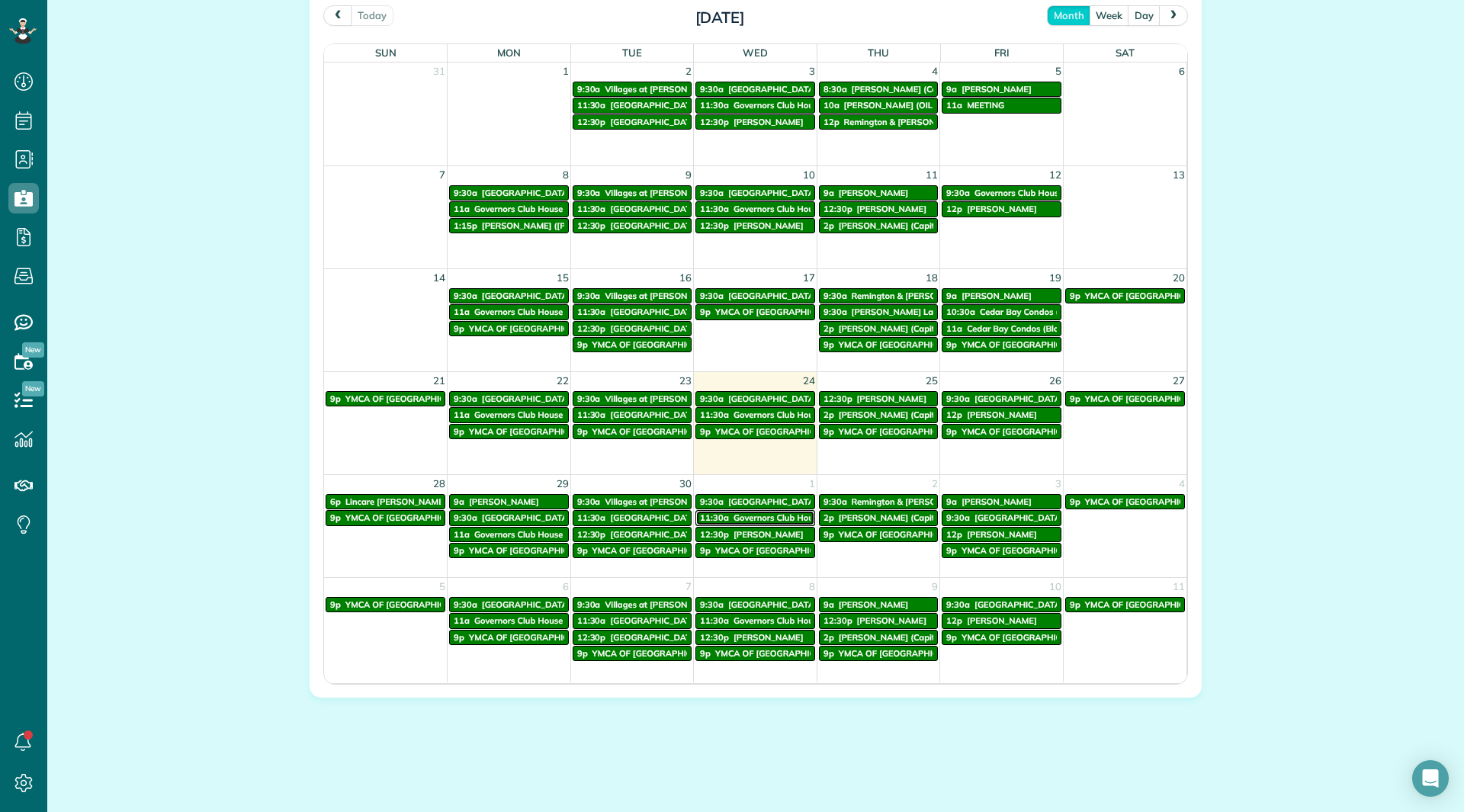
click at [754, 511] on link "11:30a Governors Club House" at bounding box center [755, 518] width 119 height 15
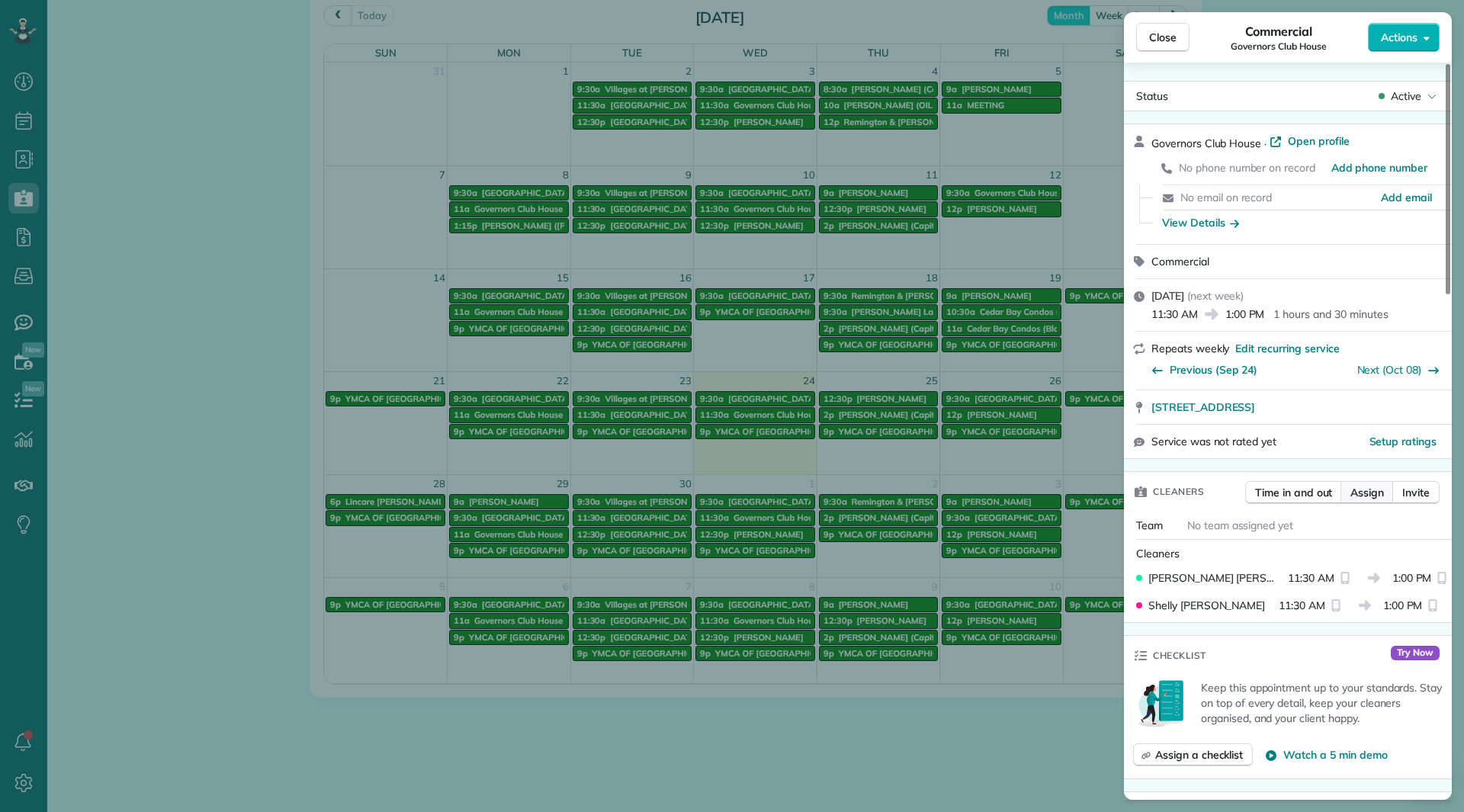
click at [1356, 486] on span "Assign" at bounding box center [1367, 493] width 33 height 15
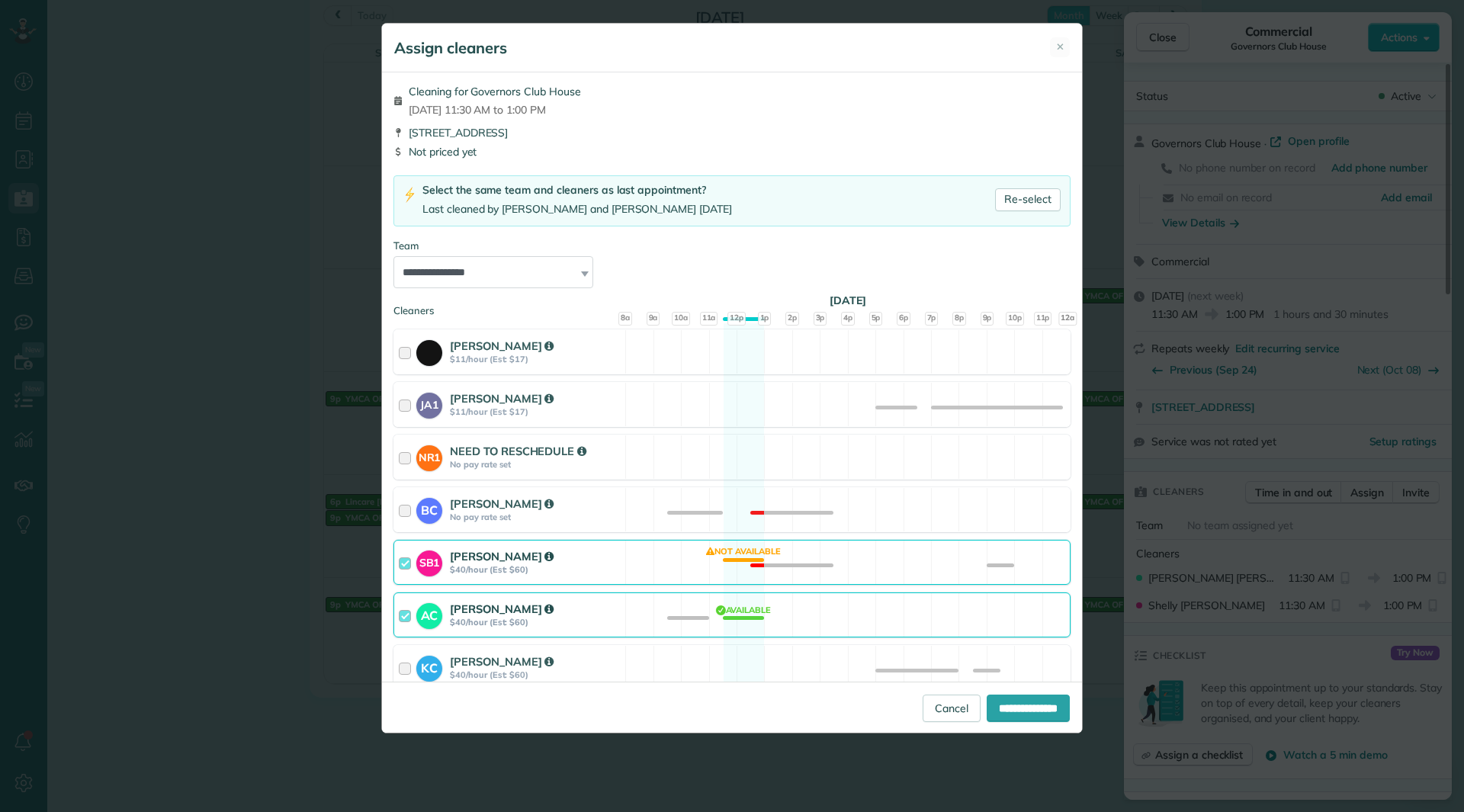
click at [567, 561] on div "Shelly Bates" at bounding box center [535, 556] width 171 height 16
click at [1004, 696] on input "**********" at bounding box center [1028, 708] width 83 height 28
type input "**********"
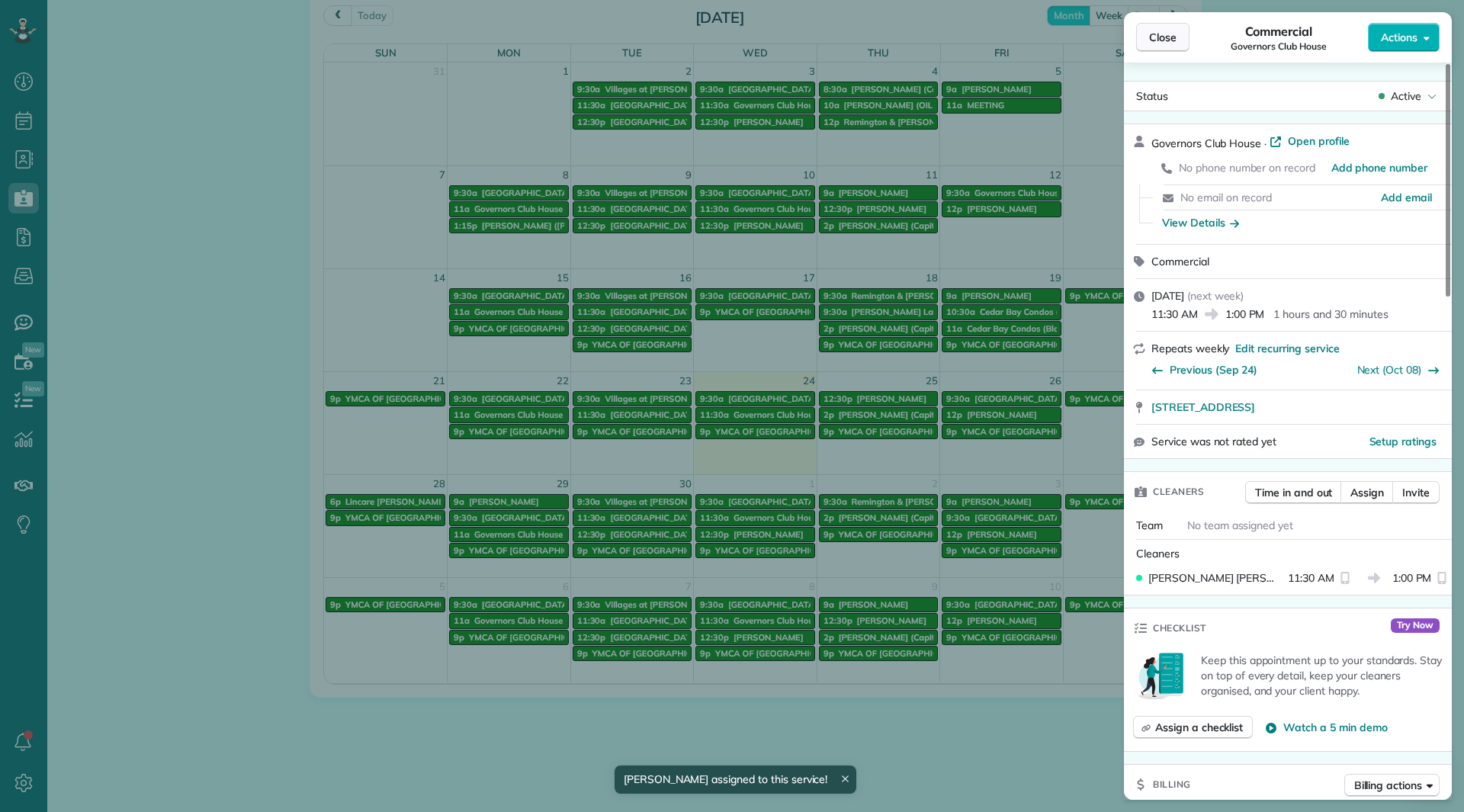
click at [1153, 43] on span "Close" at bounding box center [1163, 37] width 28 height 15
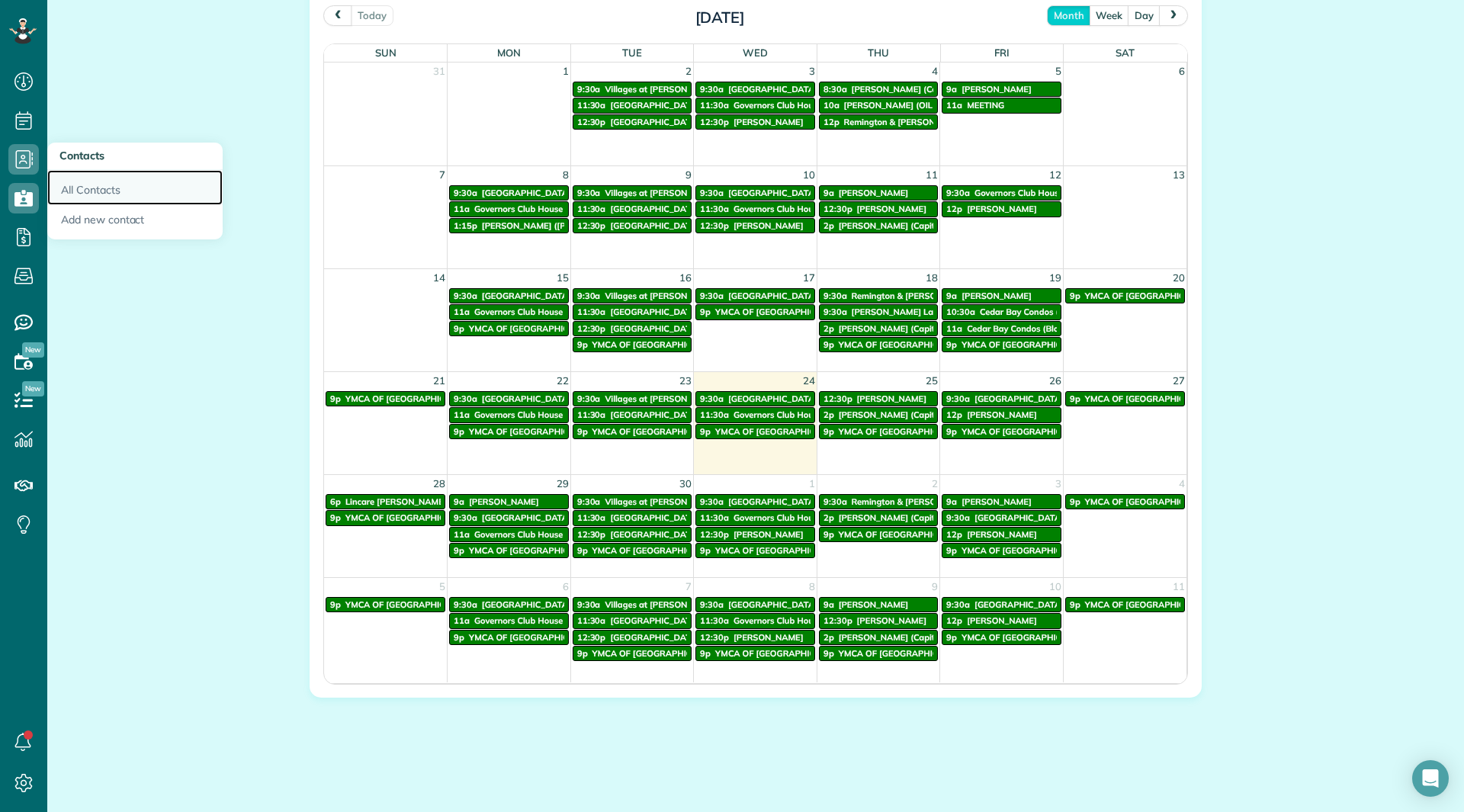
click at [81, 176] on link "All Contacts" at bounding box center [135, 187] width 176 height 35
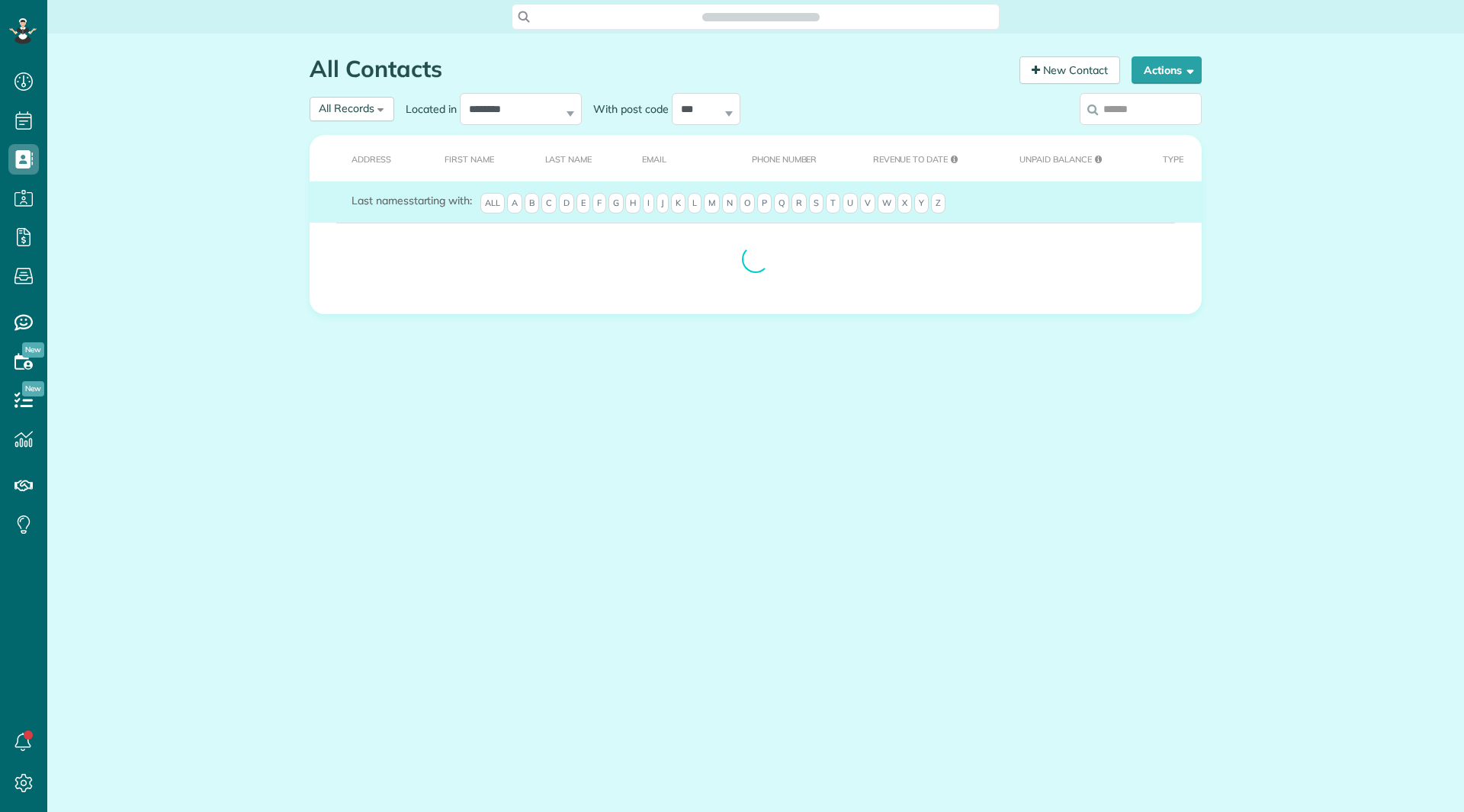
scroll to position [7, 7]
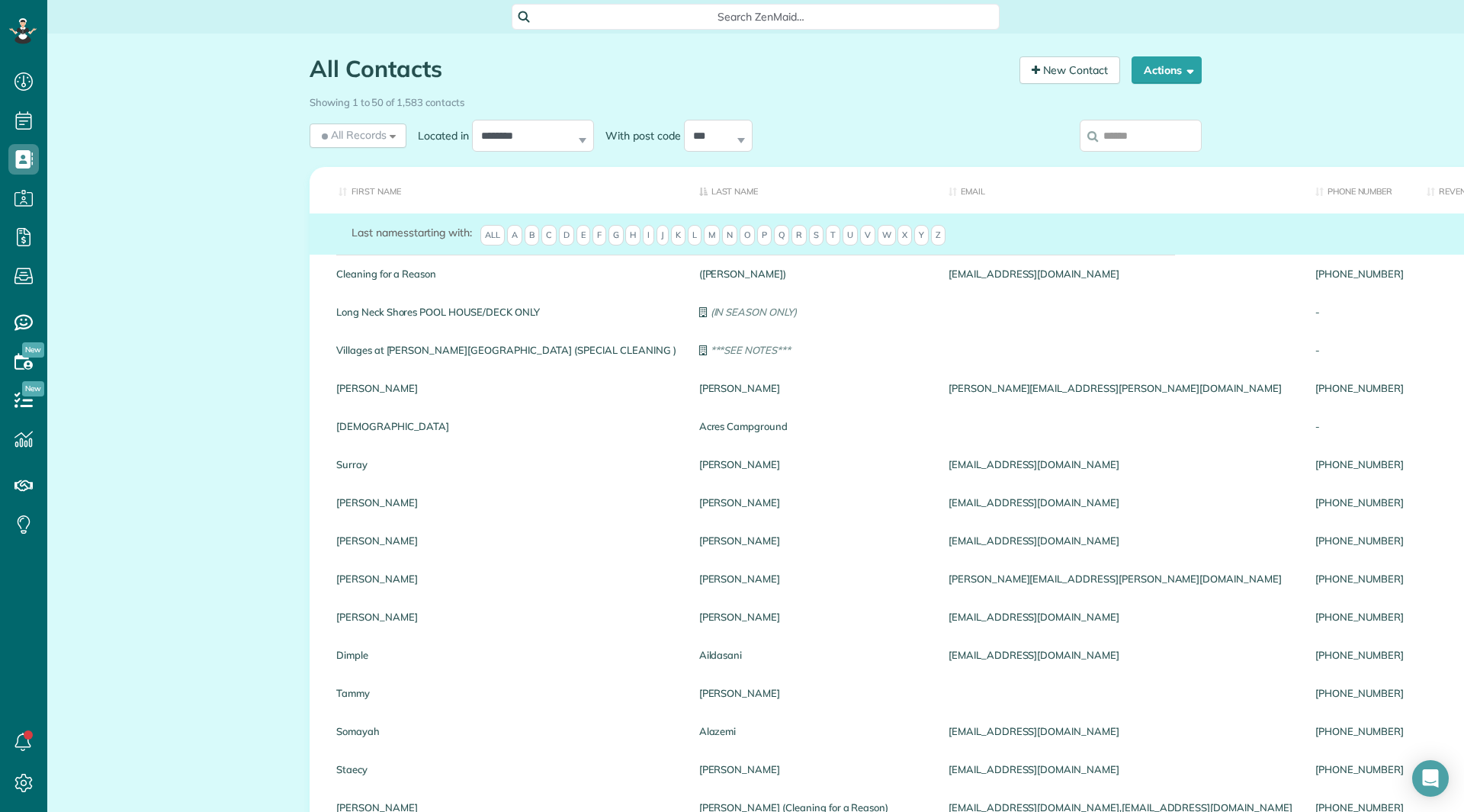
click at [1129, 131] on input "search" at bounding box center [1141, 136] width 122 height 32
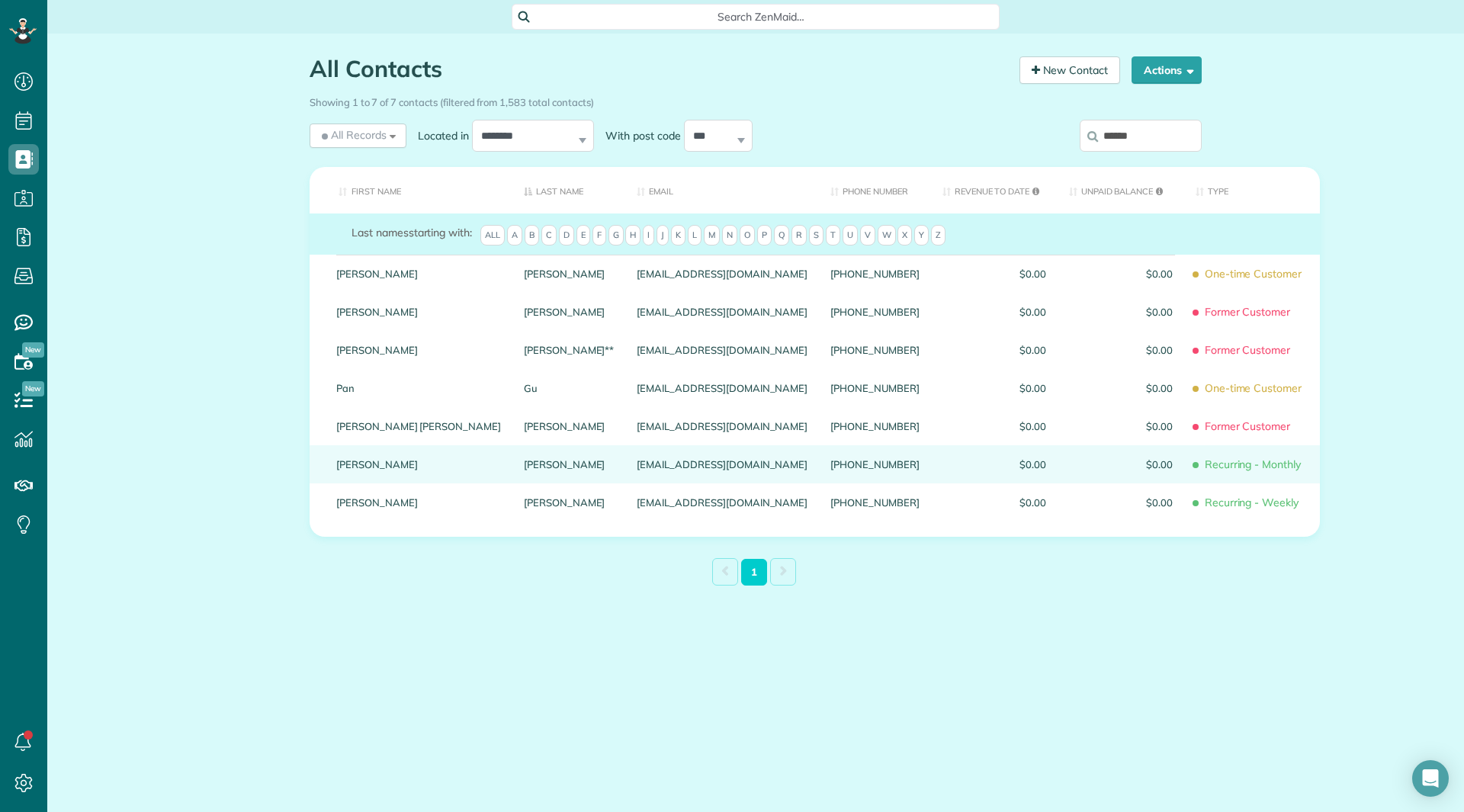
type input "******"
click at [368, 459] on link "Margaret" at bounding box center [419, 463] width 164 height 11
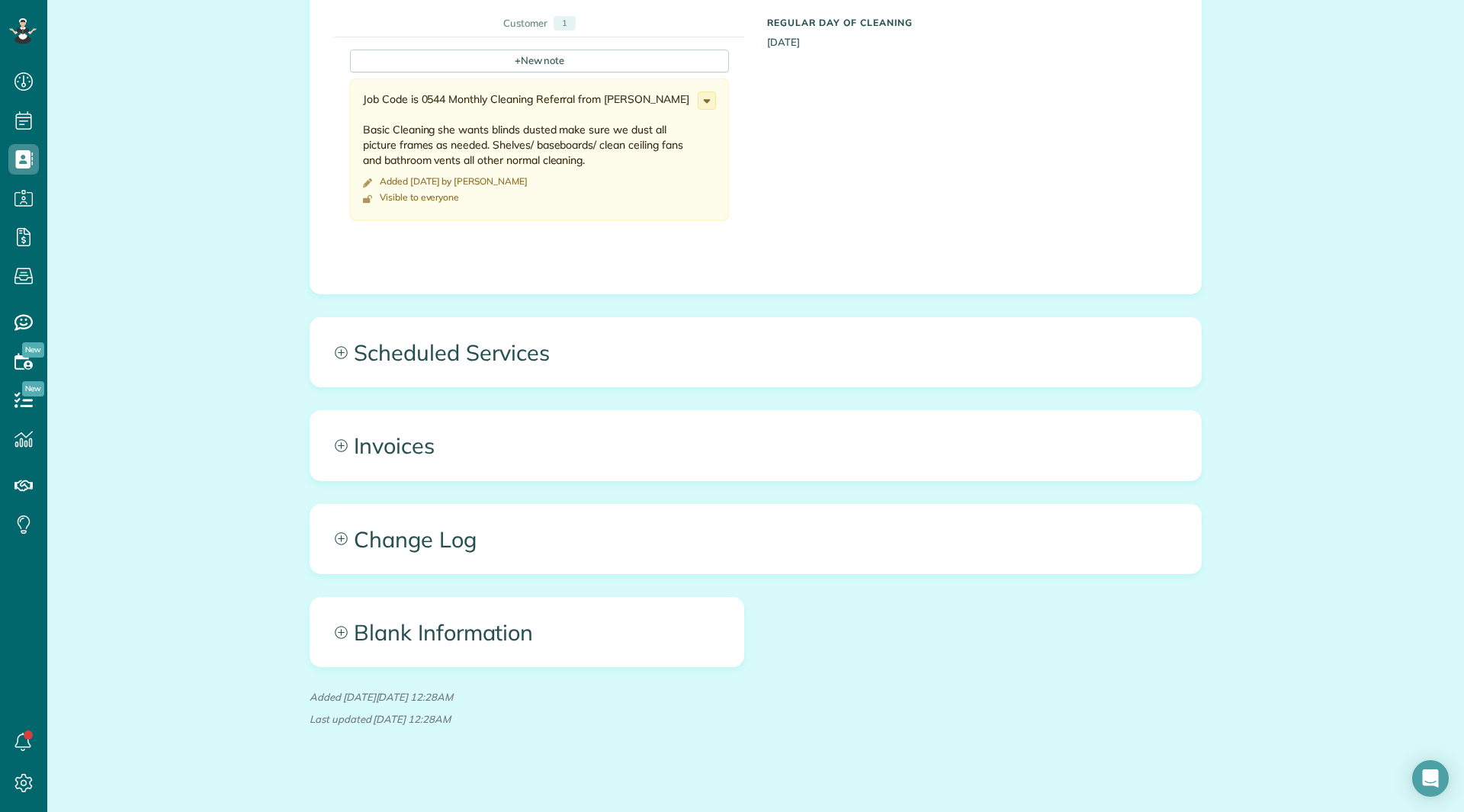
scroll to position [612, 0]
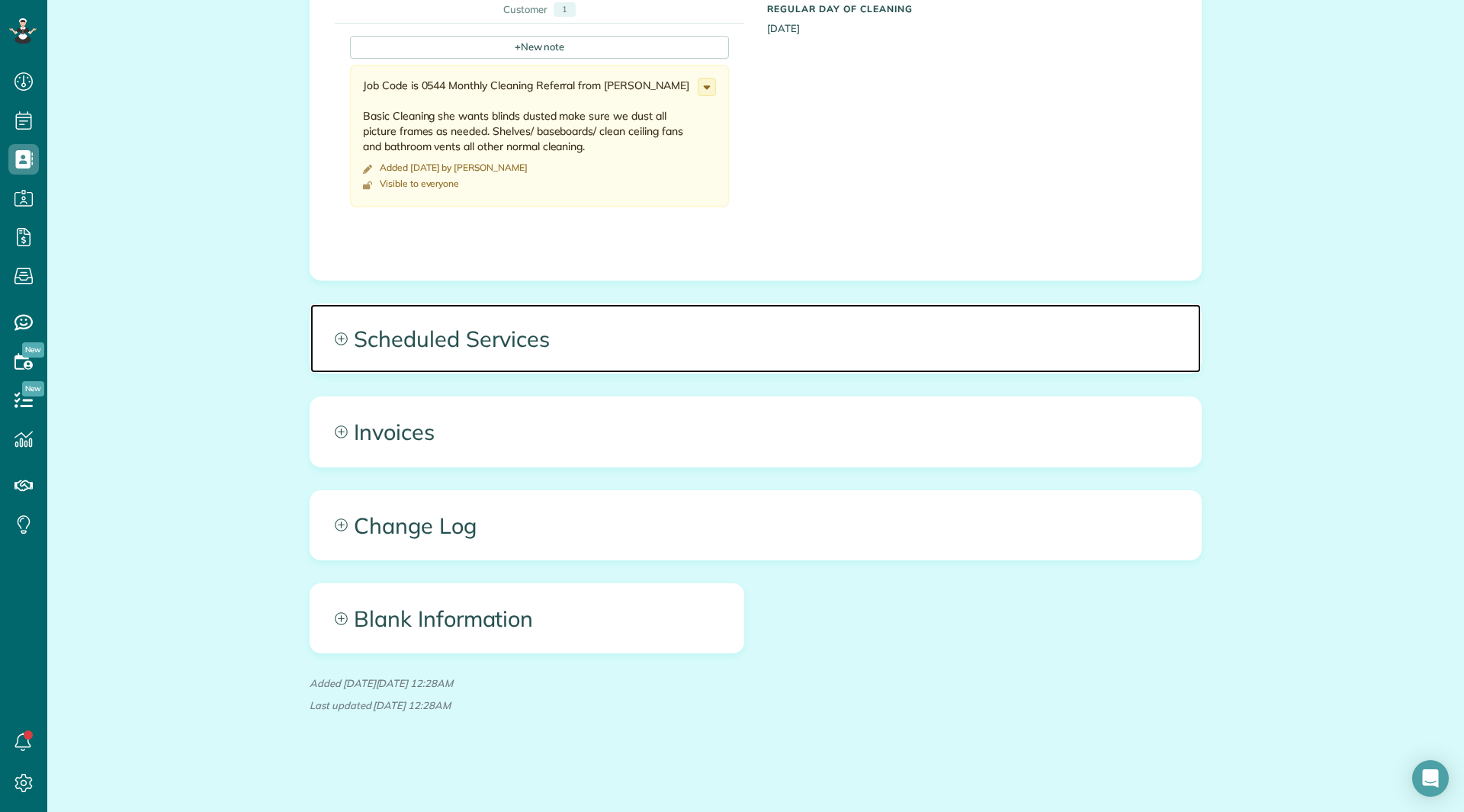
click at [468, 324] on span "Scheduled Services" at bounding box center [756, 338] width 891 height 69
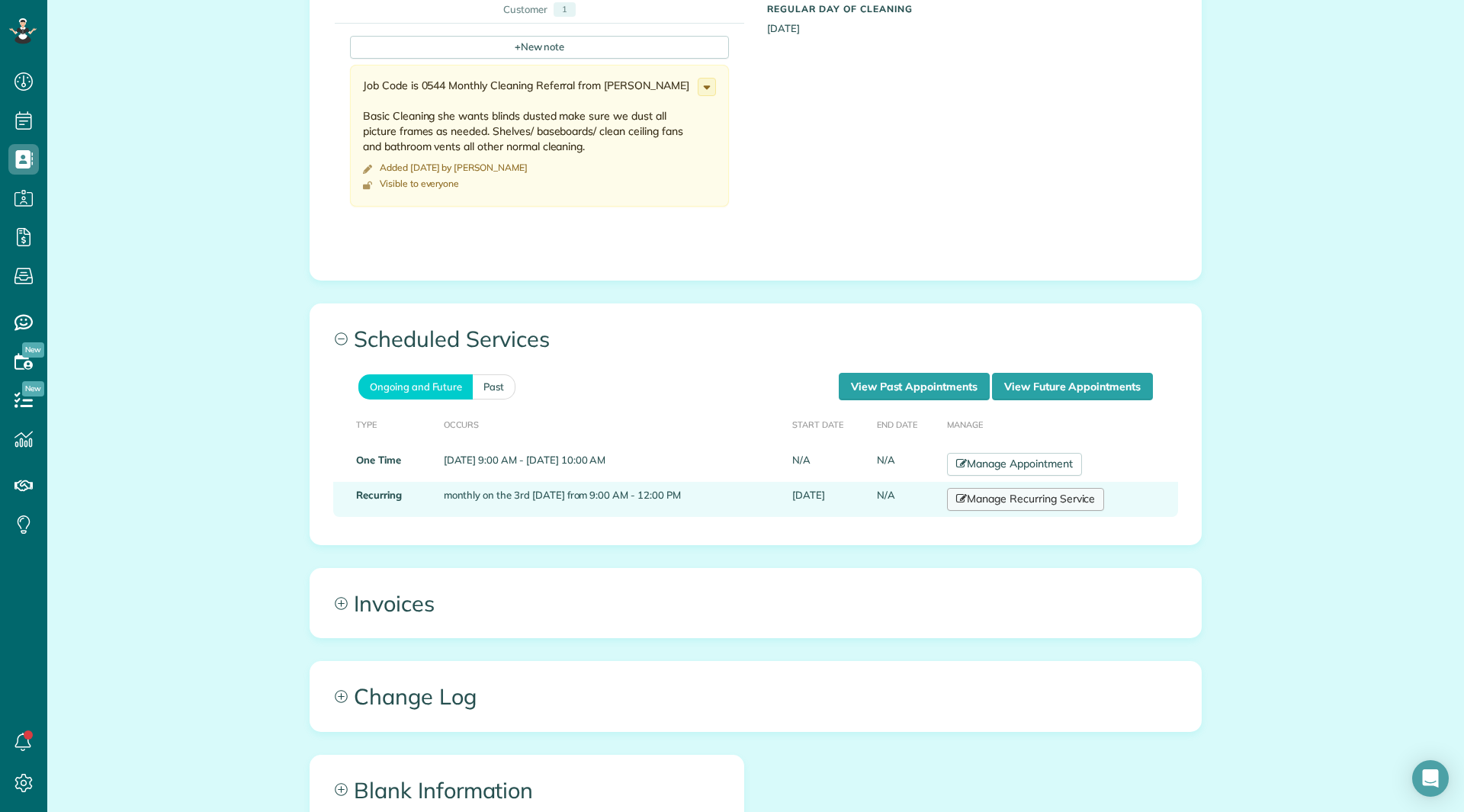
click at [1053, 500] on link "Manage Recurring Service" at bounding box center [1025, 500] width 157 height 23
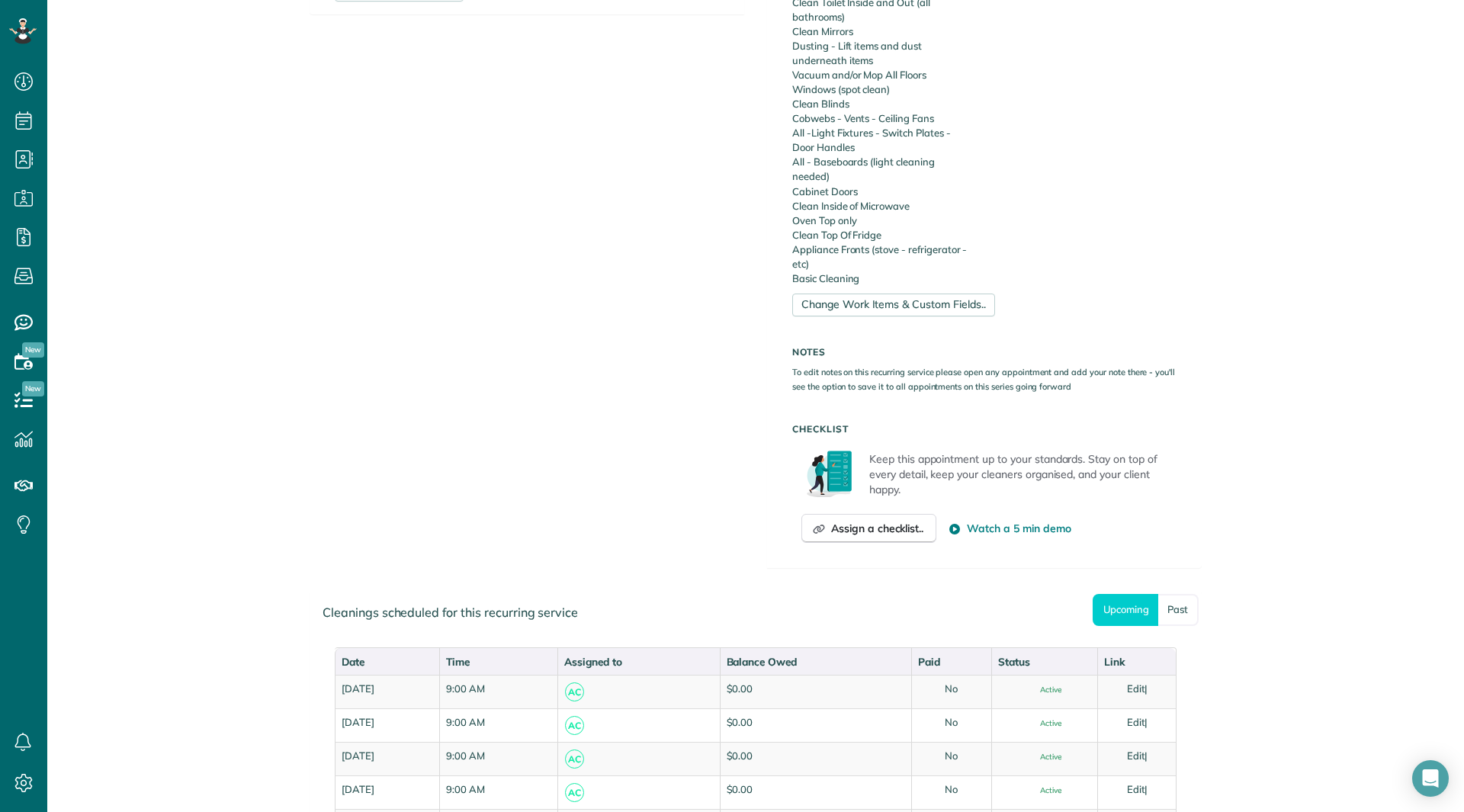
scroll to position [799, 0]
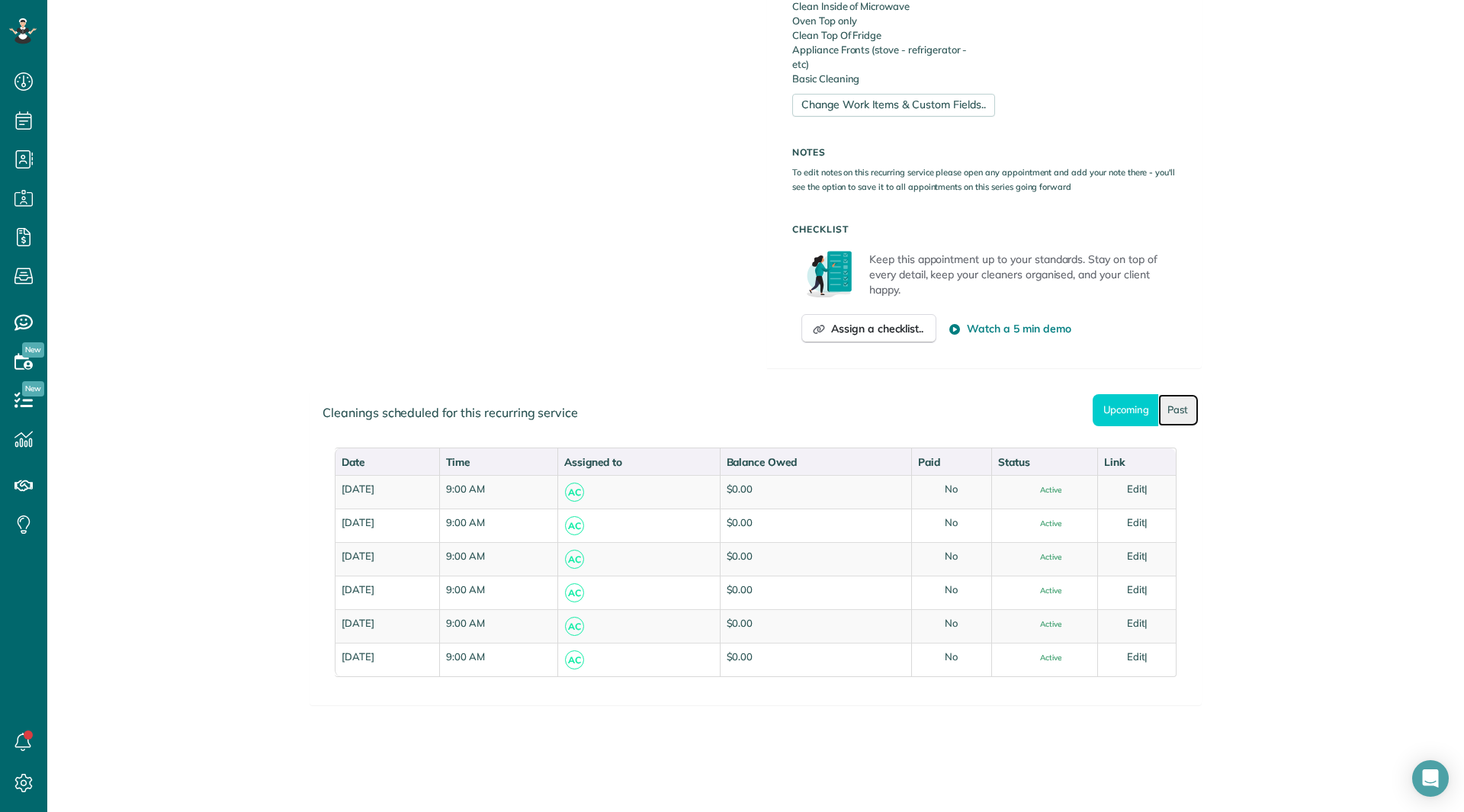
click at [1166, 420] on link "Past" at bounding box center [1178, 410] width 40 height 32
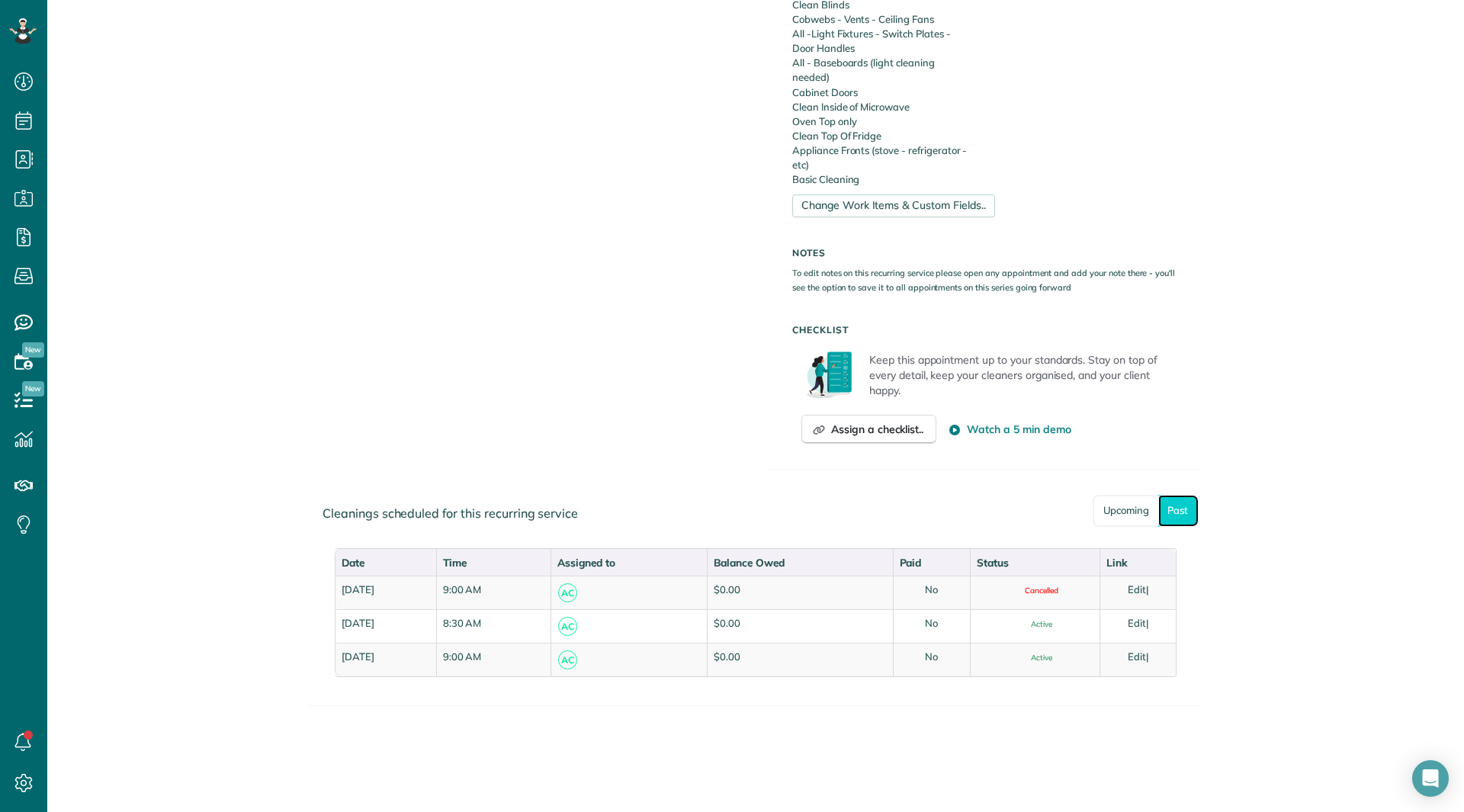
scroll to position [698, 0]
click at [117, 193] on link "All Contacts" at bounding box center [135, 187] width 176 height 35
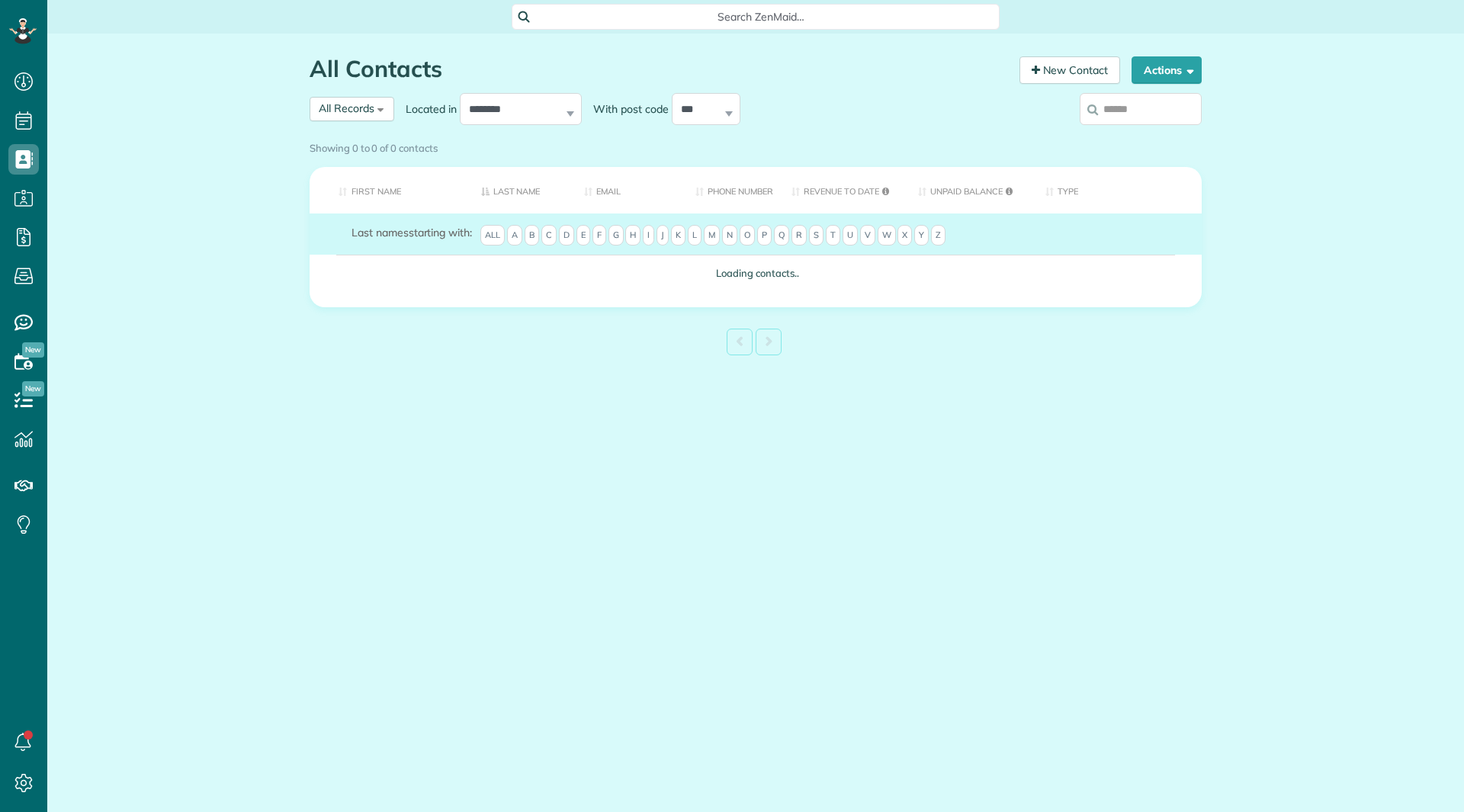
scroll to position [7, 7]
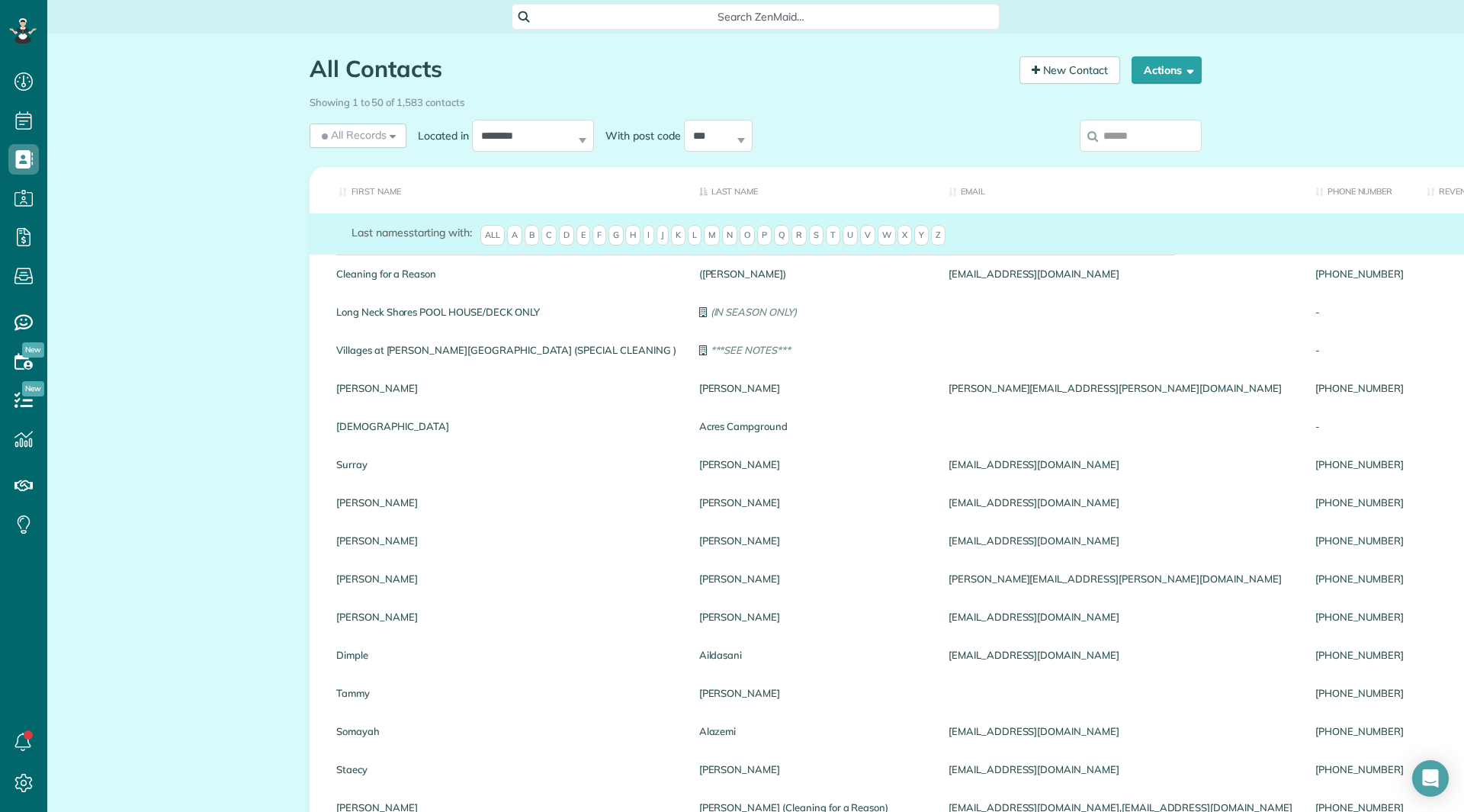
click at [1127, 134] on input "search" at bounding box center [1141, 136] width 122 height 32
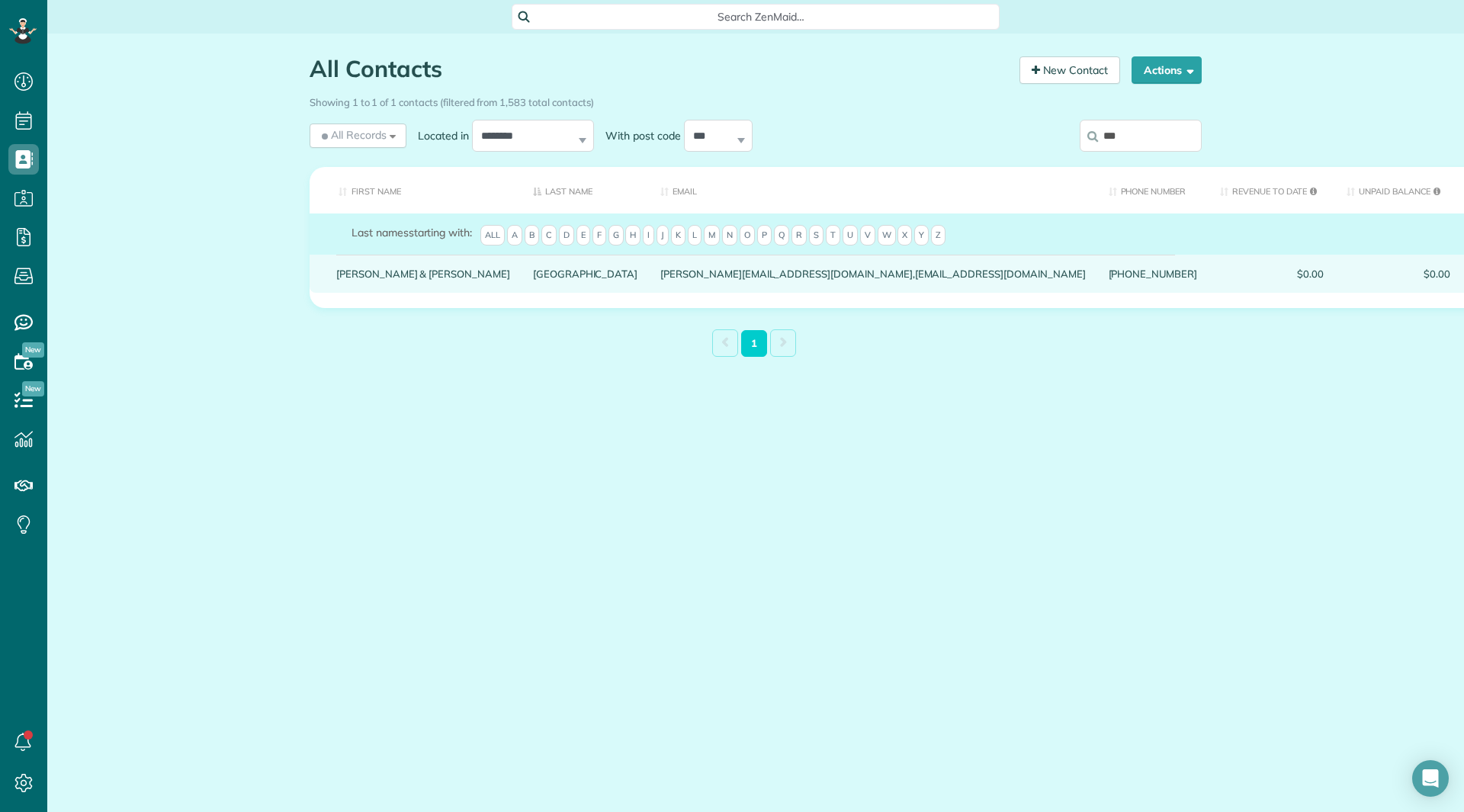
type input "***"
click at [367, 279] on link "Eric & Luz" at bounding box center [423, 273] width 174 height 11
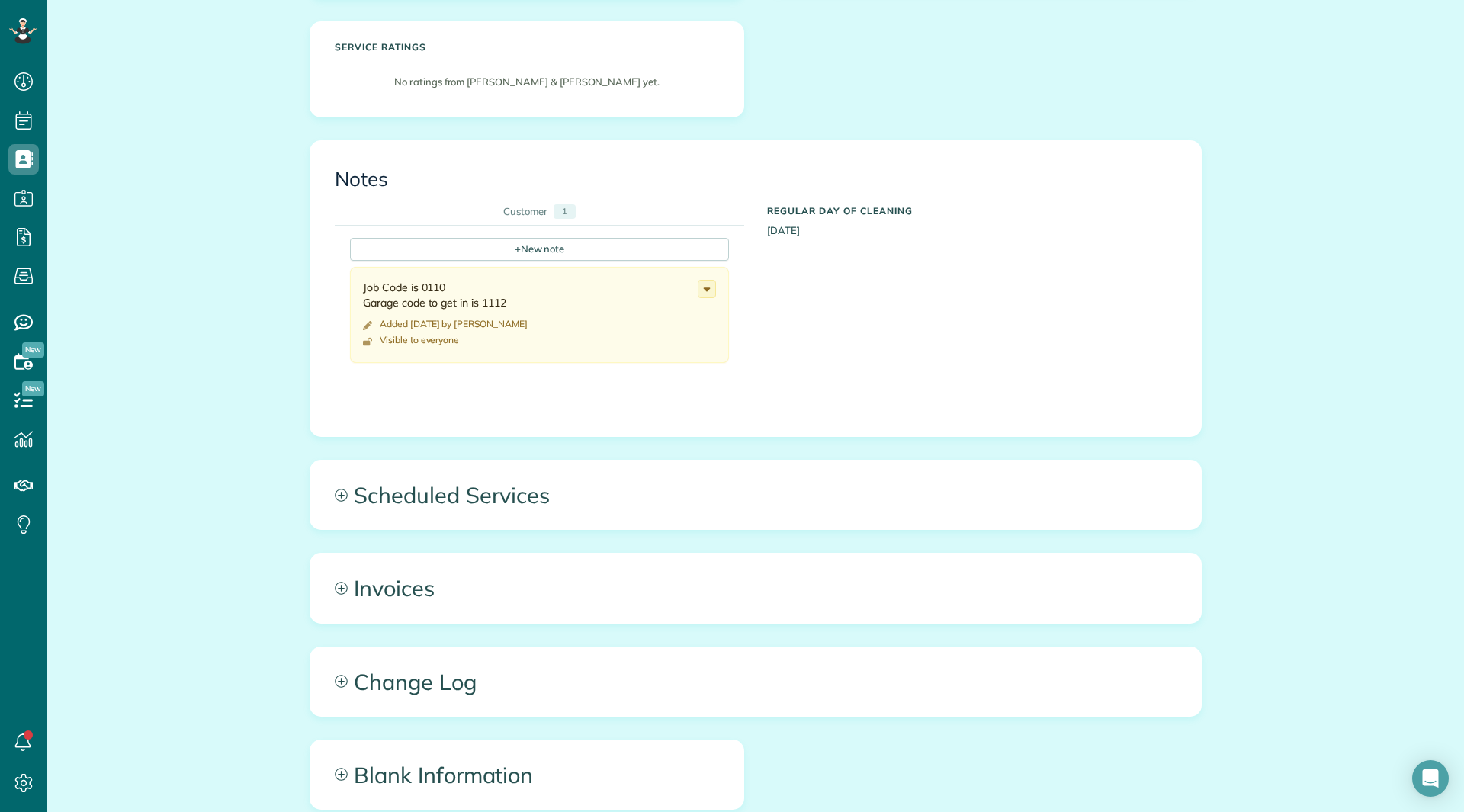
scroll to position [591, 0]
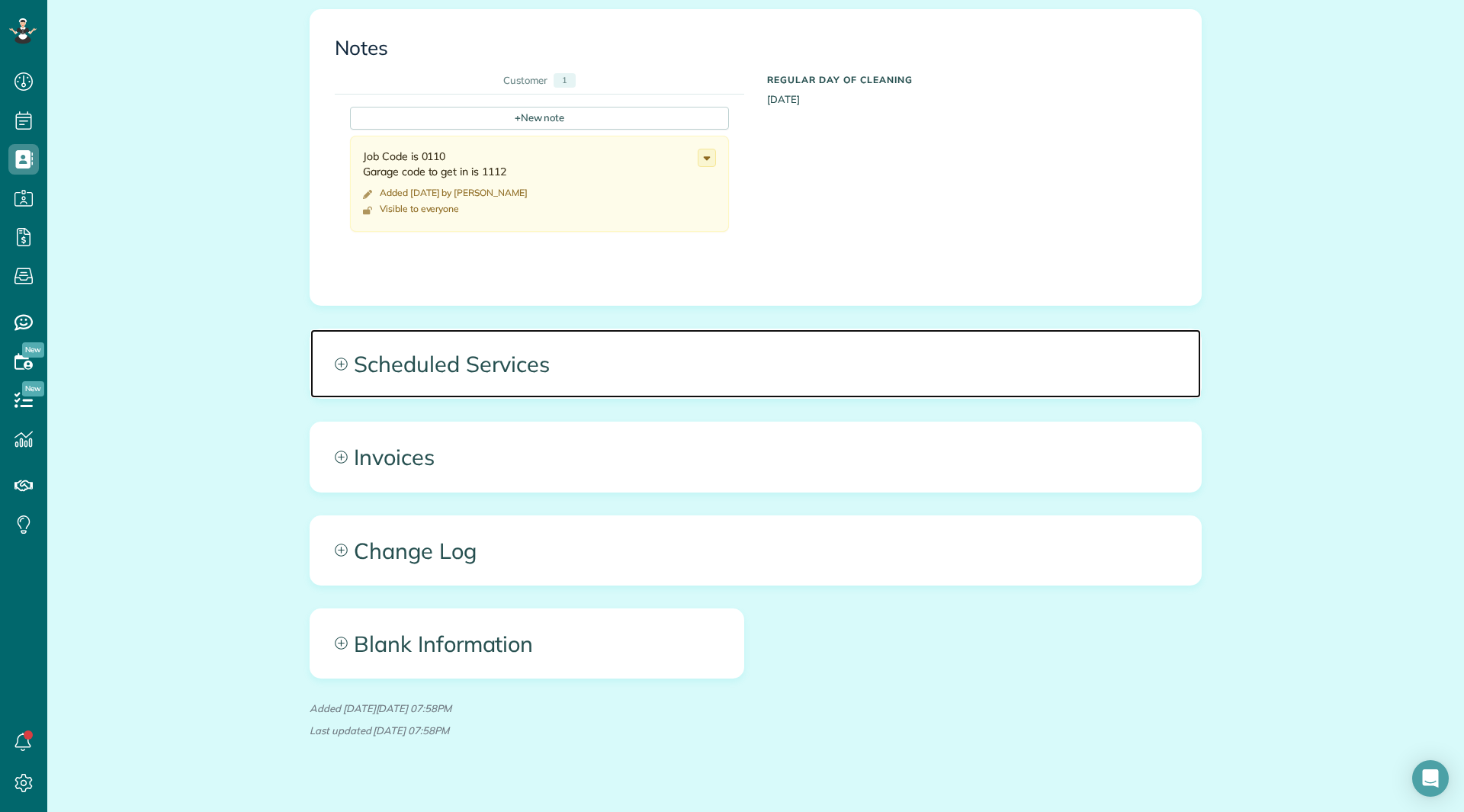
click at [542, 335] on span "Scheduled Services" at bounding box center [756, 364] width 891 height 69
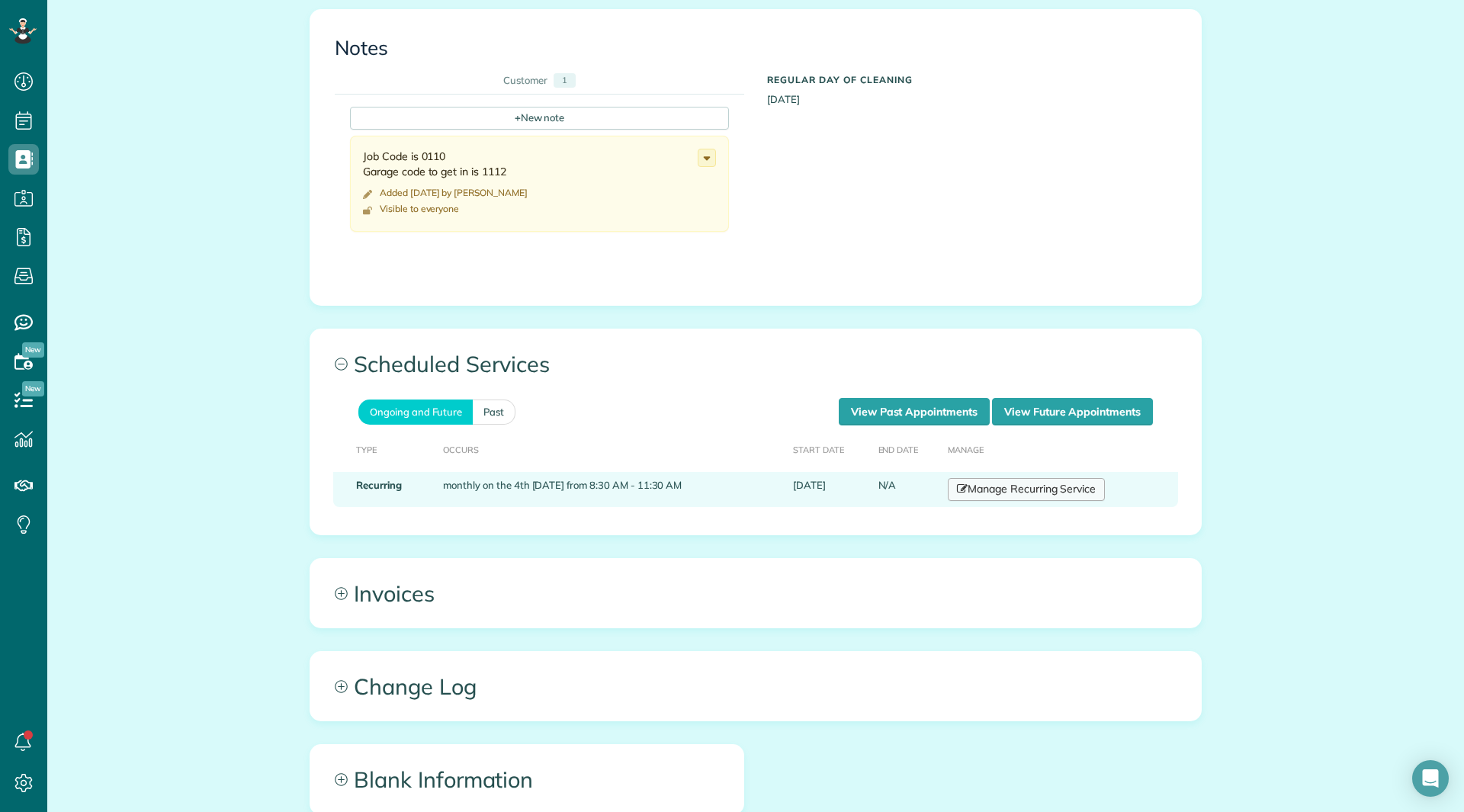
click at [1010, 478] on link "Manage Recurring Service" at bounding box center [1026, 489] width 157 height 23
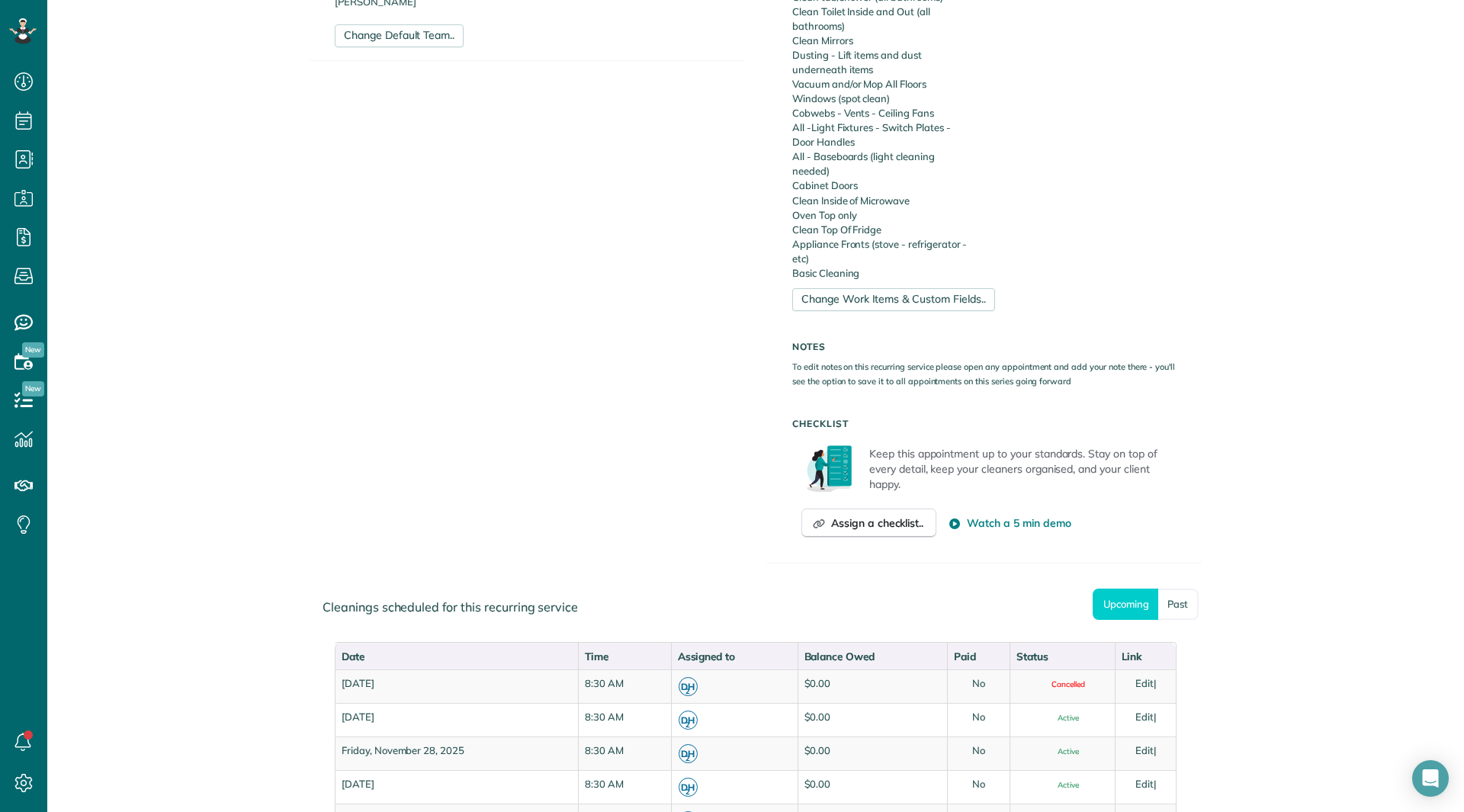
scroll to position [686, 0]
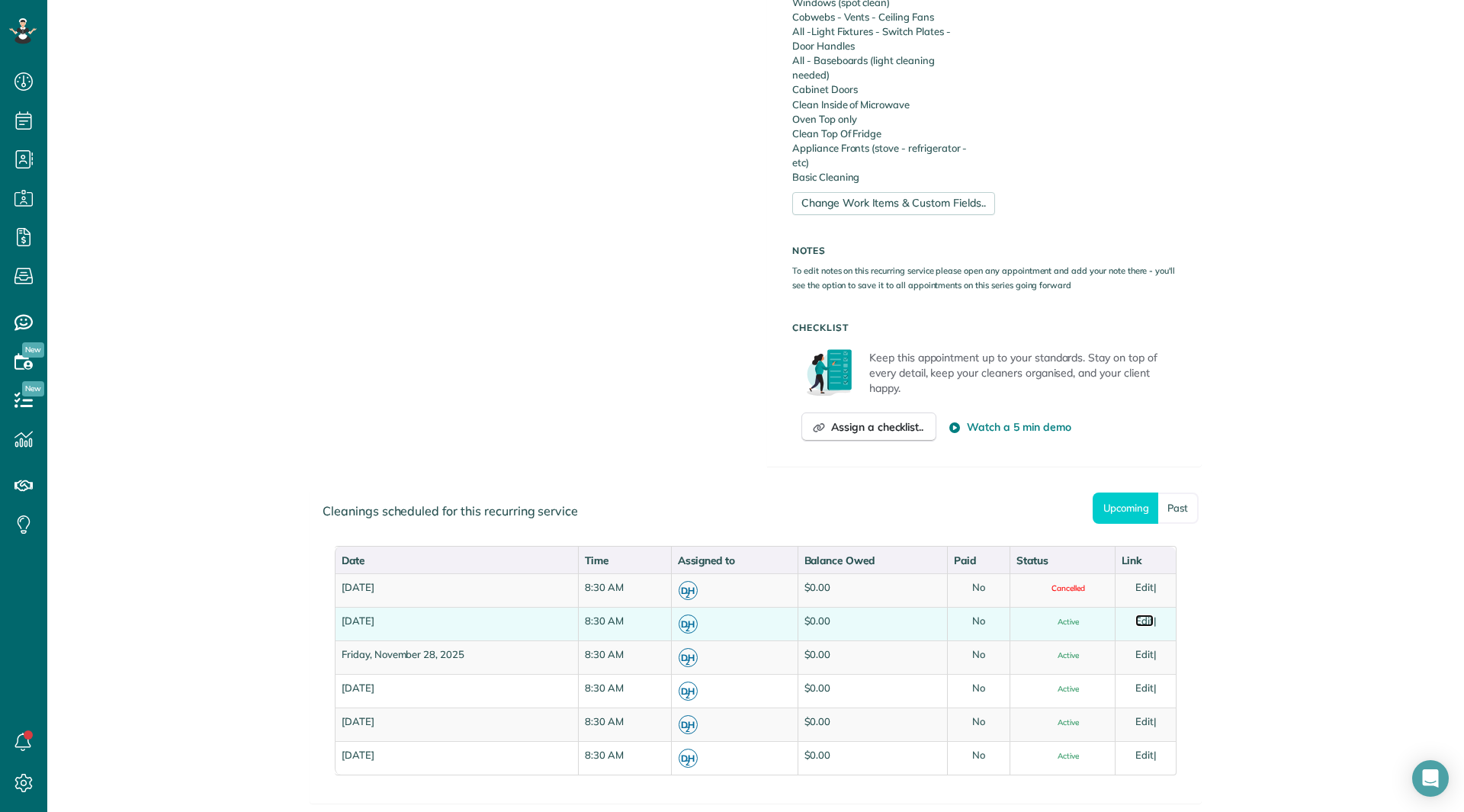
click at [1135, 617] on link "Edit" at bounding box center [1144, 620] width 18 height 12
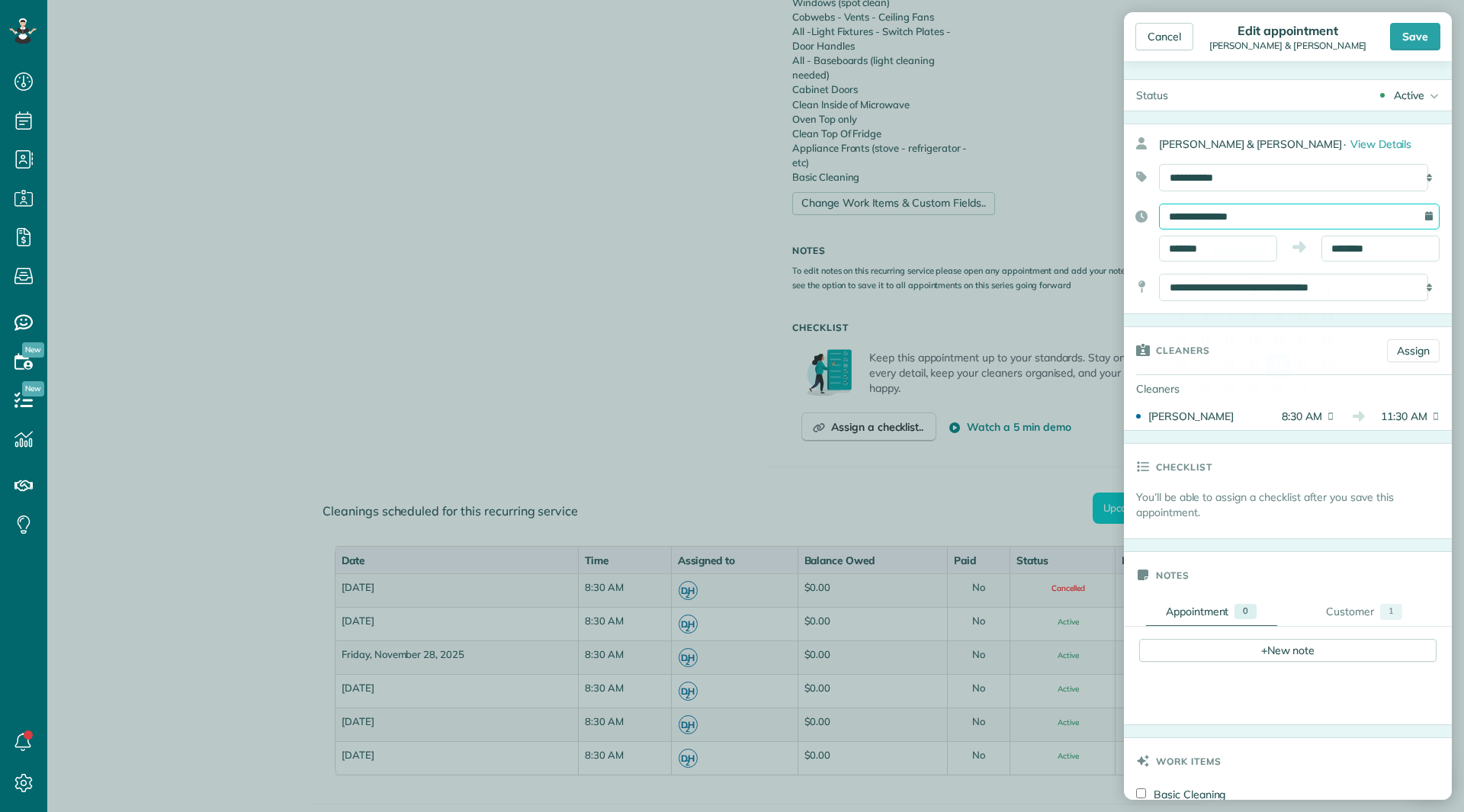
click at [1258, 224] on input "**********" at bounding box center [1300, 216] width 281 height 26
click at [1300, 364] on link "24" at bounding box center [1303, 366] width 25 height 25
type input "**********"
click at [1248, 244] on input "*******" at bounding box center [1218, 248] width 118 height 26
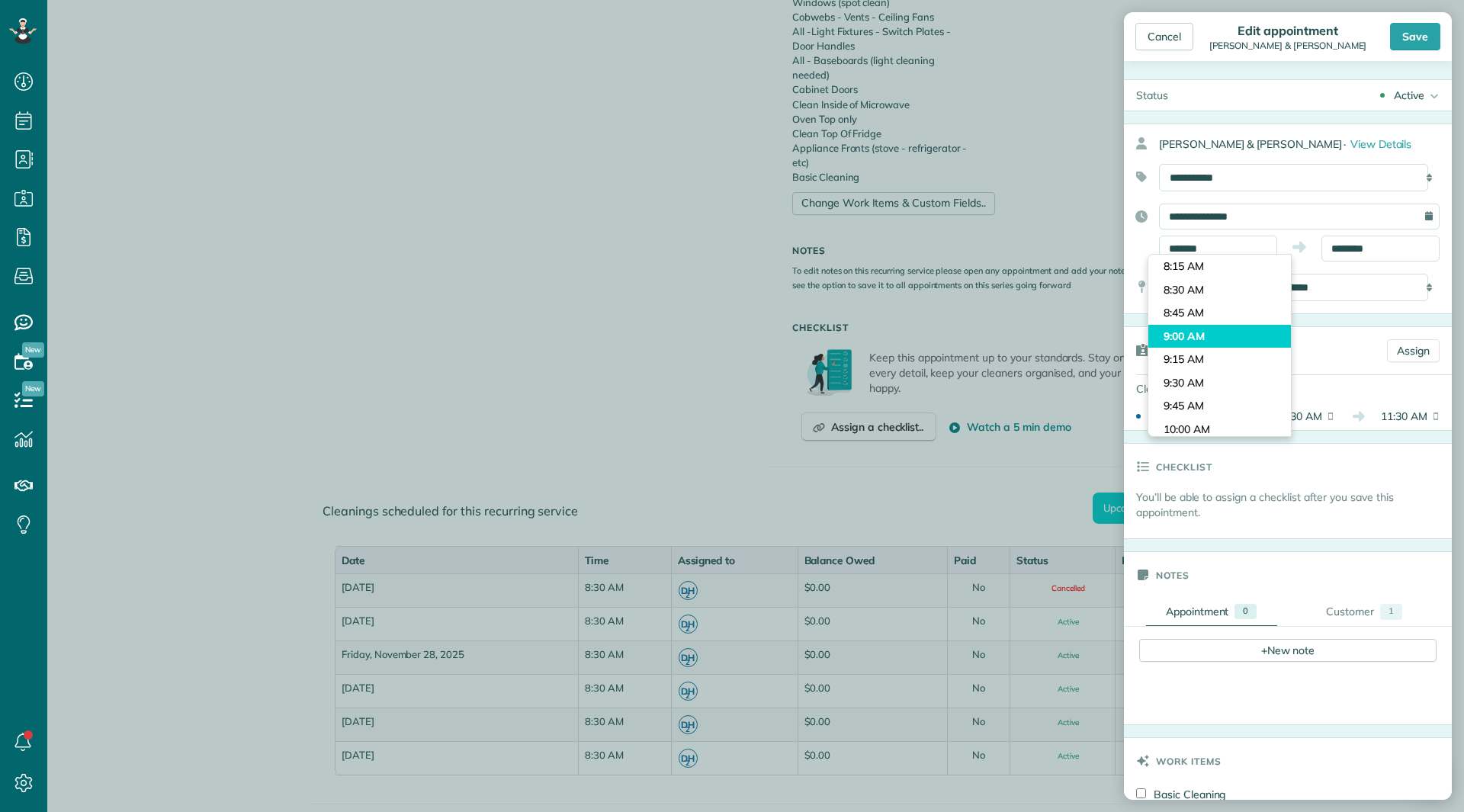
type input "*******"
click at [1229, 332] on body "Dashboard Scheduling Calendar View List View Dispatch View - Weekly scheduling …" at bounding box center [732, 406] width 1464 height 812
click at [1350, 248] on input "********" at bounding box center [1381, 248] width 118 height 26
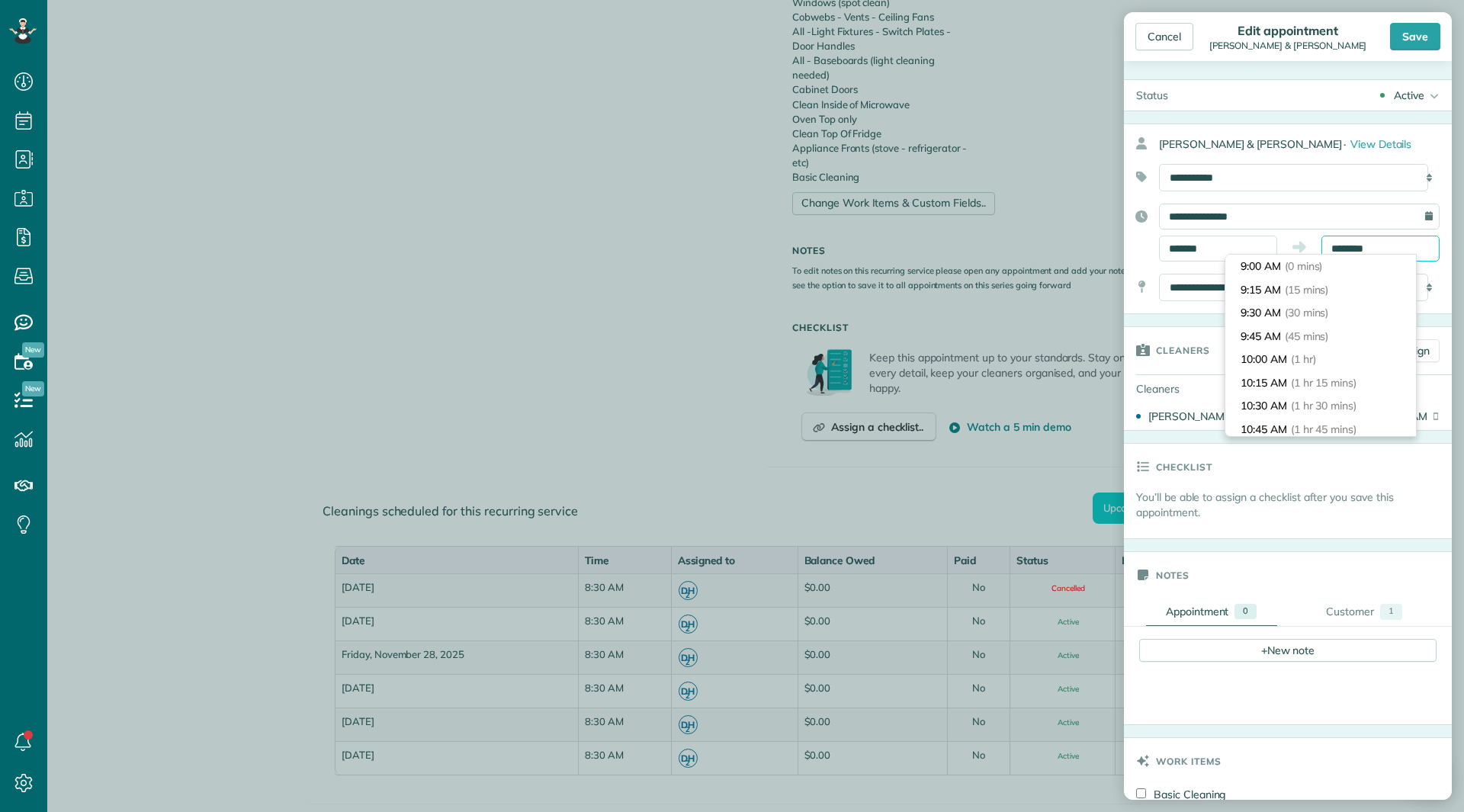
scroll to position [209, 0]
type input "********"
click at [1308, 372] on li "12:30 PM (3 hrs 30 mins)" at bounding box center [1321, 382] width 191 height 24
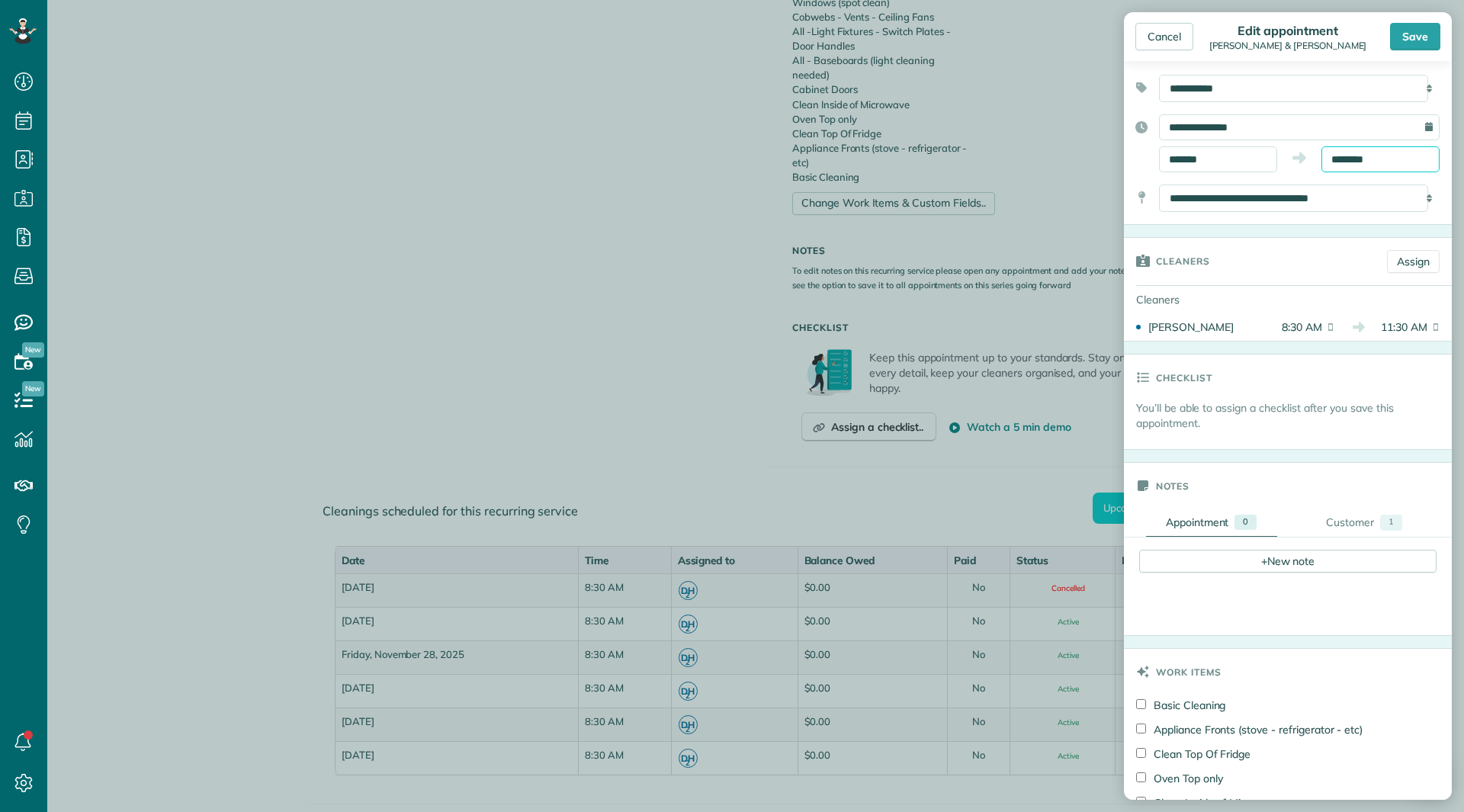
scroll to position [153, 0]
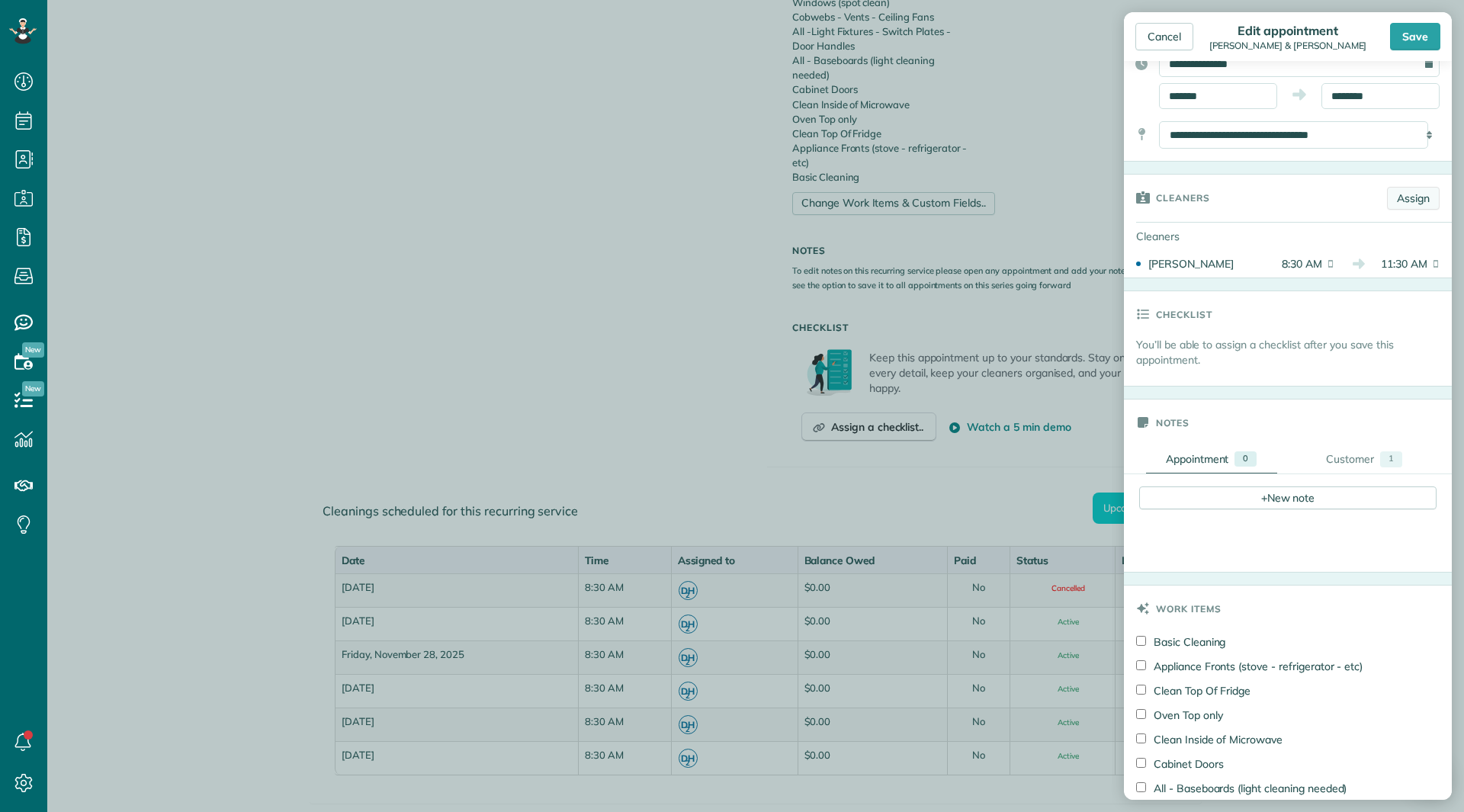
click at [1384, 208] on div "Cleaners Assign" at bounding box center [1287, 198] width 328 height 47
click at [1388, 208] on link "Assign" at bounding box center [1413, 199] width 53 height 23
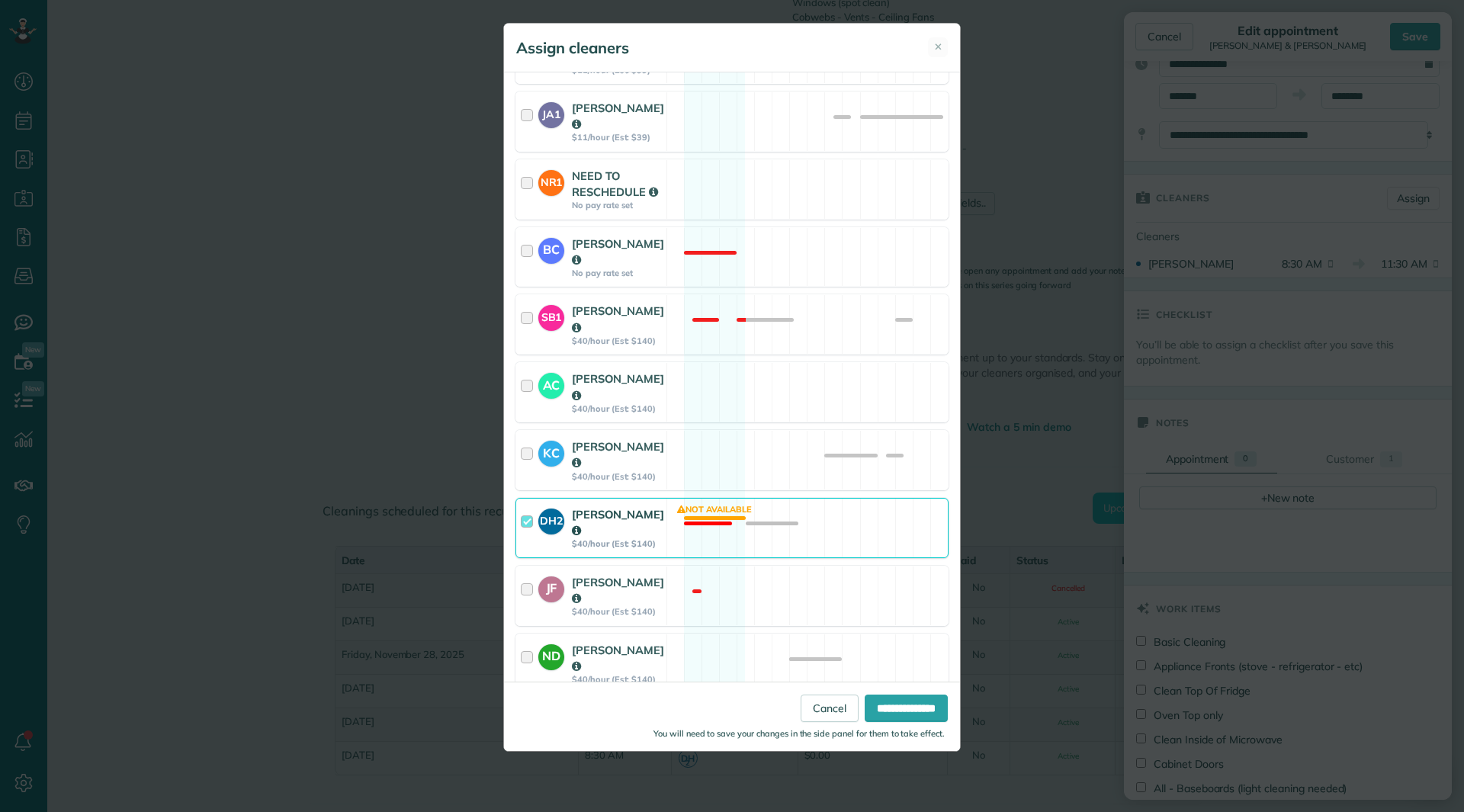
scroll to position [381, 0]
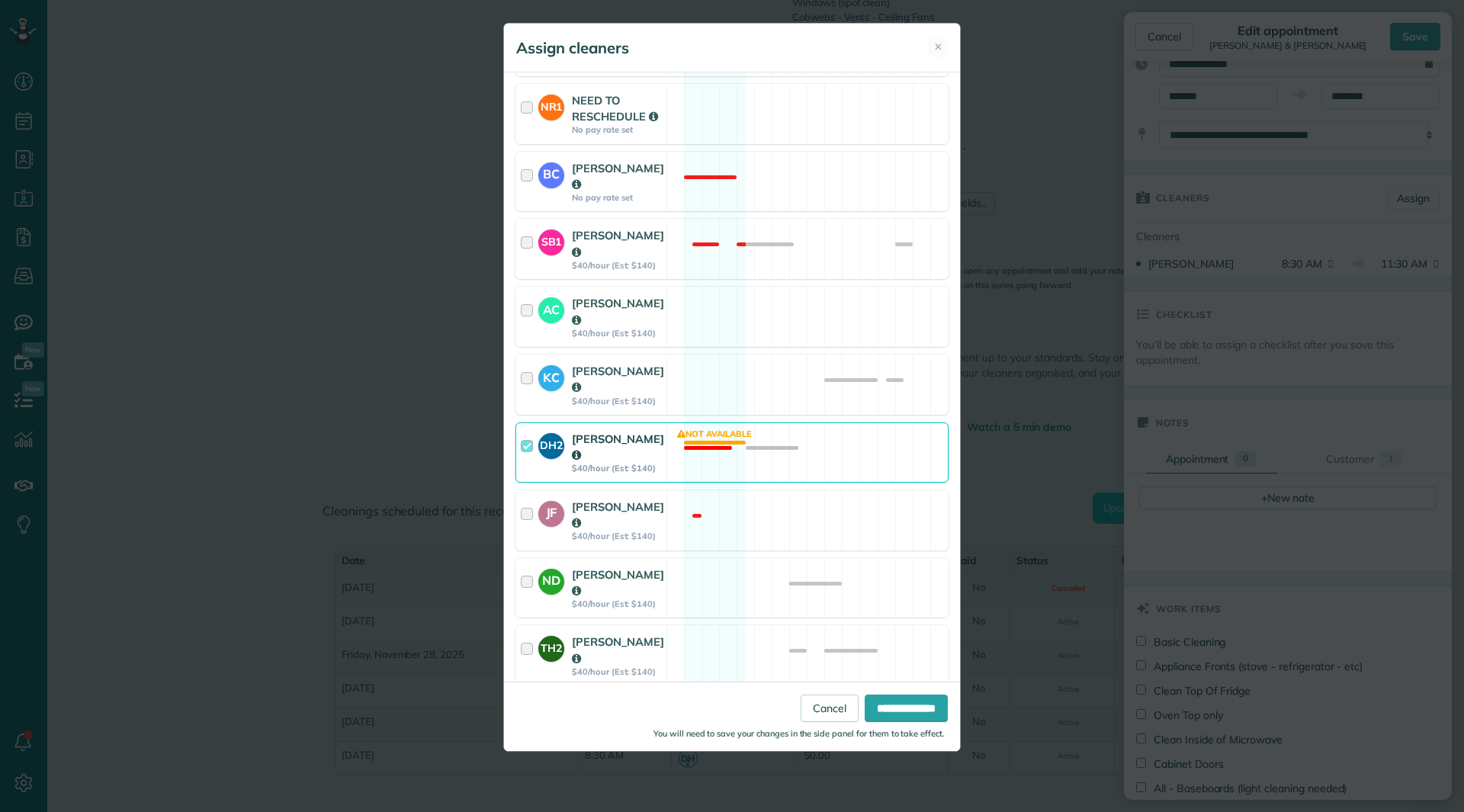
click at [698, 422] on div "DH2 Donna Humphreys $40/hour (Est: $140) Not available" at bounding box center [731, 452] width 433 height 60
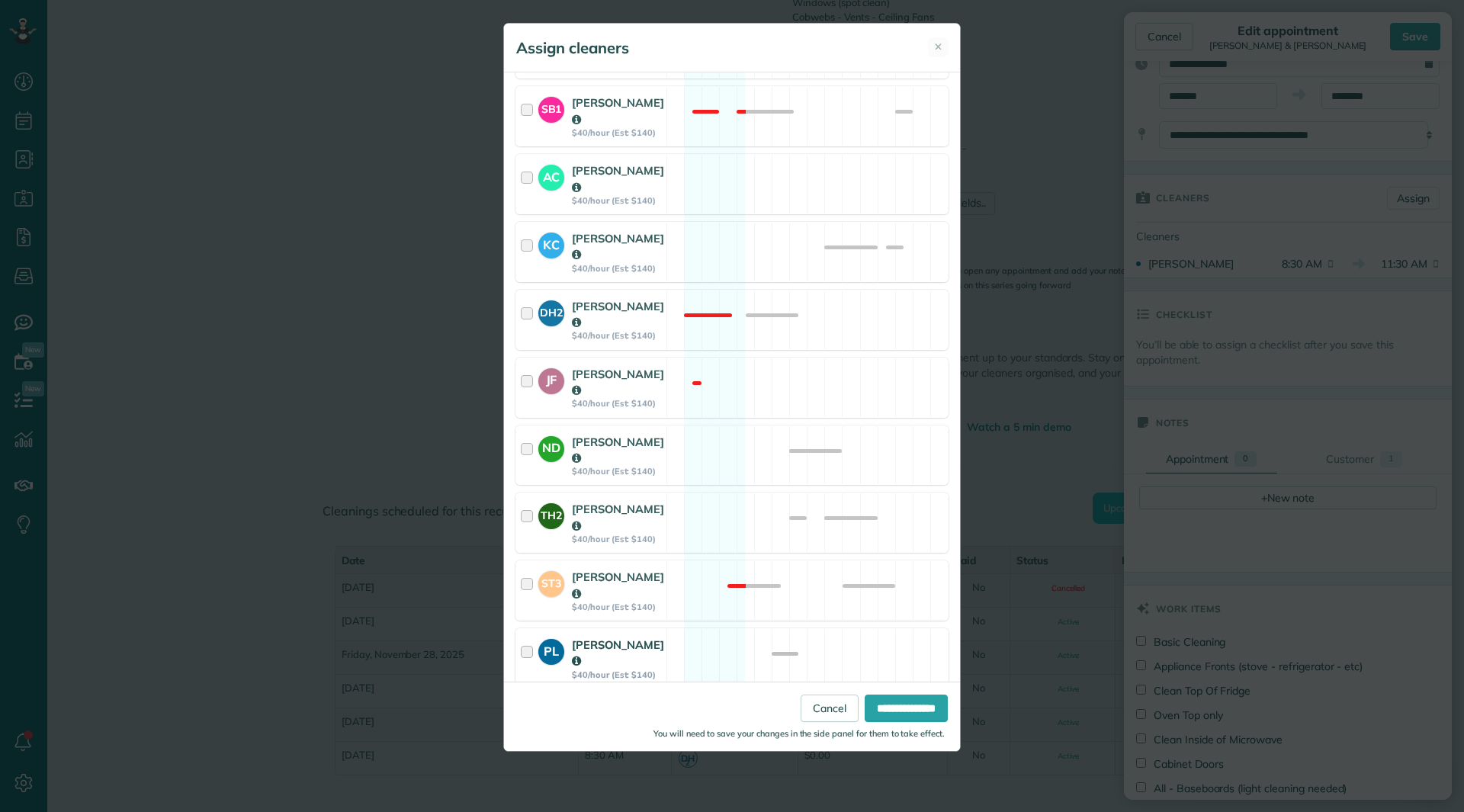
scroll to position [534, 0]
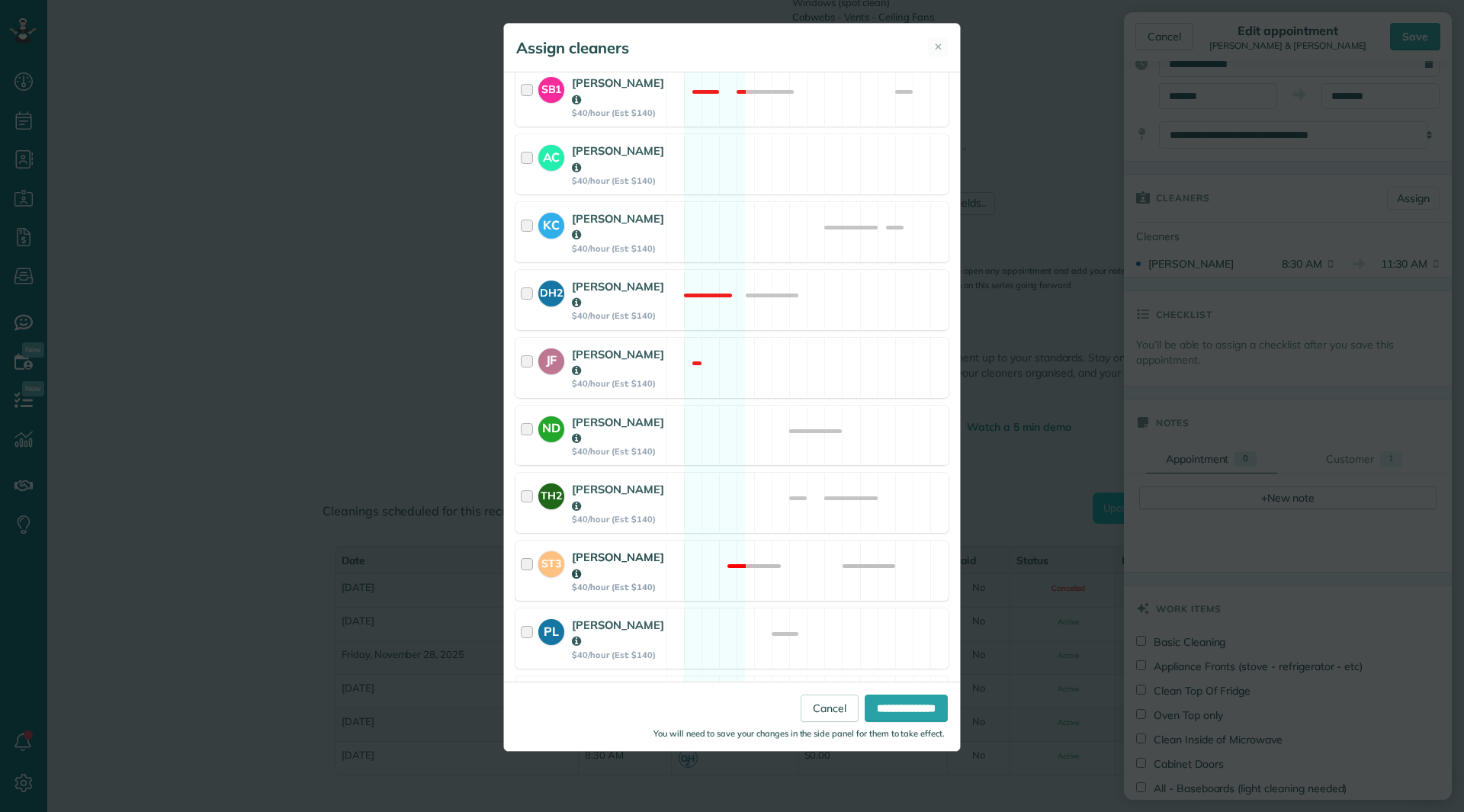
click at [702, 541] on div "ST3 Sandi Trowbridge $40/hour (Est: $140) Not available" at bounding box center [731, 570] width 433 height 60
click at [879, 700] on input "**********" at bounding box center [906, 708] width 83 height 28
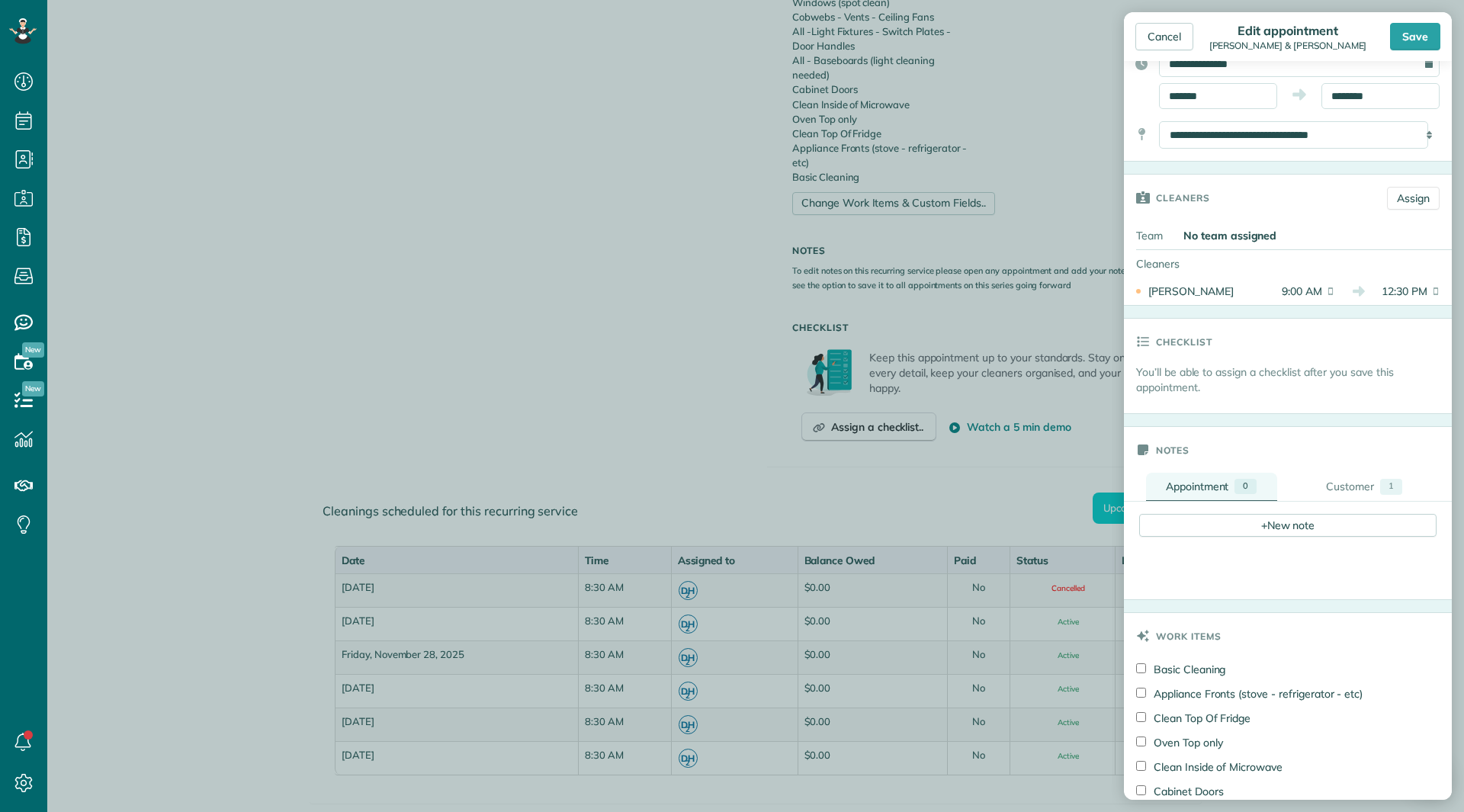
scroll to position [305, 0]
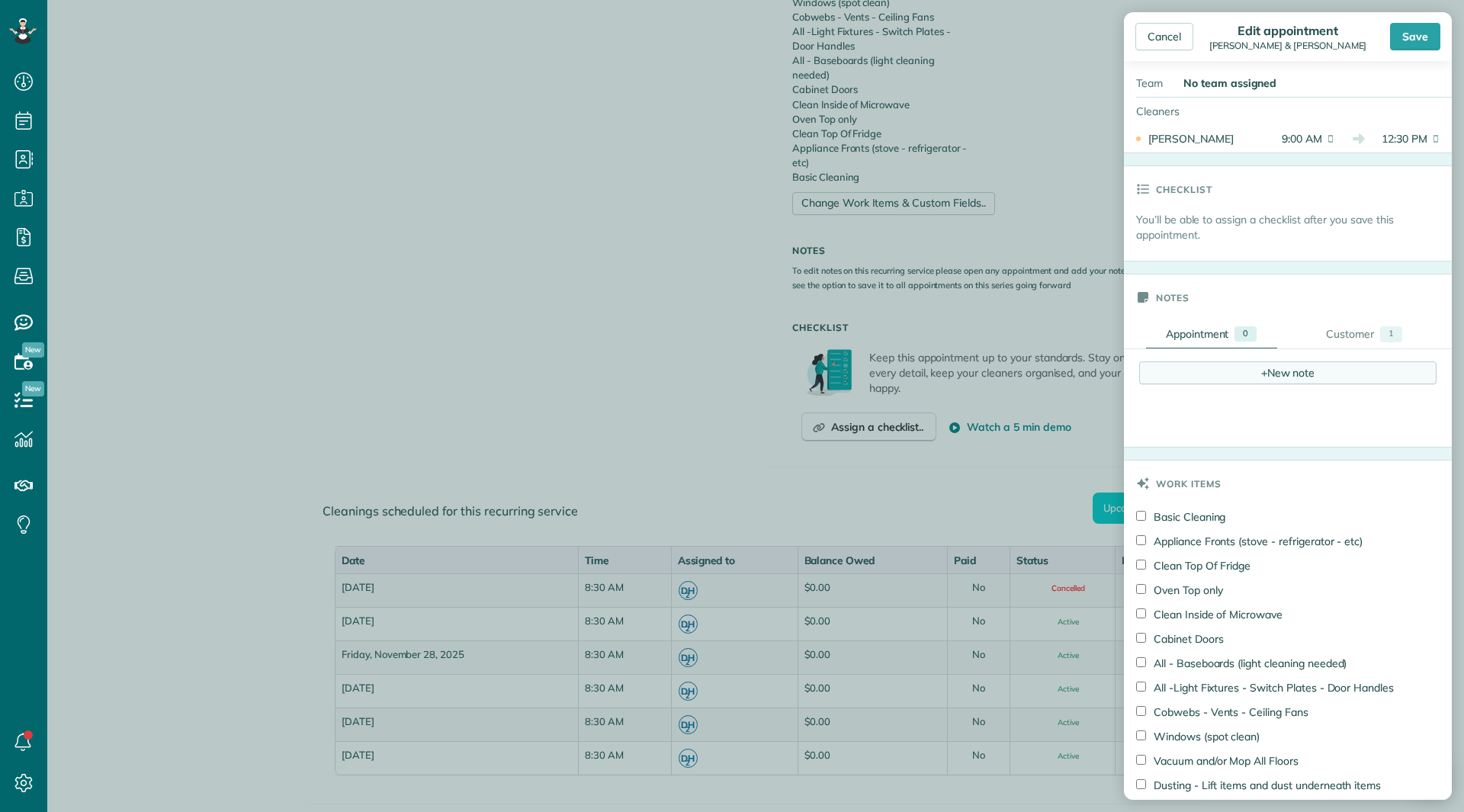
click at [1288, 376] on div "+ New note" at bounding box center [1287, 373] width 297 height 23
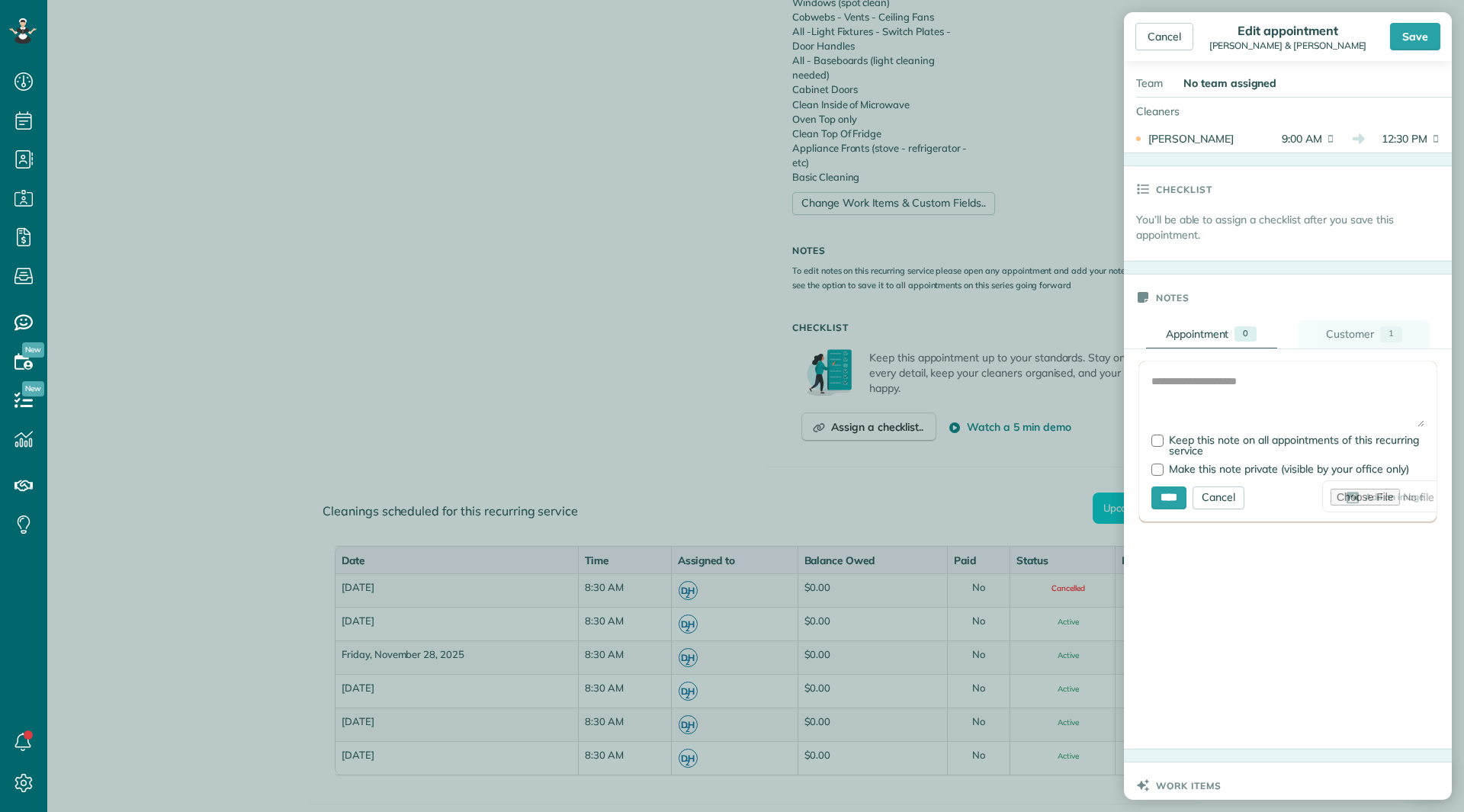
click at [1330, 338] on div "Customer" at bounding box center [1350, 334] width 48 height 16
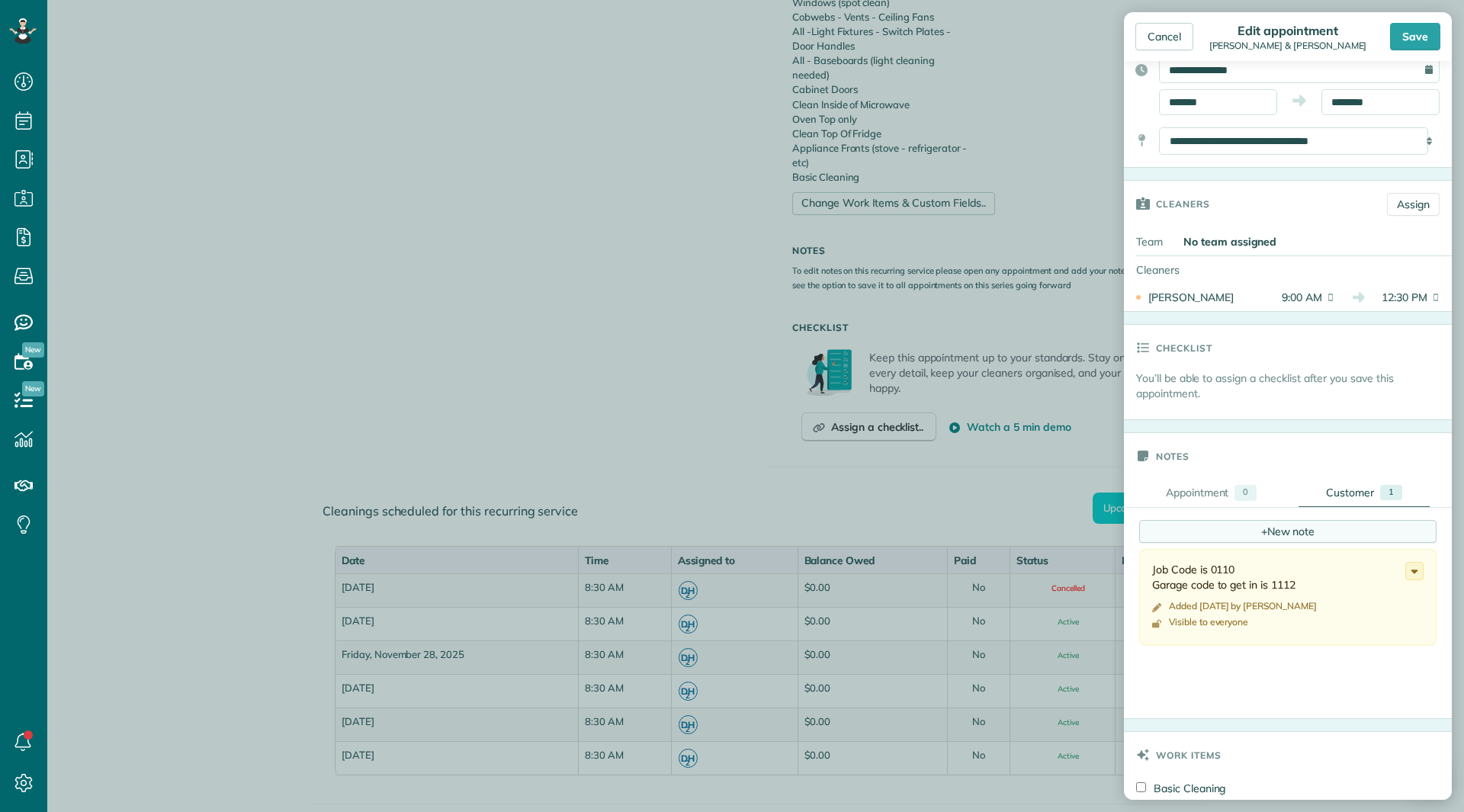
scroll to position [381, 0]
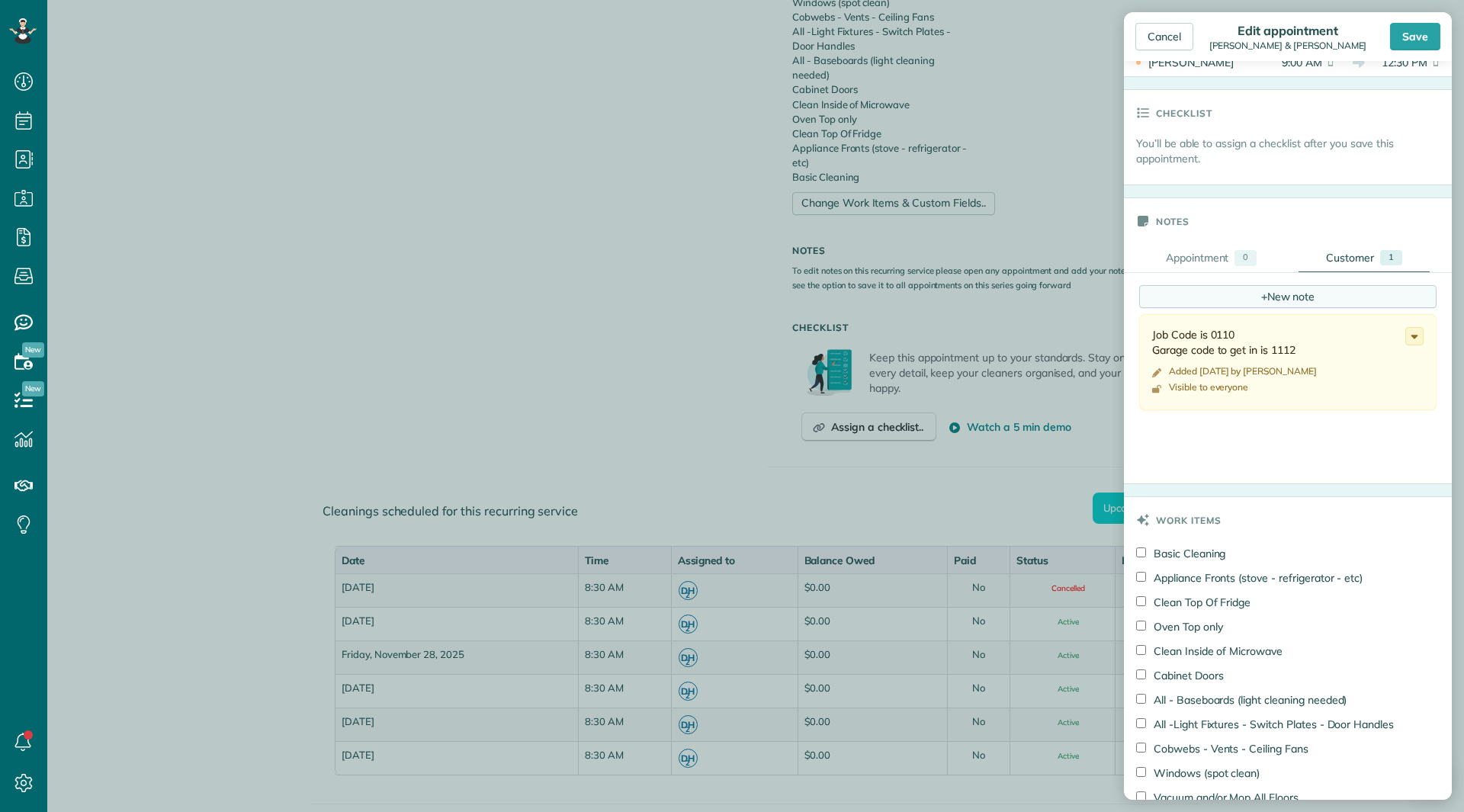
click at [1261, 301] on span "+" at bounding box center [1264, 295] width 6 height 13
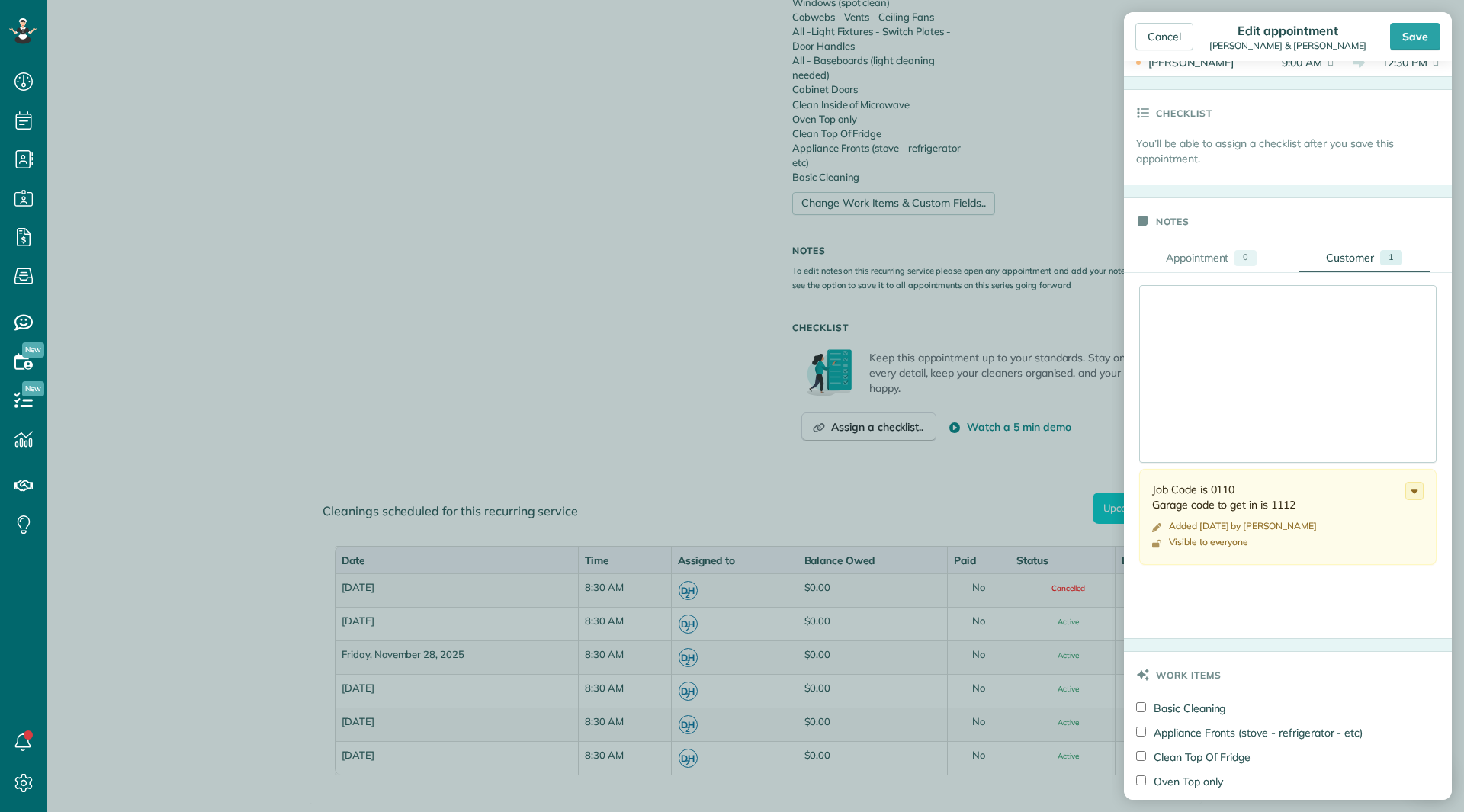
click at [1229, 307] on div at bounding box center [1288, 374] width 296 height 176
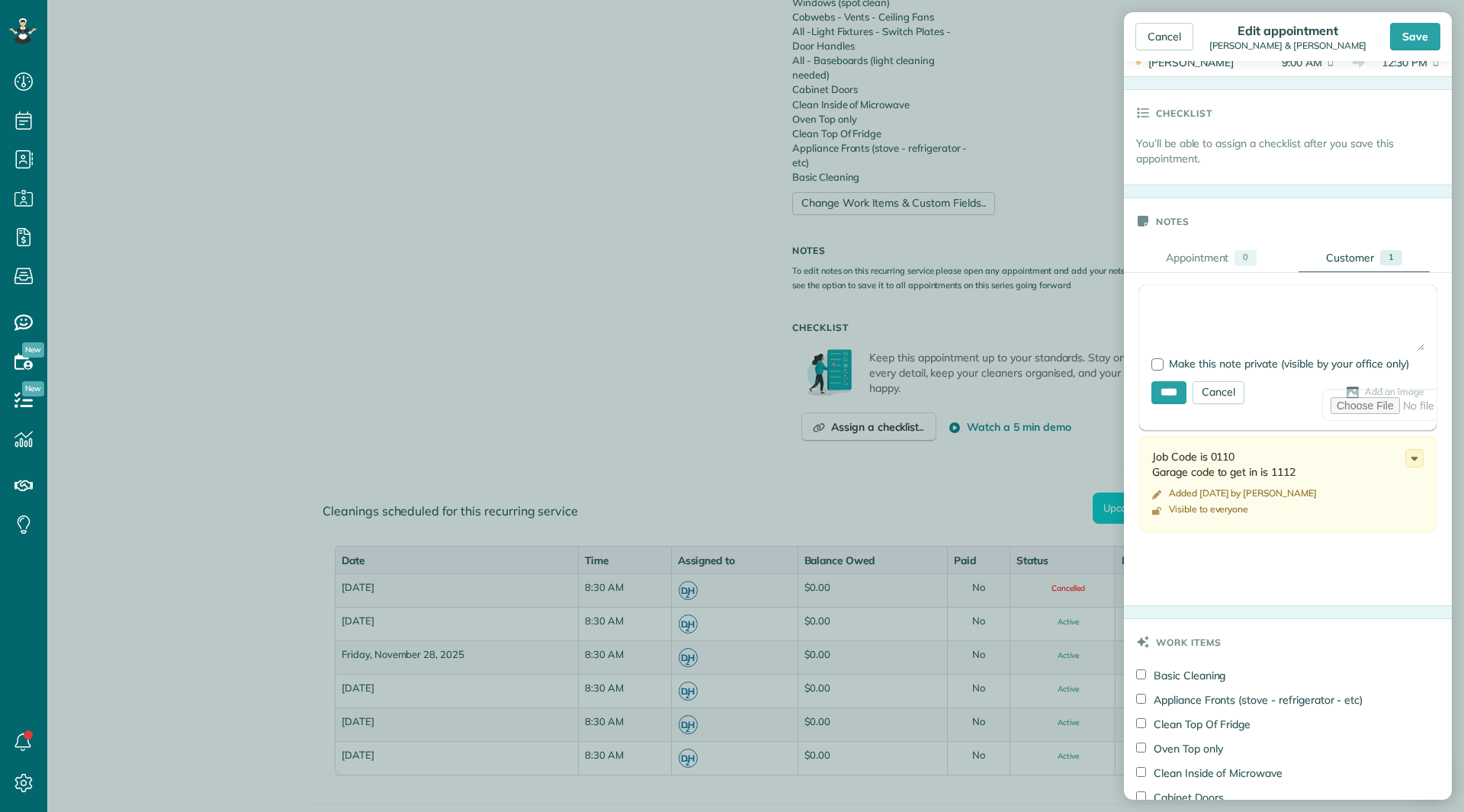
click at [1229, 307] on textarea at bounding box center [1288, 324] width 273 height 53
click at [1186, 302] on textarea "**********" at bounding box center [1288, 324] width 273 height 53
click at [1252, 296] on form "**********" at bounding box center [1287, 357] width 297 height 145
click at [1248, 298] on textarea "**********" at bounding box center [1288, 324] width 273 height 53
type textarea "**********"
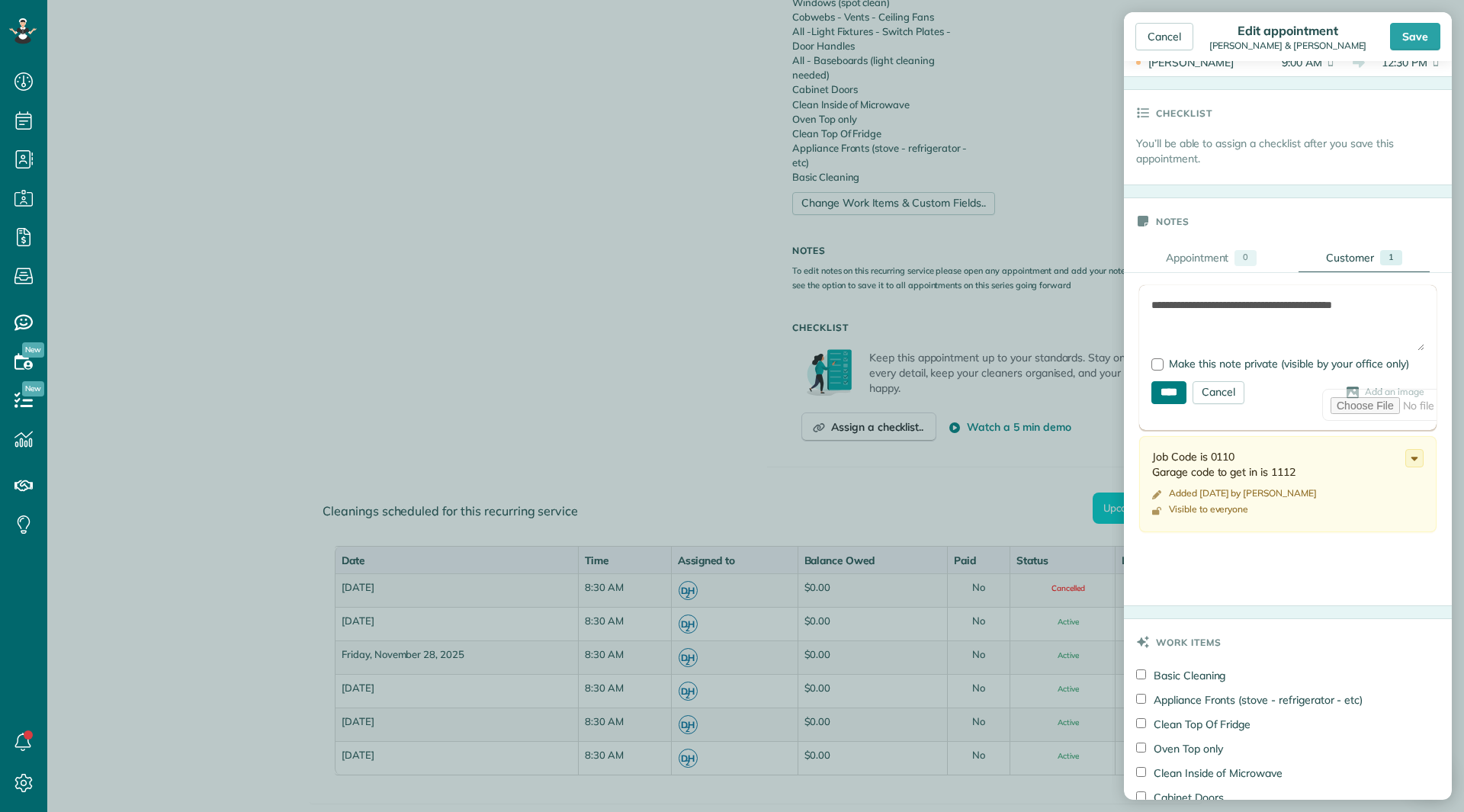
click at [1177, 395] on input "****" at bounding box center [1169, 393] width 35 height 23
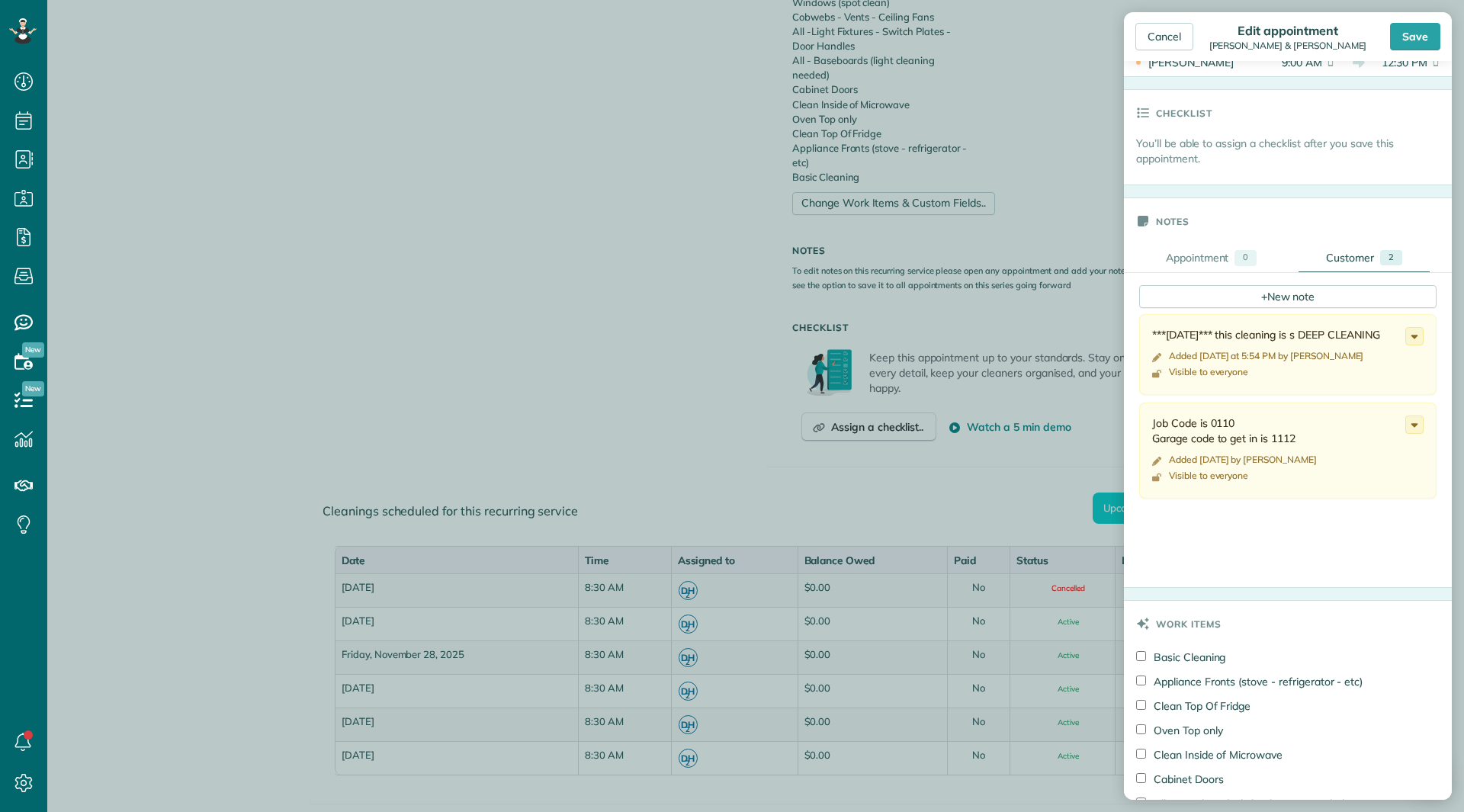
click at [1422, 39] on div "Save" at bounding box center [1415, 36] width 51 height 28
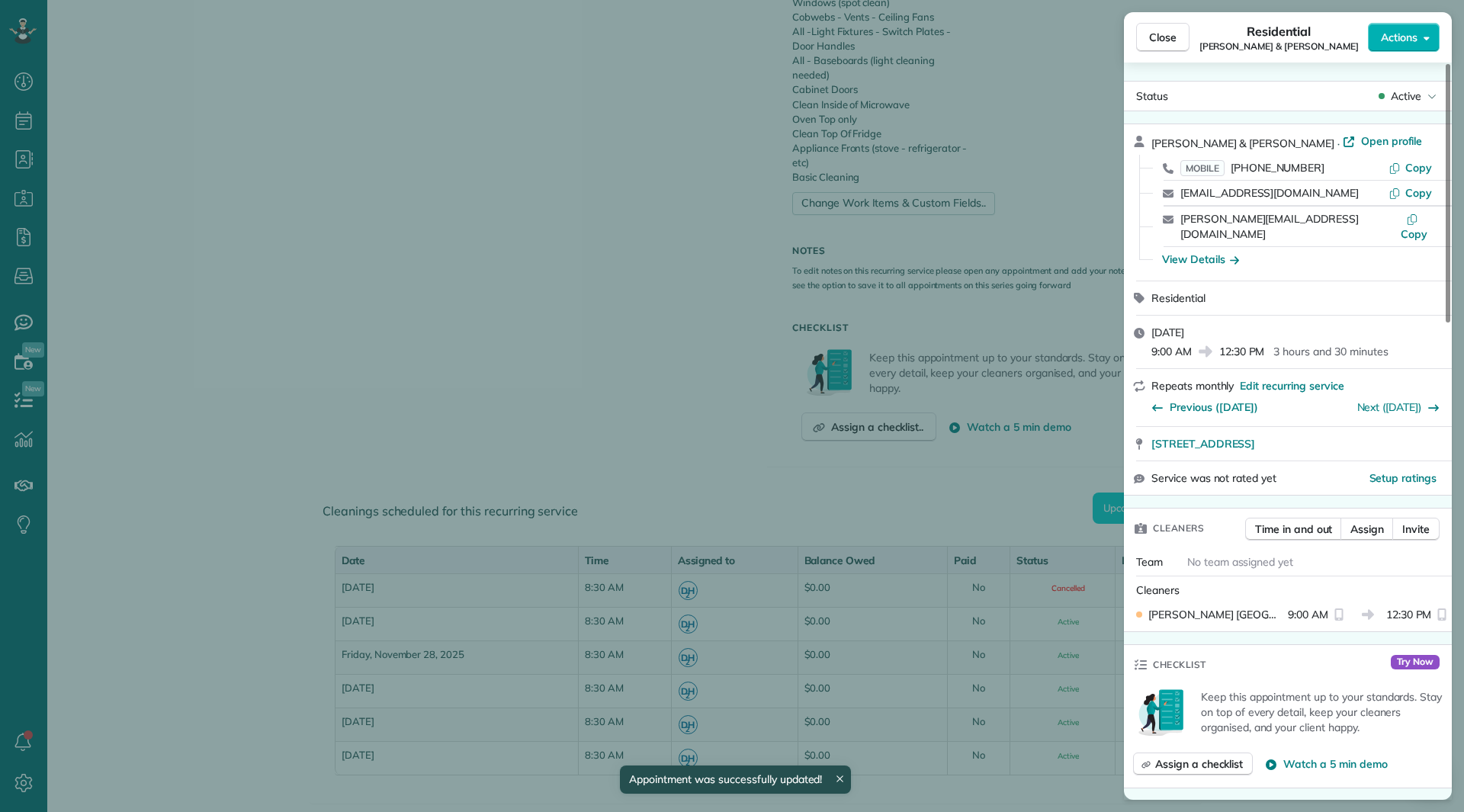
click at [1422, 39] on button "Actions" at bounding box center [1404, 37] width 72 height 29
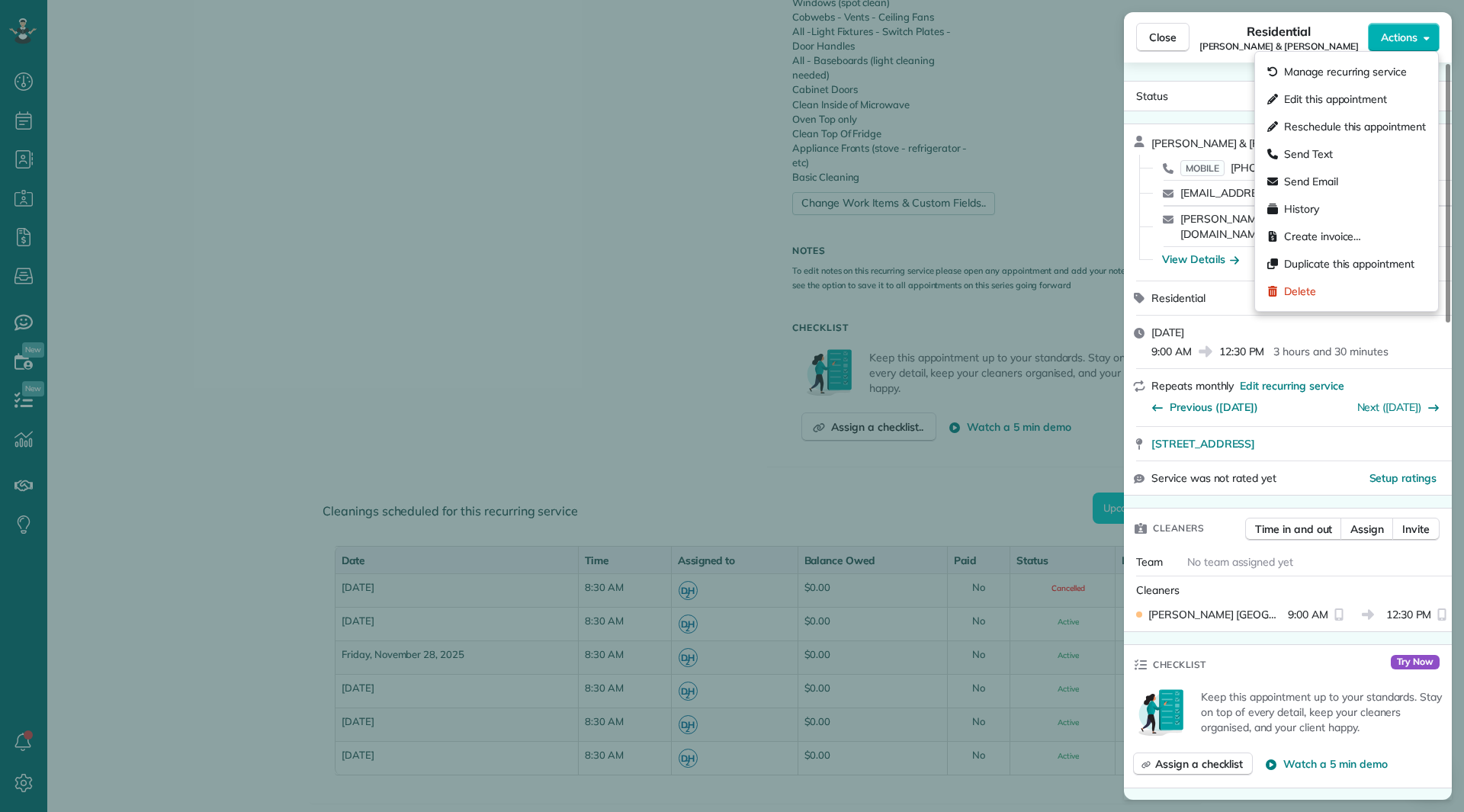
click at [1210, 72] on div "Status Active Eric & Luz Dayton · Open profile MOBILE (302) 531-5606 Copy luzna…" at bounding box center [1287, 431] width 328 height 737
click at [1381, 39] on span "Actions" at bounding box center [1399, 37] width 36 height 15
click at [1332, 175] on span "Send Email" at bounding box center [1311, 182] width 54 height 15
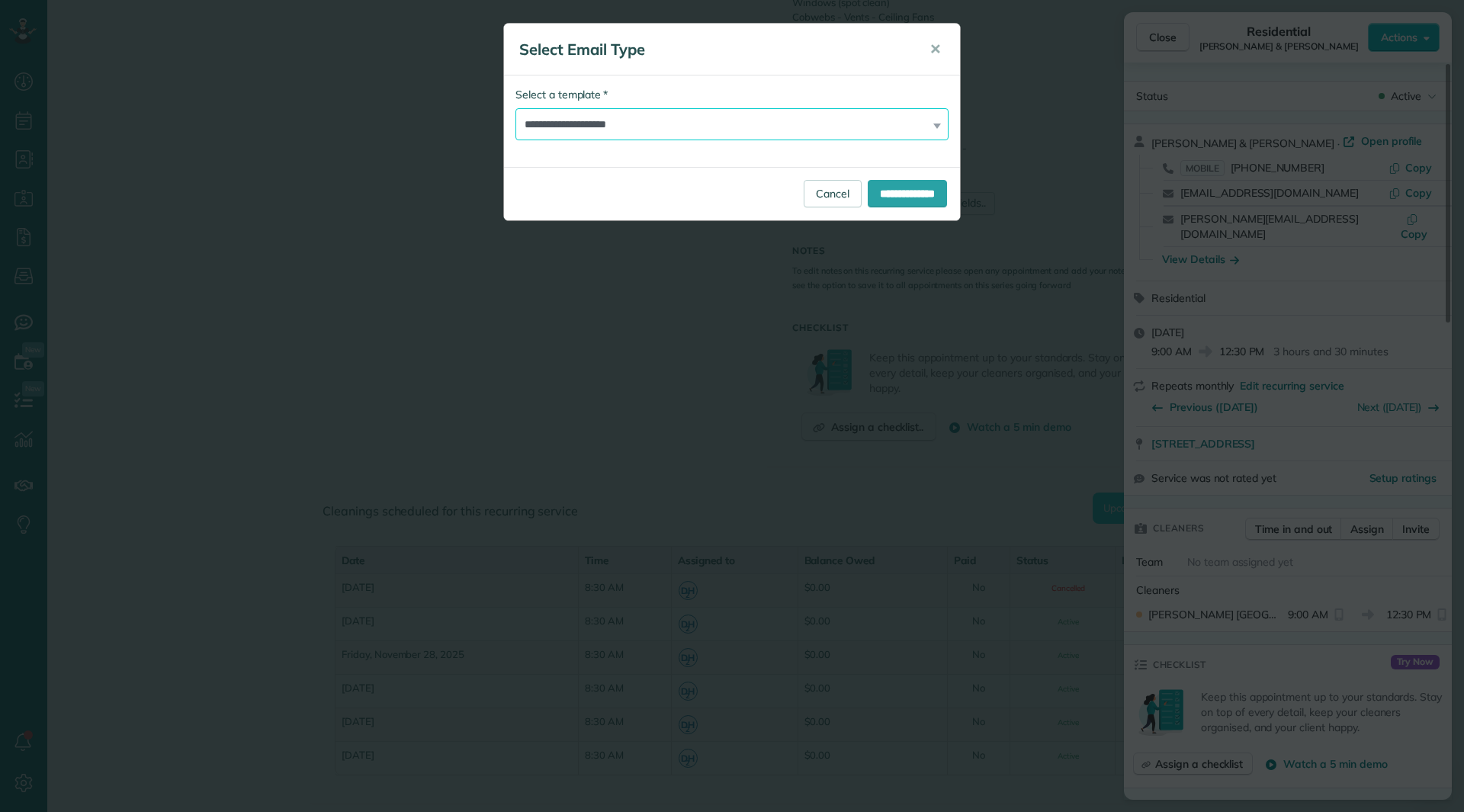
click at [648, 130] on select "**********" at bounding box center [731, 124] width 433 height 32
select select "****"
click at [515, 108] on select "**********" at bounding box center [731, 124] width 433 height 32
click at [874, 197] on input "**********" at bounding box center [907, 193] width 79 height 28
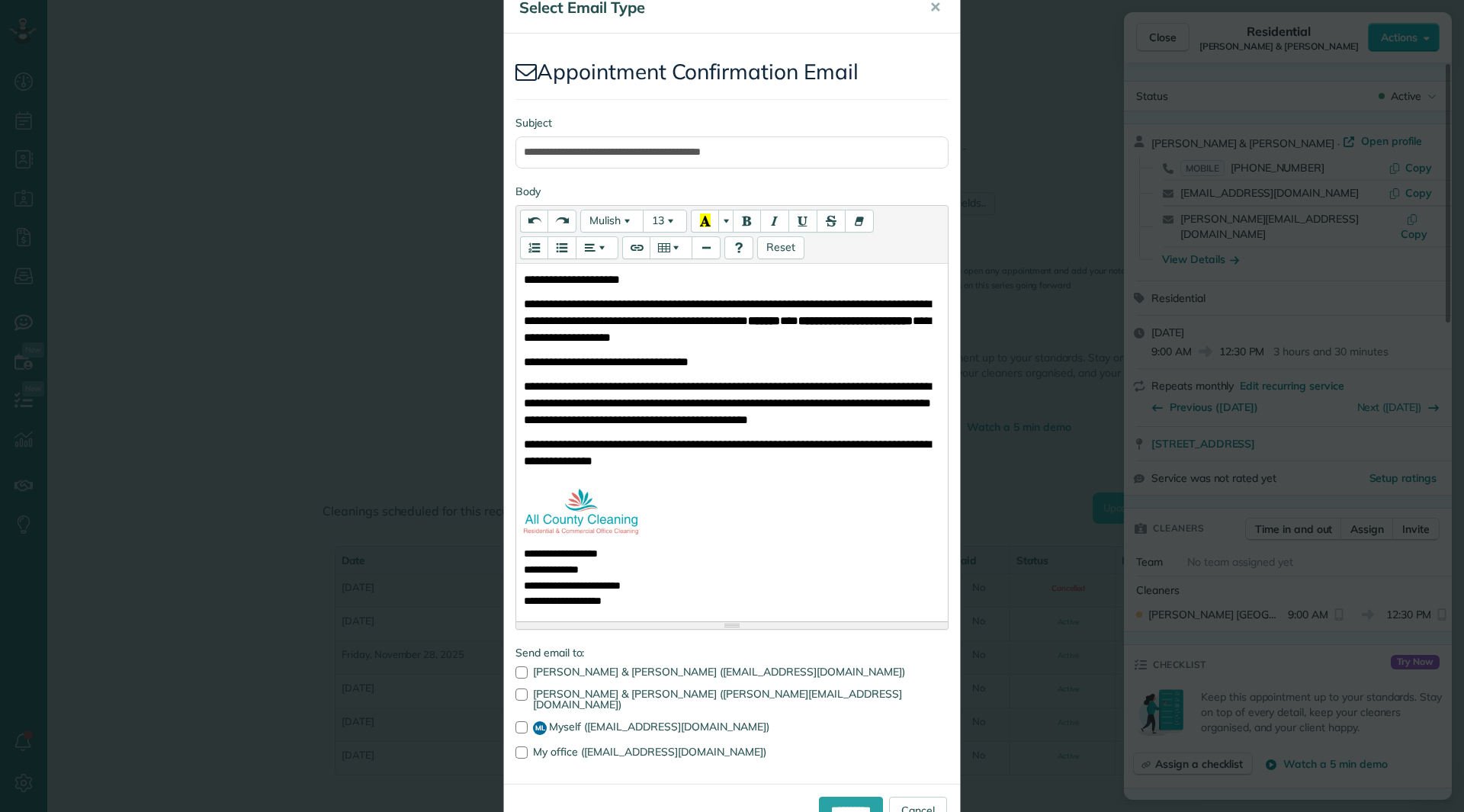
scroll to position [81, 0]
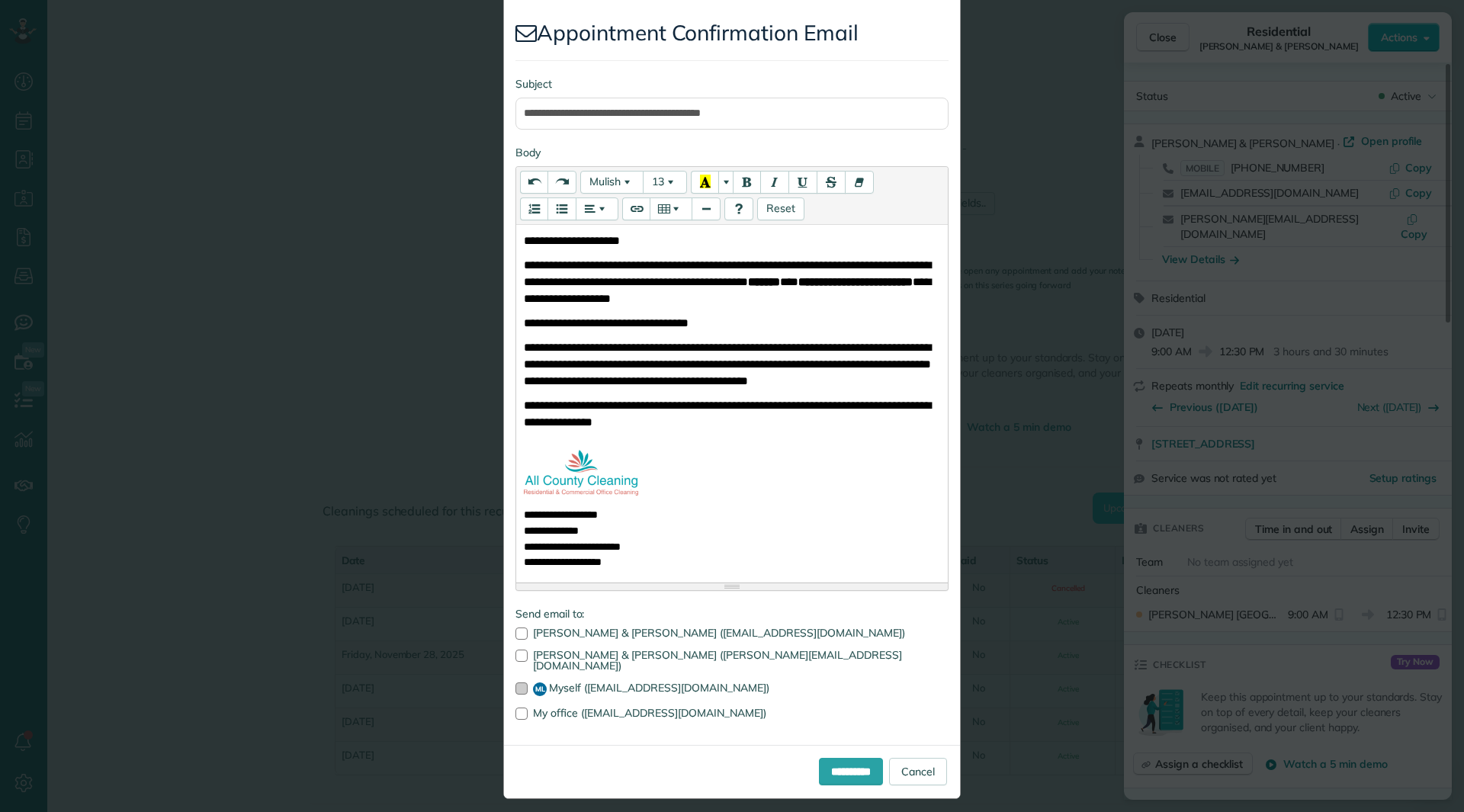
click at [522, 682] on div at bounding box center [521, 688] width 12 height 12
click at [830, 758] on input "**********" at bounding box center [850, 771] width 64 height 28
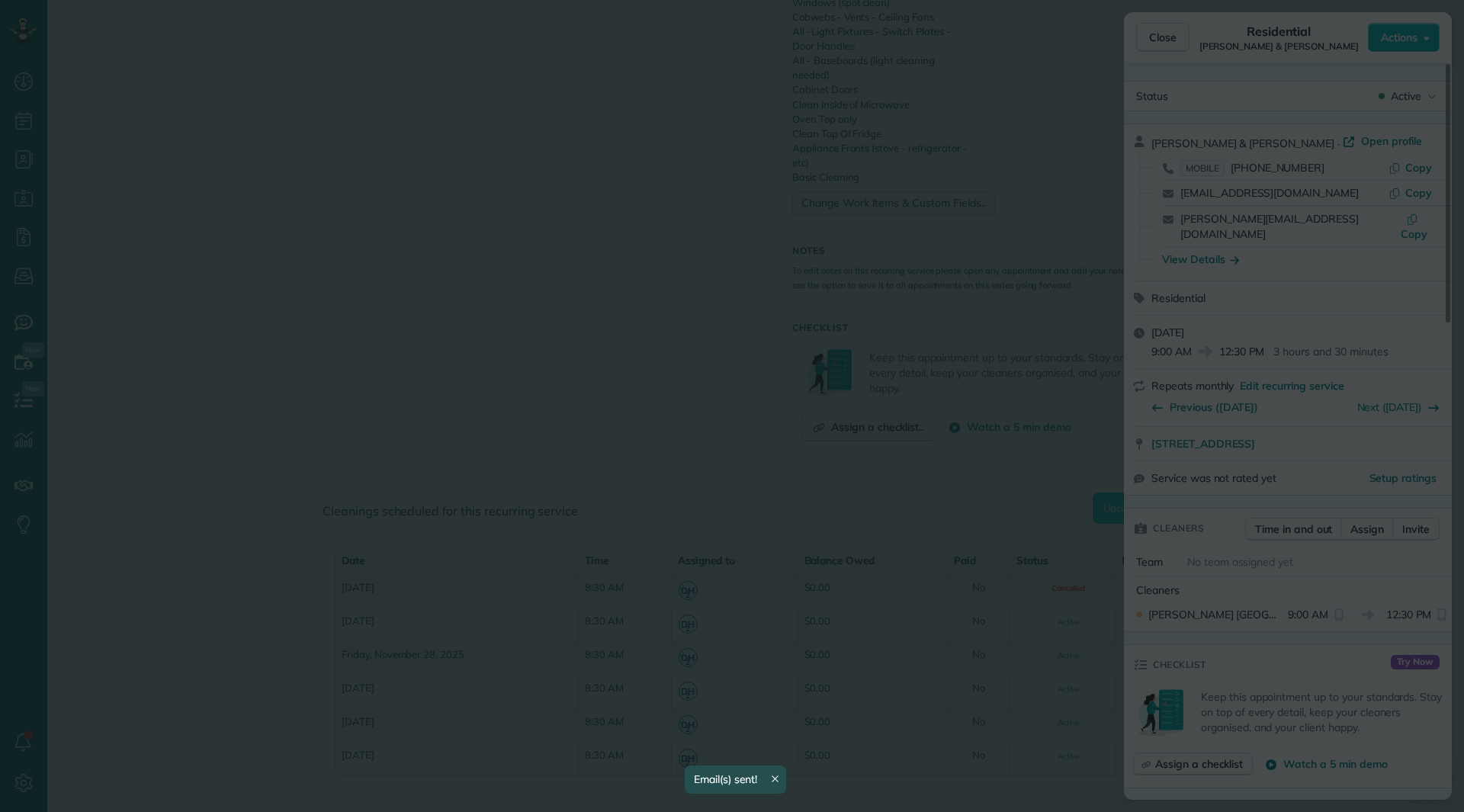
scroll to position [0, 0]
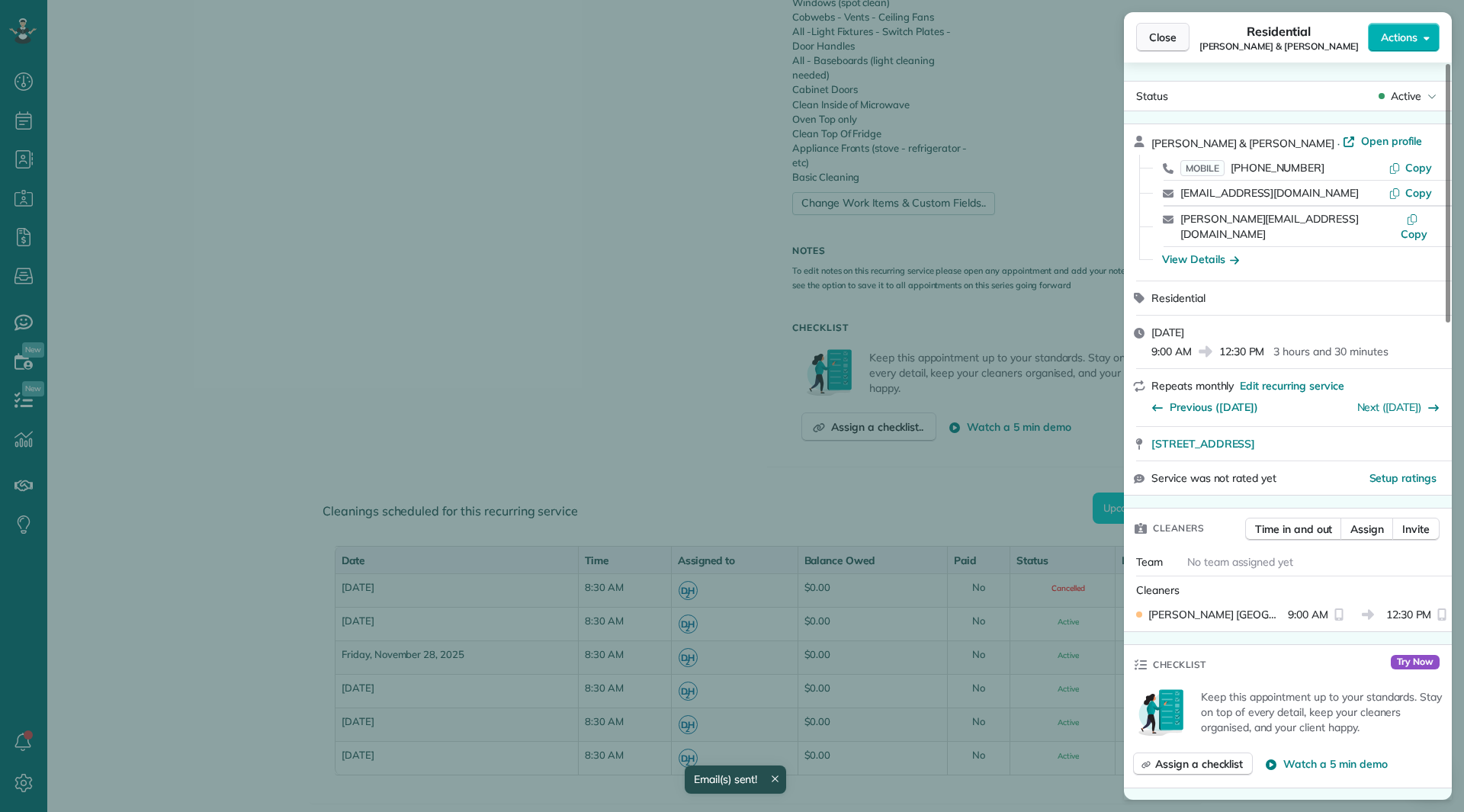
click at [1183, 44] on button "Close" at bounding box center [1163, 37] width 54 height 29
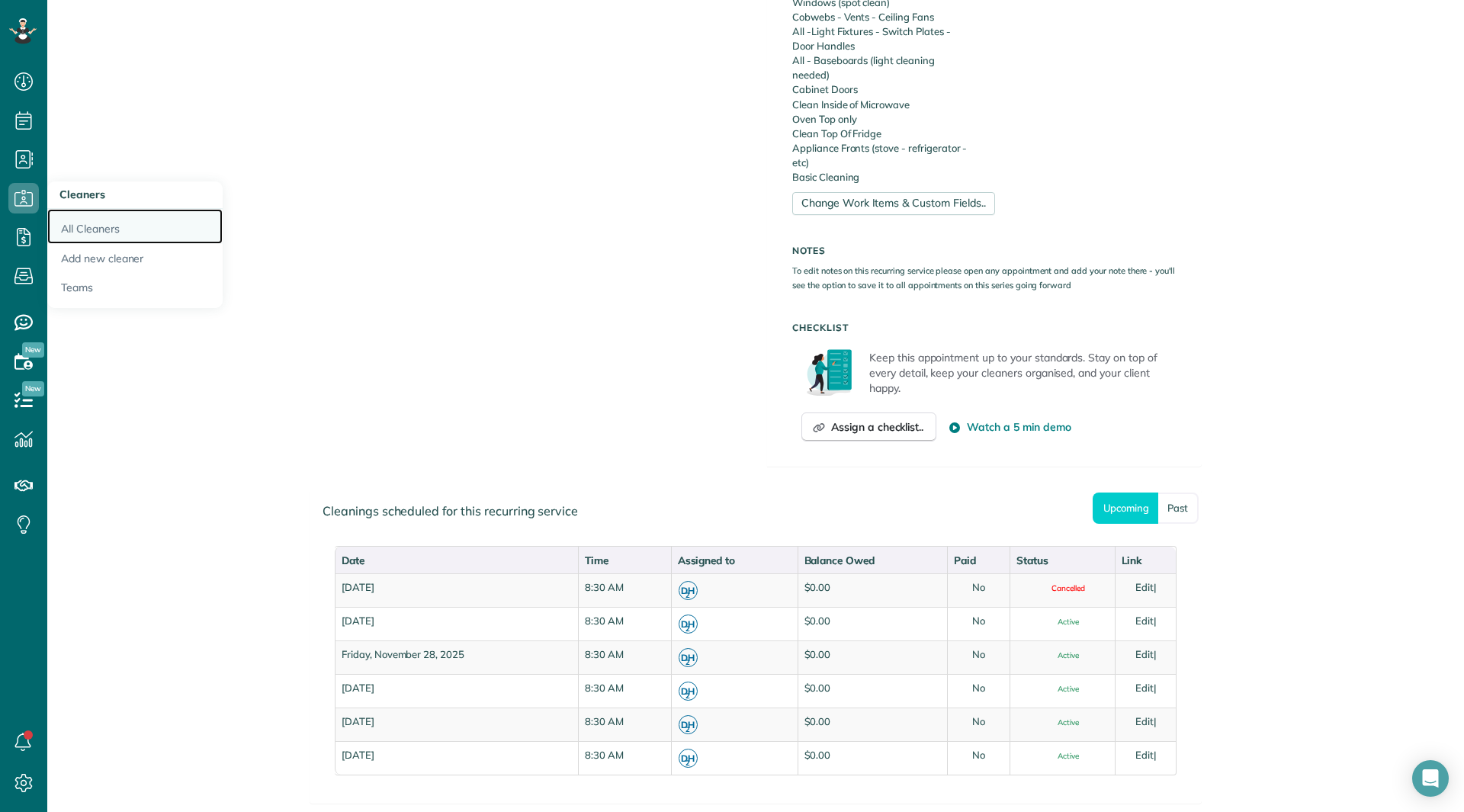
click at [64, 225] on link "All Cleaners" at bounding box center [135, 226] width 176 height 35
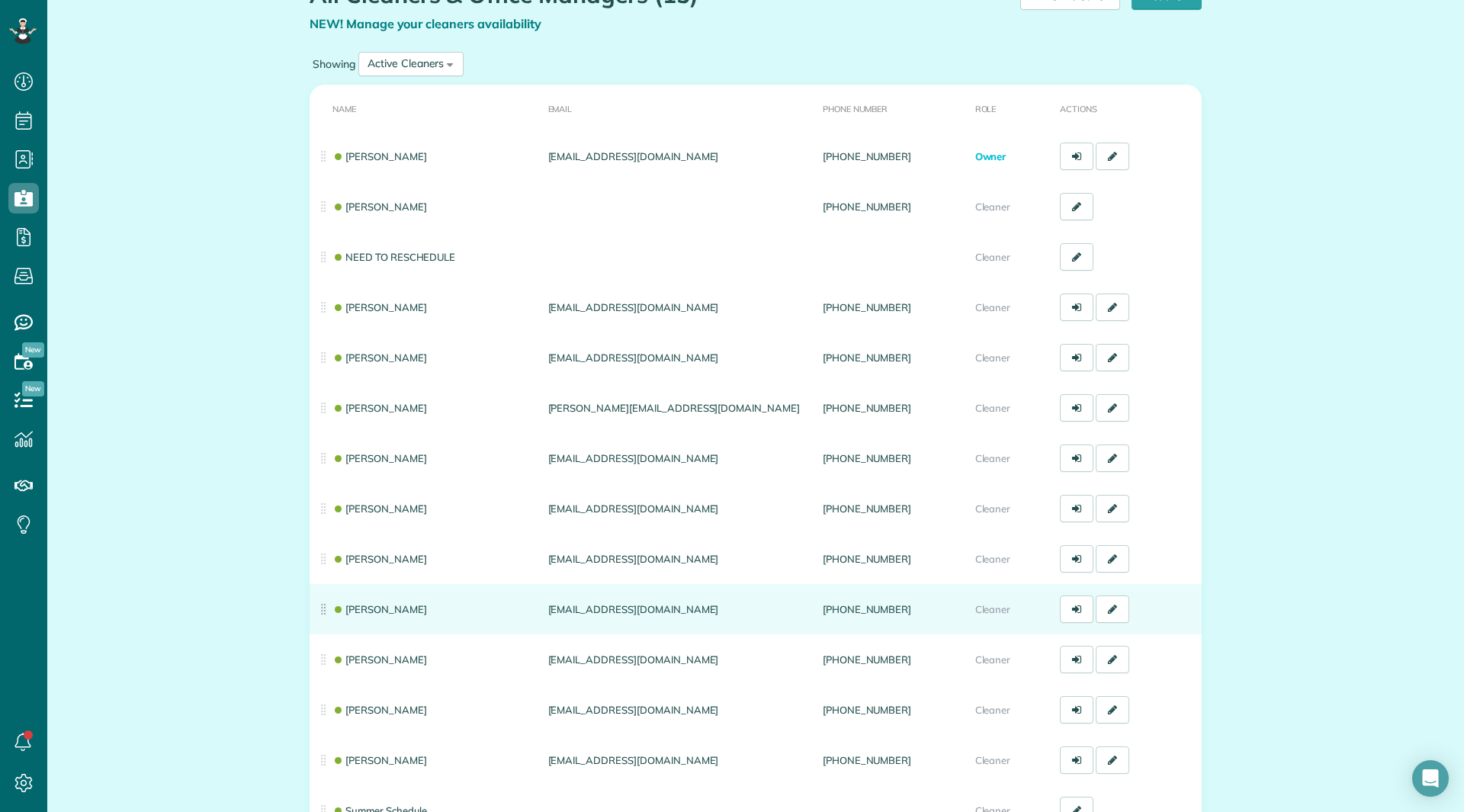
scroll to position [47, 0]
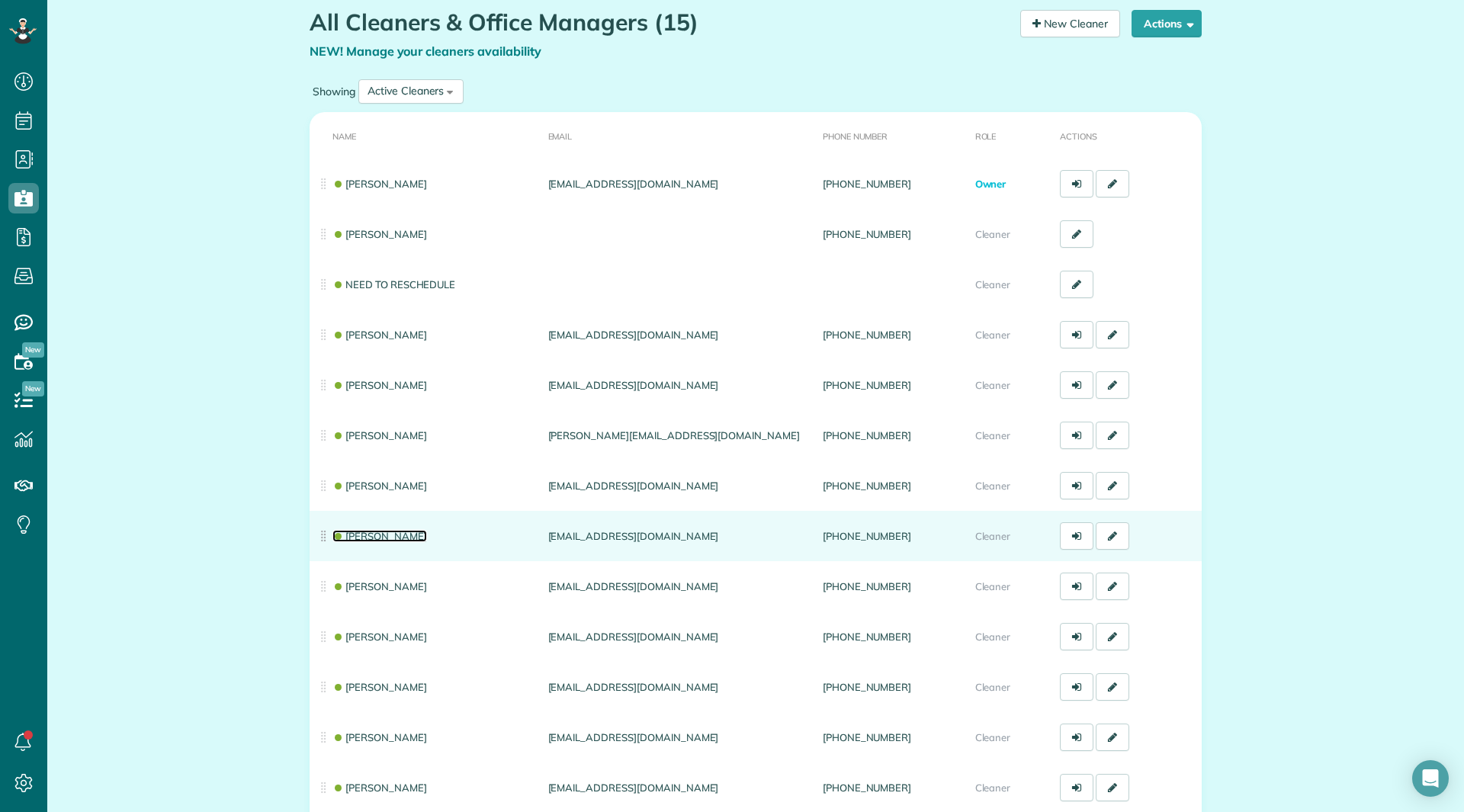
click at [369, 539] on link "[PERSON_NAME]" at bounding box center [379, 536] width 95 height 12
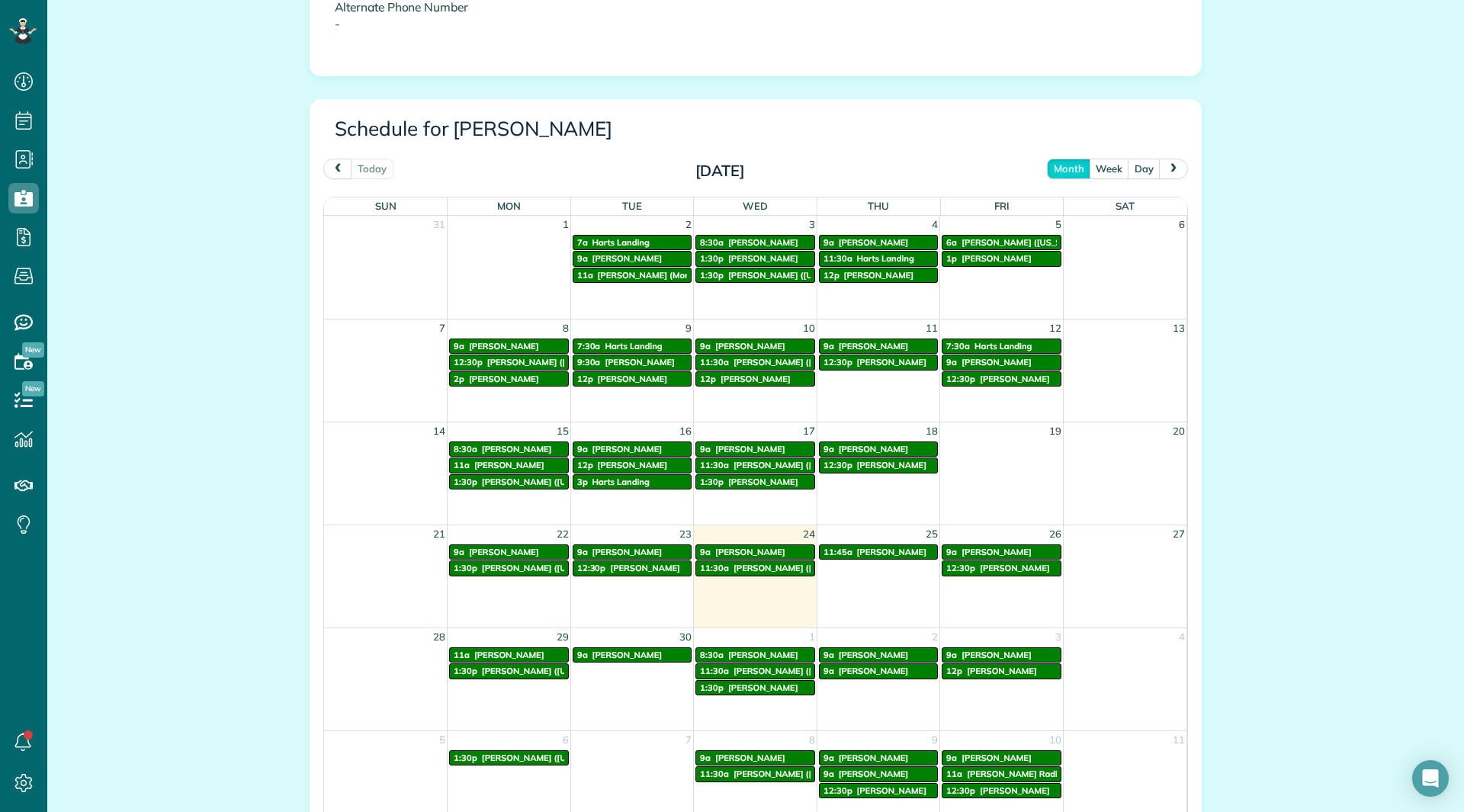
scroll to position [828, 0]
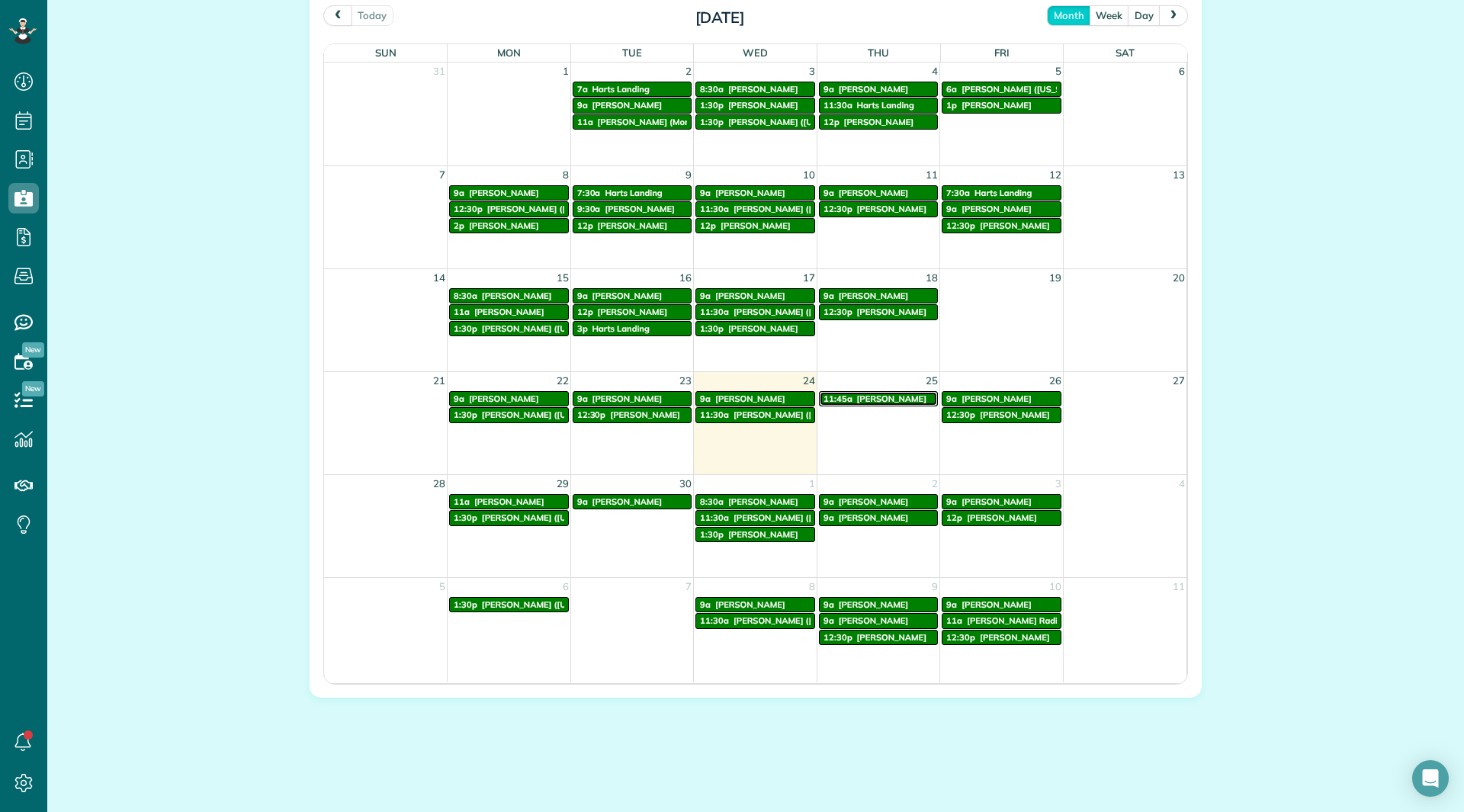
click at [858, 401] on span "[PERSON_NAME]" at bounding box center [892, 398] width 70 height 11
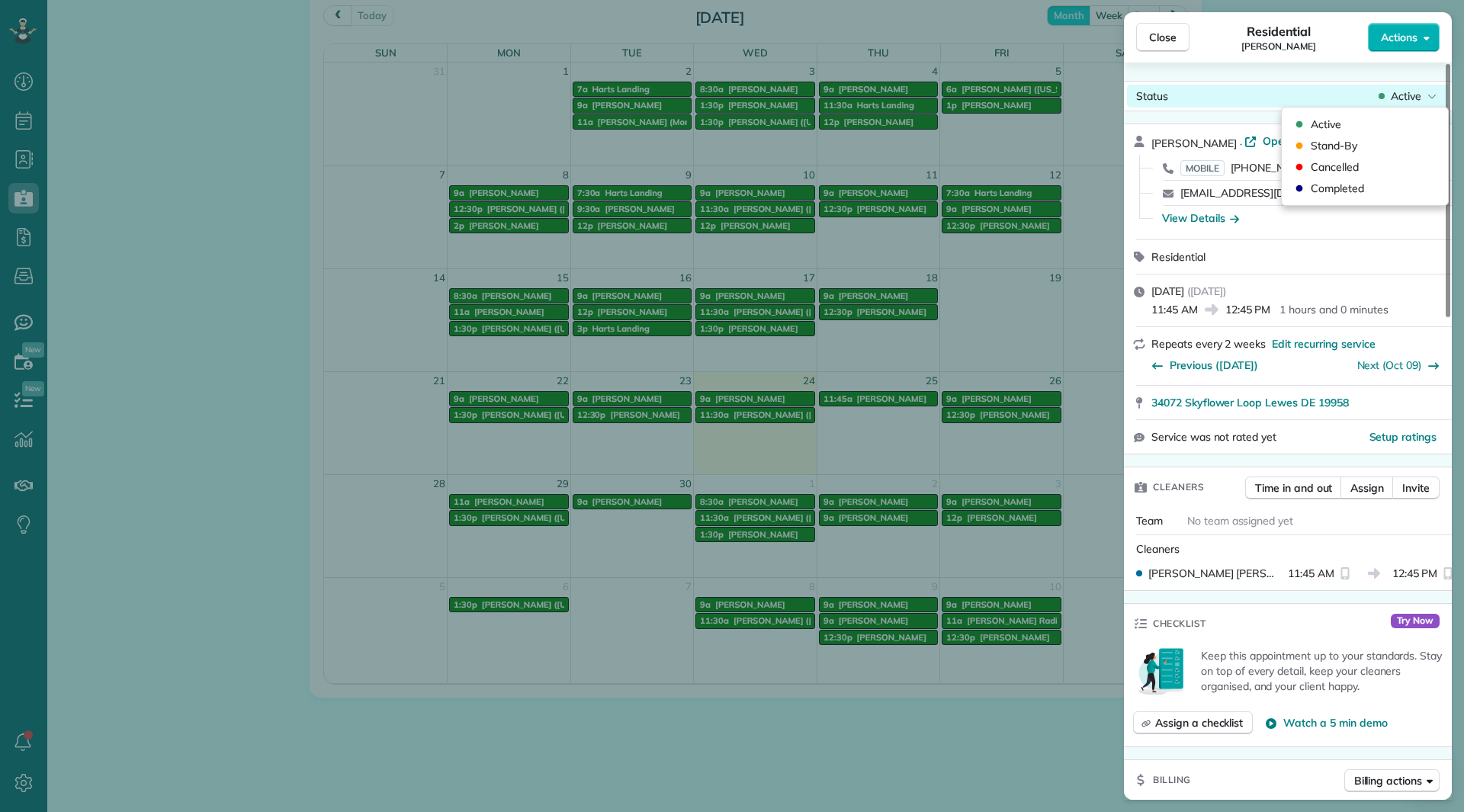
click at [1396, 99] on span "Active" at bounding box center [1407, 96] width 31 height 15
click at [1361, 164] on div "Cancelled" at bounding box center [1365, 167] width 154 height 21
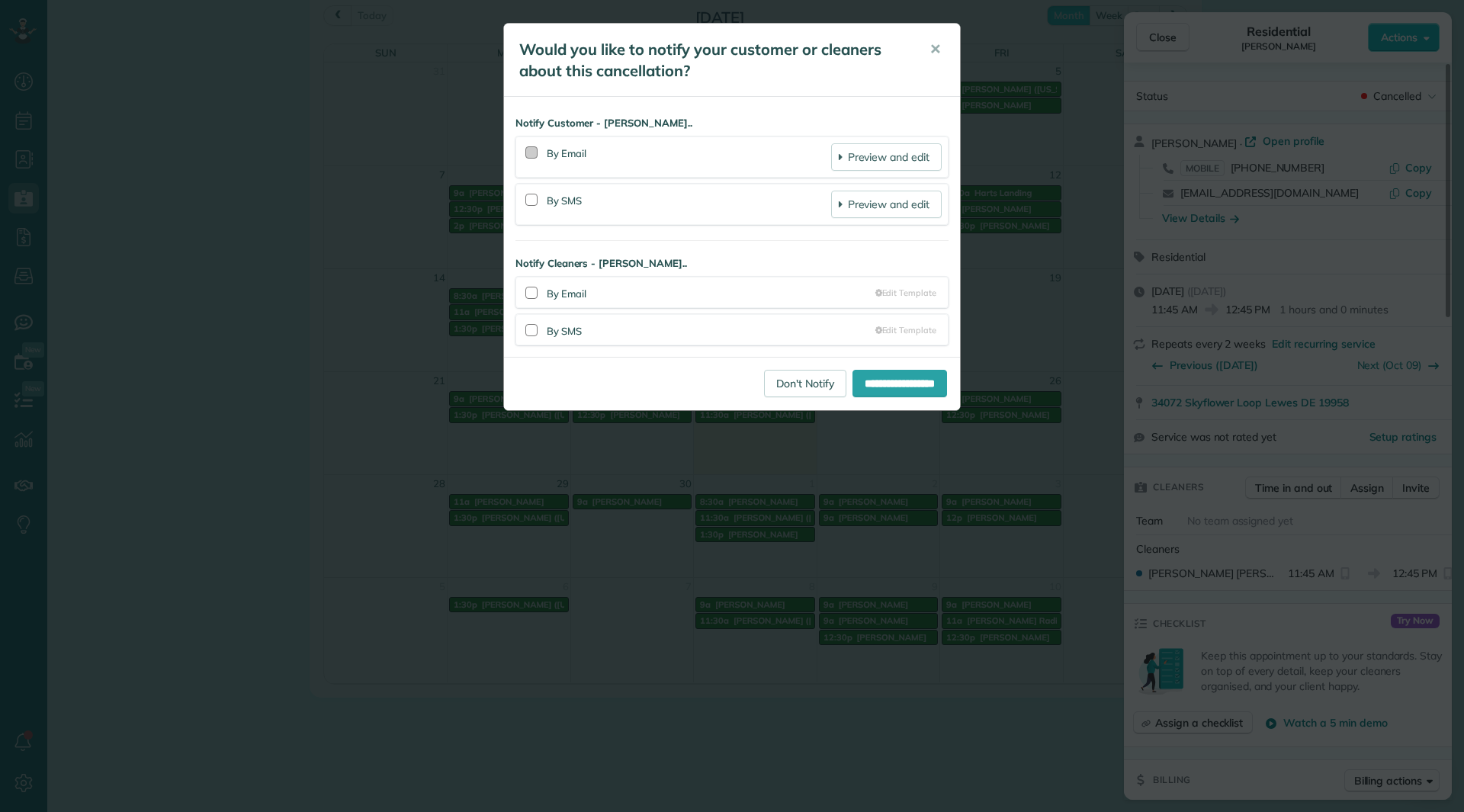
click at [533, 151] on div at bounding box center [531, 152] width 12 height 12
click at [536, 331] on div at bounding box center [531, 330] width 12 height 12
click at [884, 390] on input "**********" at bounding box center [899, 383] width 95 height 28
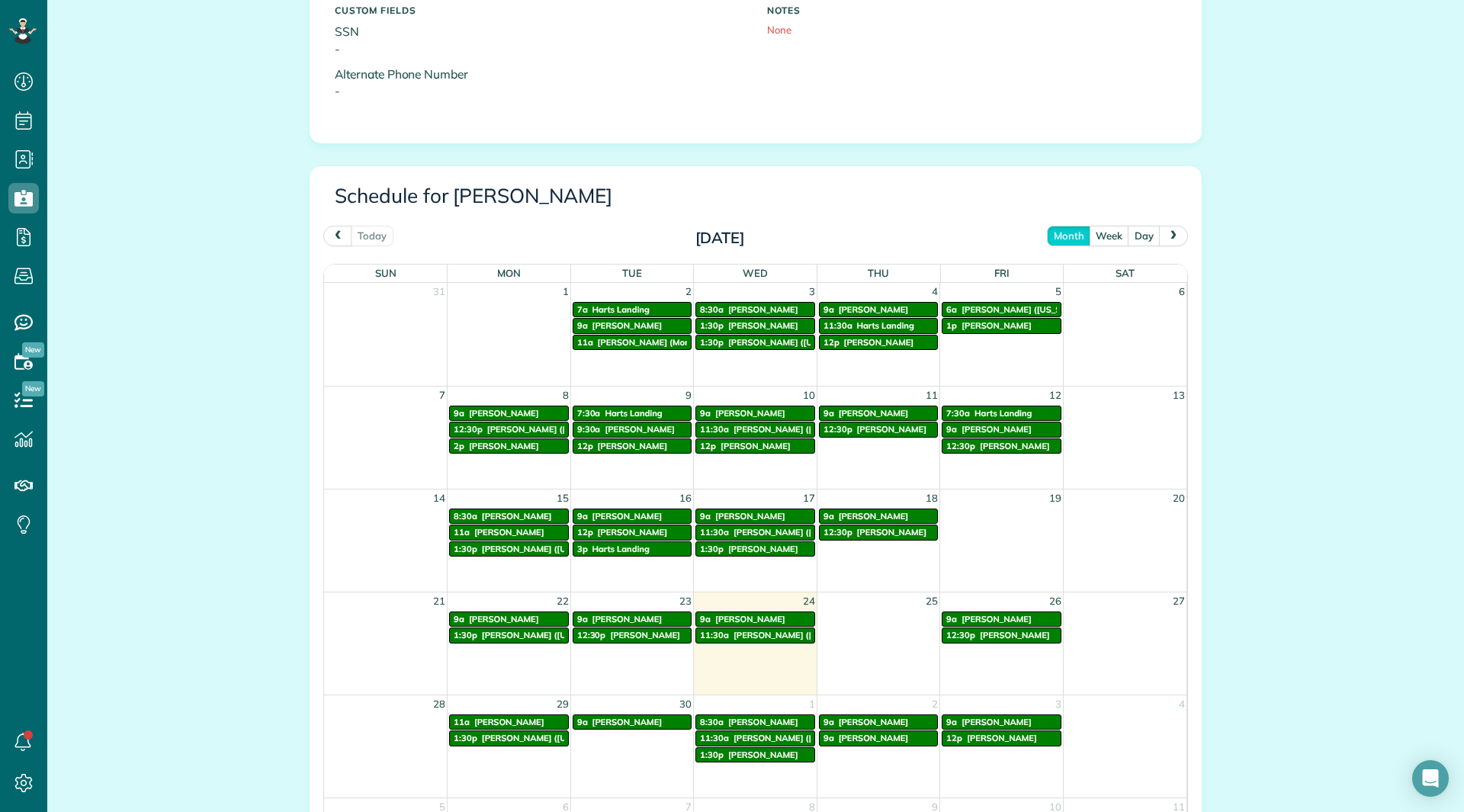
scroll to position [609, 0]
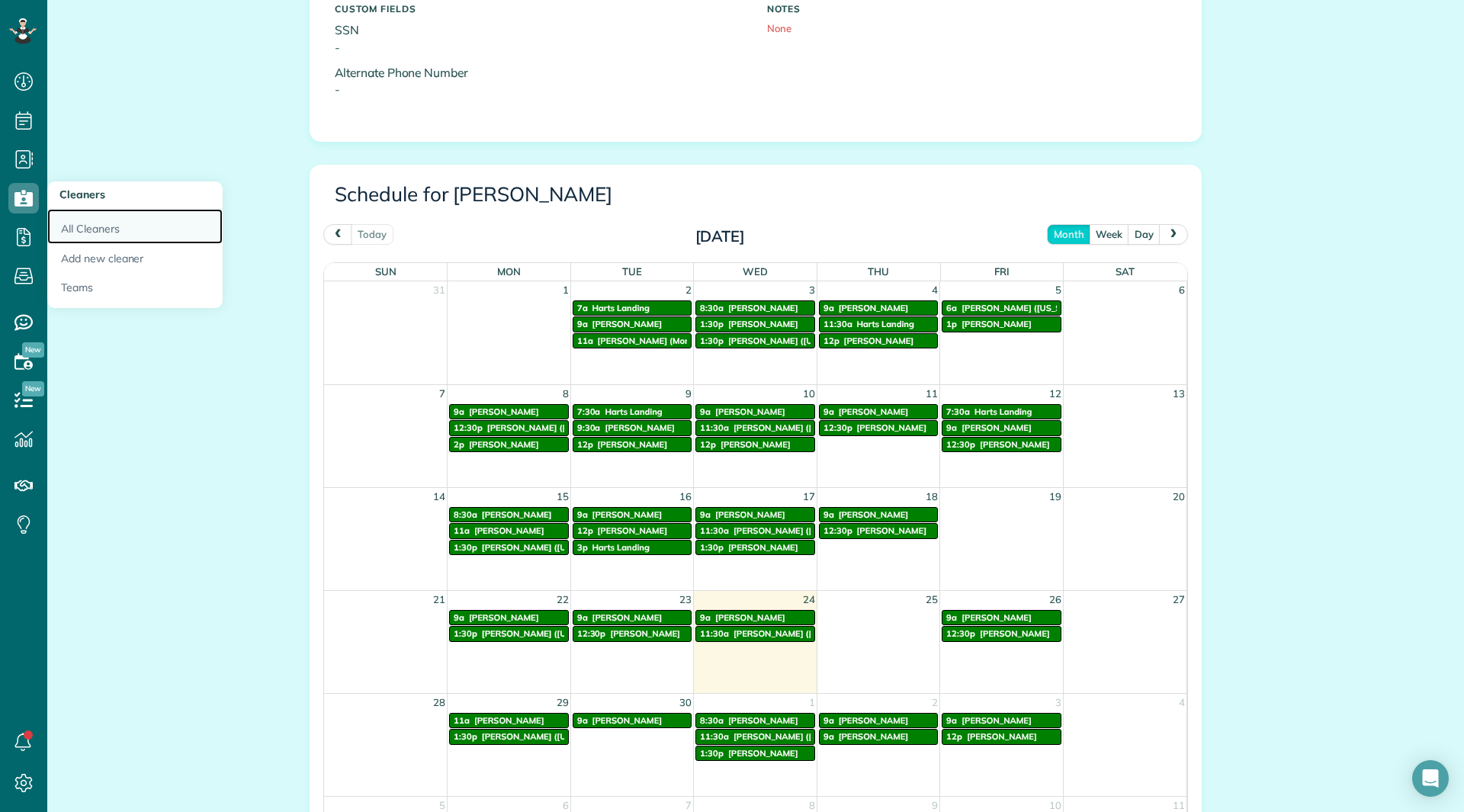
click at [96, 223] on link "All Cleaners" at bounding box center [135, 226] width 176 height 35
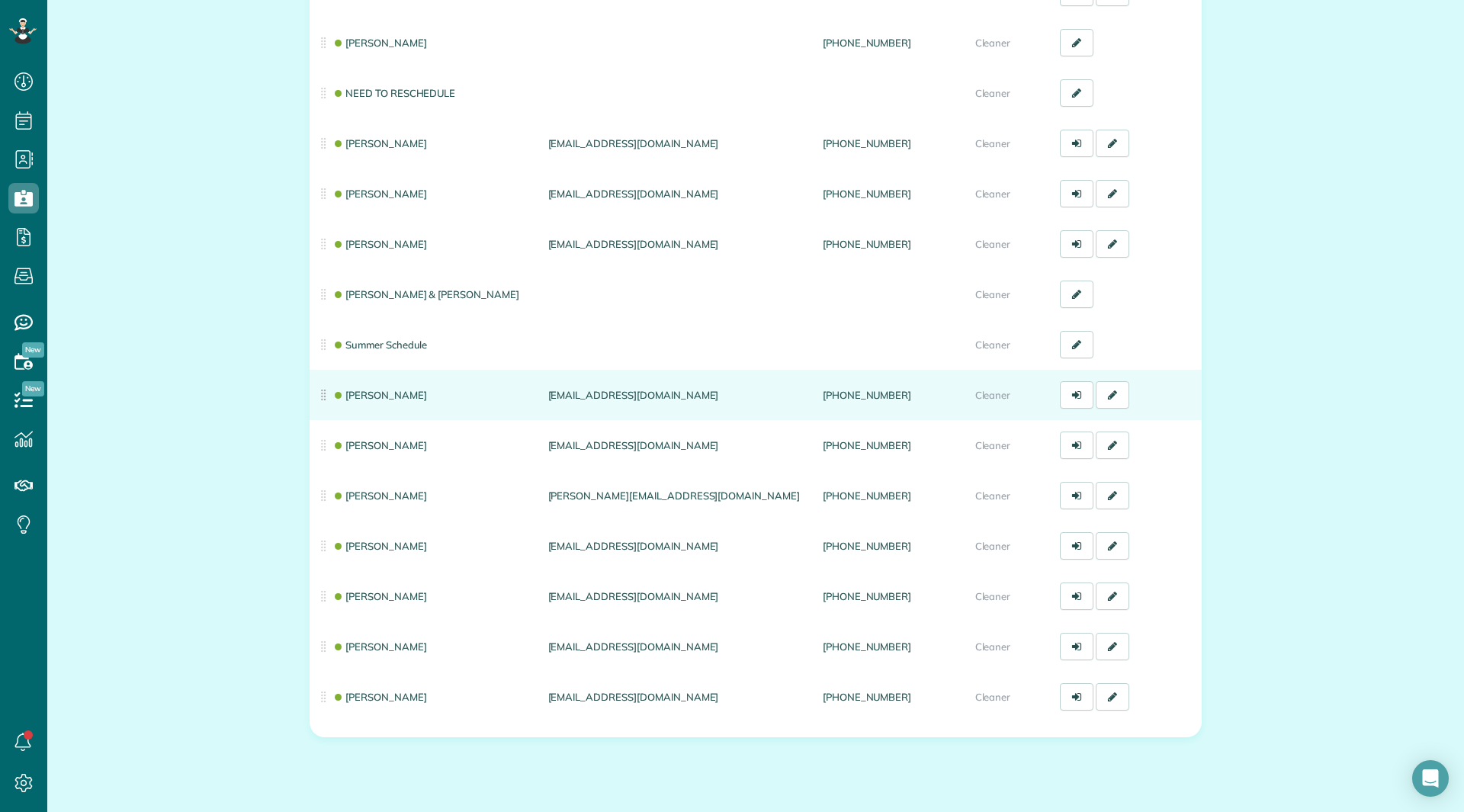
scroll to position [275, 0]
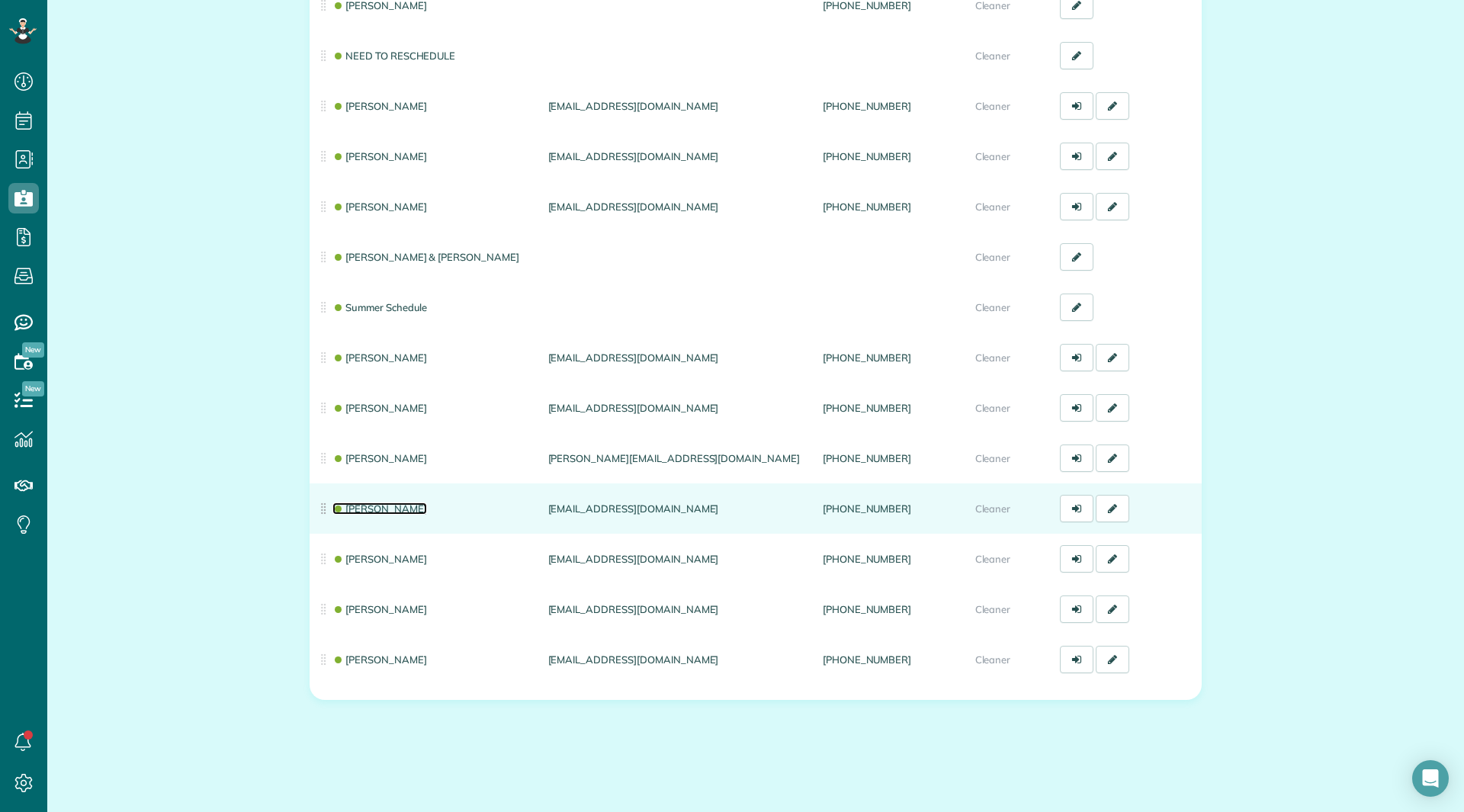
click at [396, 510] on link "[PERSON_NAME]" at bounding box center [379, 508] width 95 height 12
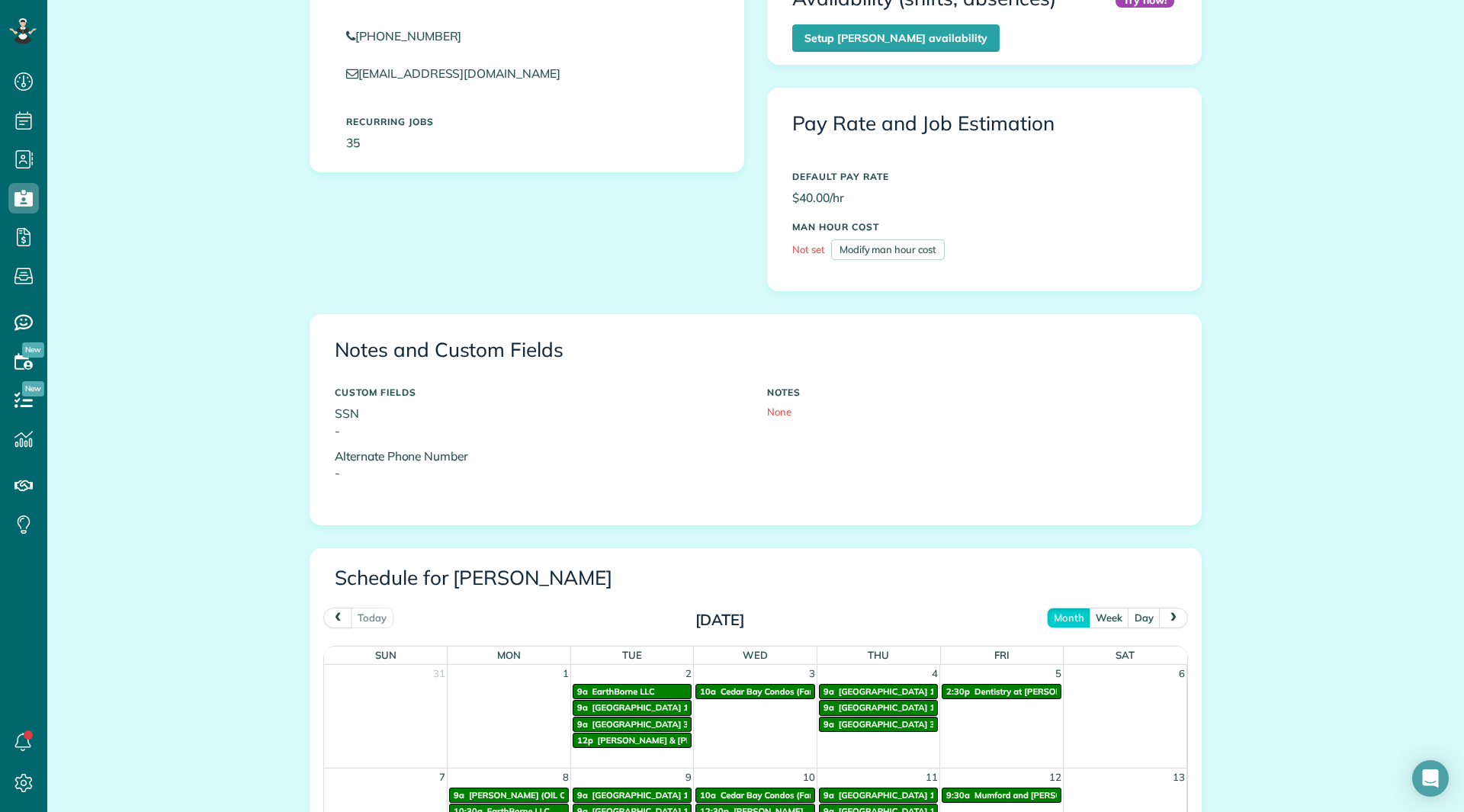
scroll to position [534, 0]
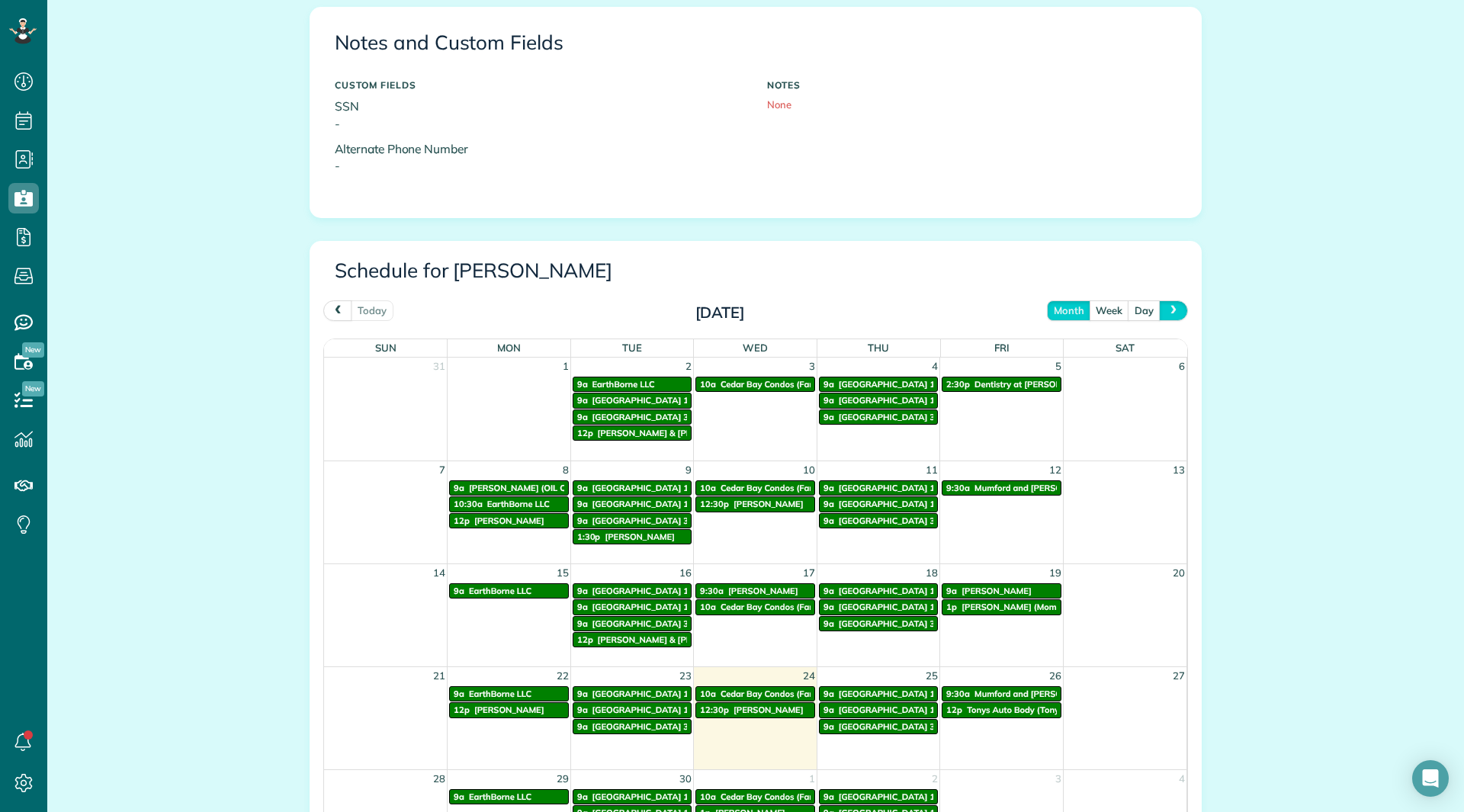
click at [1173, 311] on span "next" at bounding box center [1173, 310] width 12 height 10
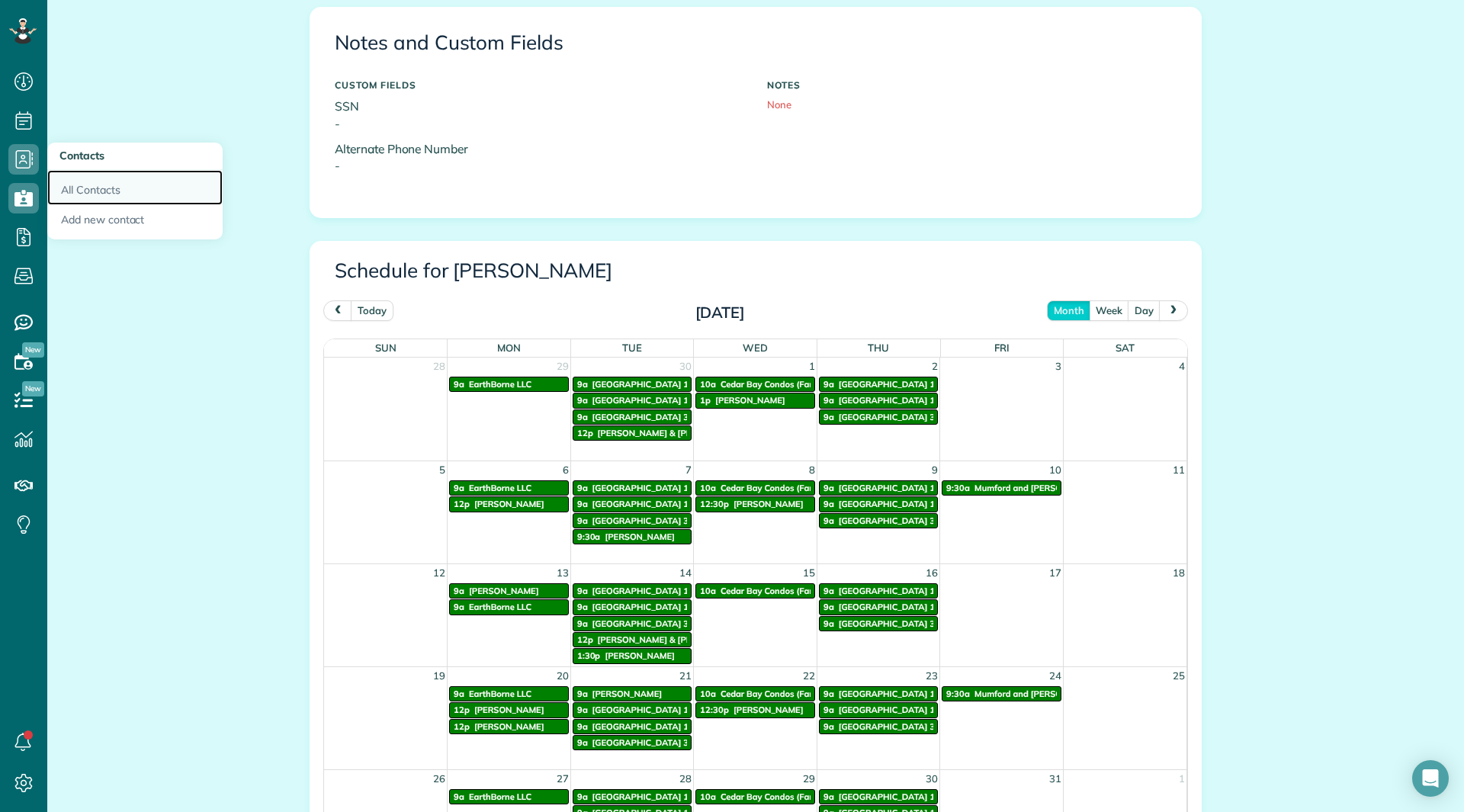
click at [63, 187] on link "All Contacts" at bounding box center [135, 187] width 176 height 35
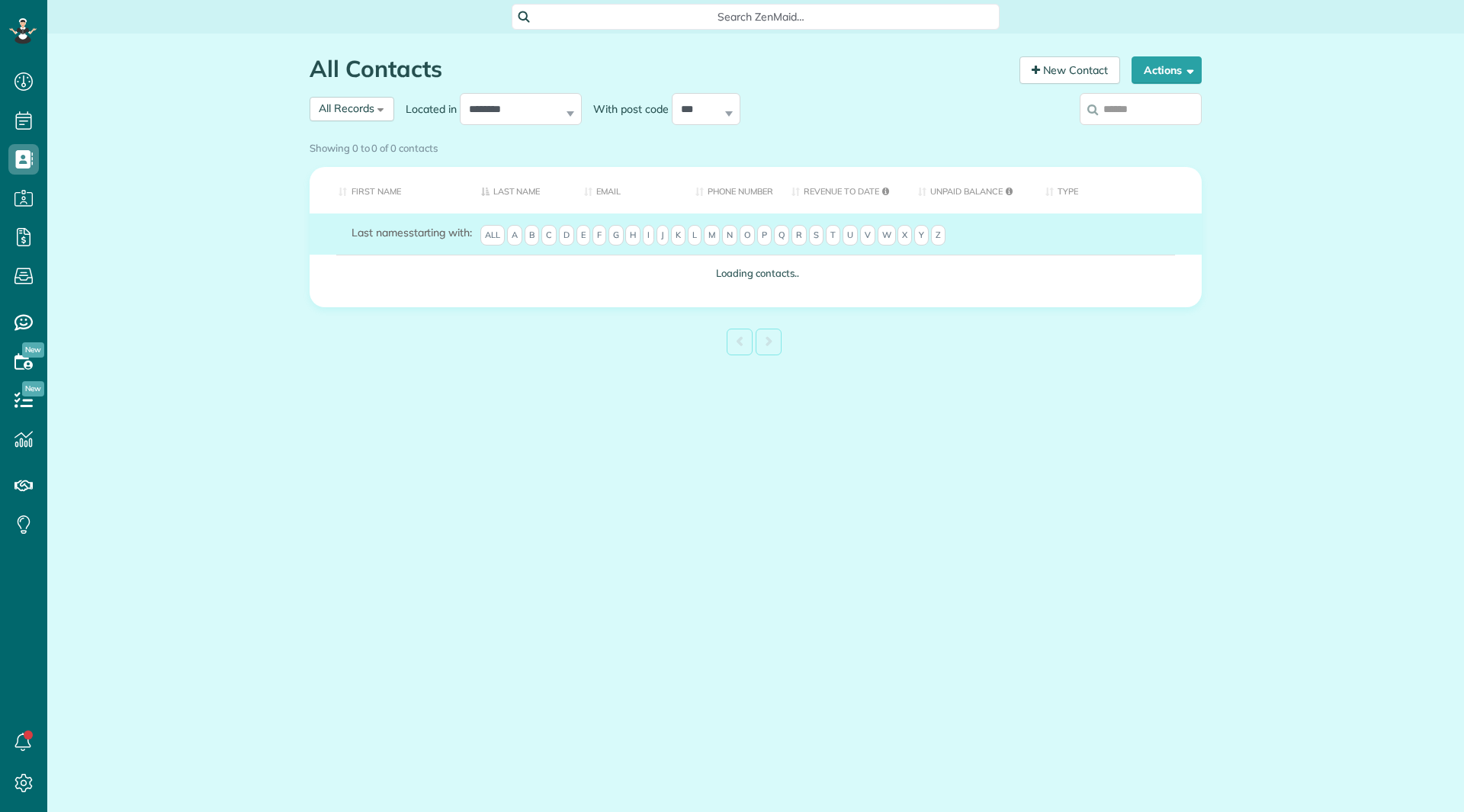
scroll to position [7, 7]
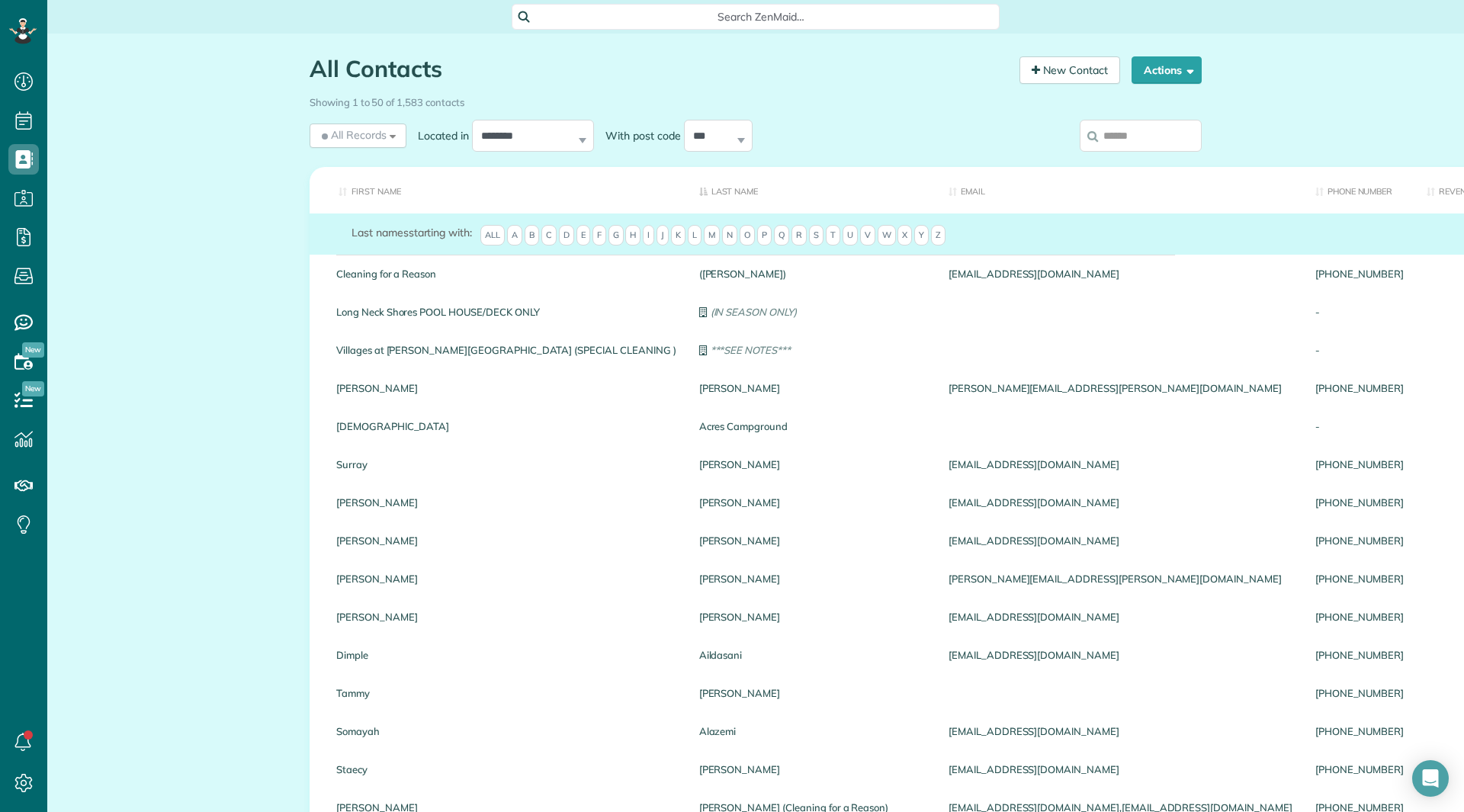
click at [1116, 138] on input "search" at bounding box center [1141, 136] width 122 height 32
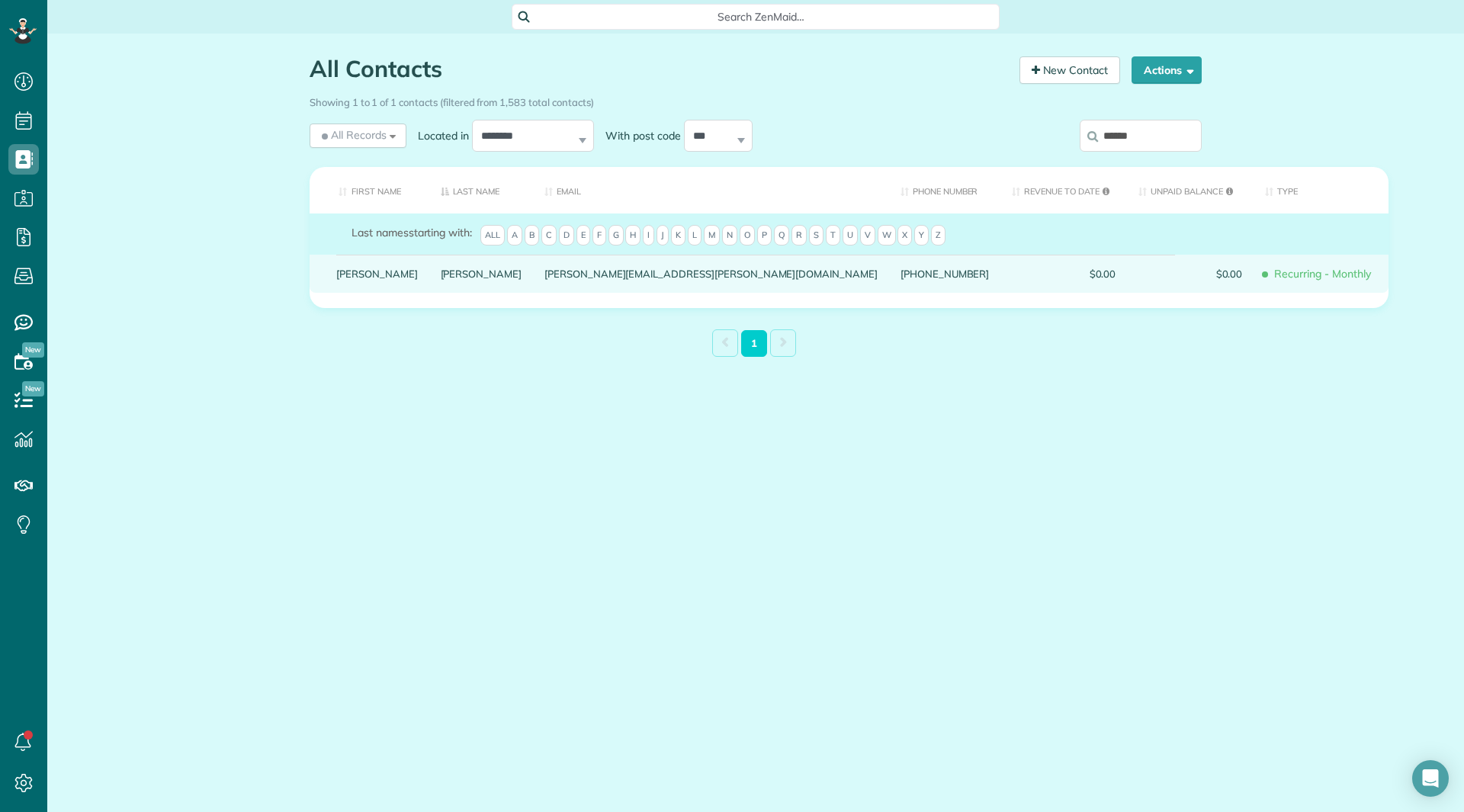
type input "******"
click at [349, 279] on link "Debbie" at bounding box center [377, 273] width 81 height 11
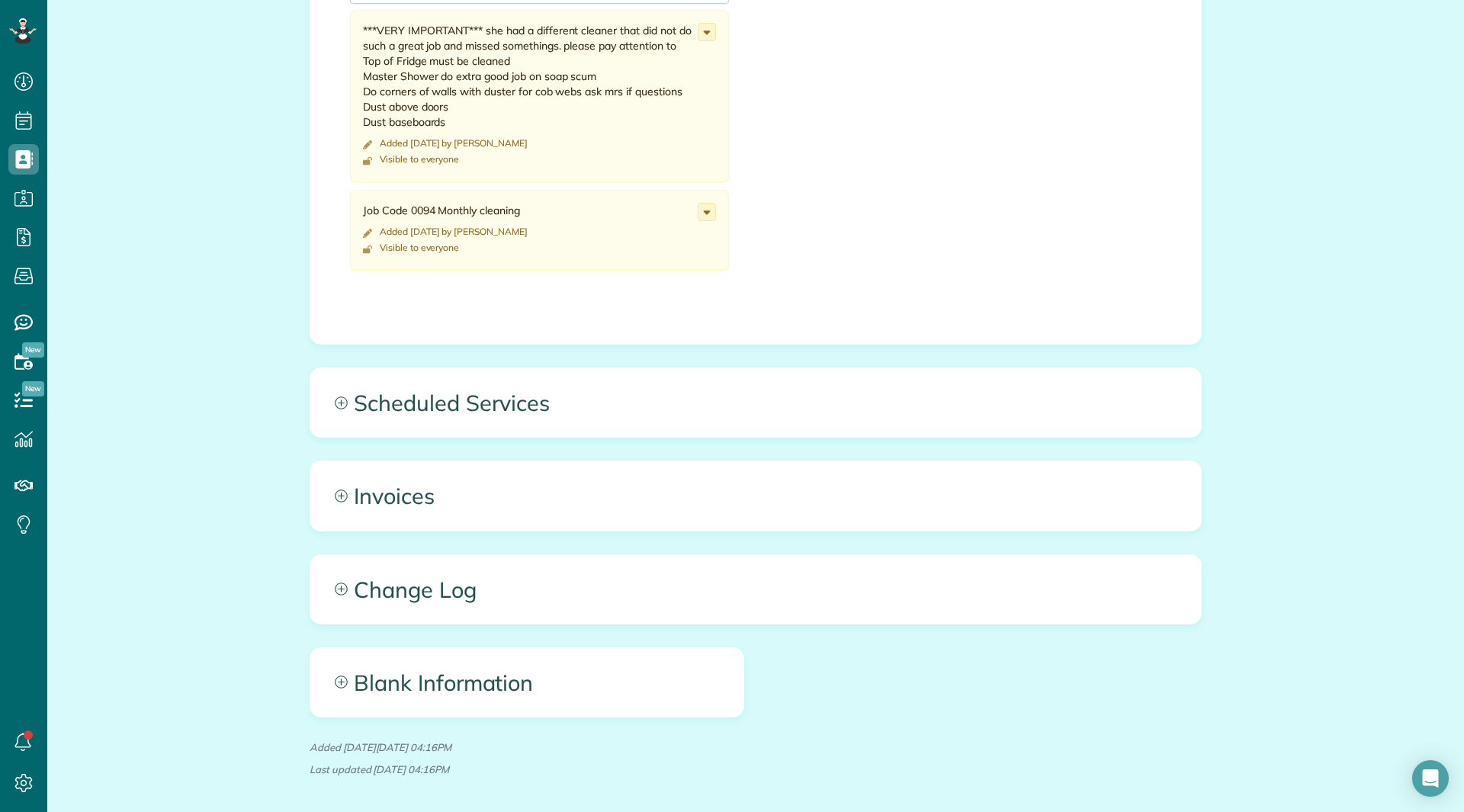
scroll to position [686, 0]
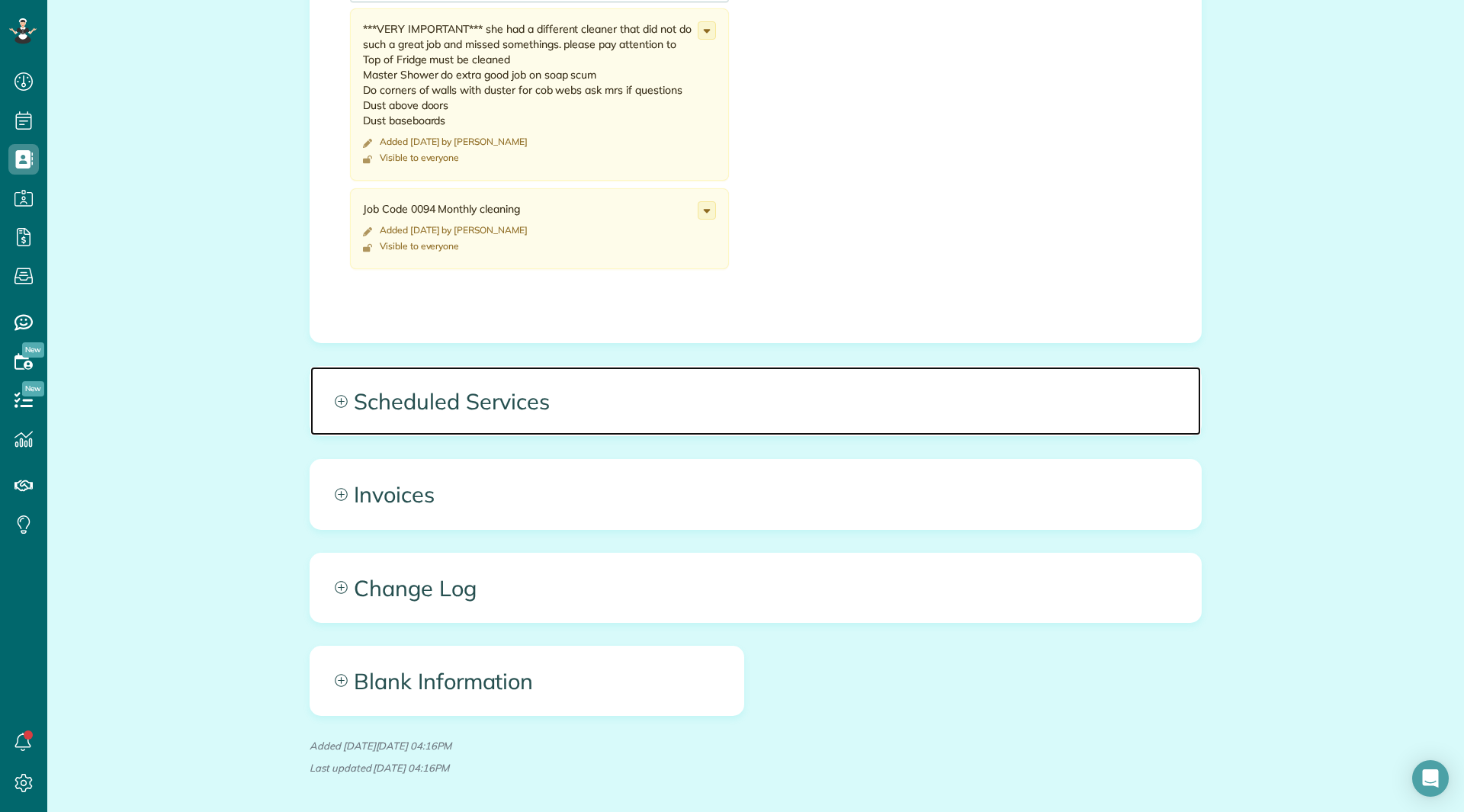
click at [464, 402] on span "Scheduled Services" at bounding box center [756, 401] width 891 height 69
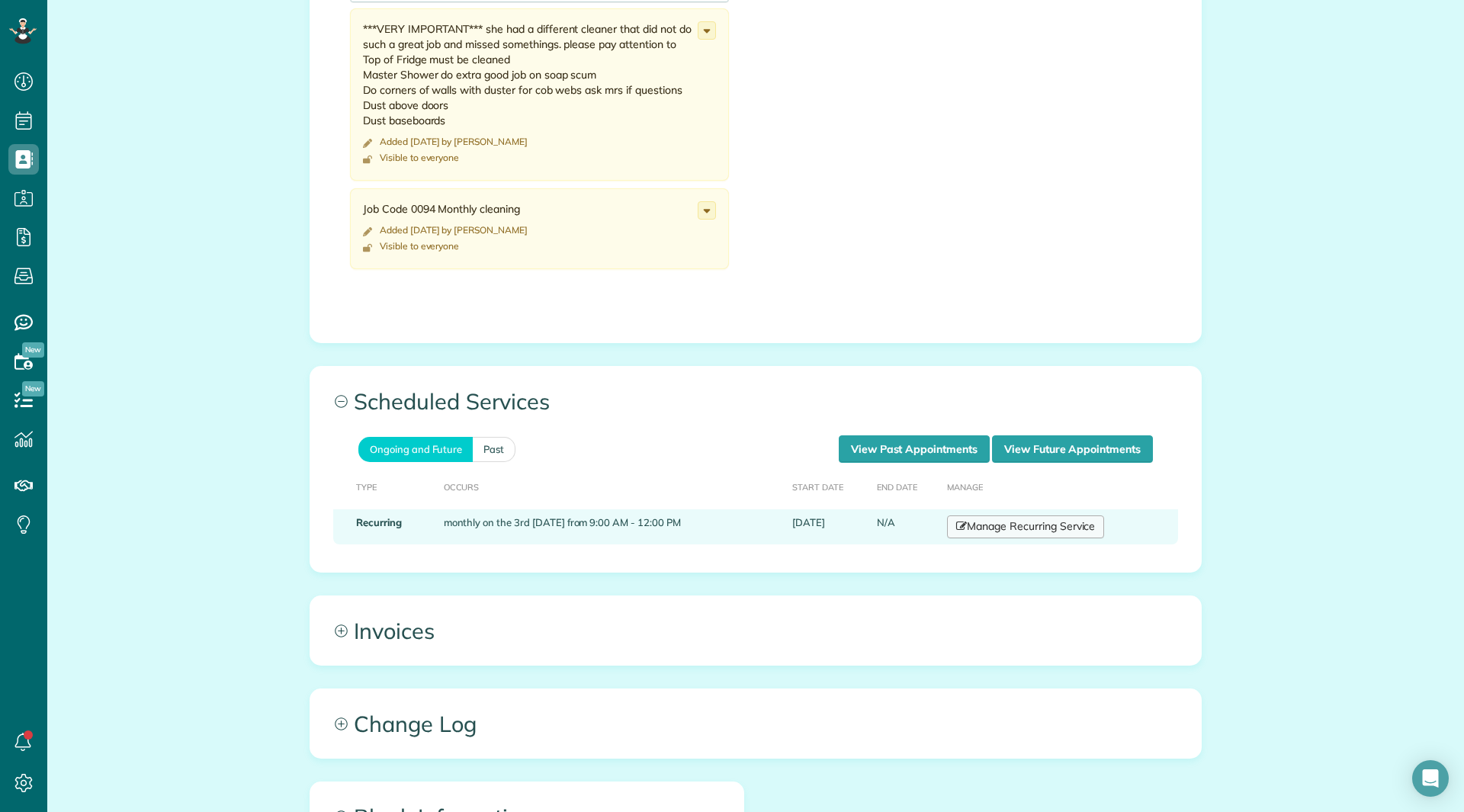
click at [968, 515] on link "Manage Recurring Service" at bounding box center [1025, 526] width 157 height 23
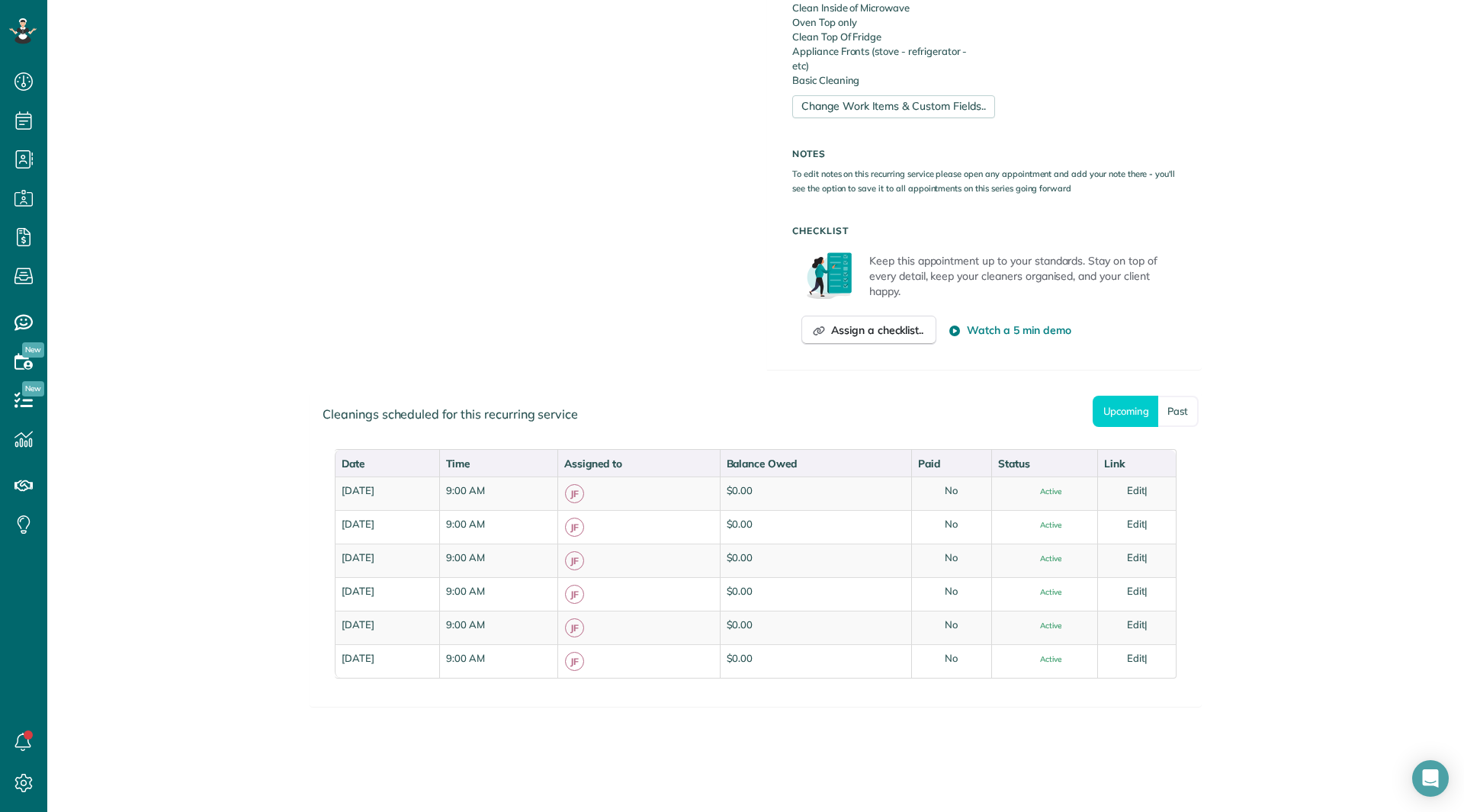
scroll to position [784, 0]
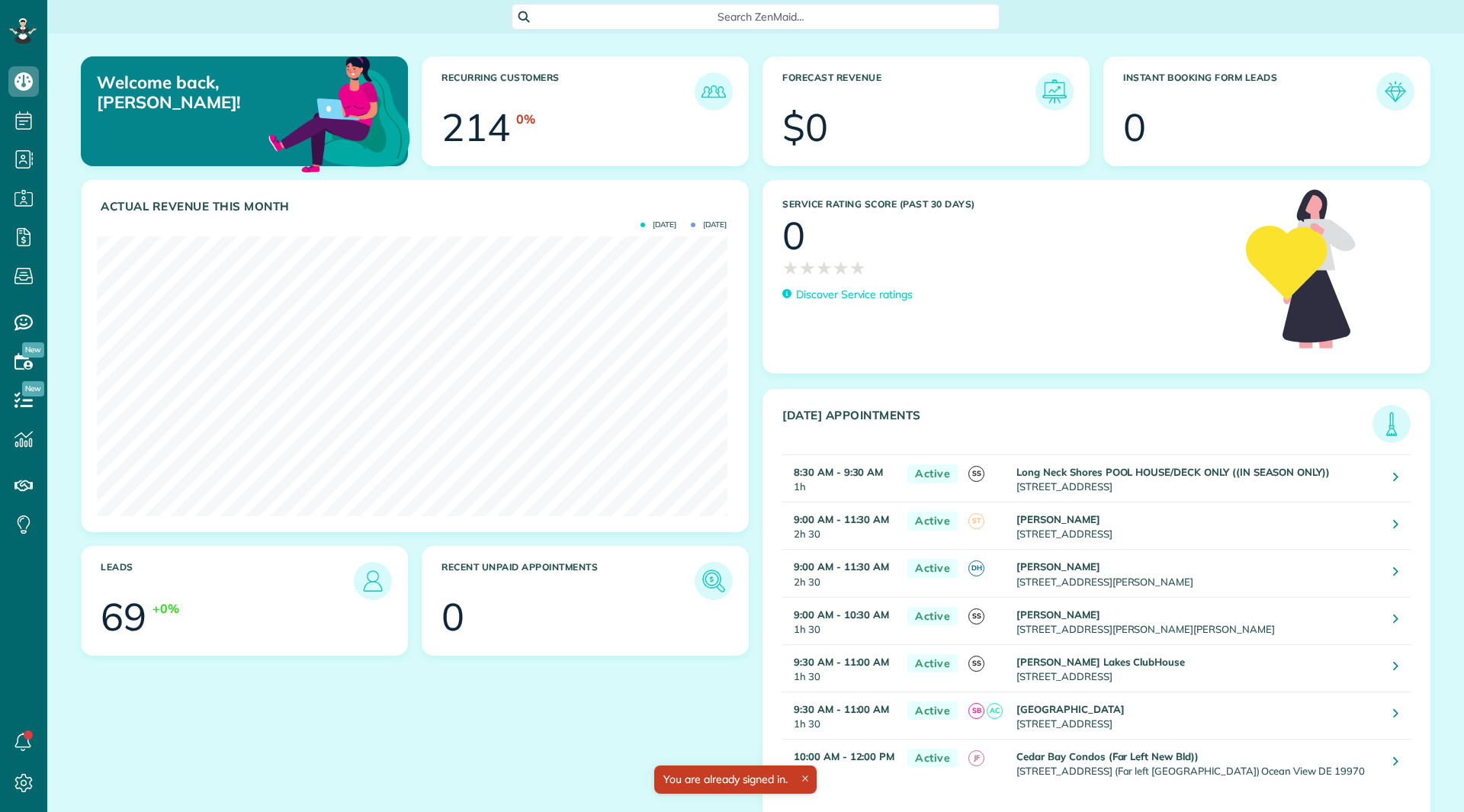
scroll to position [280, 630]
click at [101, 225] on link "All Cleaners" at bounding box center [135, 226] width 176 height 35
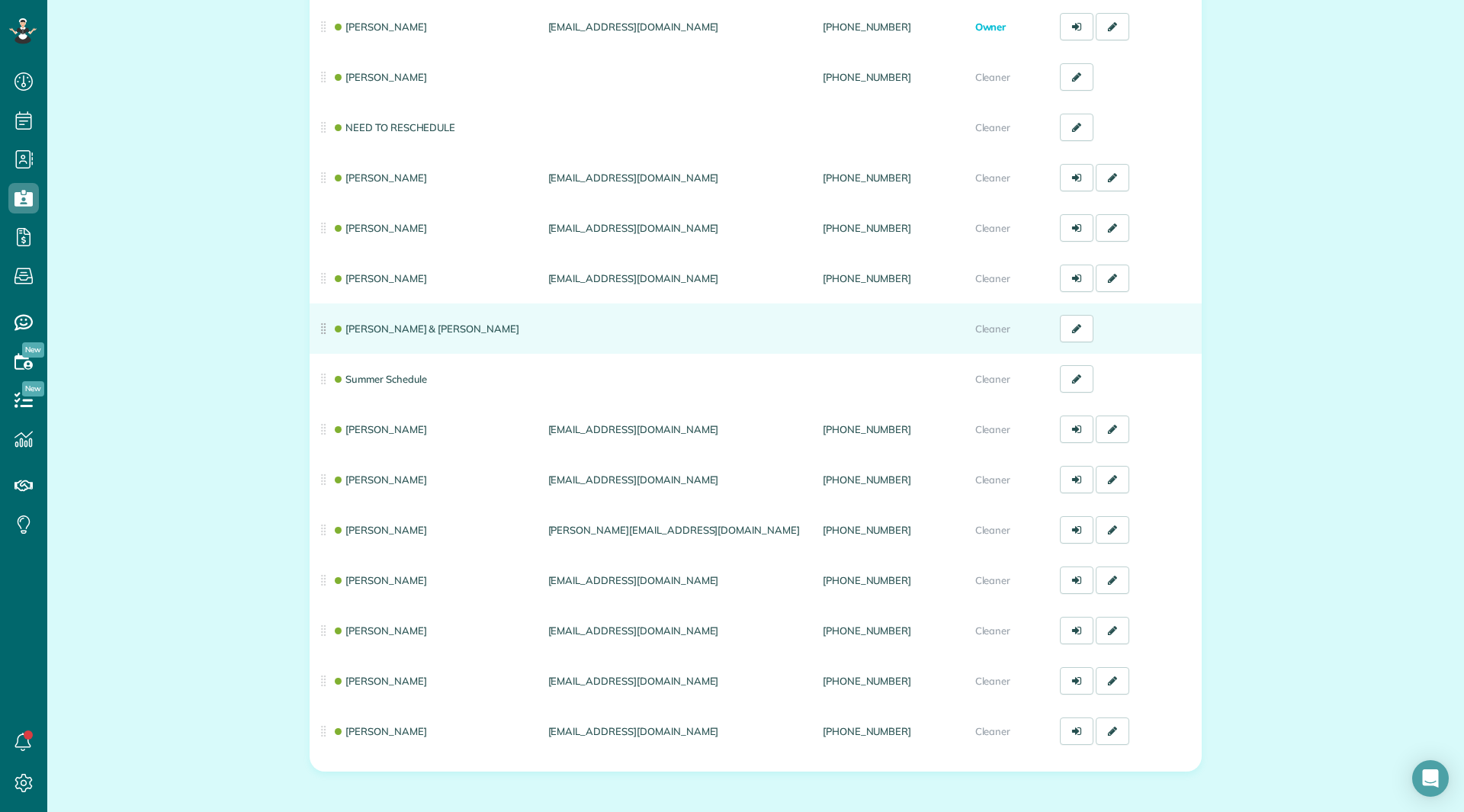
scroll to position [228, 0]
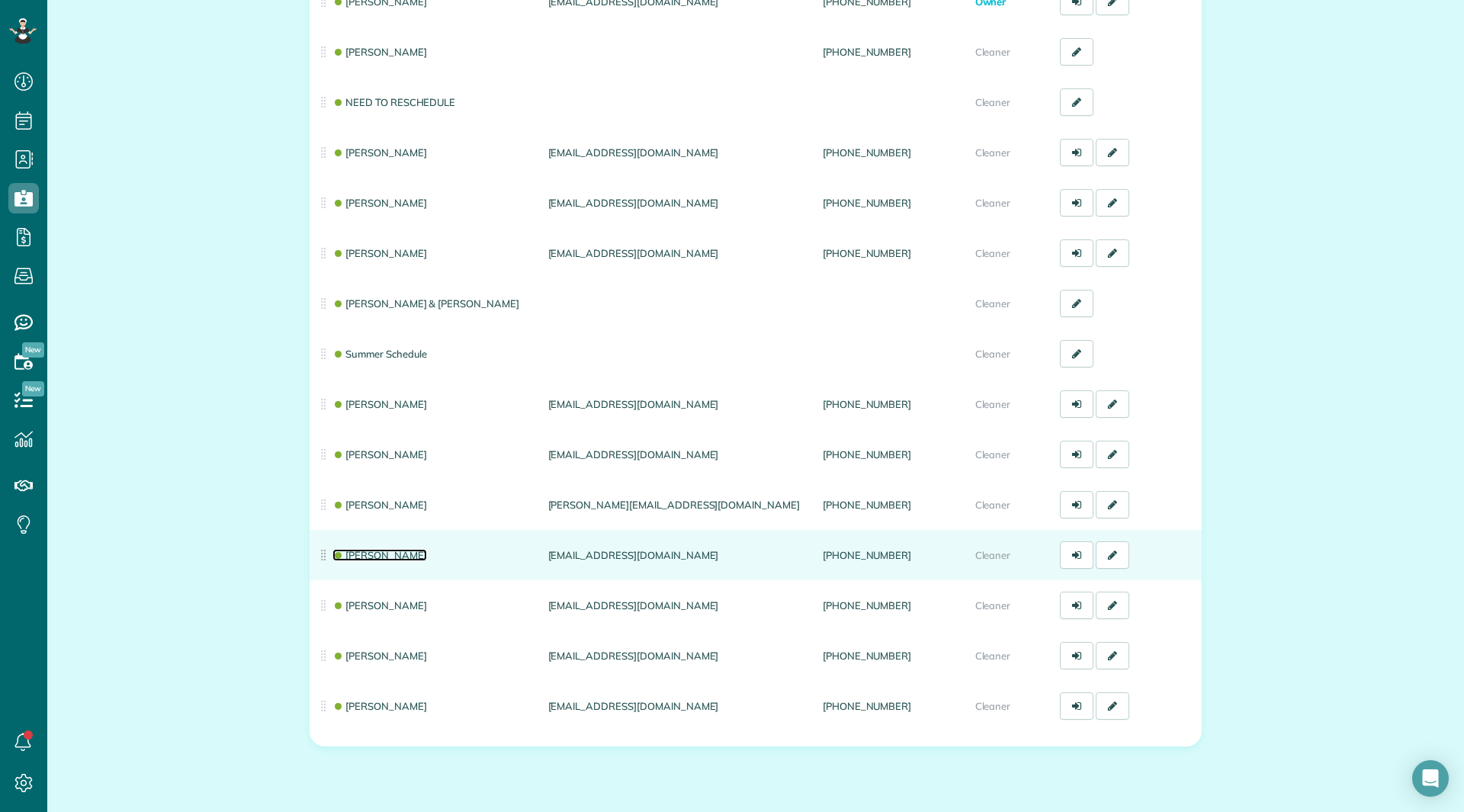
click at [383, 561] on link "[PERSON_NAME]" at bounding box center [379, 555] width 95 height 12
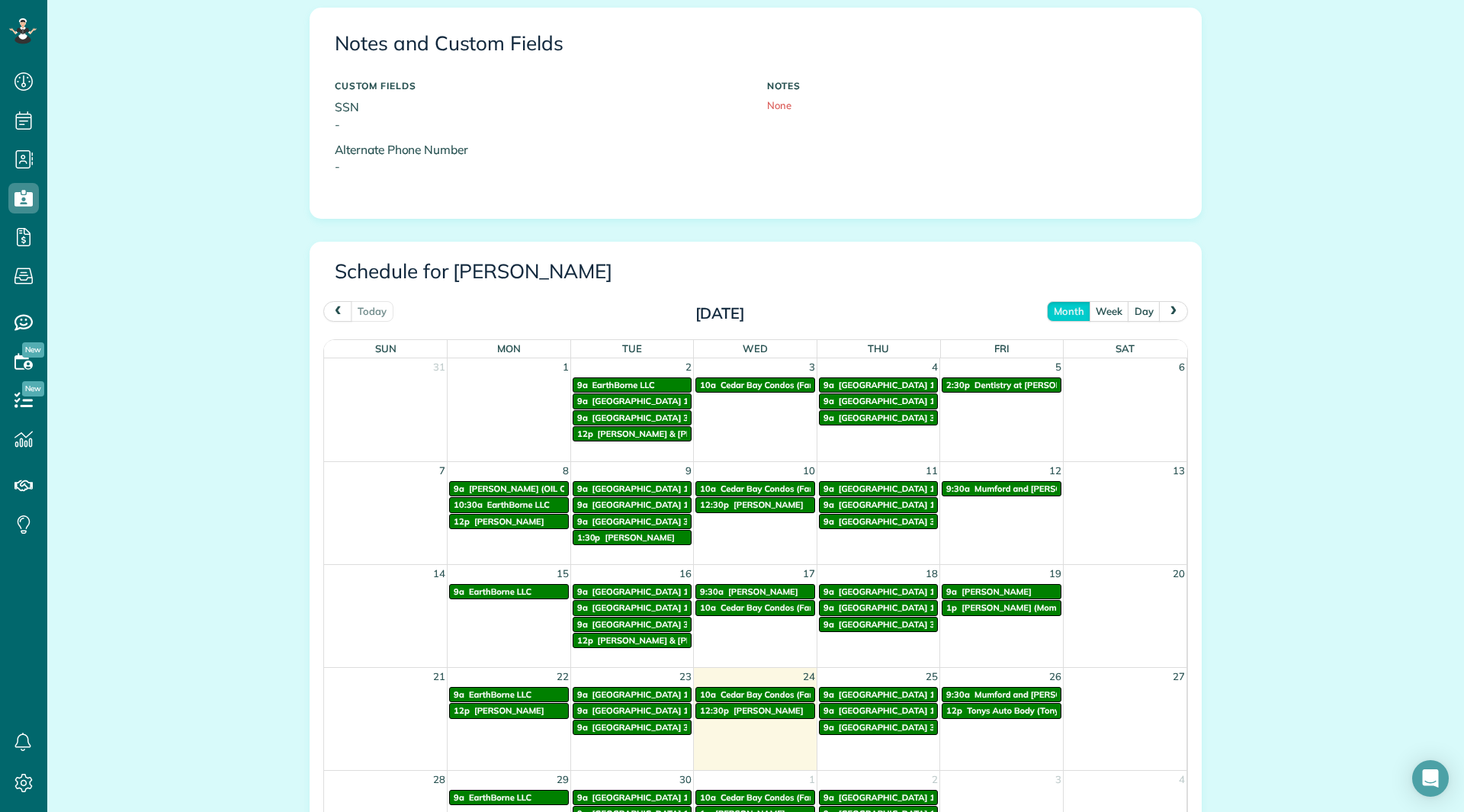
scroll to position [534, 0]
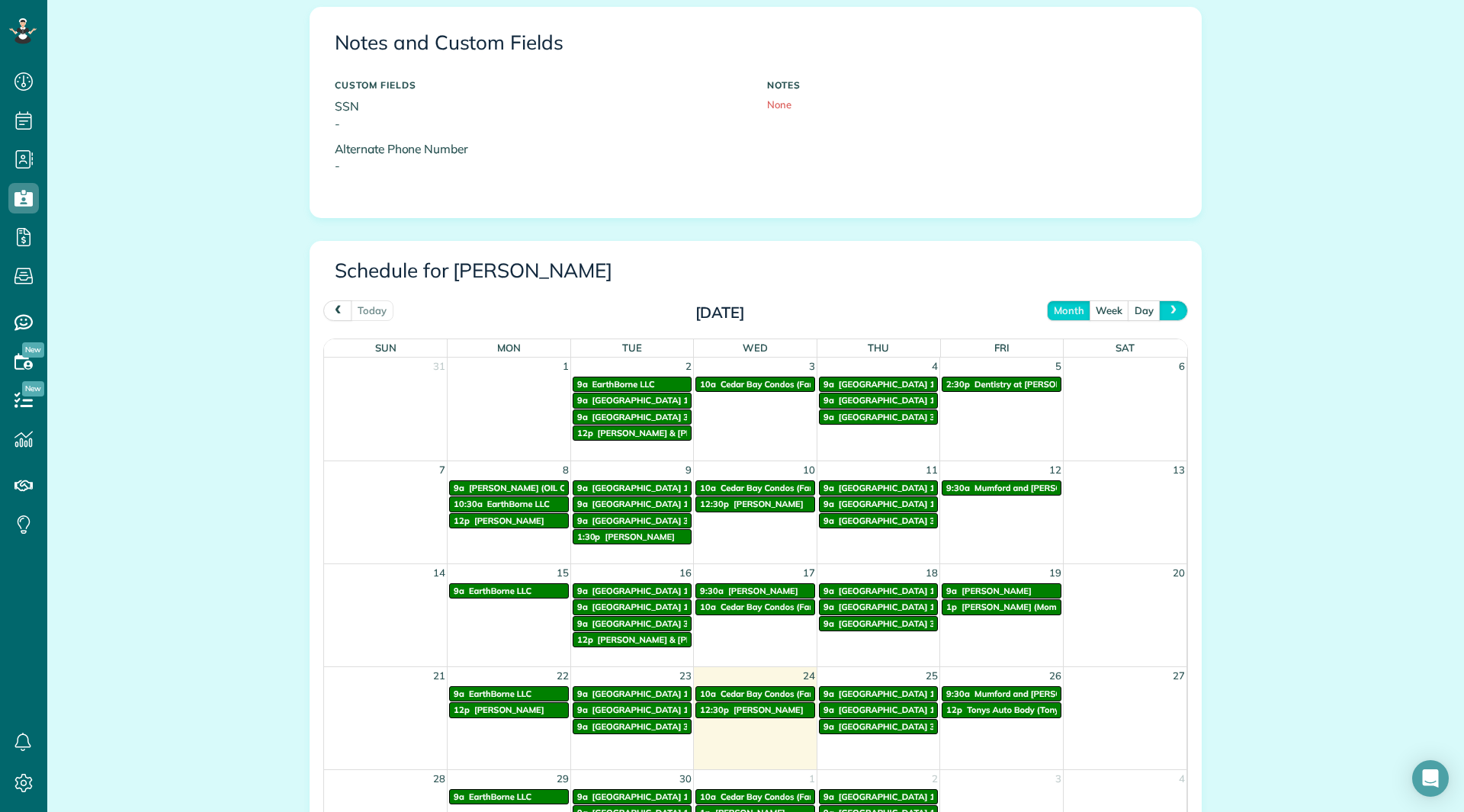
click at [1173, 303] on button "next" at bounding box center [1173, 310] width 29 height 21
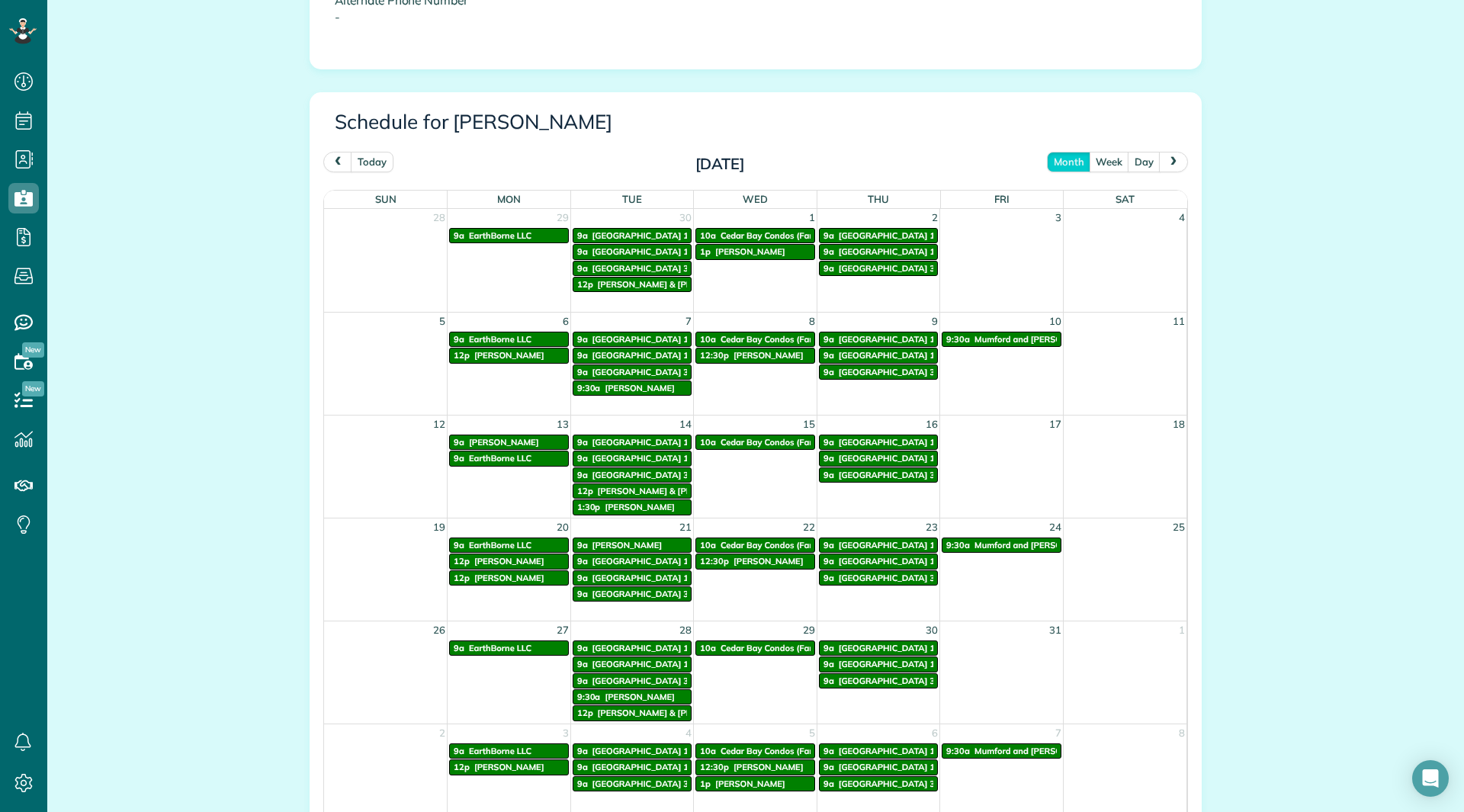
scroll to position [686, 0]
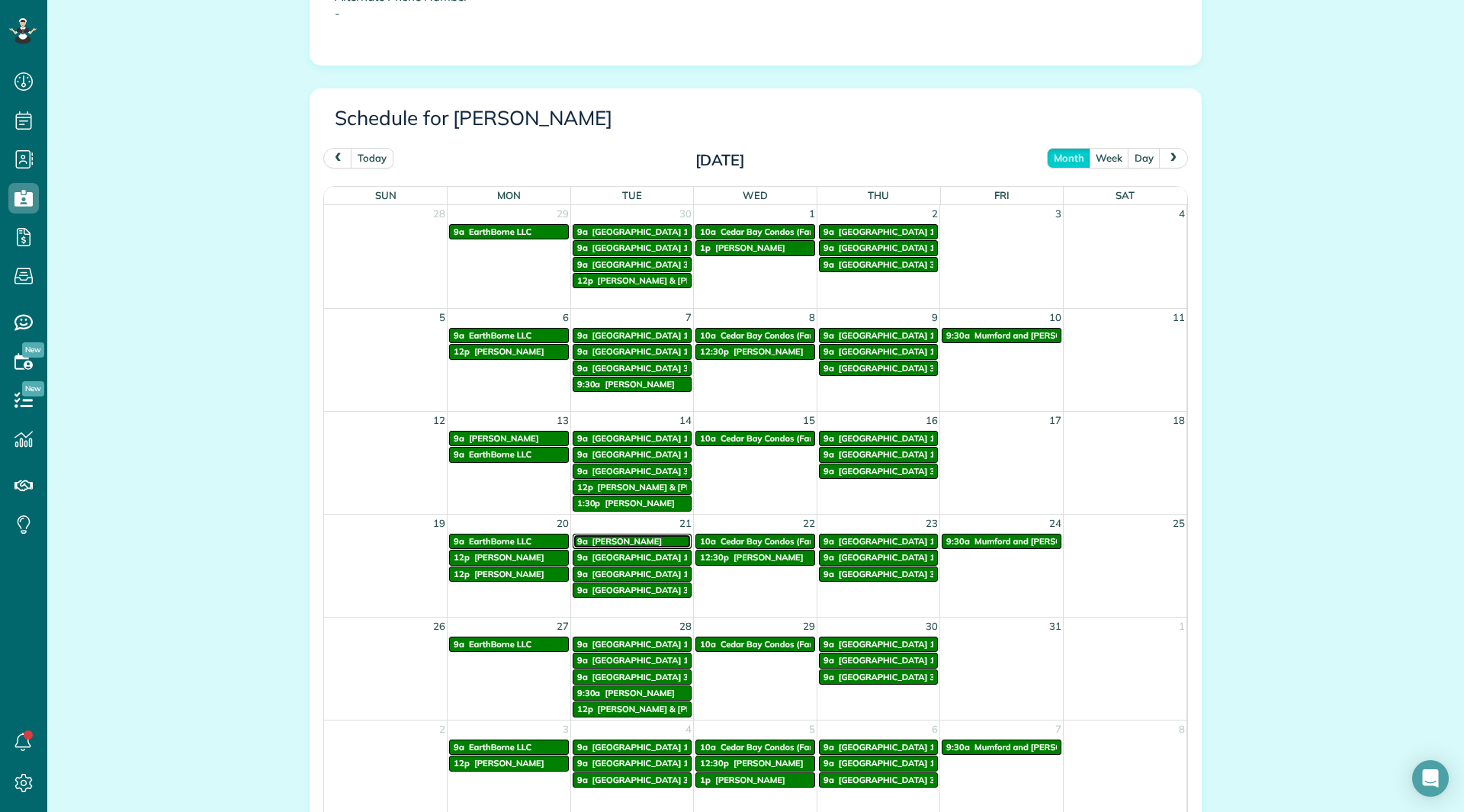
click at [621, 539] on span "[PERSON_NAME]" at bounding box center [627, 541] width 70 height 11
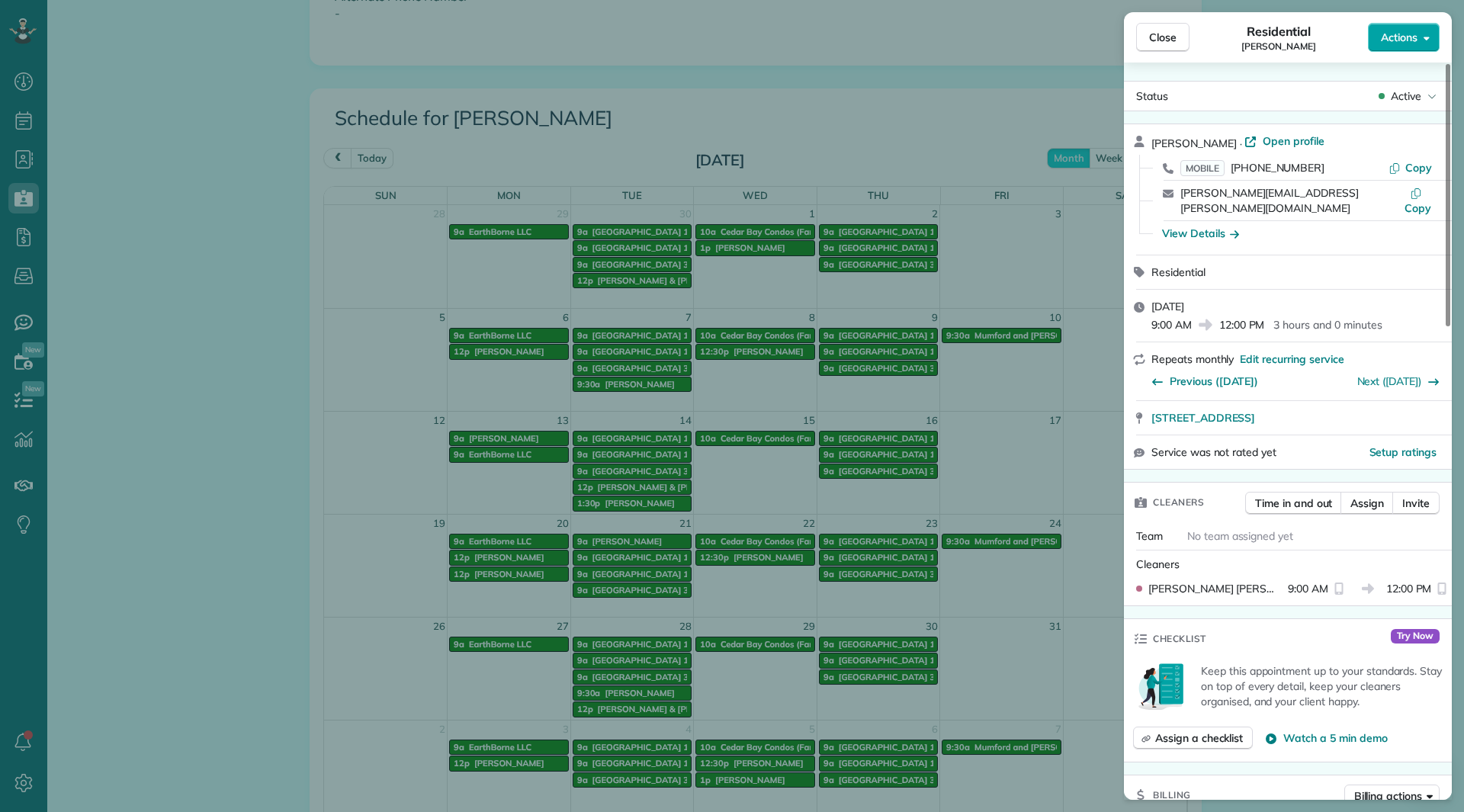
click at [1387, 43] on span "Actions" at bounding box center [1399, 37] width 36 height 15
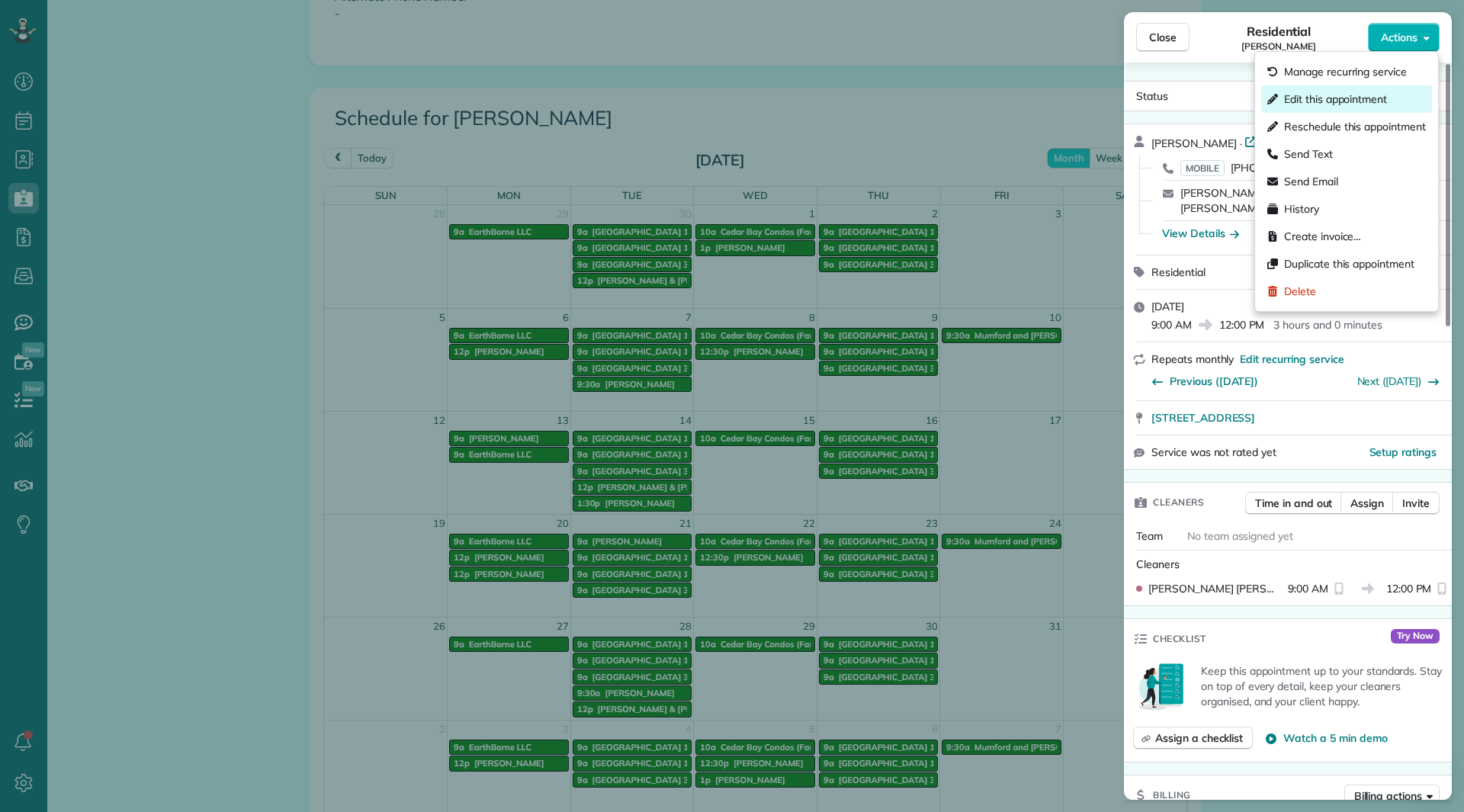
click at [1362, 90] on div "Edit this appointment" at bounding box center [1346, 98] width 171 height 28
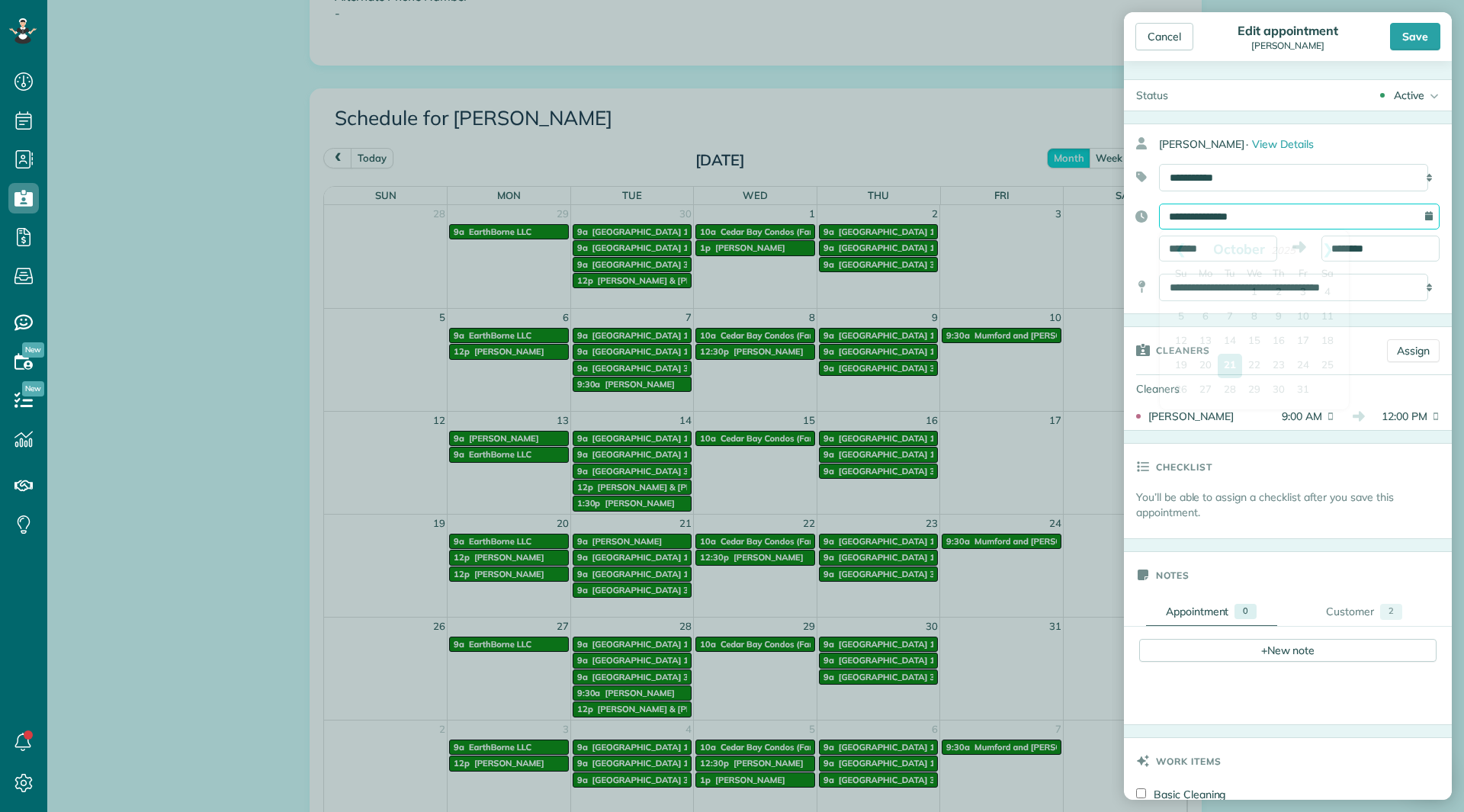
click at [1269, 214] on input "**********" at bounding box center [1300, 216] width 281 height 26
click at [1271, 361] on link "23" at bounding box center [1280, 366] width 25 height 25
type input "**********"
click at [1410, 40] on div "Save" at bounding box center [1415, 36] width 51 height 28
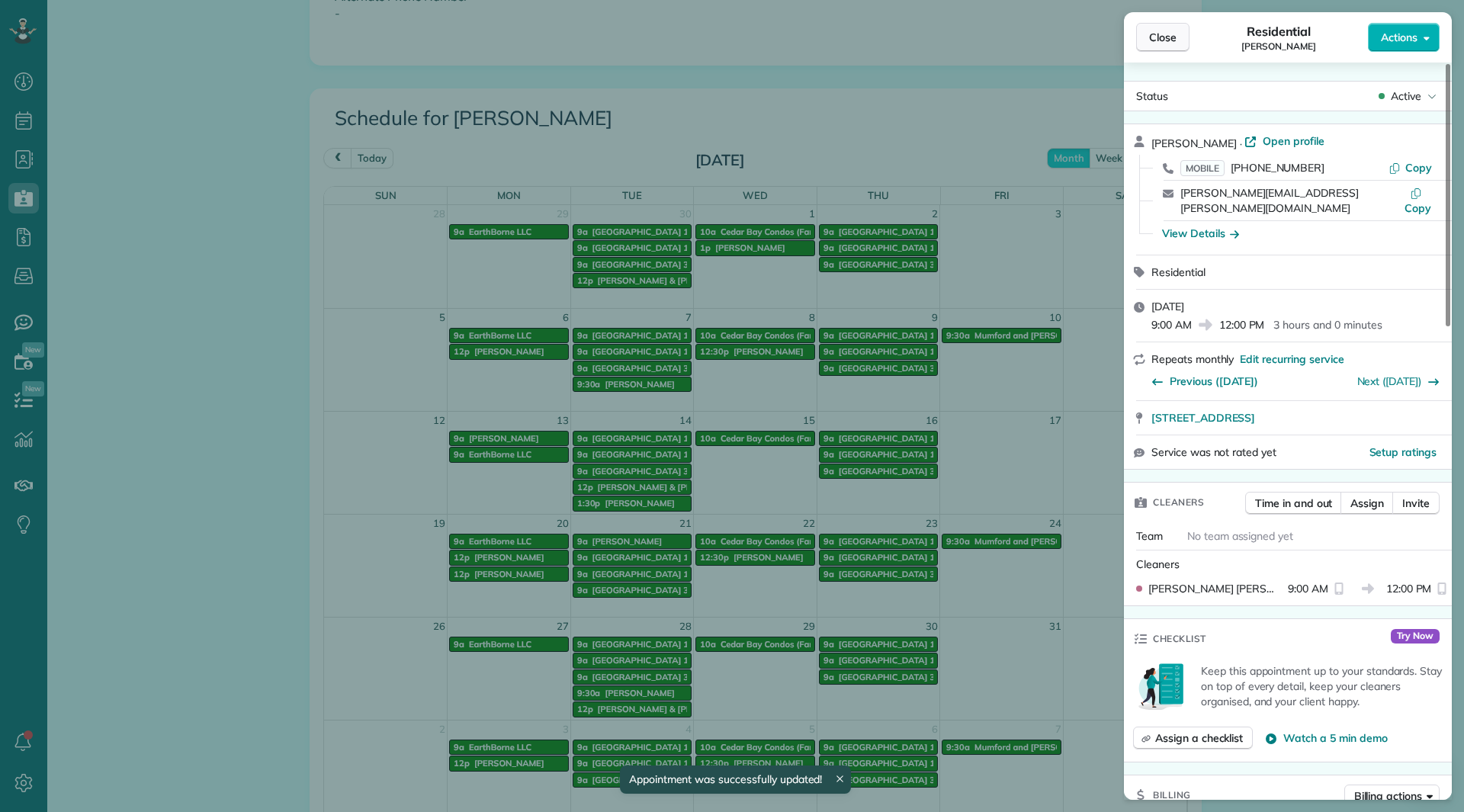
click at [1180, 32] on button "Close" at bounding box center [1163, 37] width 54 height 29
